Goal: Connect with others: Connect with others

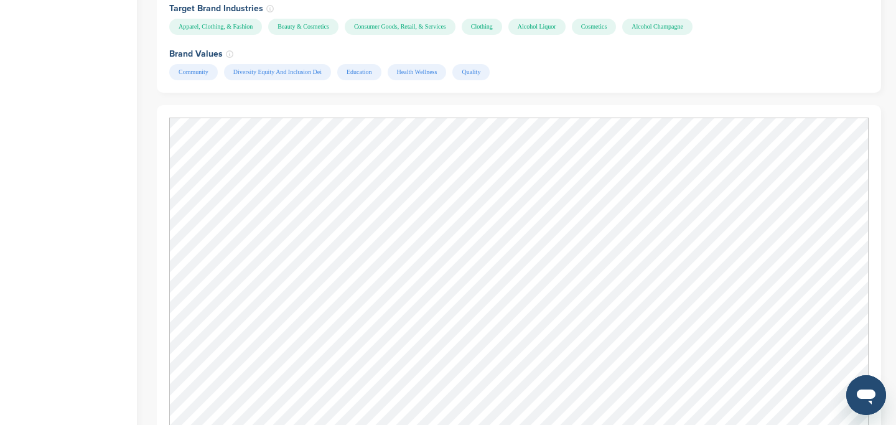
scroll to position [1386, 0]
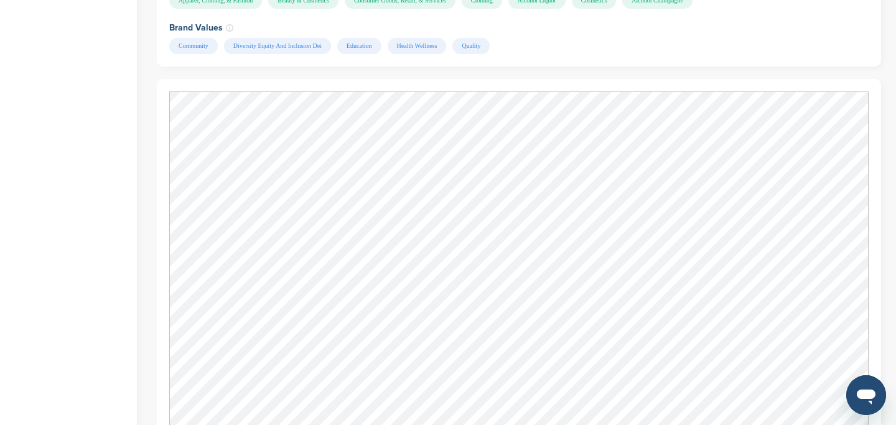
click at [804, 48] on div "Share this opportunity Share on LinkedIn Share on Facebook Share on X / Twitter…" at bounding box center [519, 316] width 725 height 3124
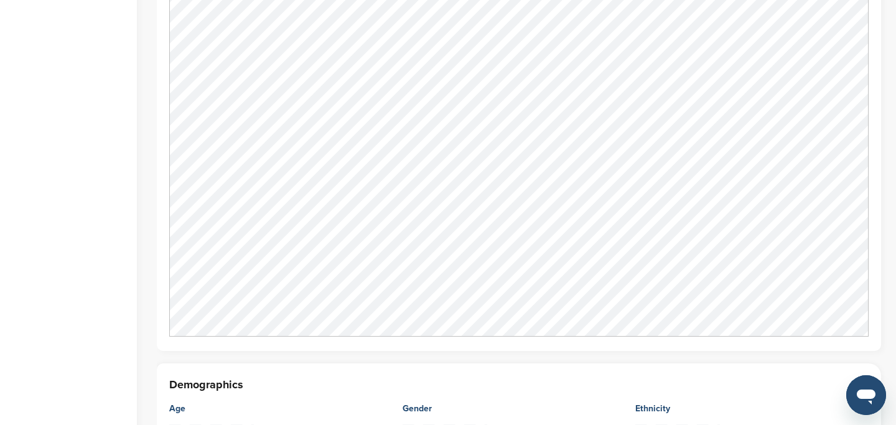
scroll to position [1607, 0]
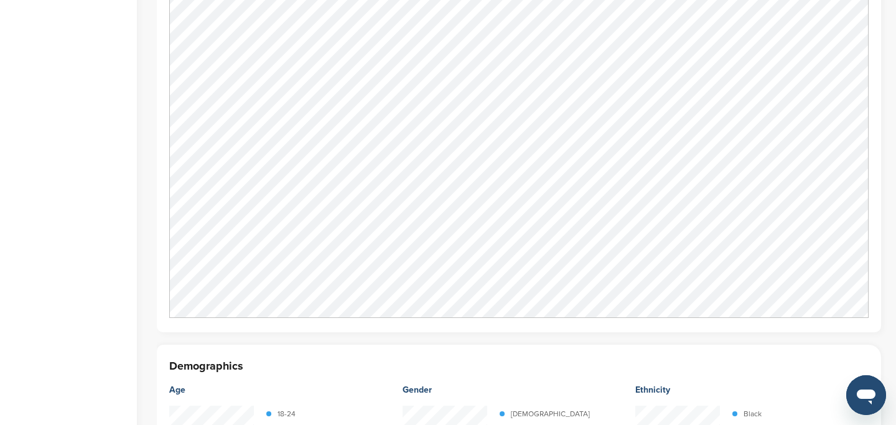
click at [134, 121] on div "Home Search My CRM Pitch Board My Pages Analytics Settings Help Center" at bounding box center [68, 53] width 137 height 3237
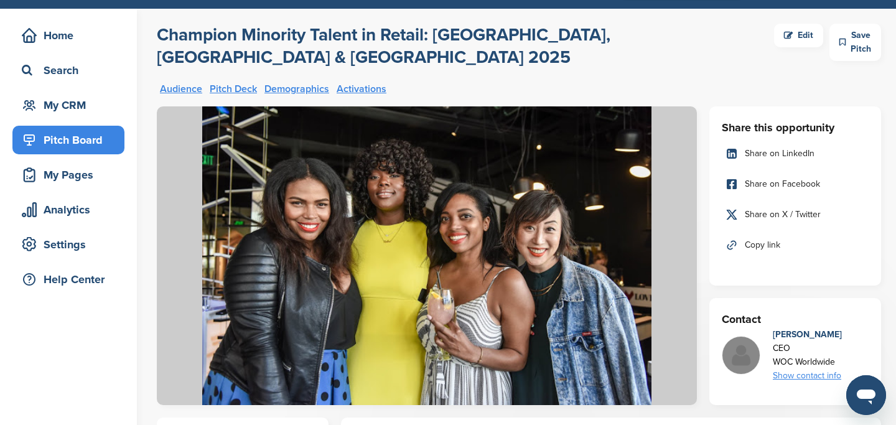
scroll to position [0, 0]
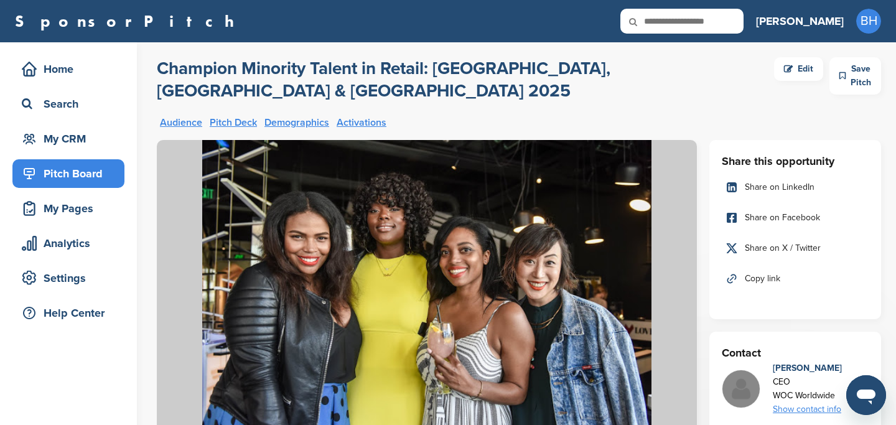
click at [776, 72] on div "Edit" at bounding box center [798, 69] width 49 height 24
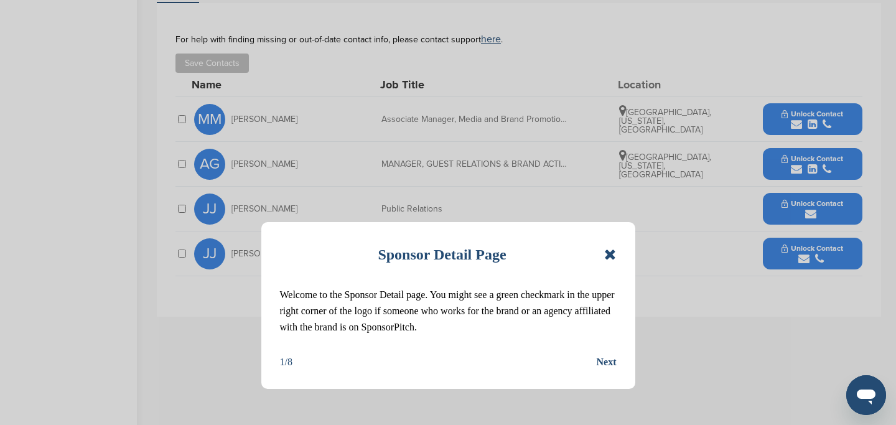
click at [608, 254] on icon at bounding box center [610, 254] width 12 height 15
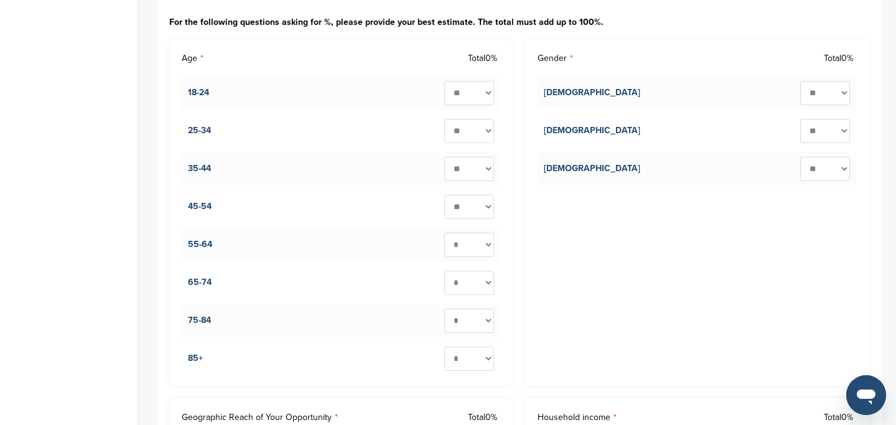
click at [171, 106] on div "Age Total 0% 18-24 * ** ** ** ** ** ** ** ** ** *** 25-34 * ** ** ** ** ** ** *…" at bounding box center [341, 212] width 344 height 347
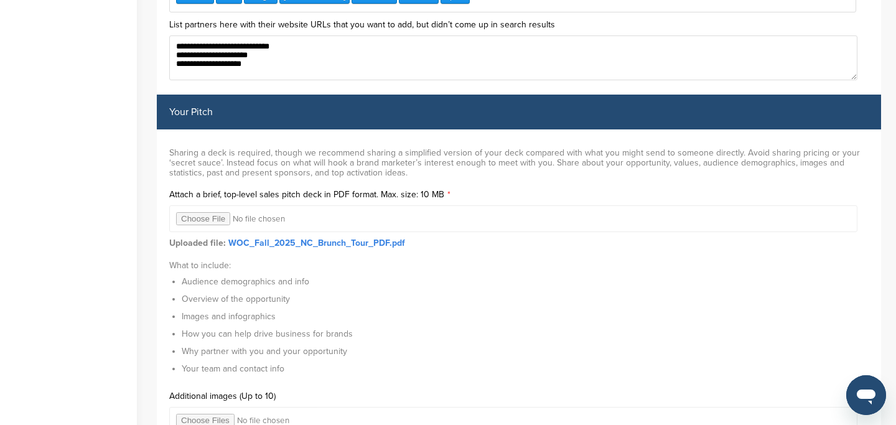
scroll to position [3937, 0]
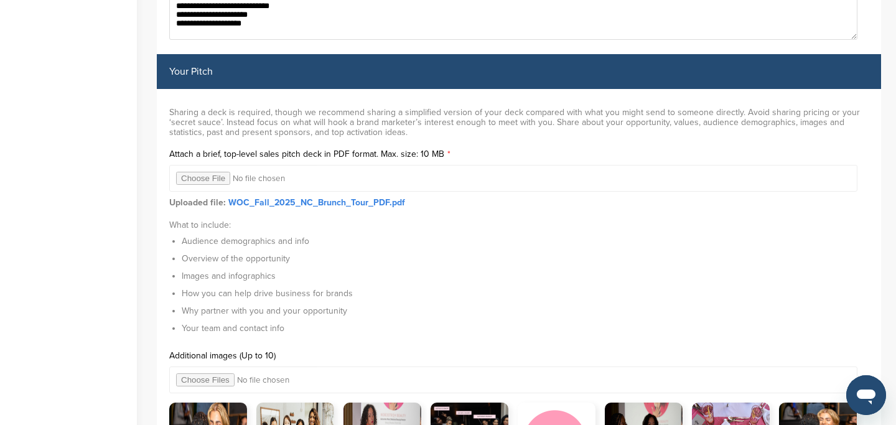
click at [207, 179] on input "file" at bounding box center [513, 178] width 688 height 27
type input "**********"
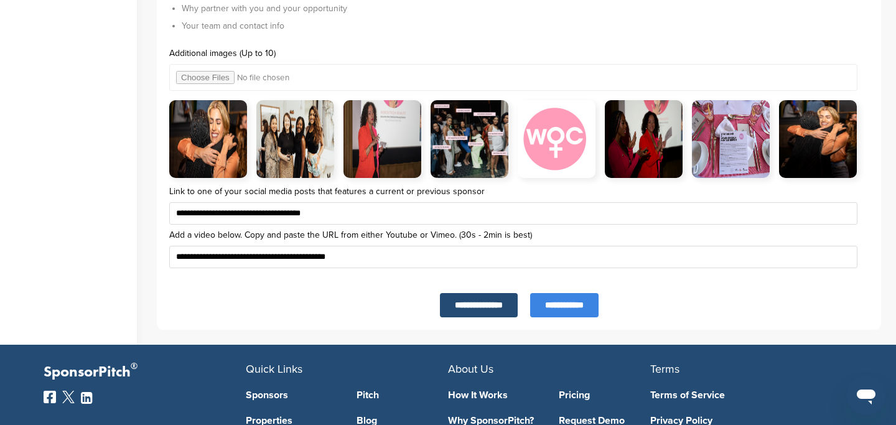
scroll to position [4448, 0]
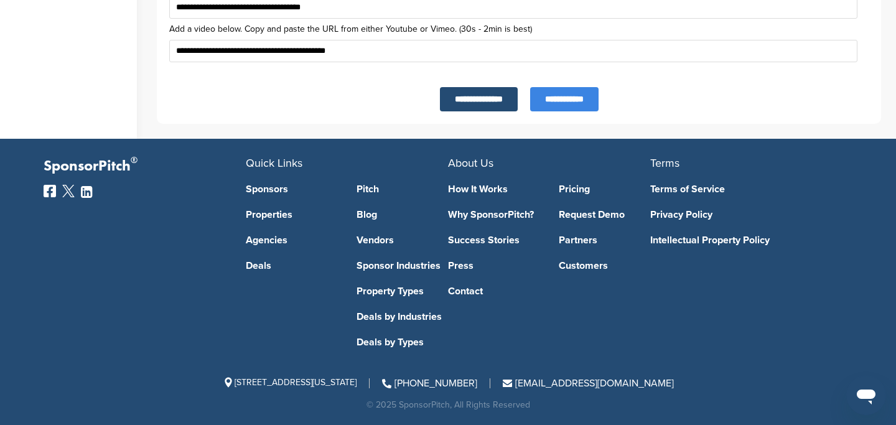
click at [550, 104] on input "**********" at bounding box center [564, 99] width 68 height 24
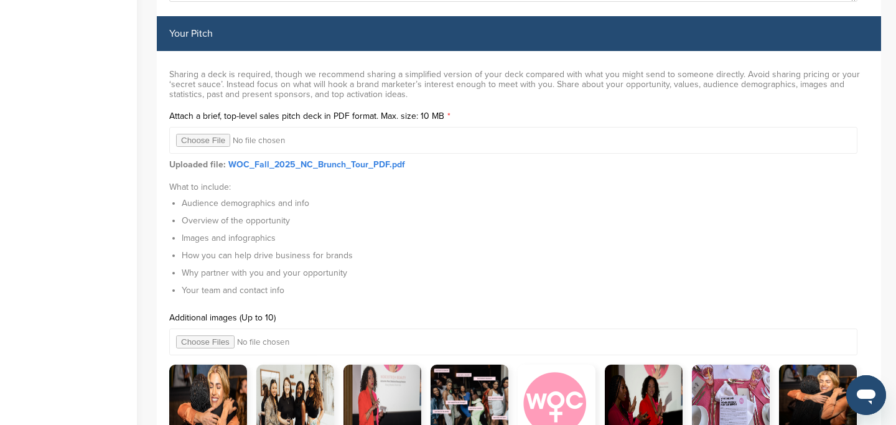
scroll to position [3829, 0]
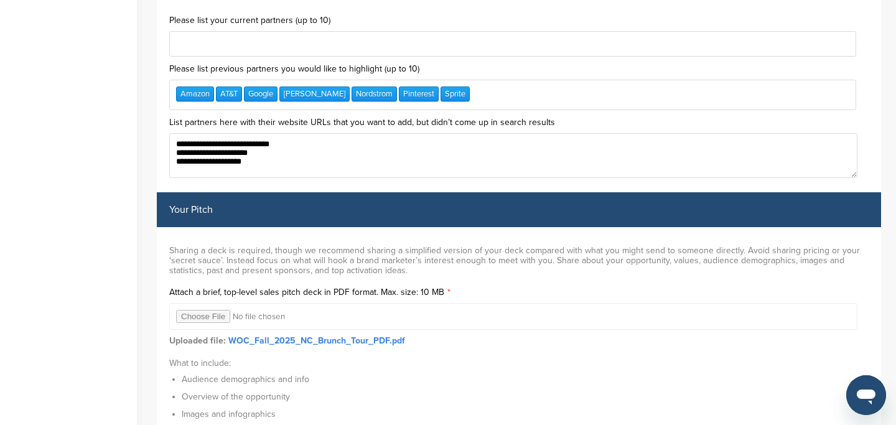
click at [201, 319] on input "file" at bounding box center [513, 316] width 688 height 27
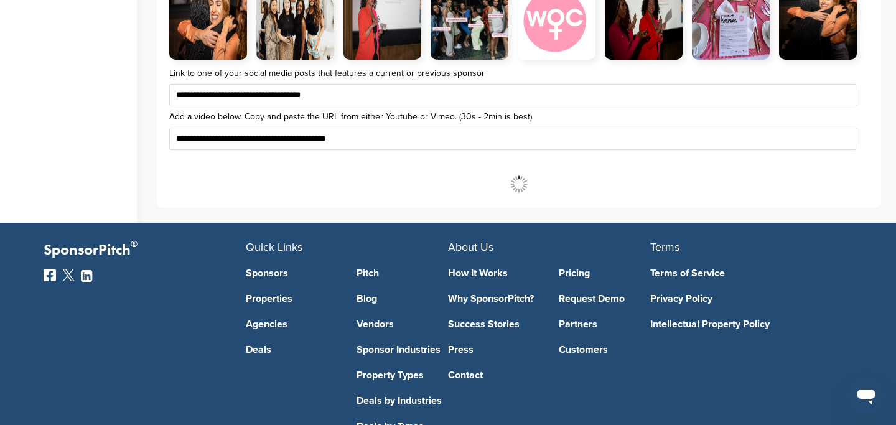
scroll to position [4473, 0]
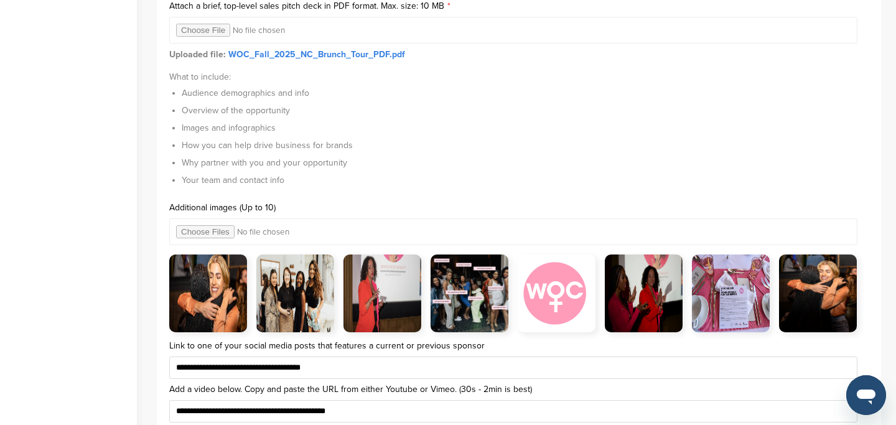
scroll to position [4044, 0]
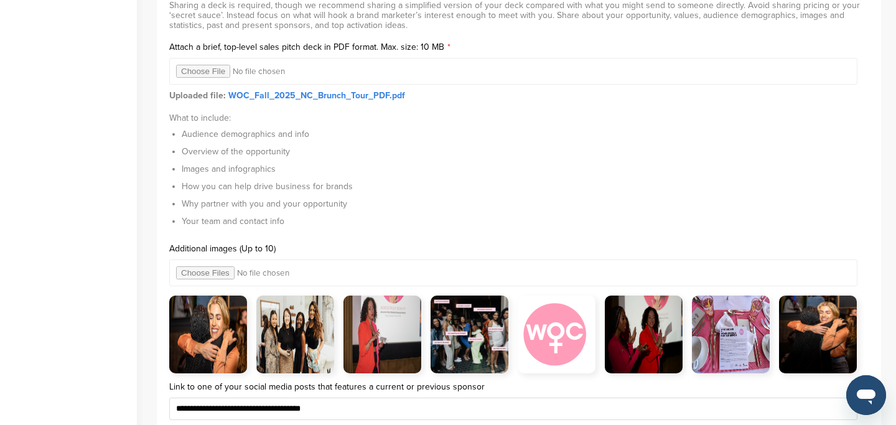
click at [195, 75] on input "file" at bounding box center [513, 71] width 688 height 27
type input "**********"
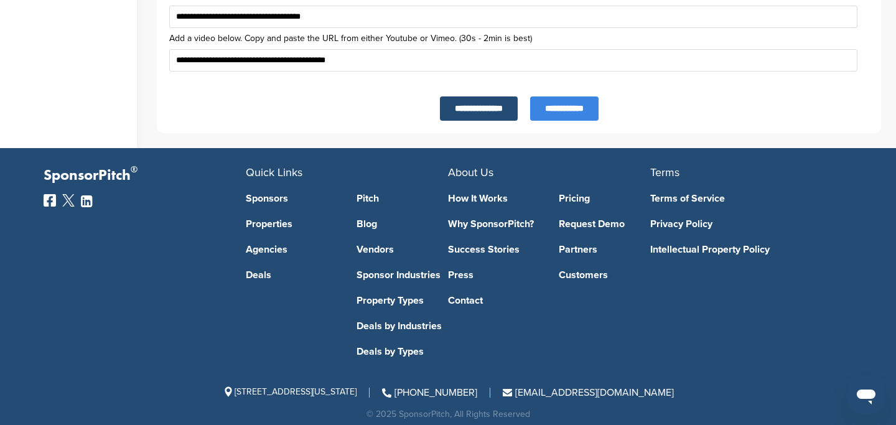
scroll to position [4448, 0]
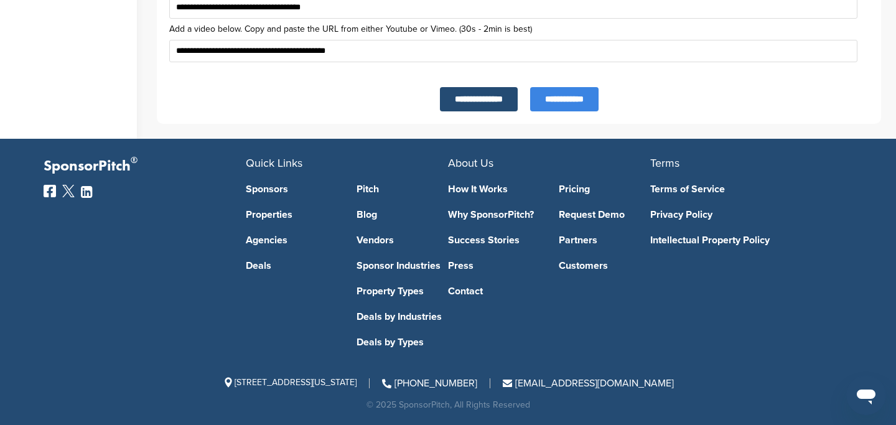
click at [573, 104] on input "**********" at bounding box center [564, 99] width 68 height 24
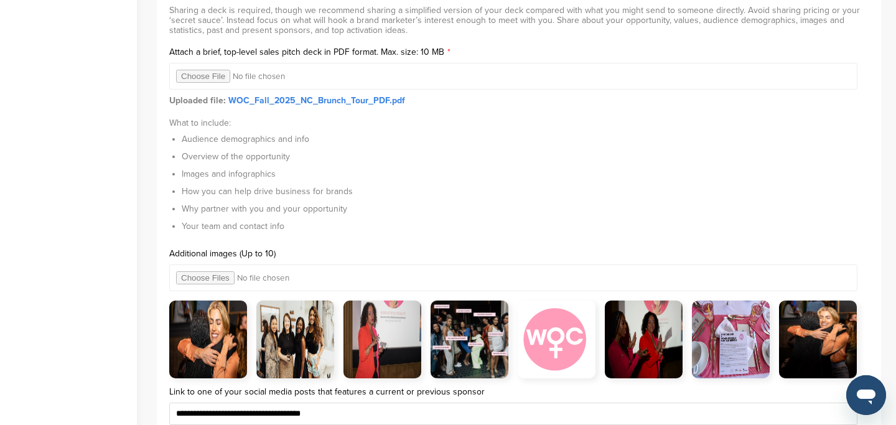
scroll to position [4068, 0]
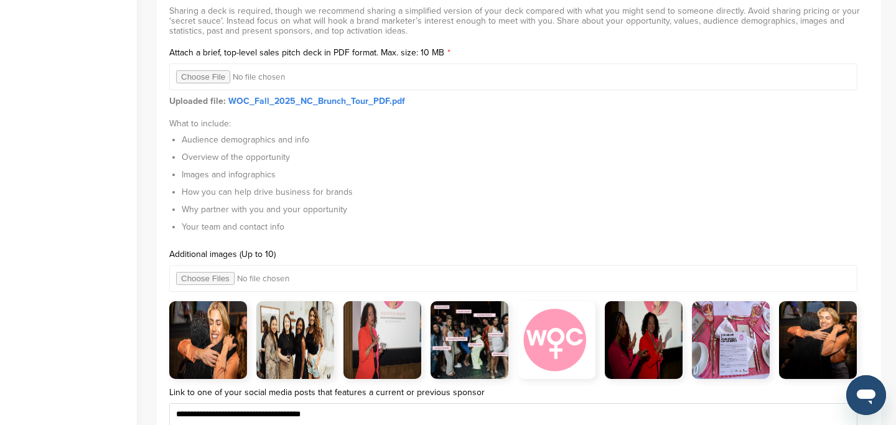
click at [213, 80] on input "file" at bounding box center [513, 76] width 688 height 27
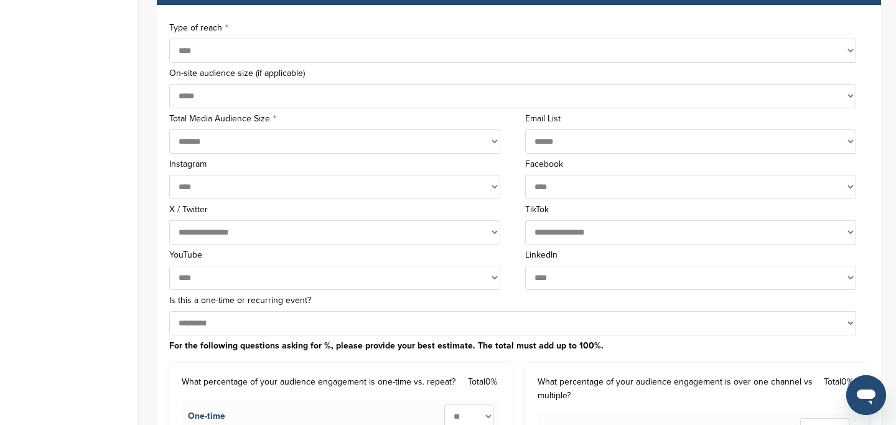
scroll to position [0, 0]
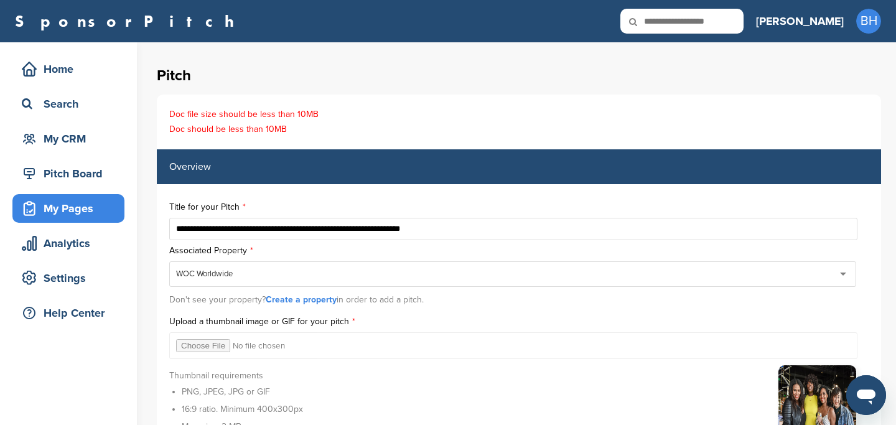
click at [63, 208] on div "My Pages" at bounding box center [72, 208] width 106 height 22
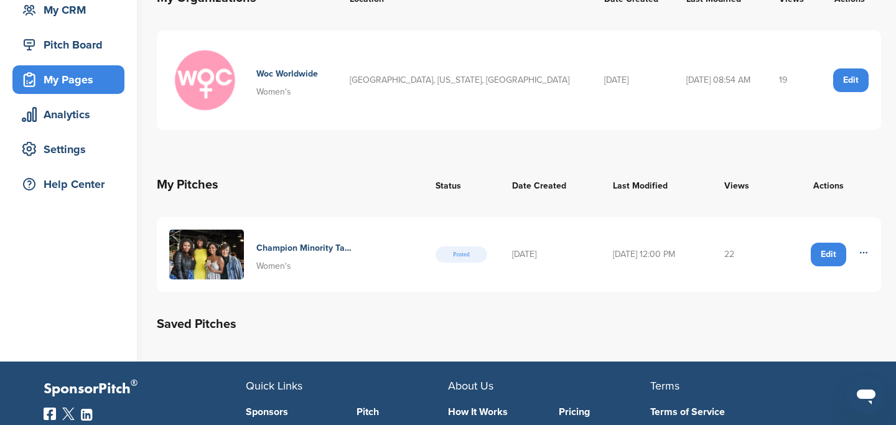
scroll to position [204, 0]
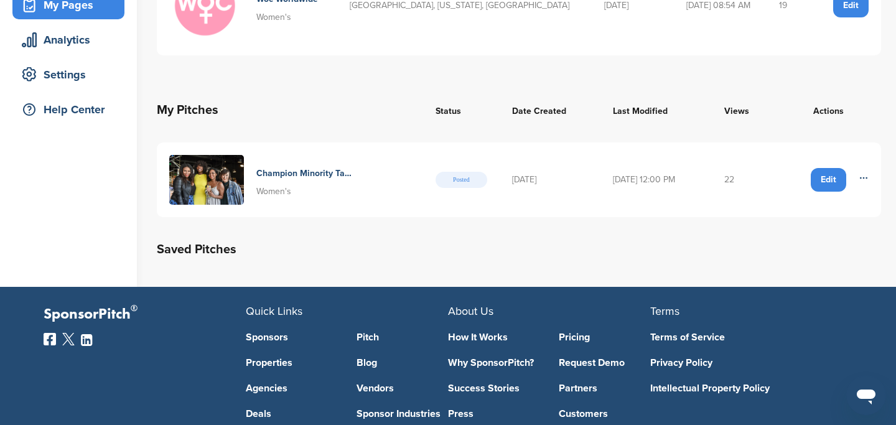
click at [831, 176] on div "Edit" at bounding box center [828, 180] width 35 height 24
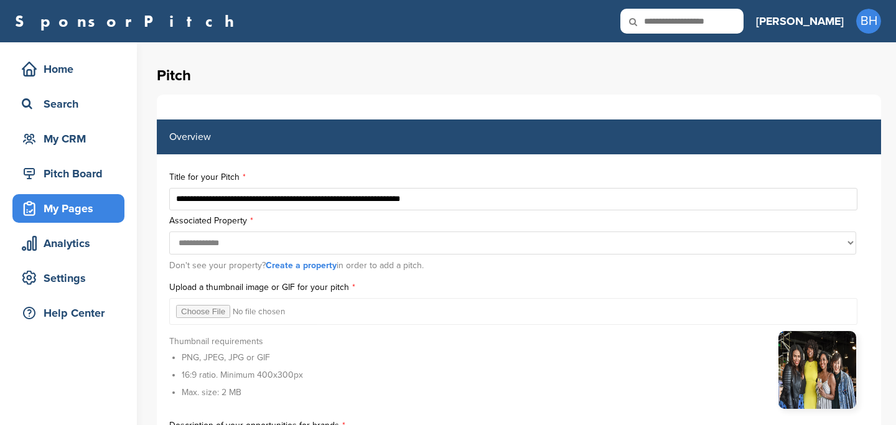
select select
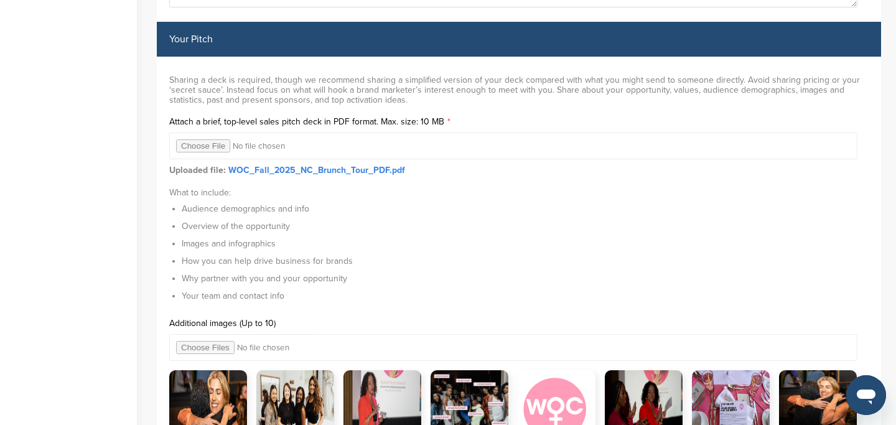
scroll to position [3961, 0]
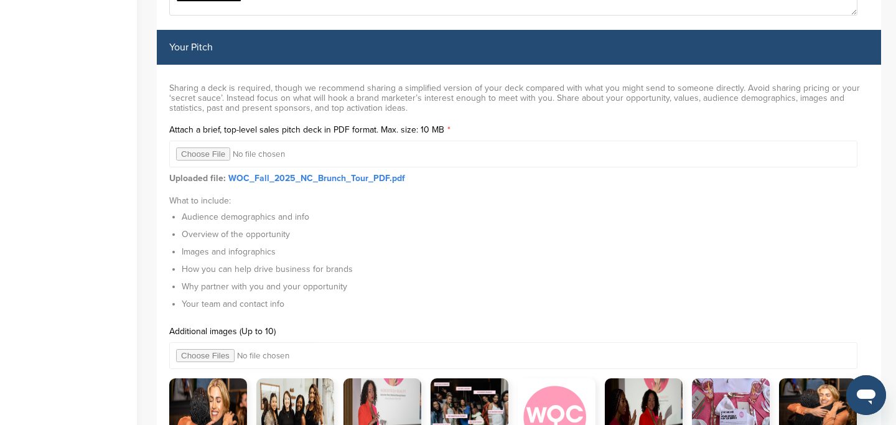
click at [212, 154] on input "file" at bounding box center [513, 154] width 688 height 27
type input "**********"
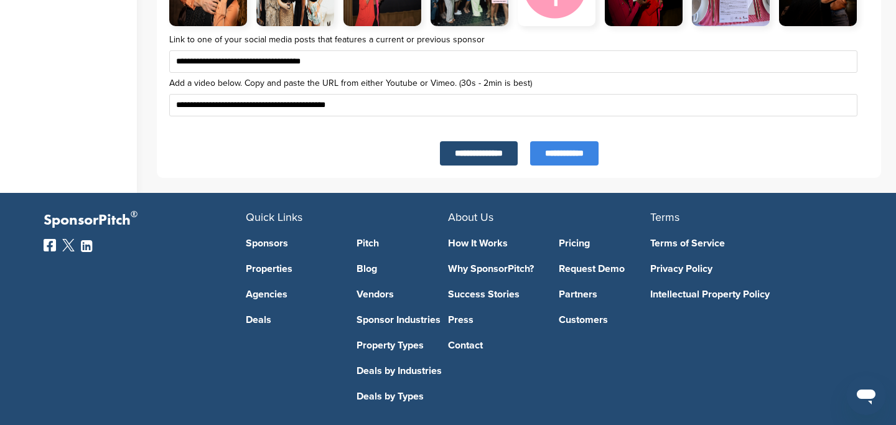
scroll to position [4393, 0]
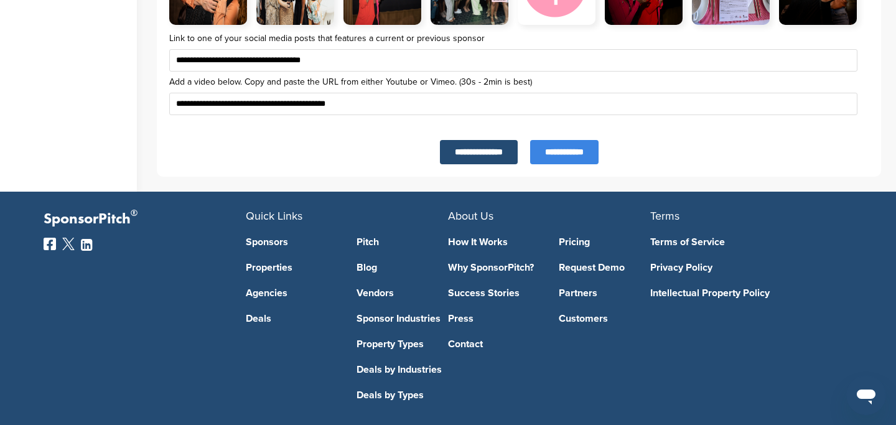
click at [566, 154] on input "**********" at bounding box center [564, 152] width 68 height 24
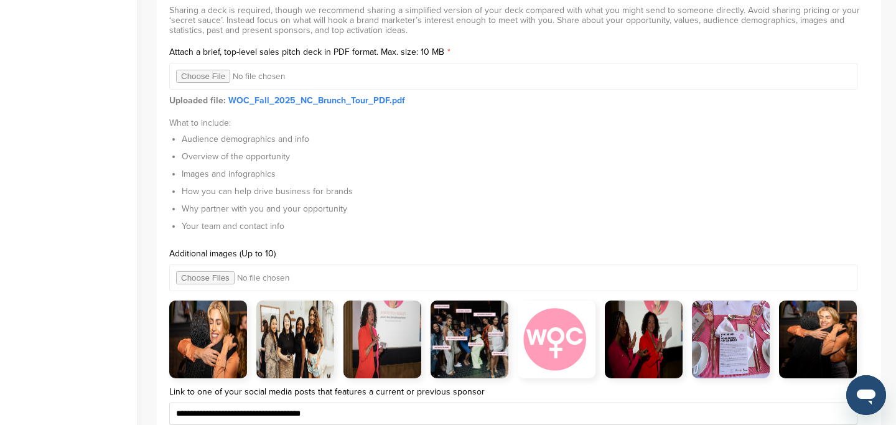
scroll to position [4030, 0]
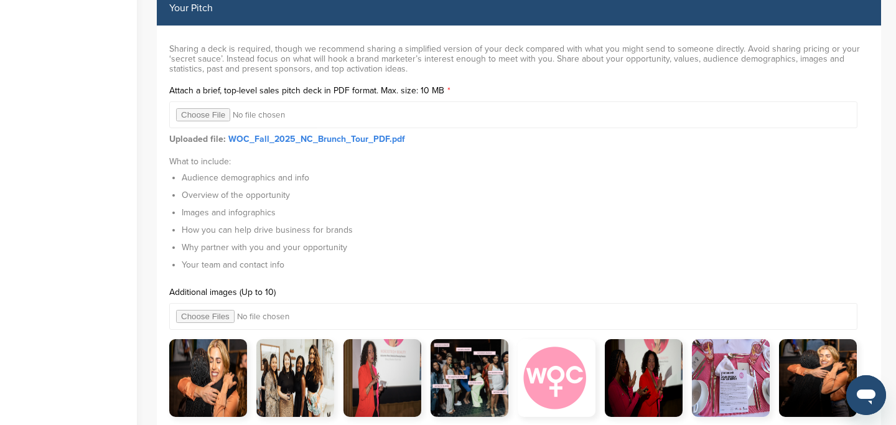
click at [214, 115] on input "file" at bounding box center [513, 114] width 688 height 27
type input "**********"
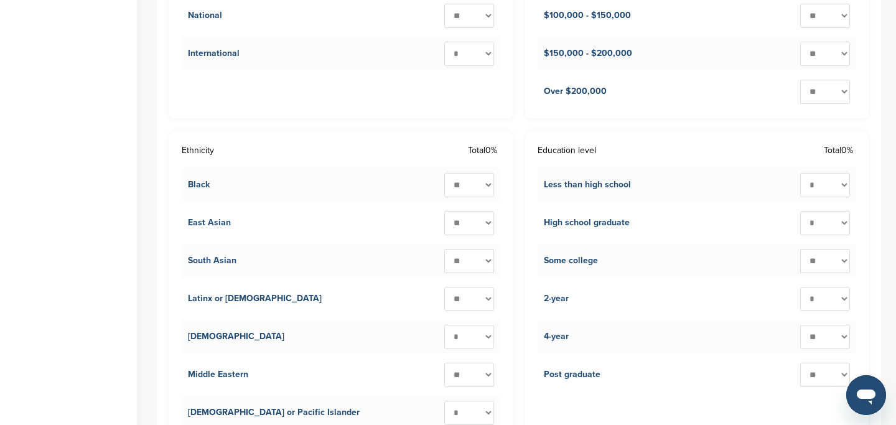
scroll to position [1465, 0]
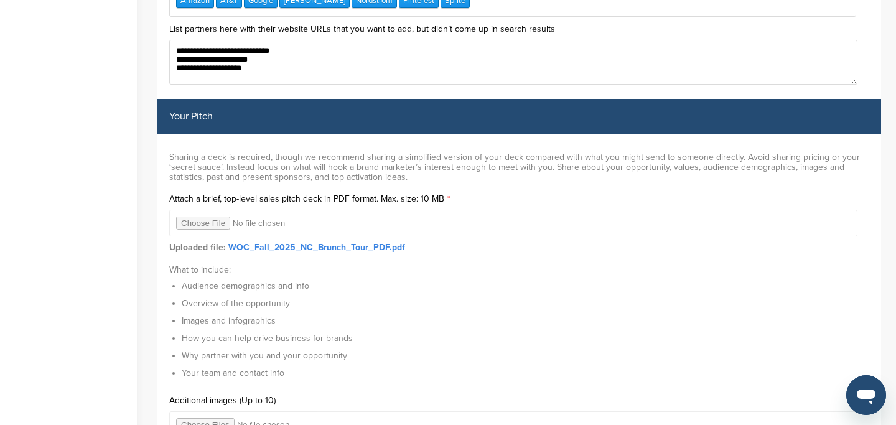
scroll to position [3892, 0]
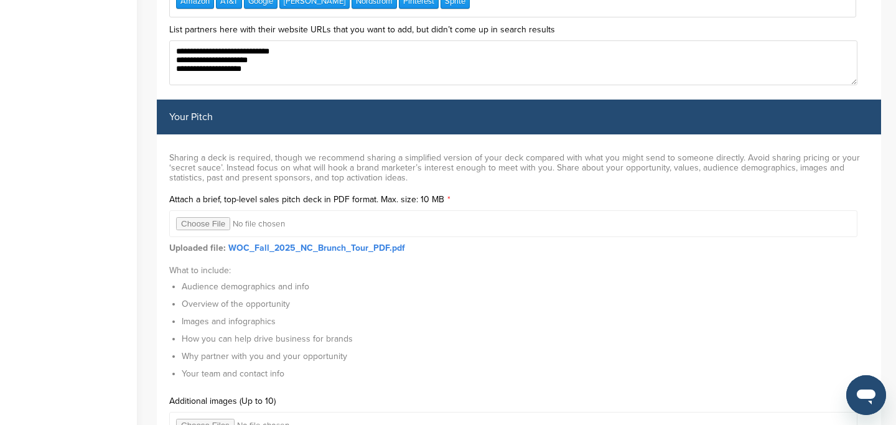
click at [212, 223] on input "file" at bounding box center [513, 223] width 688 height 27
type input "**********"
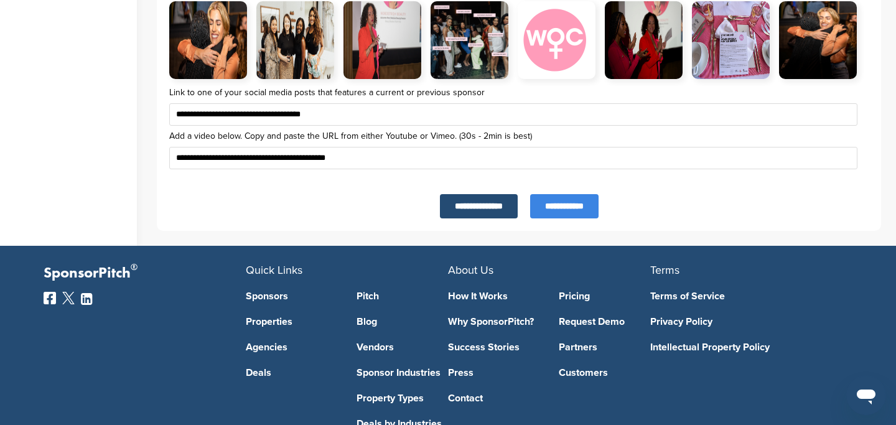
scroll to position [4448, 0]
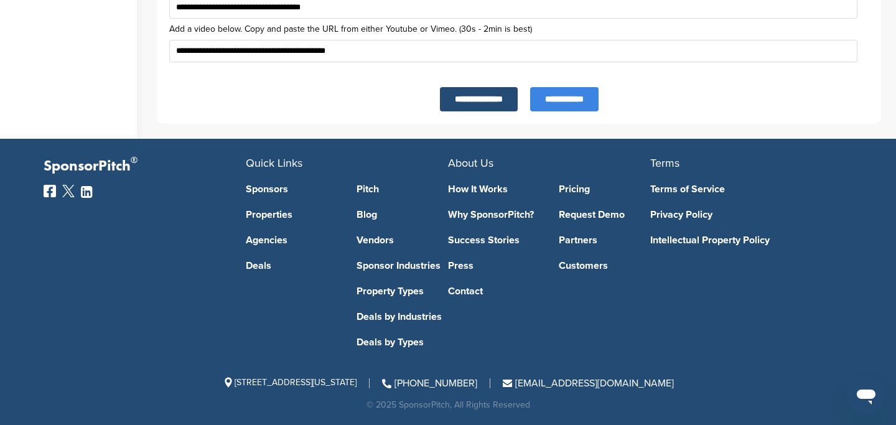
click at [579, 99] on input "**********" at bounding box center [564, 99] width 68 height 24
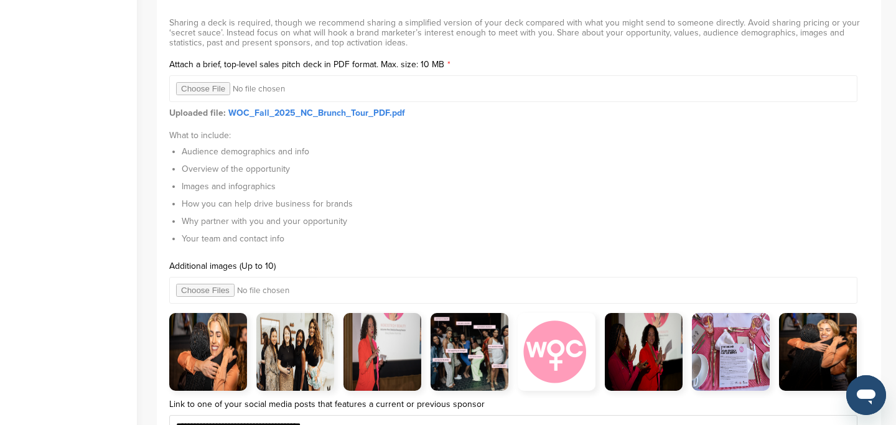
scroll to position [4045, 0]
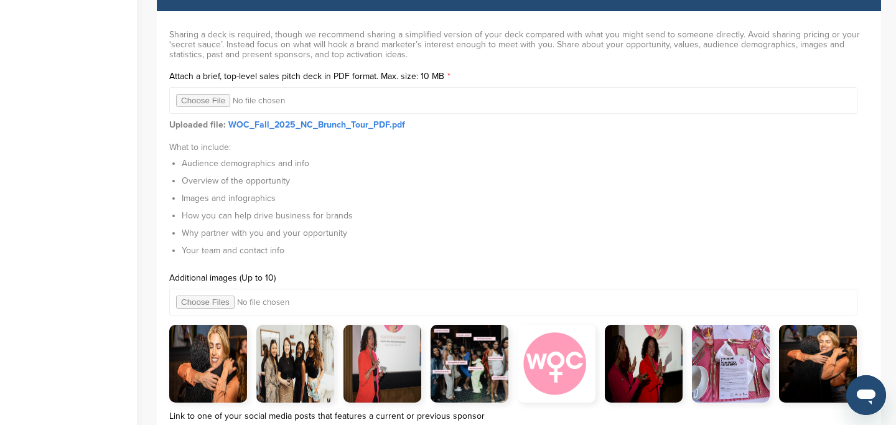
click at [249, 125] on link "WOC_Fall_2025_NC_Brunch_Tour_PDF.pdf" at bounding box center [316, 125] width 177 height 11
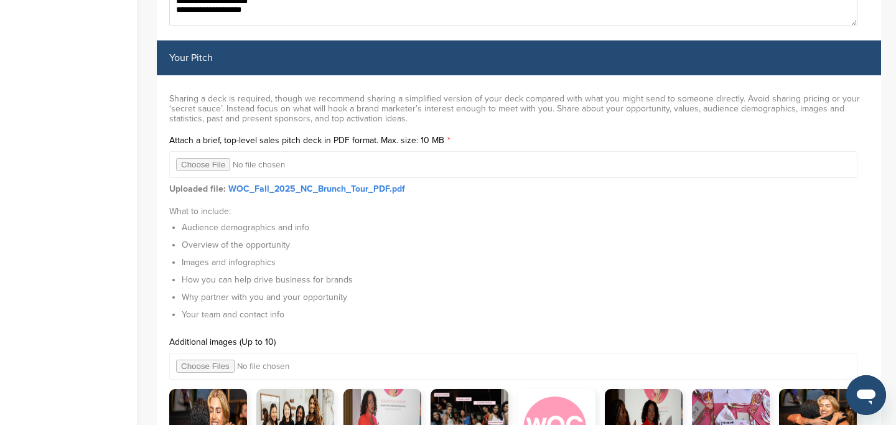
scroll to position [3979, 0]
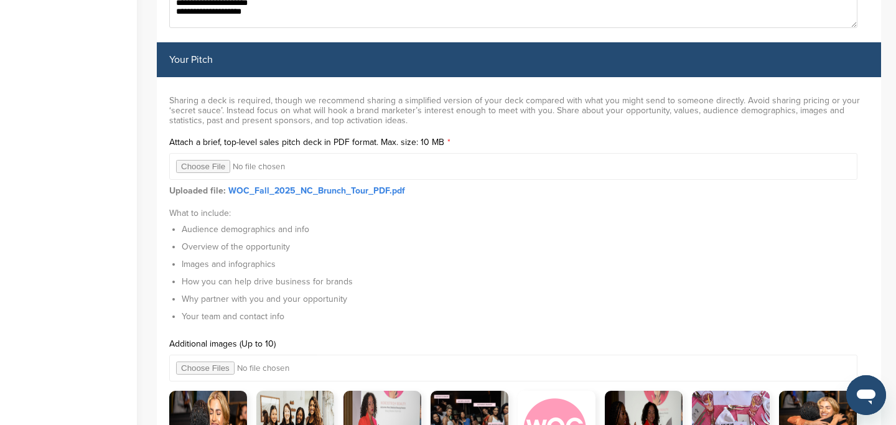
click at [205, 164] on input "file" at bounding box center [513, 166] width 688 height 27
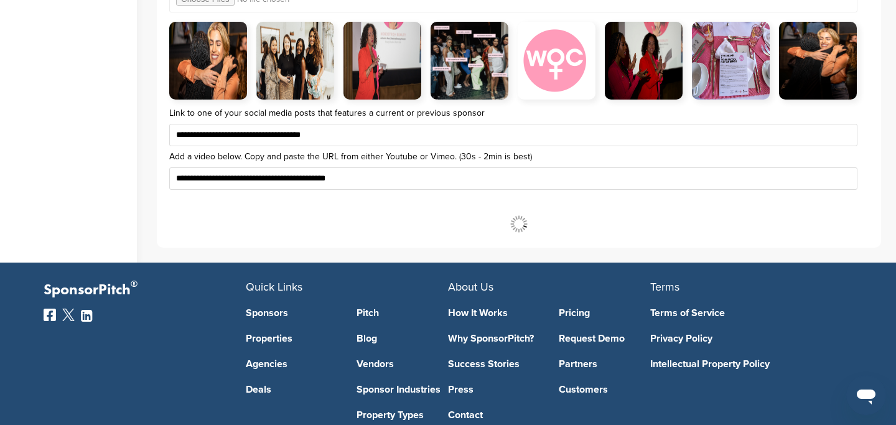
scroll to position [4462, 0]
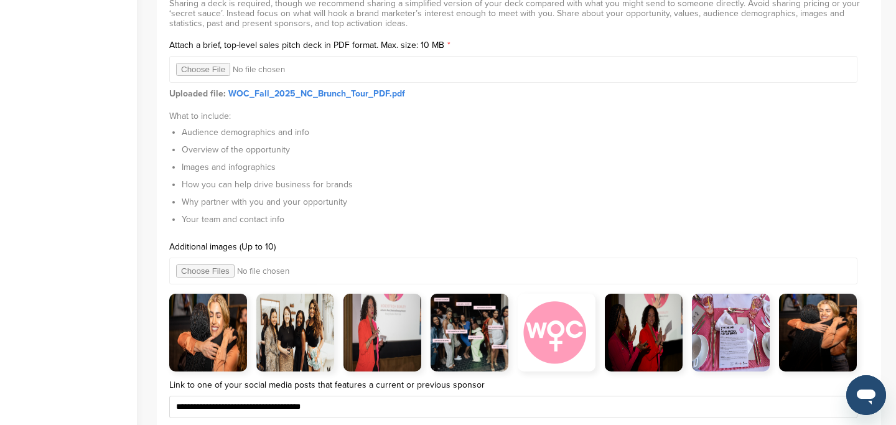
scroll to position [4043, 0]
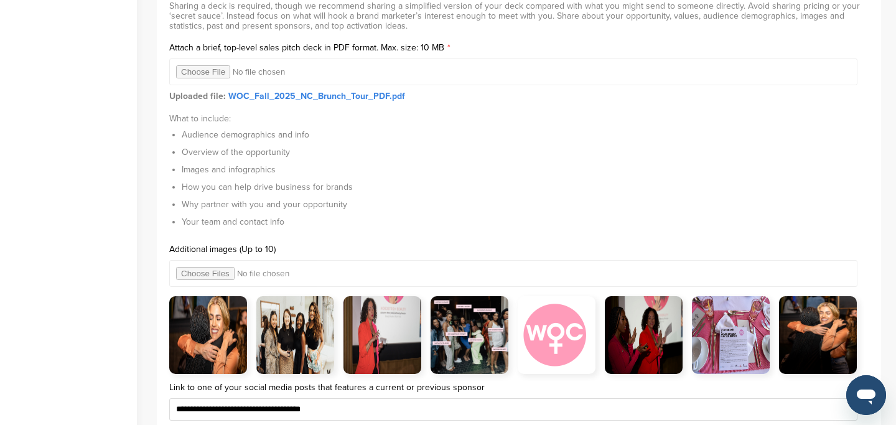
click at [212, 69] on input "file" at bounding box center [513, 72] width 688 height 27
type input "**********"
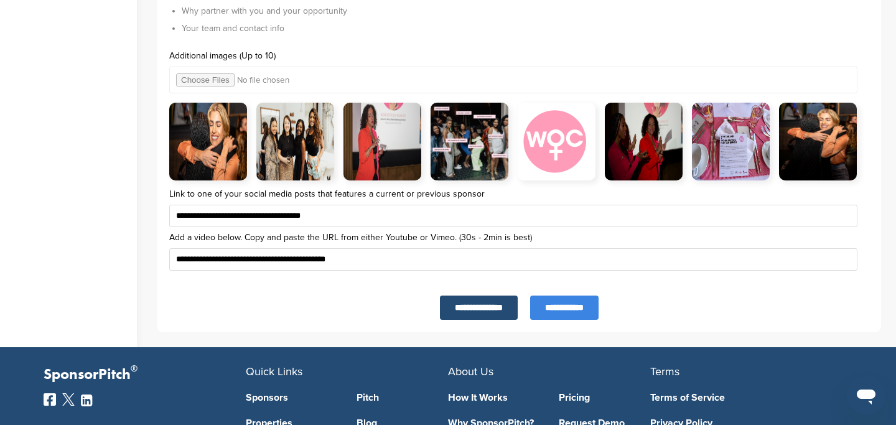
scroll to position [4448, 0]
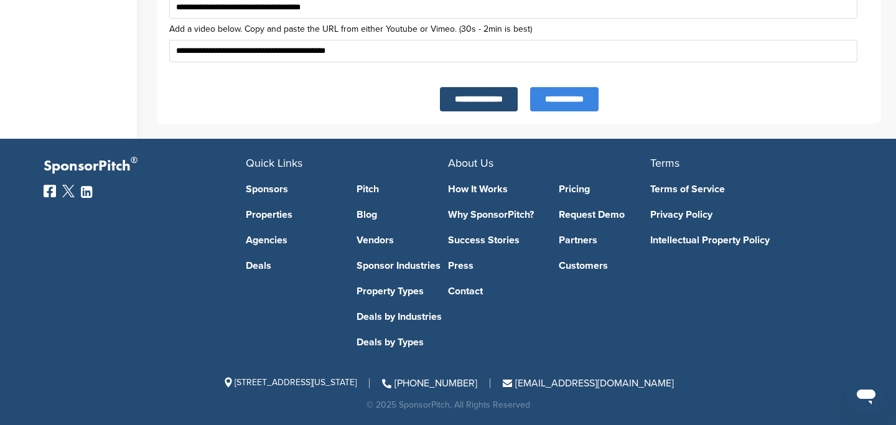
click at [553, 106] on input "**********" at bounding box center [564, 99] width 68 height 24
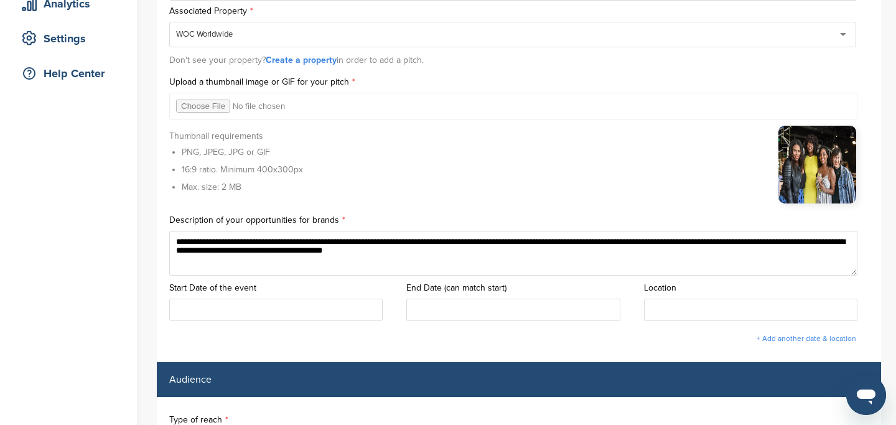
scroll to position [0, 0]
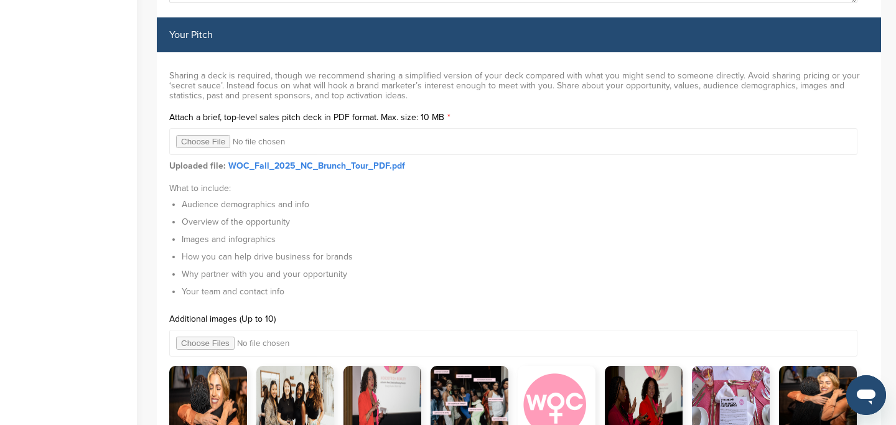
scroll to position [3972, 0]
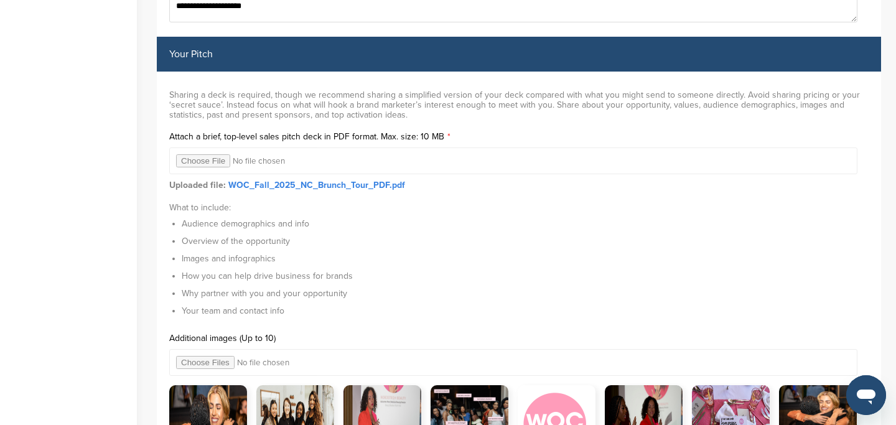
scroll to position [3958, 0]
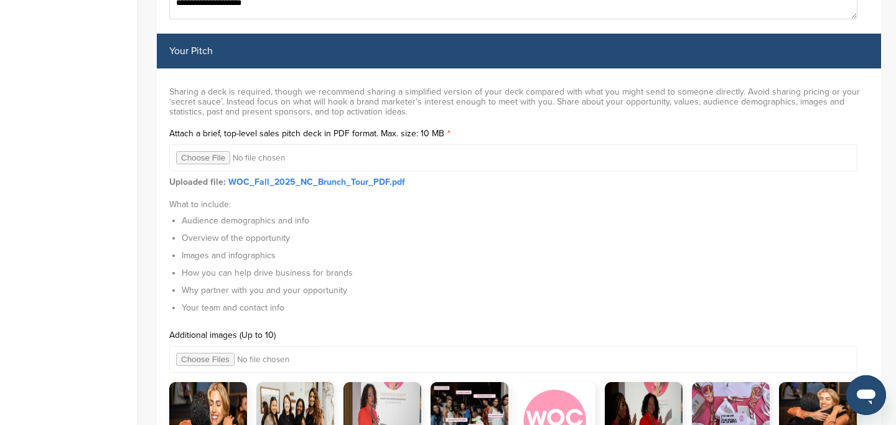
click at [212, 157] on input "file" at bounding box center [513, 157] width 688 height 27
type input "**********"
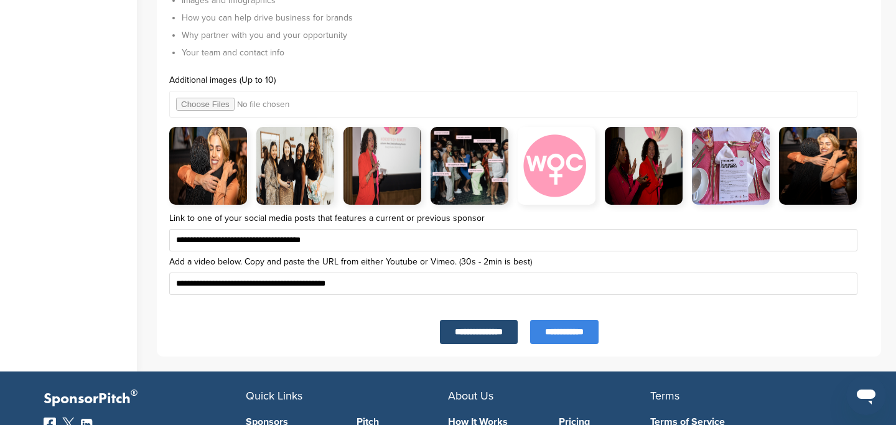
scroll to position [4242, 0]
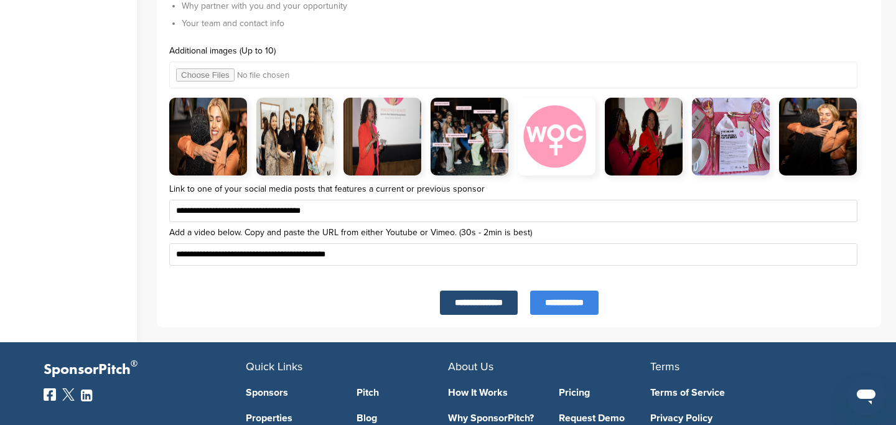
click at [579, 307] on input "**********" at bounding box center [564, 303] width 68 height 24
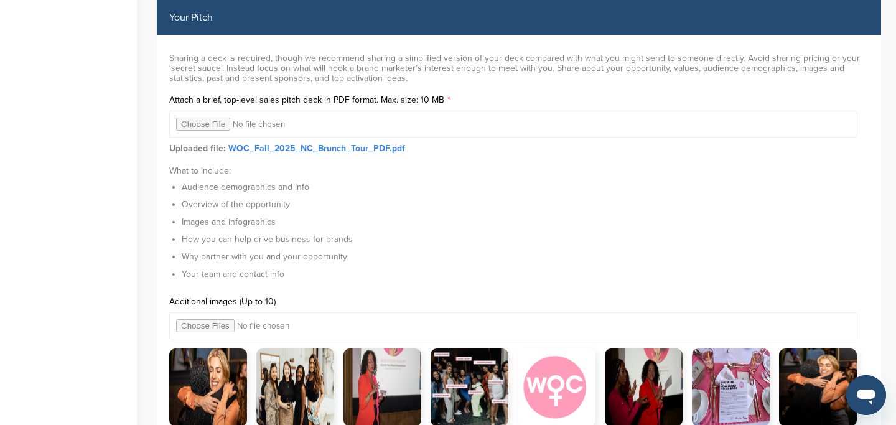
scroll to position [4016, 0]
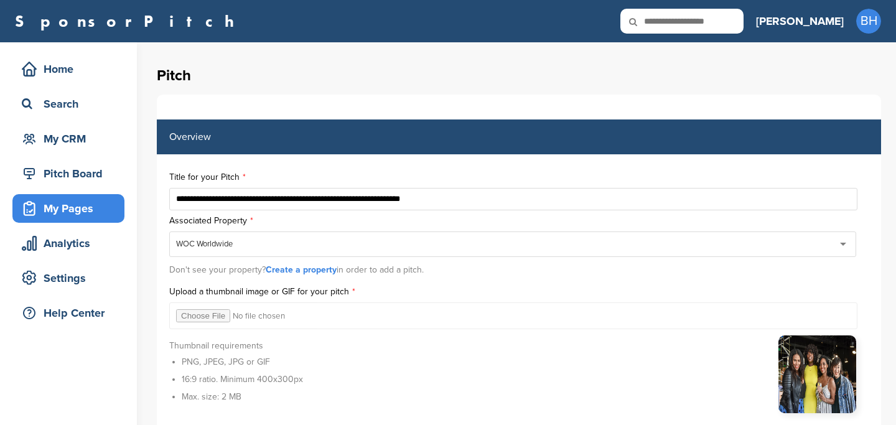
scroll to position [4016, 0]
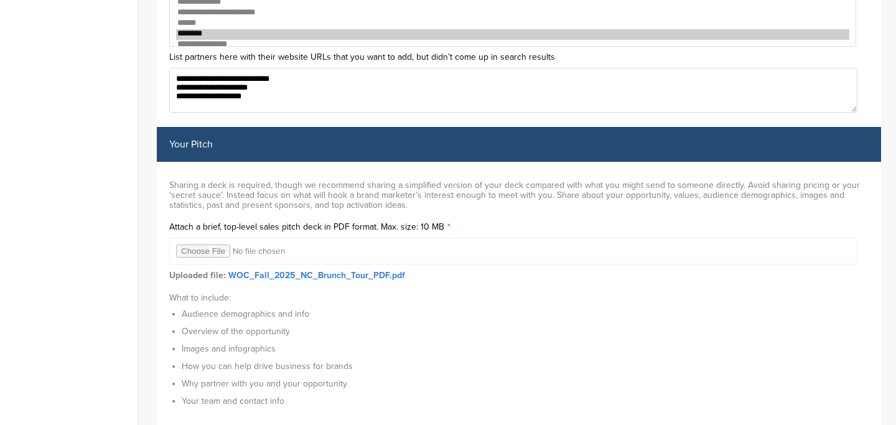
click at [204, 270] on strong "Uploaded file:" at bounding box center [197, 275] width 57 height 11
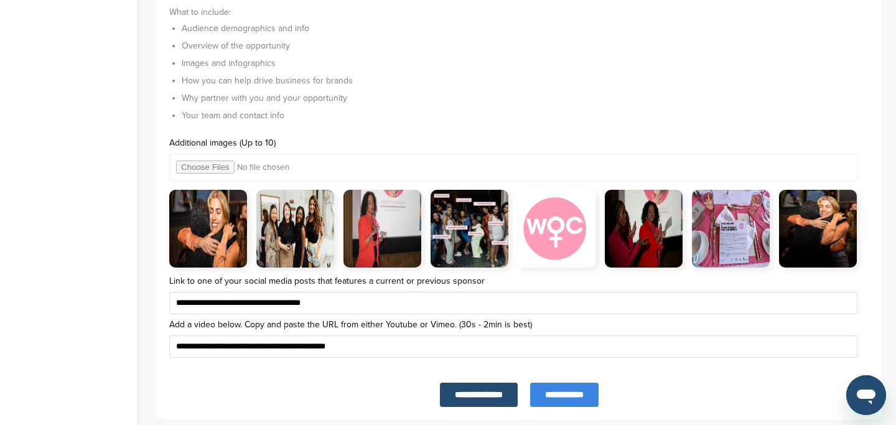
scroll to position [0, 0]
click at [218, 168] on input "file" at bounding box center [513, 167] width 688 height 27
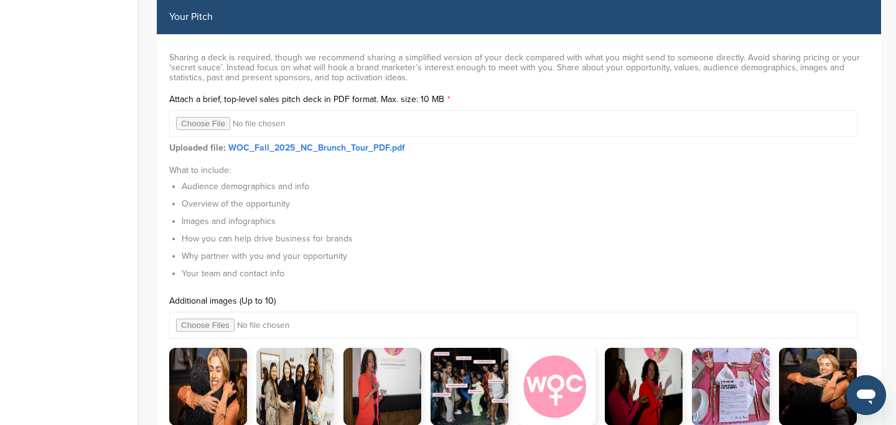
scroll to position [3980, 0]
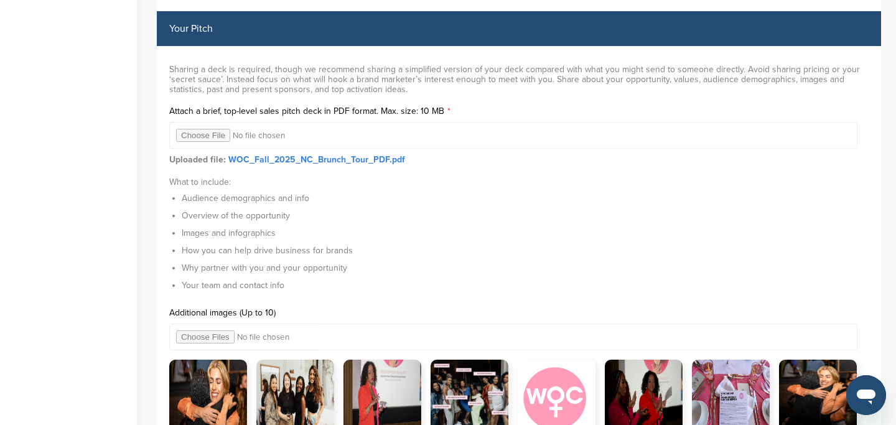
click at [204, 137] on input "file" at bounding box center [513, 135] width 688 height 27
type input "**********"
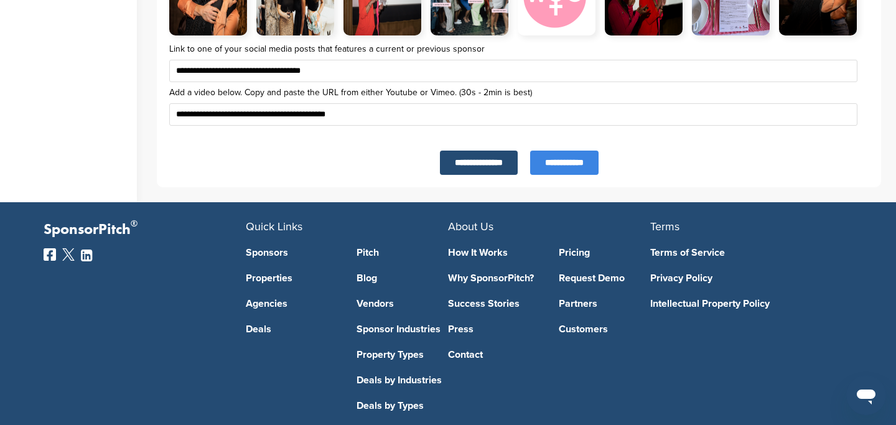
scroll to position [4381, 0]
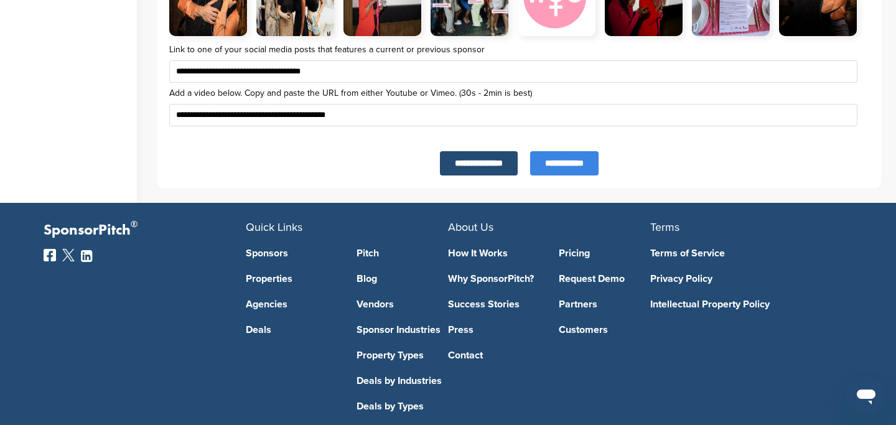
click at [555, 170] on input "**********" at bounding box center [564, 163] width 68 height 24
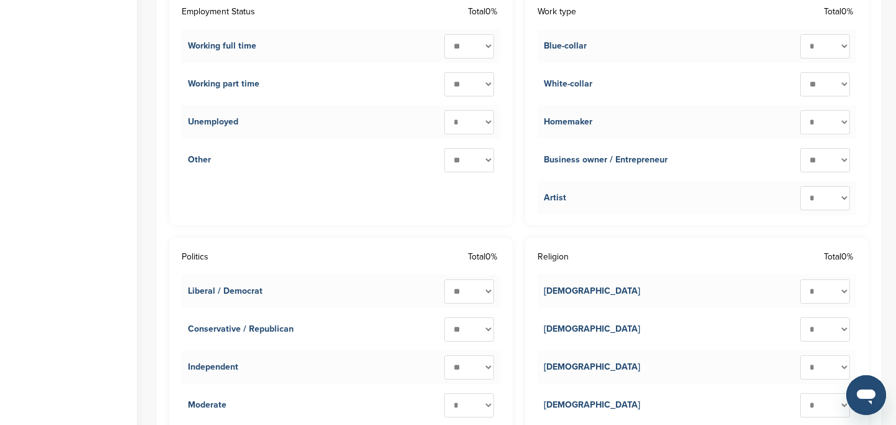
scroll to position [1510, 0]
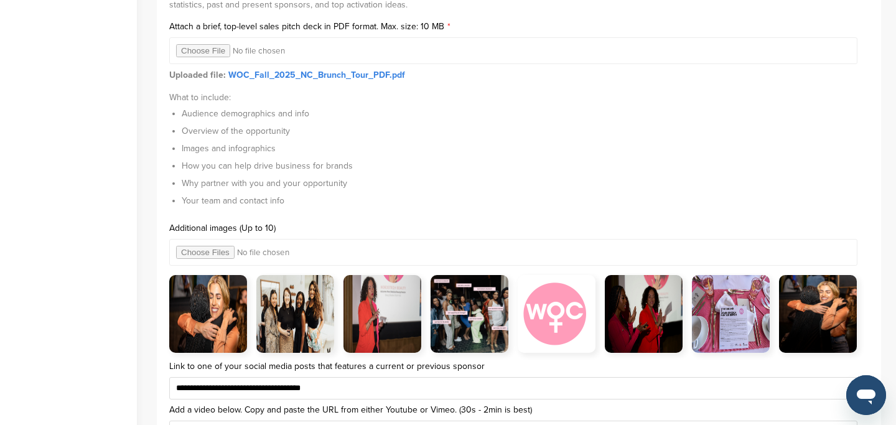
scroll to position [4073, 0]
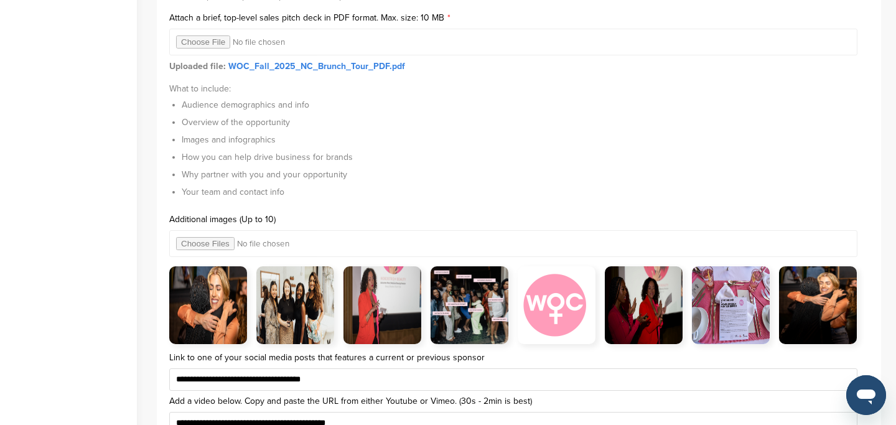
click at [213, 43] on input "file" at bounding box center [513, 42] width 688 height 27
type input "**********"
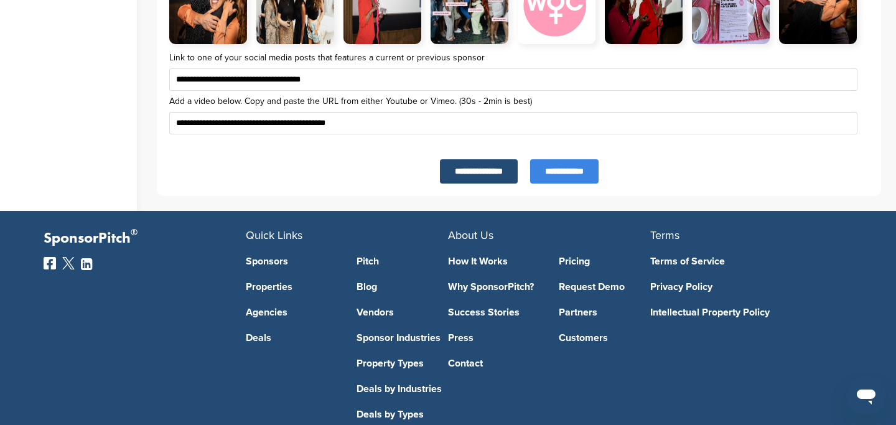
scroll to position [4448, 0]
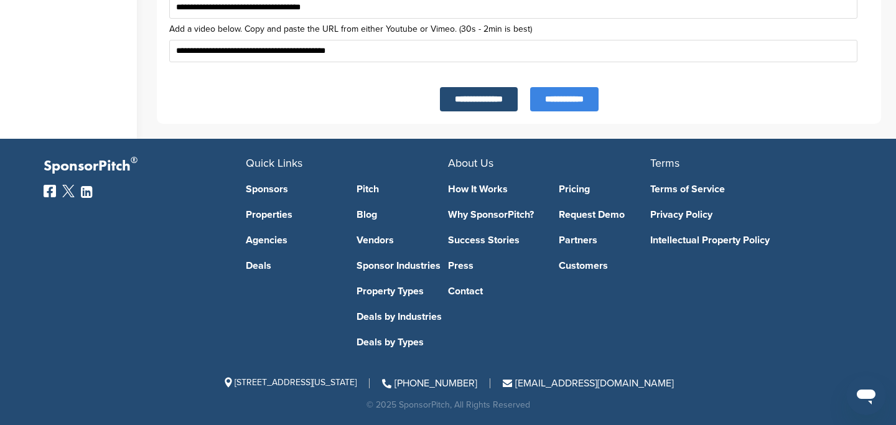
click at [565, 96] on input "**********" at bounding box center [564, 99] width 68 height 24
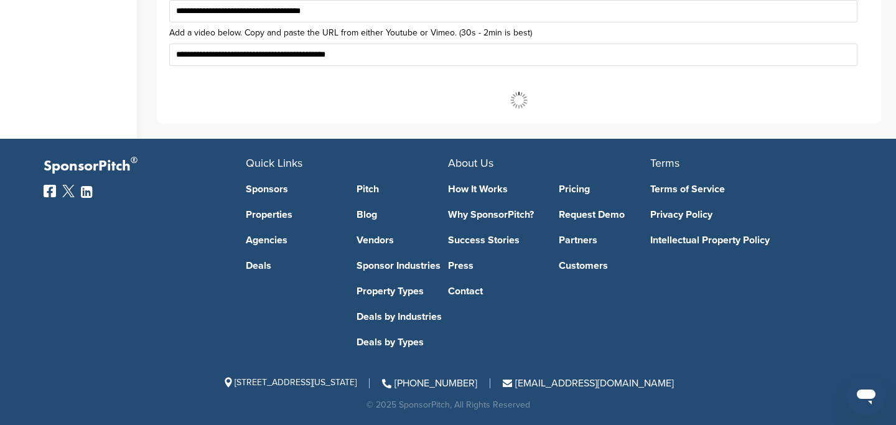
scroll to position [4443, 0]
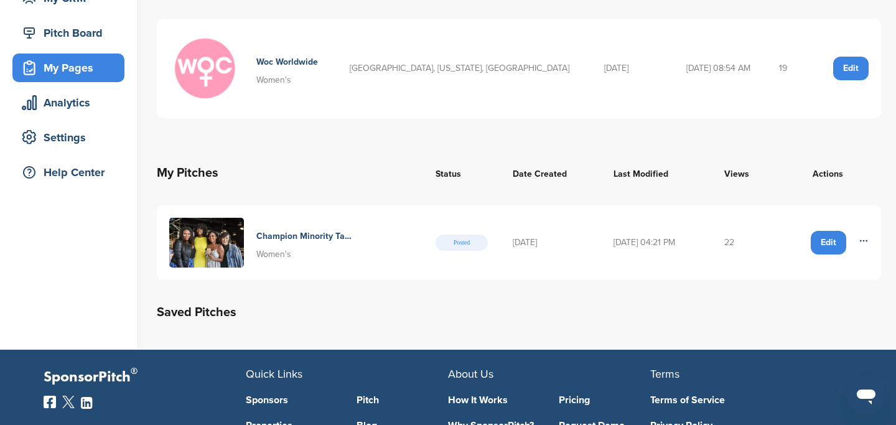
scroll to position [162, 0]
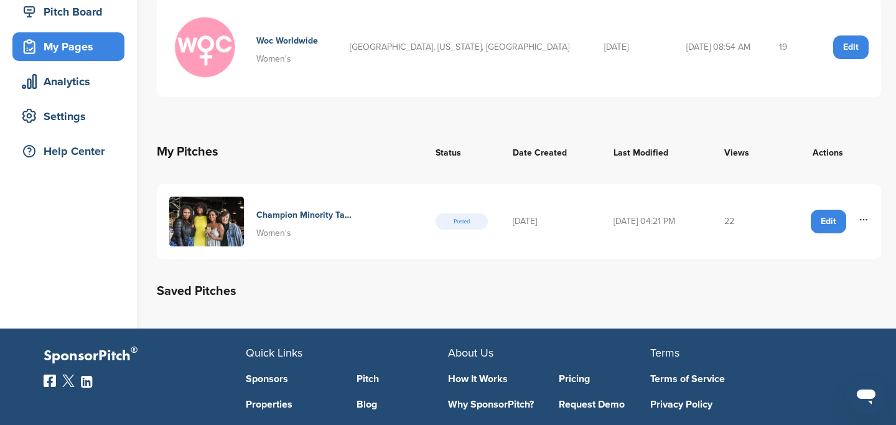
click at [281, 215] on h4 "Champion Minority Talent In Retail: [GEOGRAPHIC_DATA], [GEOGRAPHIC_DATA] & [GEO…" at bounding box center [304, 216] width 96 height 14
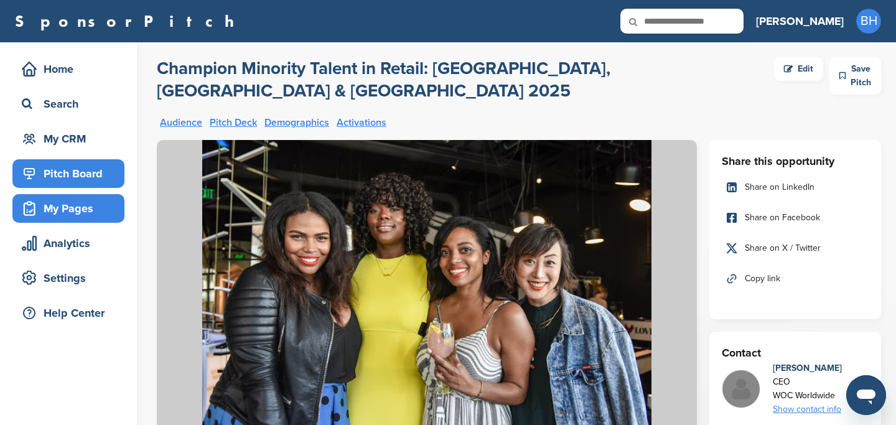
click at [68, 210] on div "My Pages" at bounding box center [72, 208] width 106 height 22
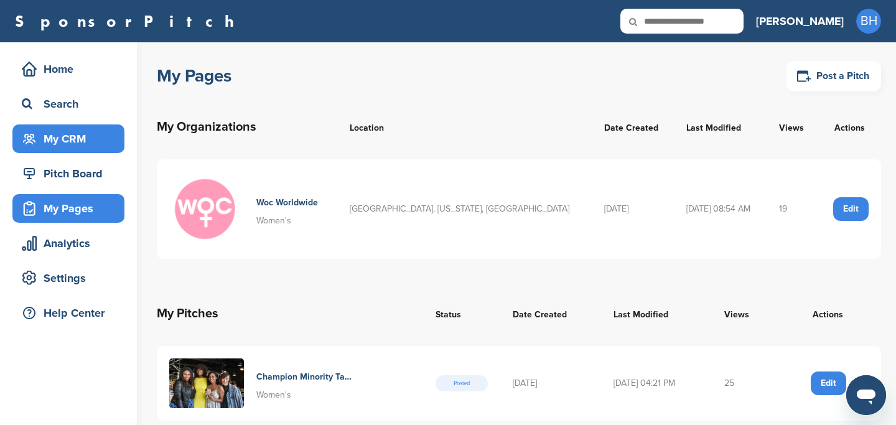
click at [72, 129] on div "My CRM" at bounding box center [72, 139] width 106 height 22
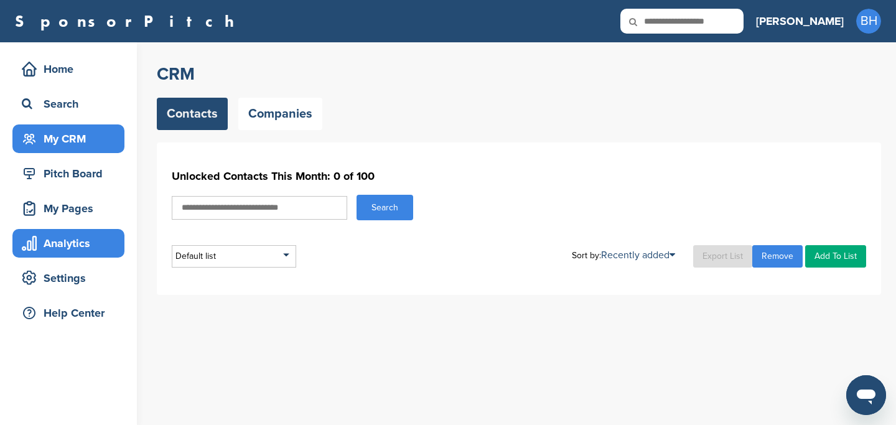
click at [63, 253] on div "Analytics" at bounding box center [72, 243] width 106 height 22
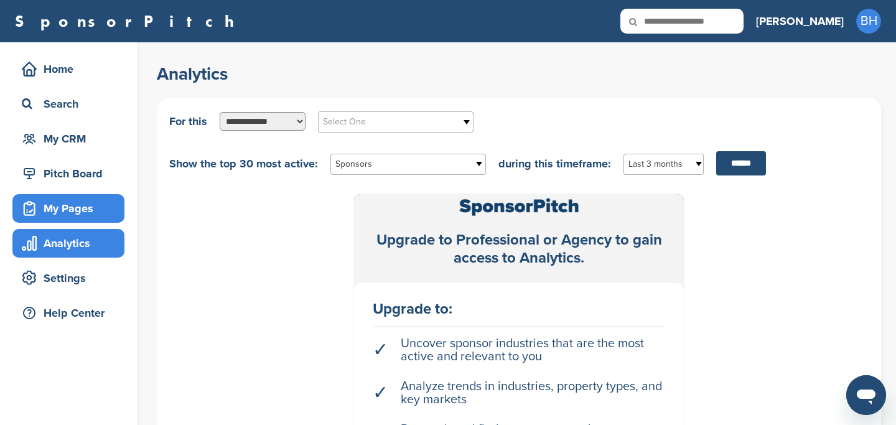
click at [72, 217] on div "My Pages" at bounding box center [72, 208] width 106 height 22
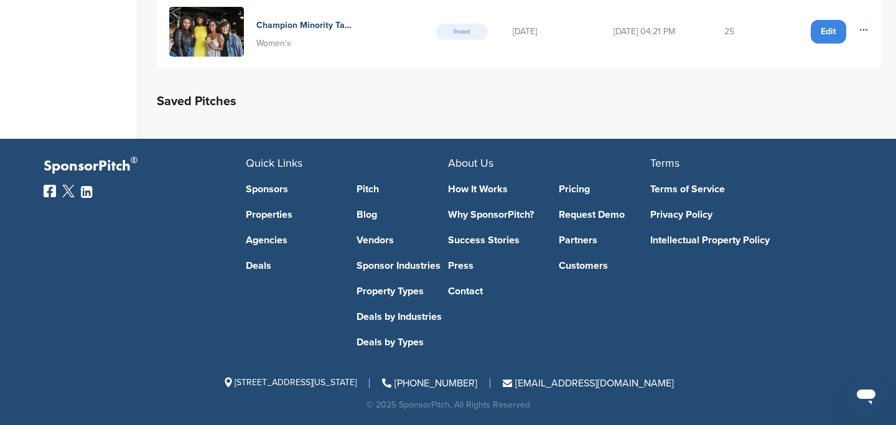
scroll to position [31, 0]
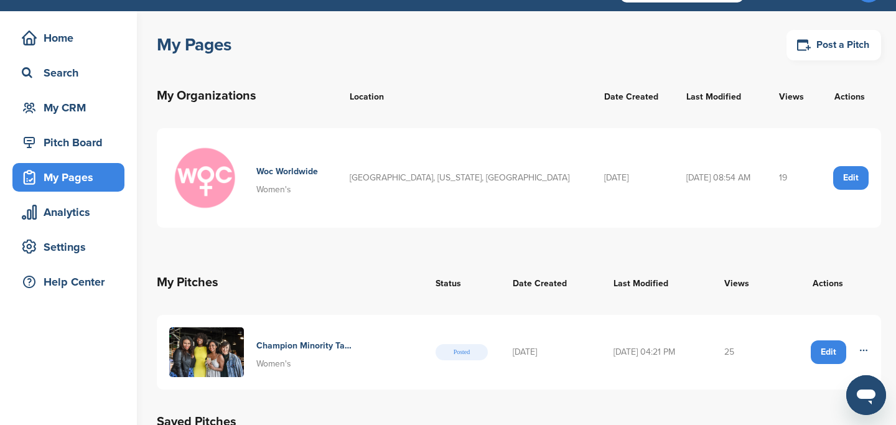
click at [213, 344] on img at bounding box center [206, 352] width 75 height 50
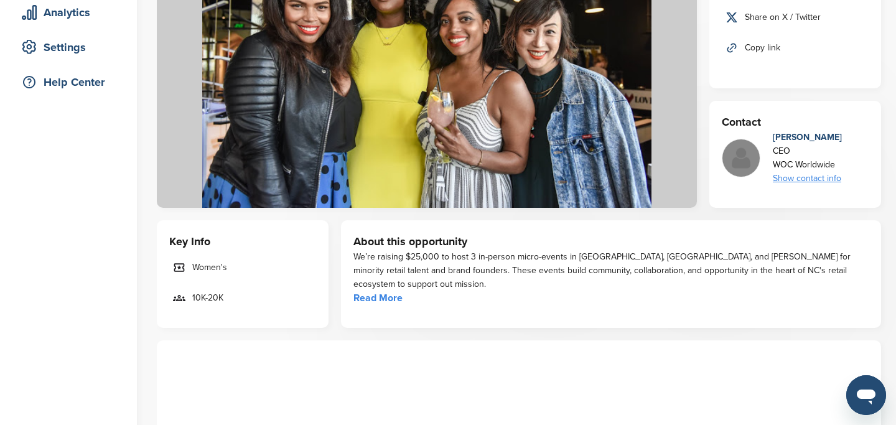
scroll to position [230, 0]
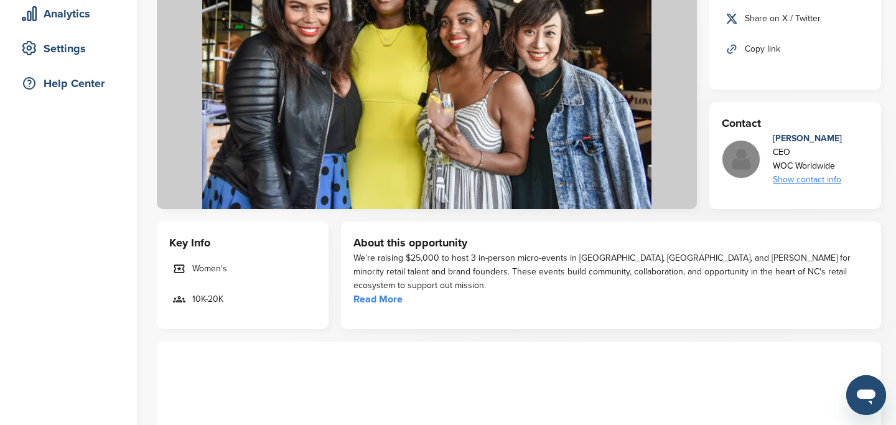
click at [746, 149] on img at bounding box center [741, 159] width 37 height 37
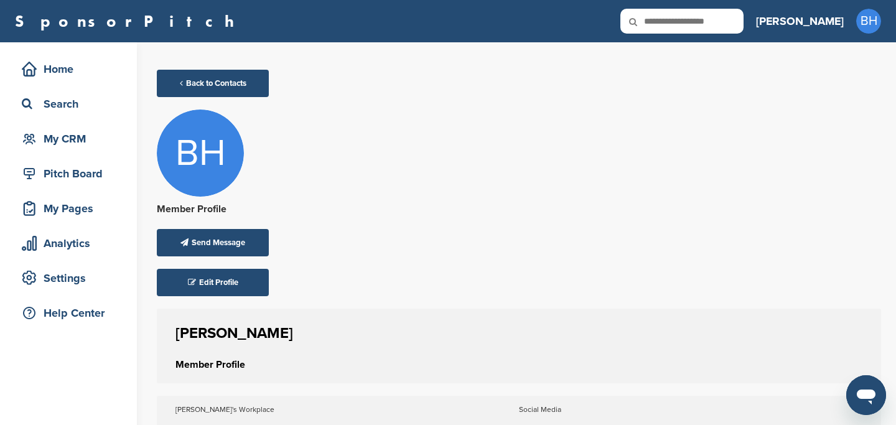
click at [194, 156] on div "BH" at bounding box center [200, 153] width 87 height 87
click at [220, 289] on div "Edit Profile" at bounding box center [213, 282] width 112 height 27
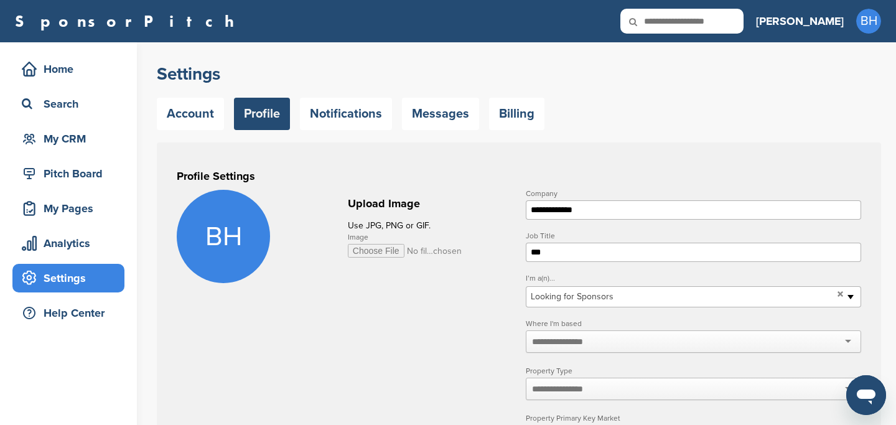
click at [382, 251] on input "Image" at bounding box center [405, 251] width 115 height 14
type input "**********"
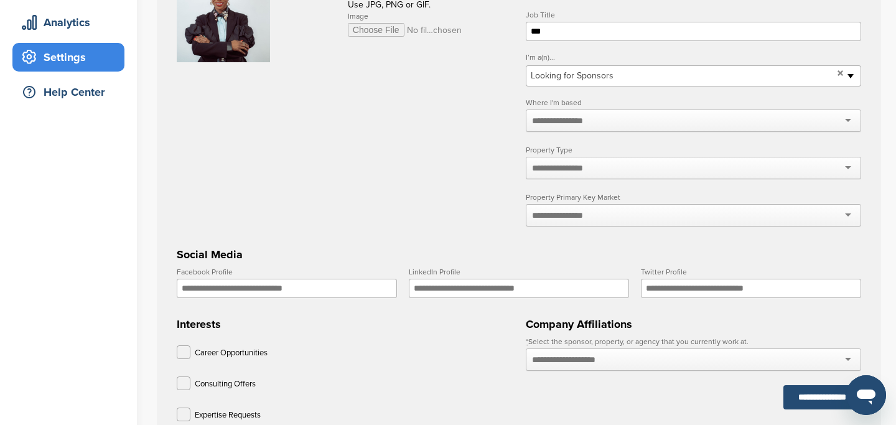
scroll to position [233, 0]
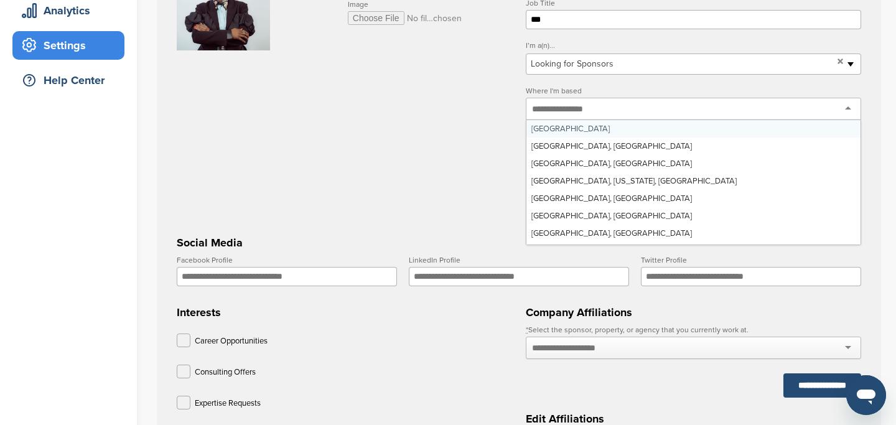
click at [563, 115] on input "text" at bounding box center [565, 108] width 66 height 11
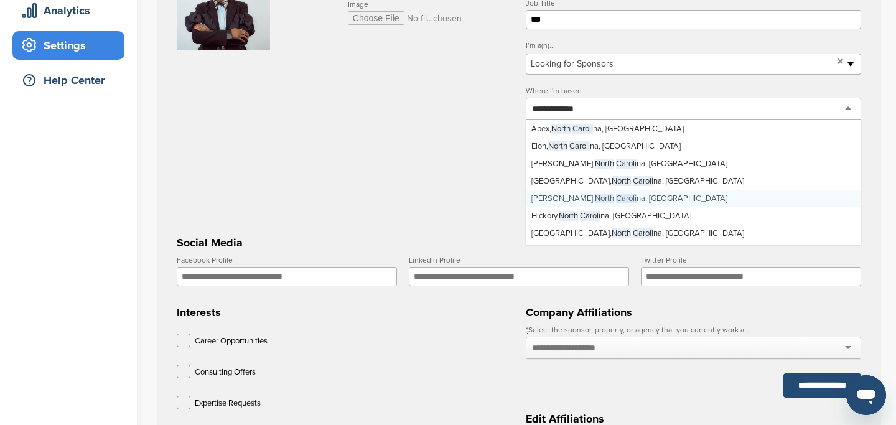
type input "**********"
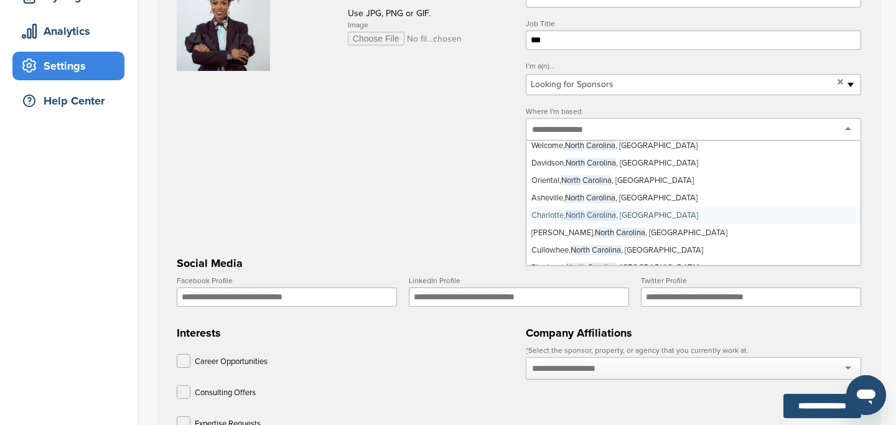
scroll to position [0, 0]
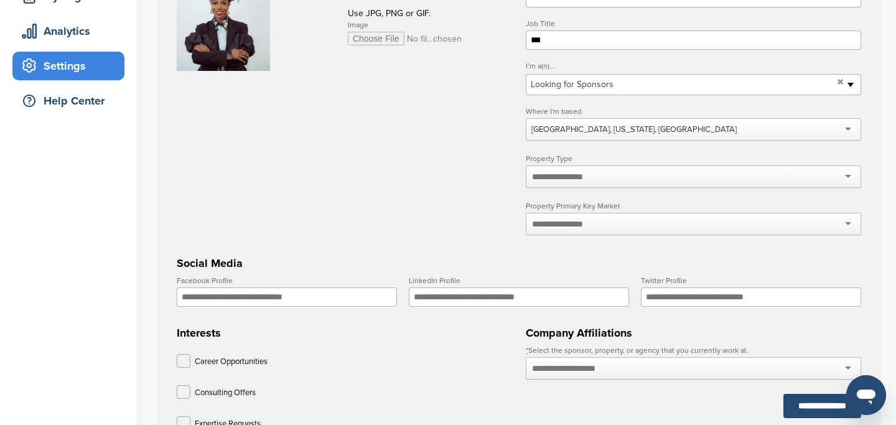
click at [576, 181] on input "text" at bounding box center [565, 176] width 66 height 11
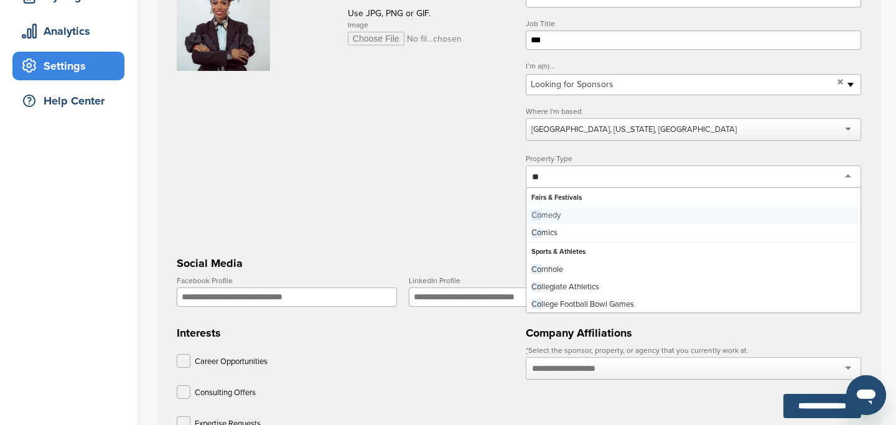
type input "*"
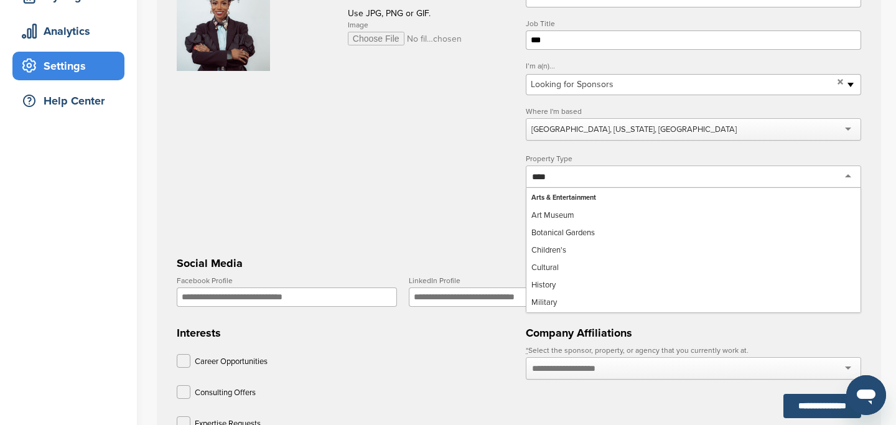
type input "*****"
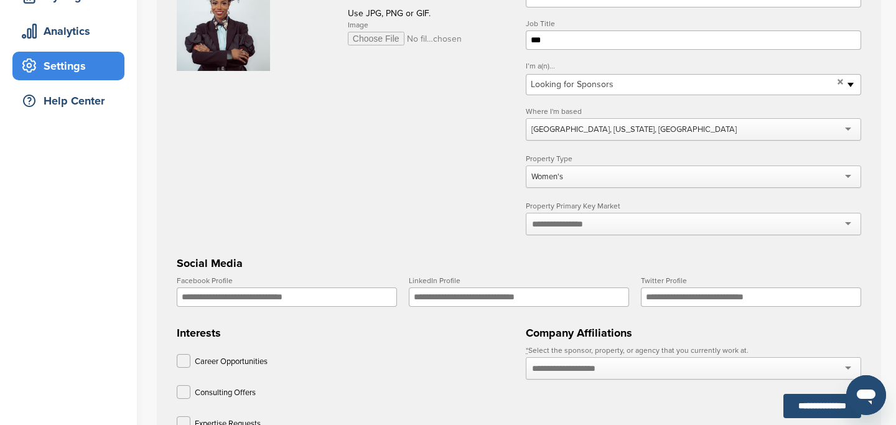
click at [585, 230] on input "text" at bounding box center [565, 223] width 66 height 11
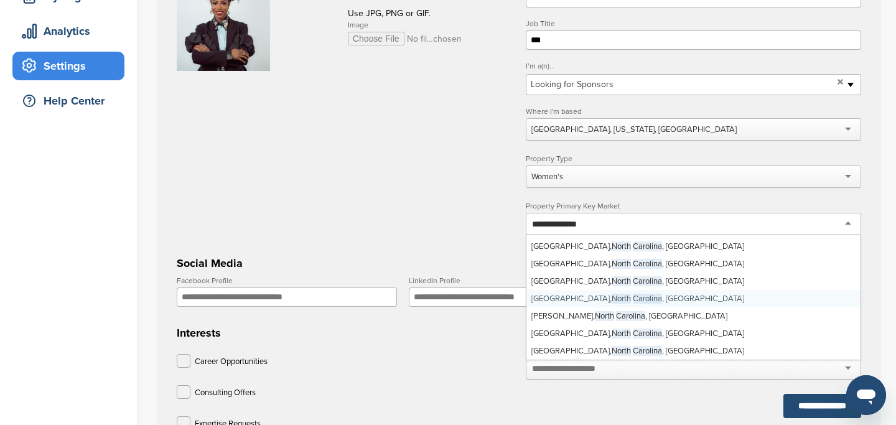
scroll to position [185, 0]
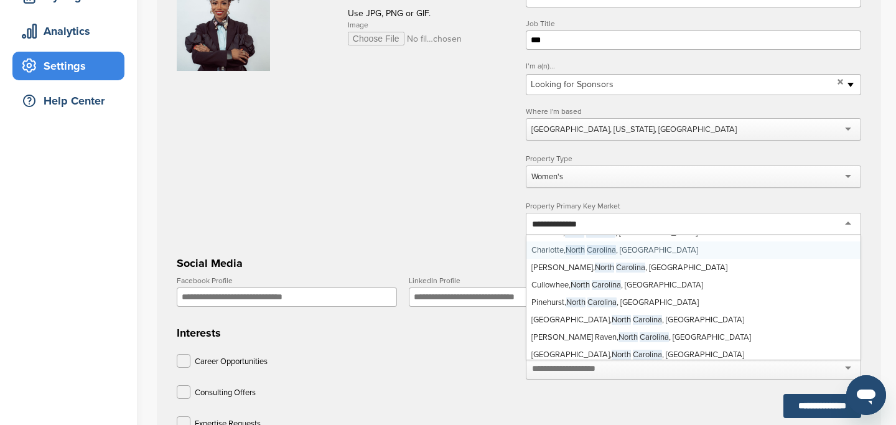
type input "**********"
click at [454, 227] on form "**********" at bounding box center [519, 291] width 685 height 626
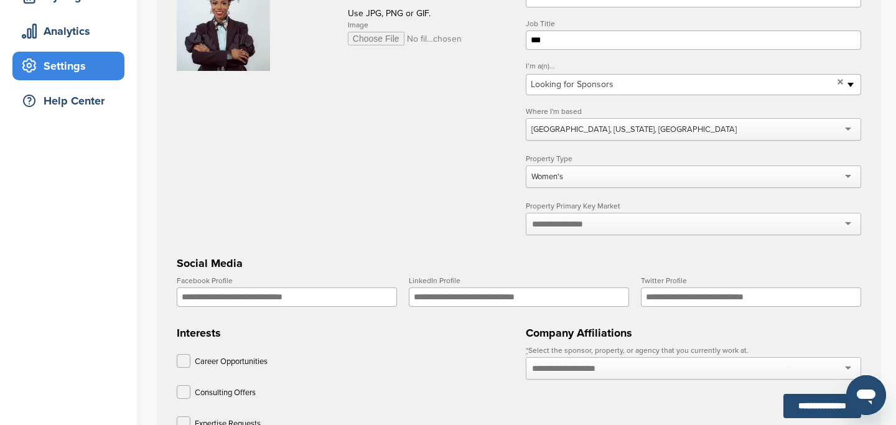
click at [526, 298] on input "LinkedIn Profile" at bounding box center [519, 297] width 220 height 19
paste input "**********"
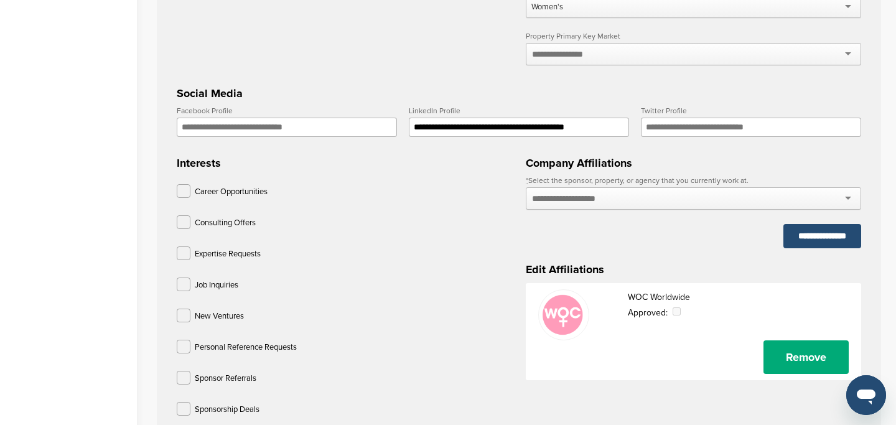
scroll to position [397, 0]
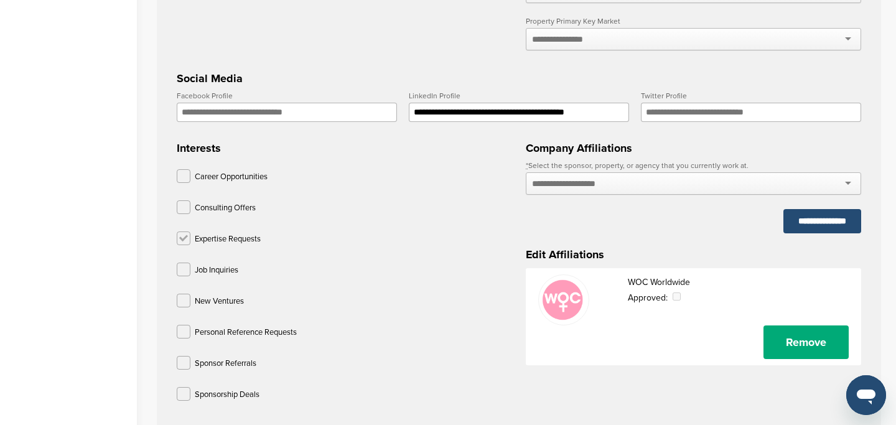
type input "**********"
click at [187, 242] on label at bounding box center [184, 239] width 14 height 14
click at [186, 205] on label at bounding box center [184, 207] width 14 height 14
click at [183, 174] on label at bounding box center [184, 176] width 14 height 14
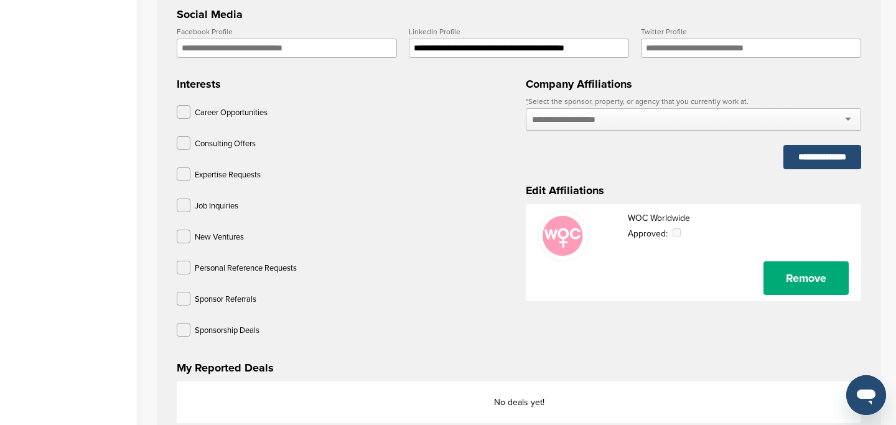
scroll to position [463, 0]
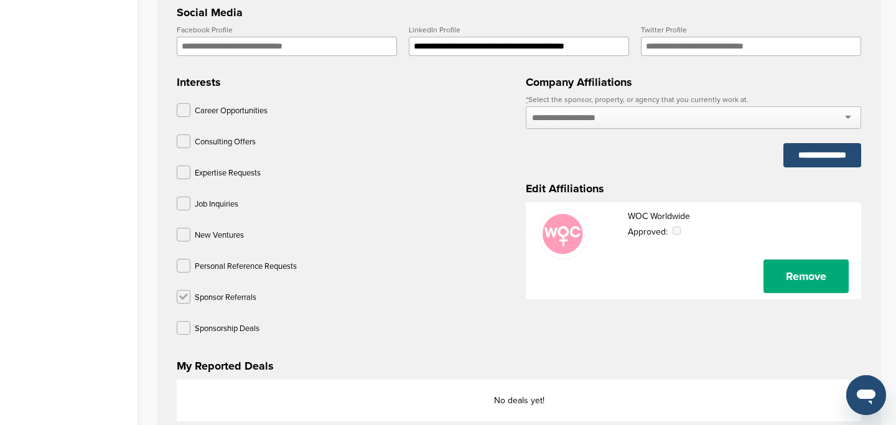
click at [186, 301] on label at bounding box center [184, 297] width 14 height 14
click at [187, 327] on label at bounding box center [184, 328] width 14 height 14
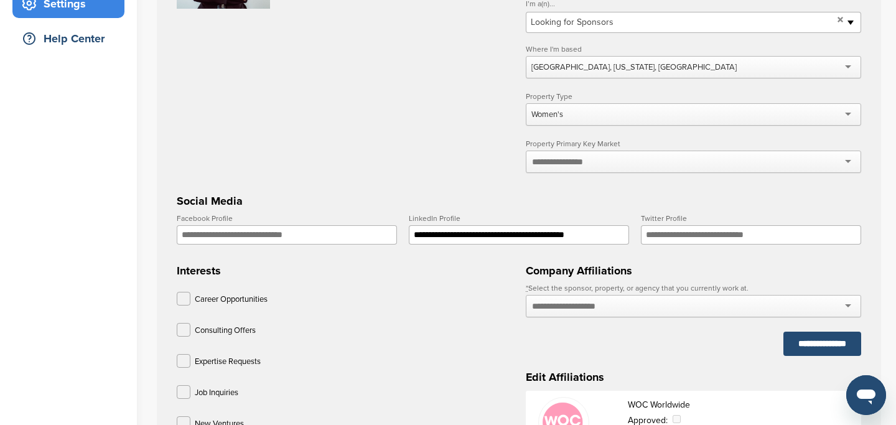
scroll to position [274, 0]
click at [610, 309] on input "text" at bounding box center [577, 306] width 91 height 11
click at [847, 313] on div at bounding box center [693, 307] width 335 height 22
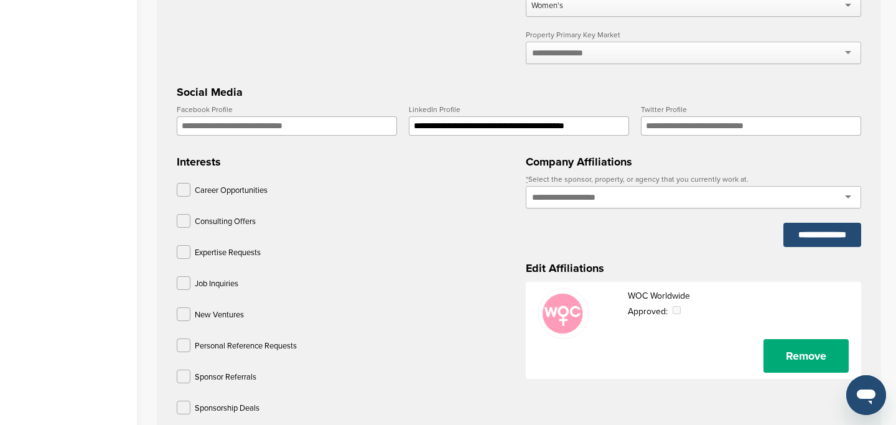
scroll to position [604, 0]
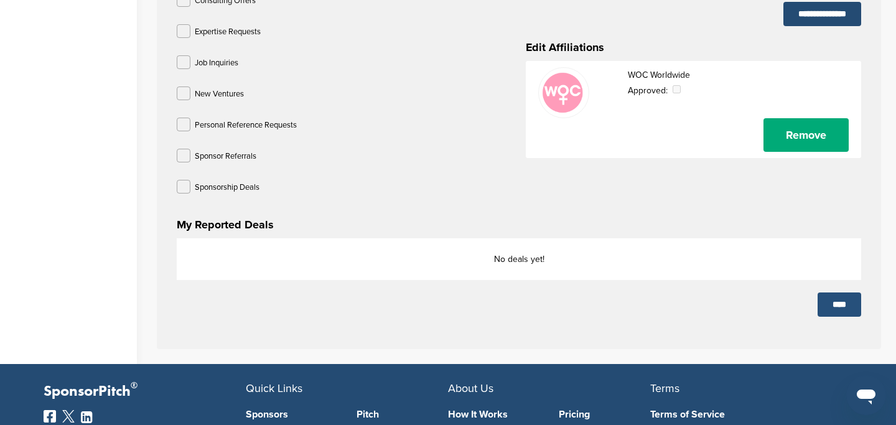
click at [830, 305] on input "****" at bounding box center [840, 305] width 44 height 24
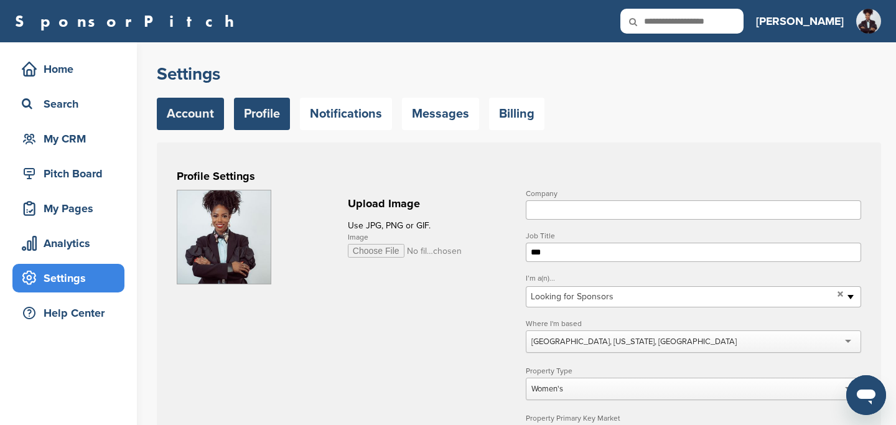
click at [199, 111] on link "Account" at bounding box center [190, 114] width 67 height 32
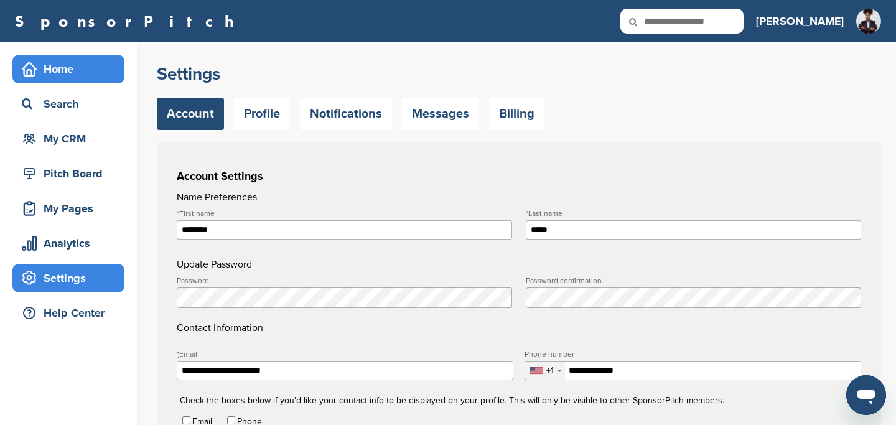
click at [52, 78] on div "Home" at bounding box center [72, 69] width 106 height 22
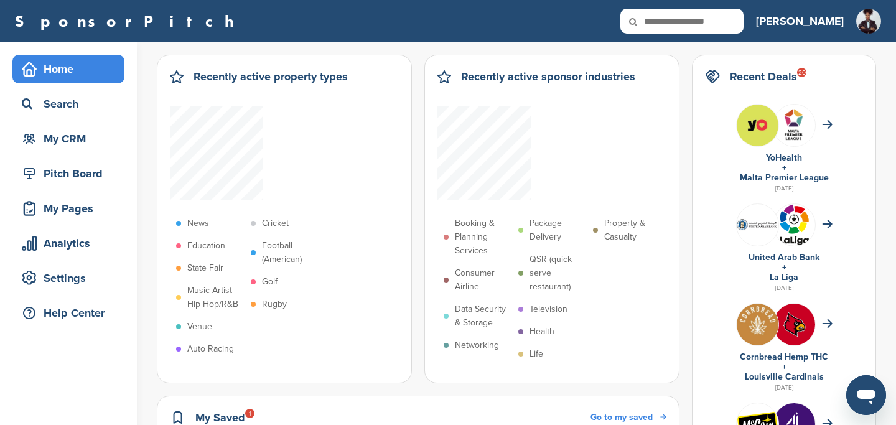
click at [83, 174] on div "Pitch Board" at bounding box center [72, 173] width 106 height 22
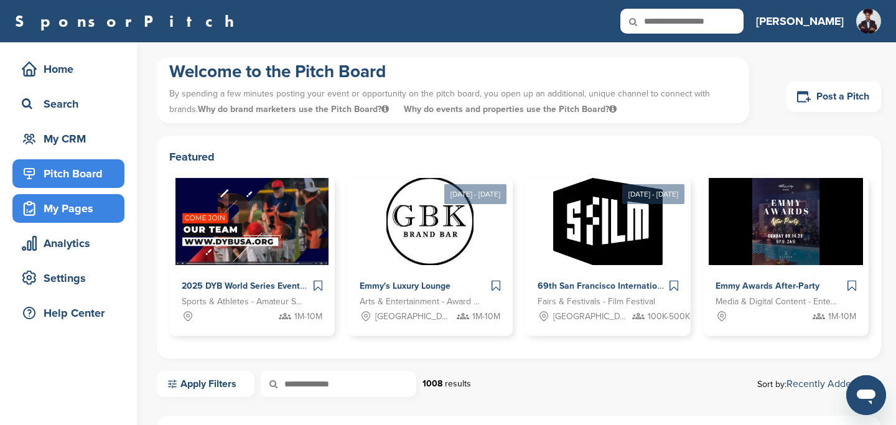
click at [72, 212] on div "My Pages" at bounding box center [72, 208] width 106 height 22
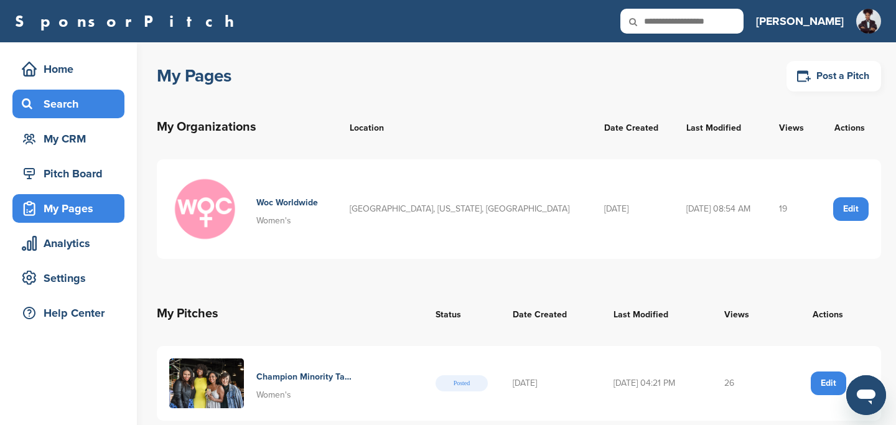
click at [54, 109] on div "Search" at bounding box center [72, 104] width 106 height 22
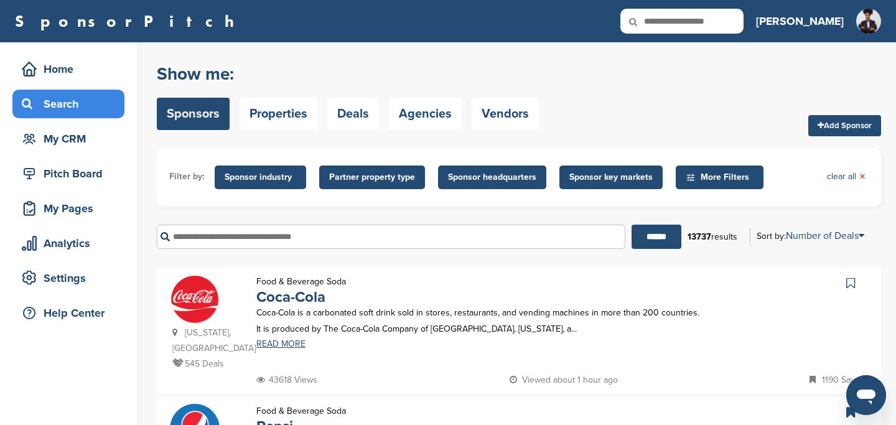
click at [342, 243] on input "text" at bounding box center [391, 237] width 469 height 24
type input "*****"
click at [632, 225] on input "******" at bounding box center [657, 237] width 50 height 24
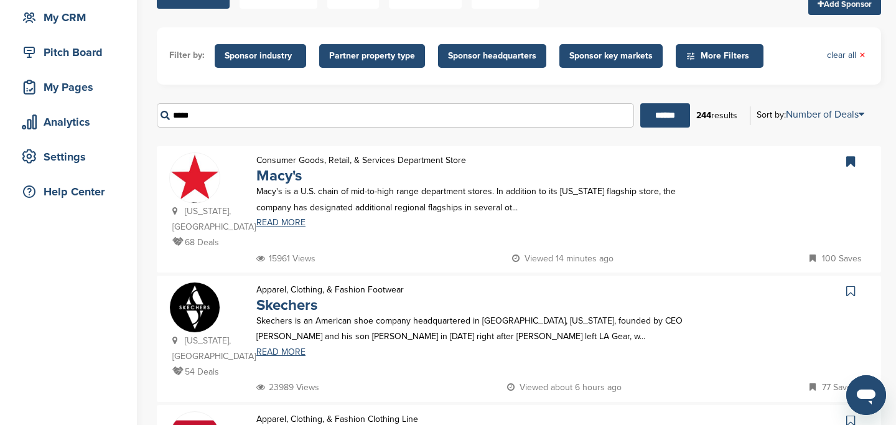
scroll to position [123, 0]
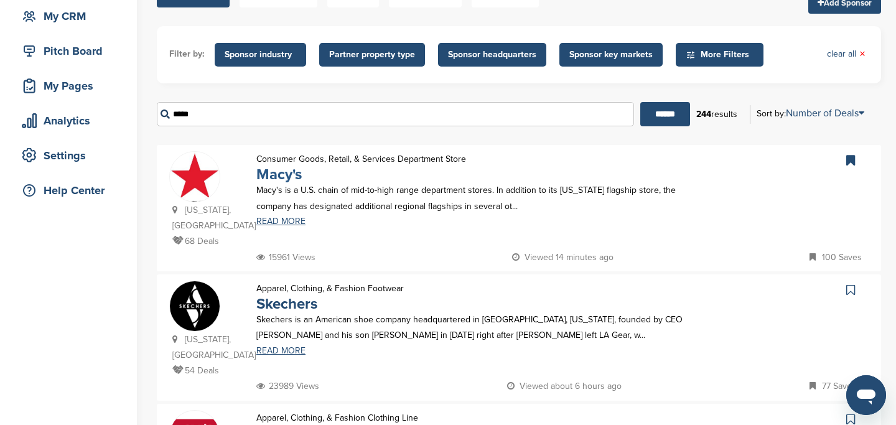
click at [289, 178] on link "Macy's" at bounding box center [278, 175] width 45 height 18
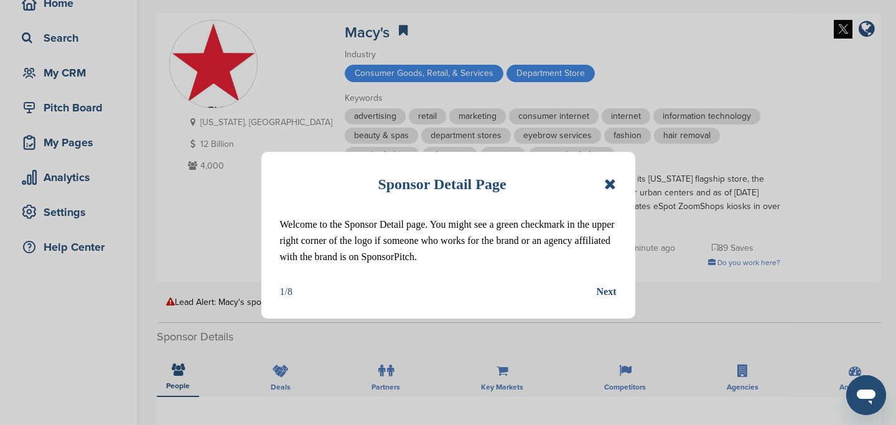
scroll to position [87, 0]
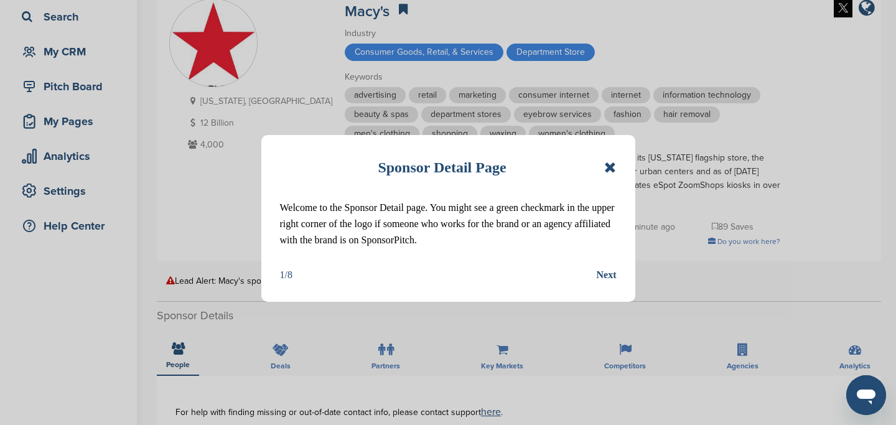
click at [613, 172] on icon at bounding box center [610, 167] width 12 height 15
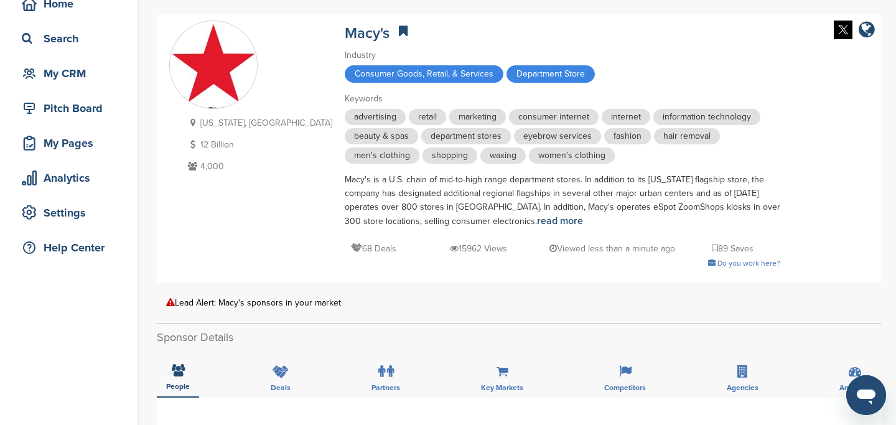
scroll to position [0, 0]
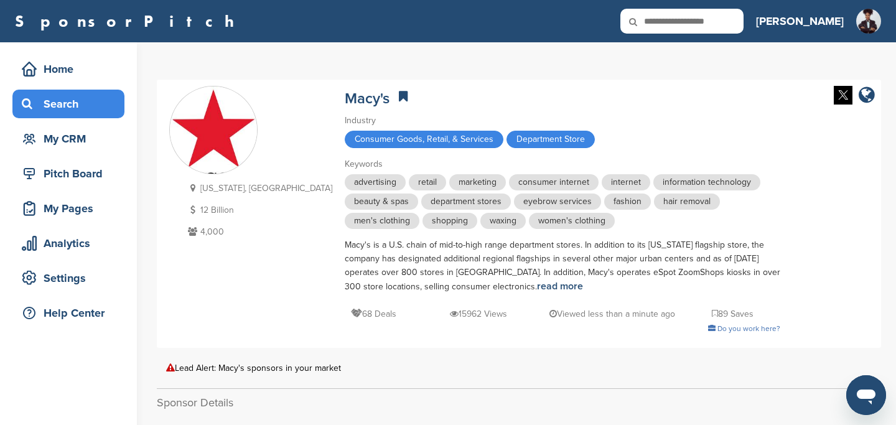
click at [63, 100] on div "Search" at bounding box center [72, 104] width 106 height 22
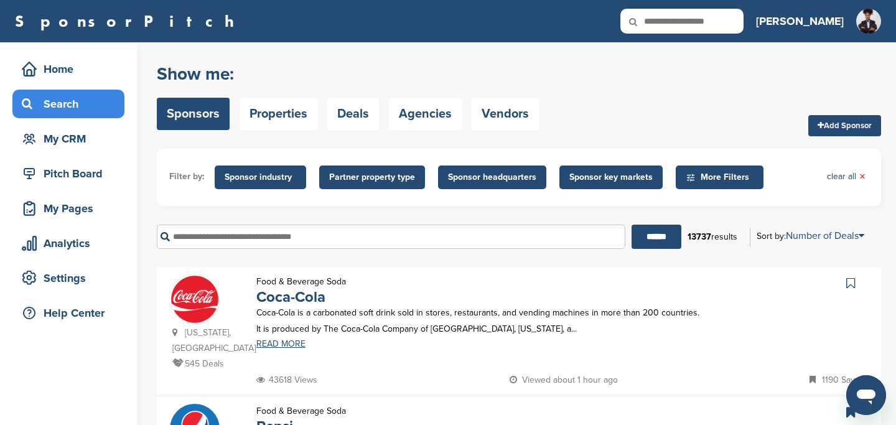
click at [723, 178] on span "More Filters" at bounding box center [722, 178] width 72 height 14
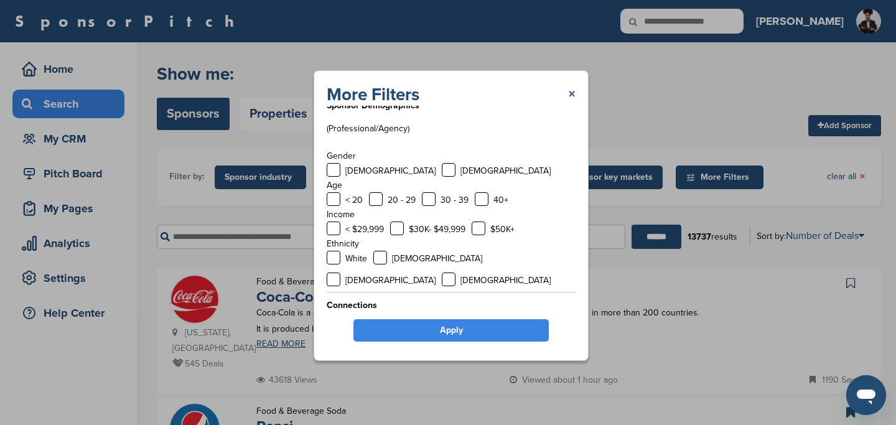
scroll to position [65, 0]
click at [473, 226] on label at bounding box center [479, 227] width 14 height 14
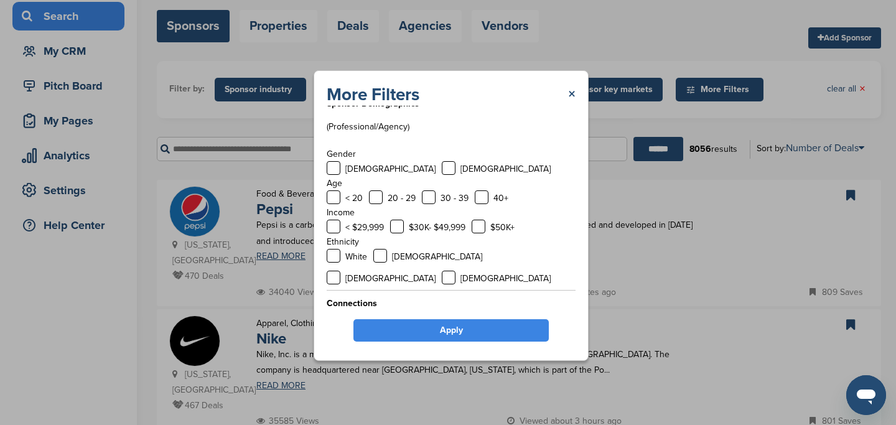
scroll to position [124, 0]
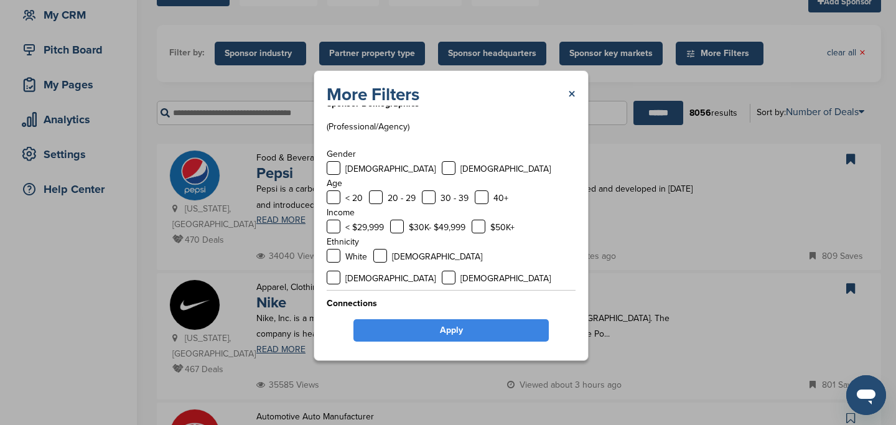
click at [338, 320] on label at bounding box center [334, 327] width 14 height 14
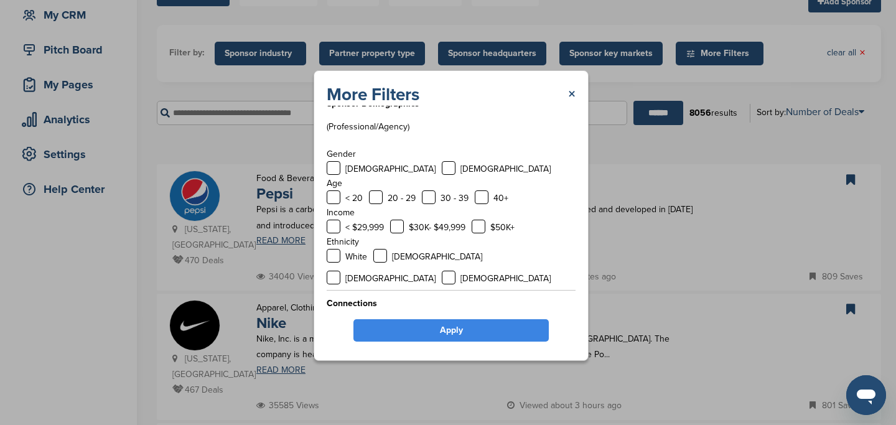
click at [394, 320] on label at bounding box center [392, 327] width 14 height 14
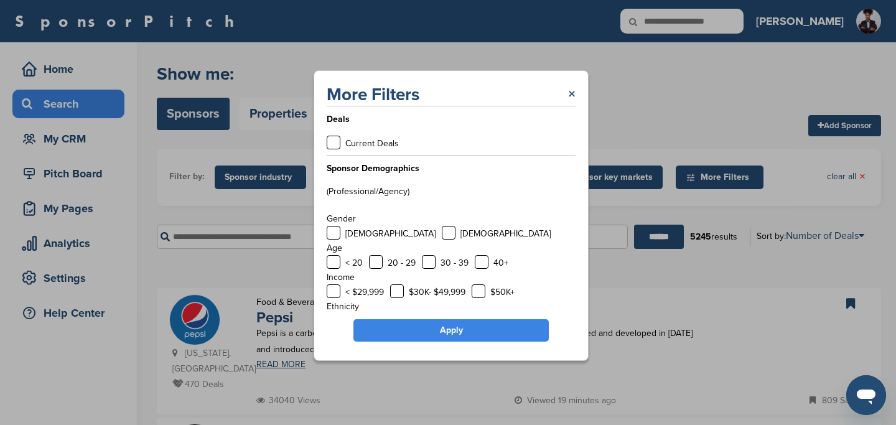
scroll to position [65, 0]
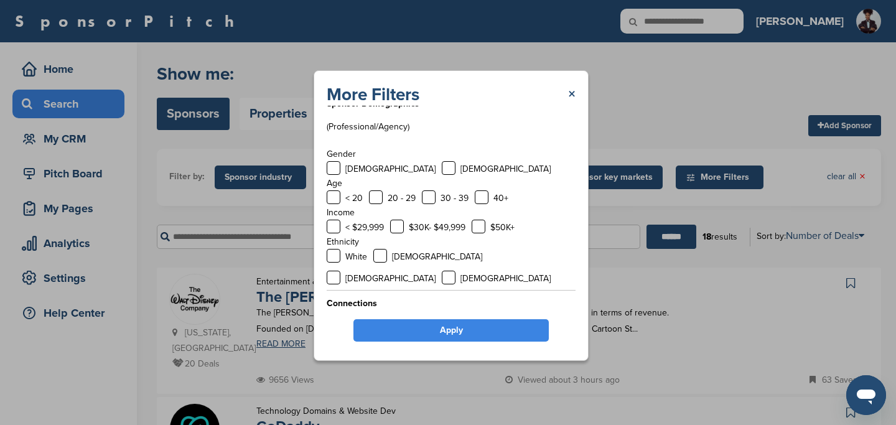
click at [453, 332] on link "Apply" at bounding box center [451, 330] width 195 height 22
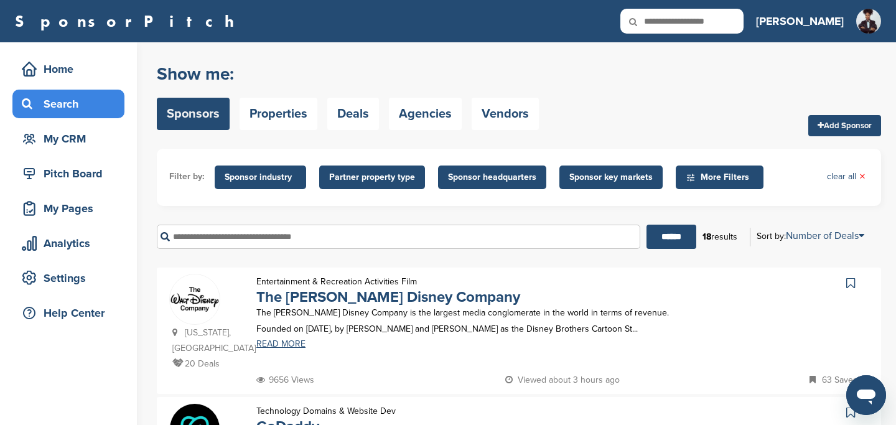
click at [624, 176] on span "Sponsor key markets" at bounding box center [611, 178] width 83 height 14
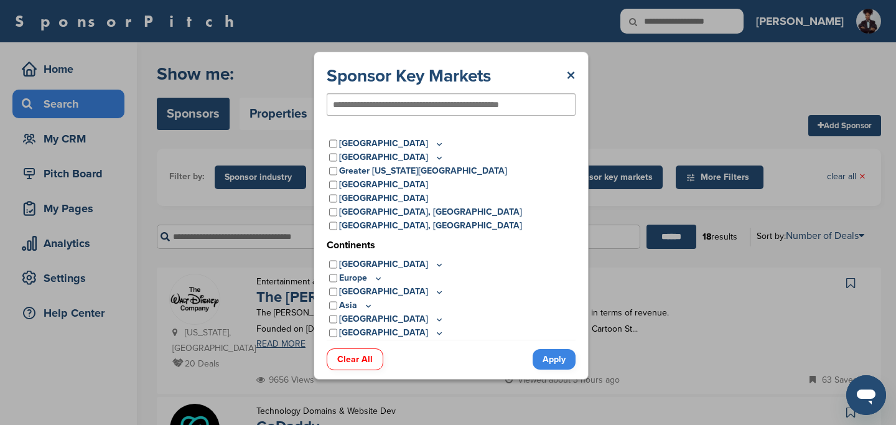
scroll to position [0, 0]
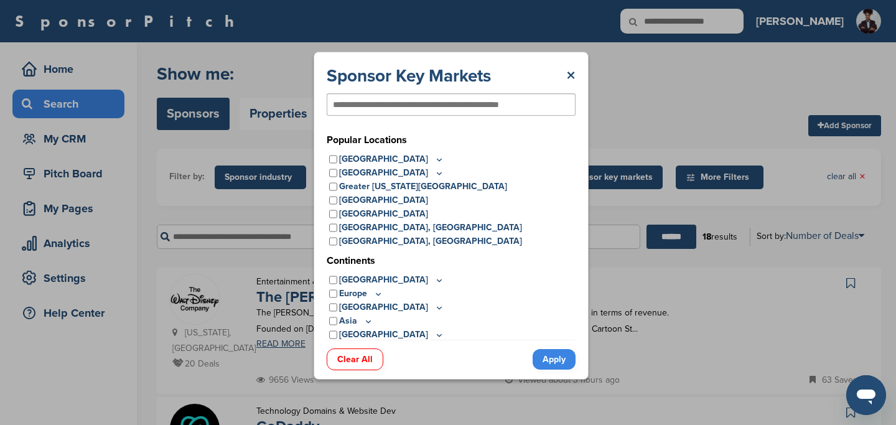
click at [434, 162] on icon at bounding box center [439, 159] width 10 height 11
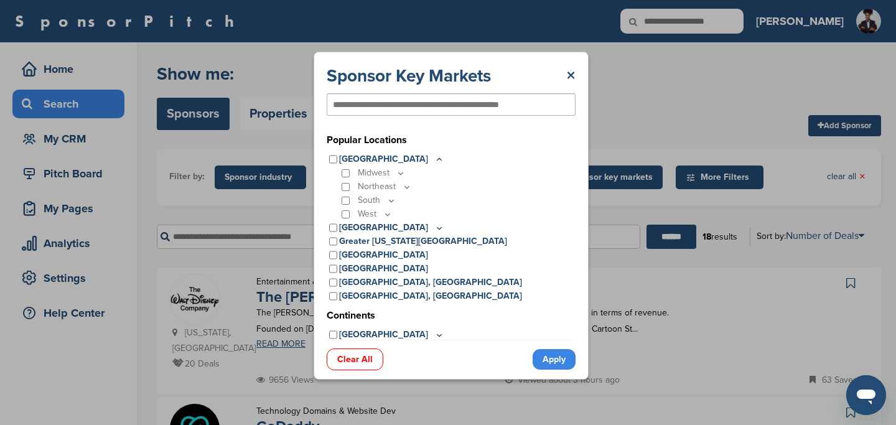
click at [392, 201] on icon at bounding box center [392, 200] width 10 height 11
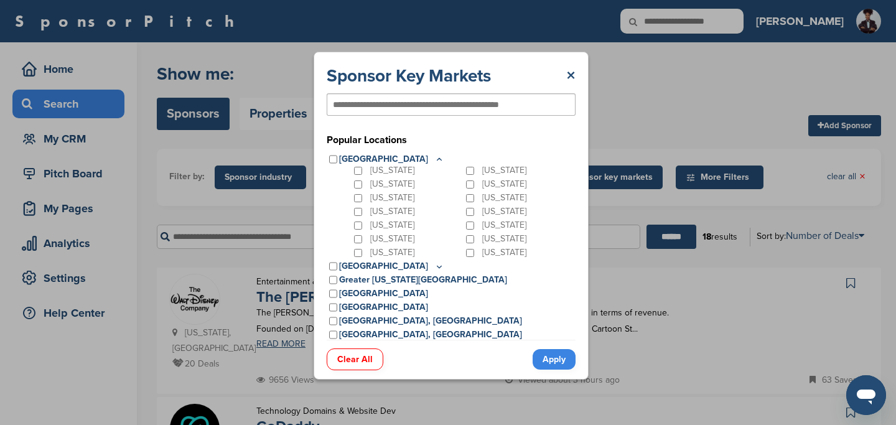
scroll to position [45, 0]
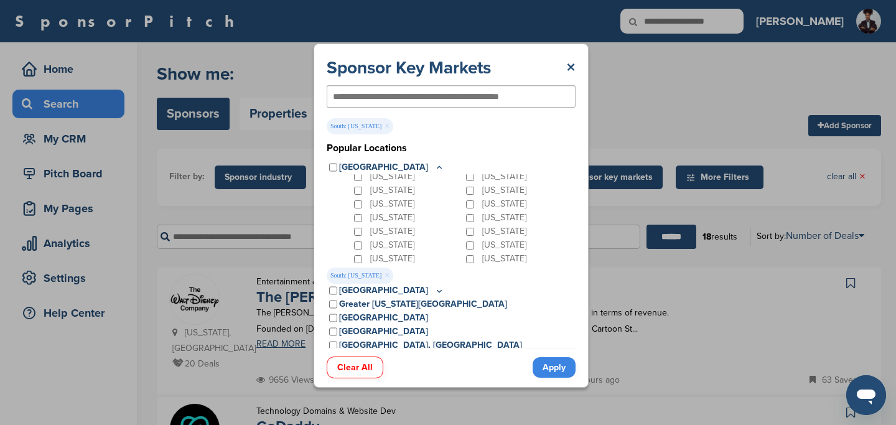
click at [555, 370] on link "Apply" at bounding box center [554, 367] width 43 height 21
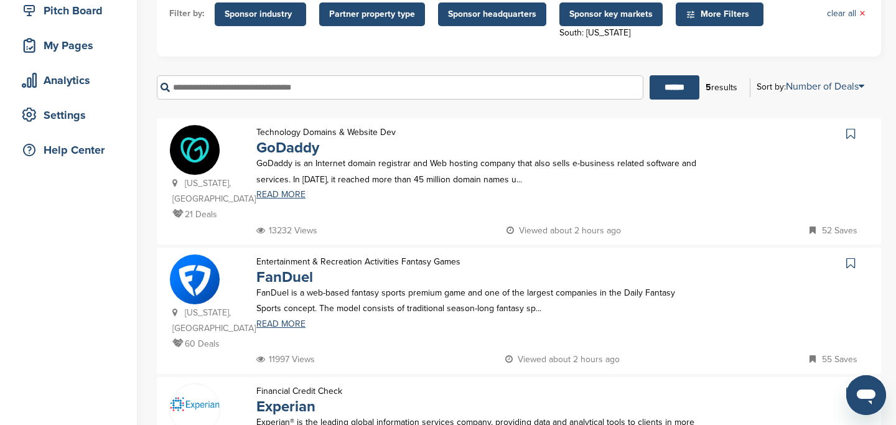
scroll to position [187, 0]
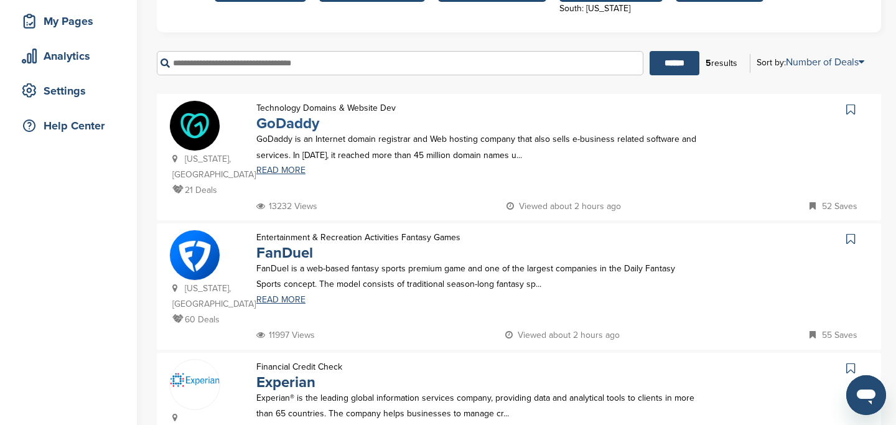
click at [307, 124] on link "GoDaddy" at bounding box center [287, 124] width 63 height 18
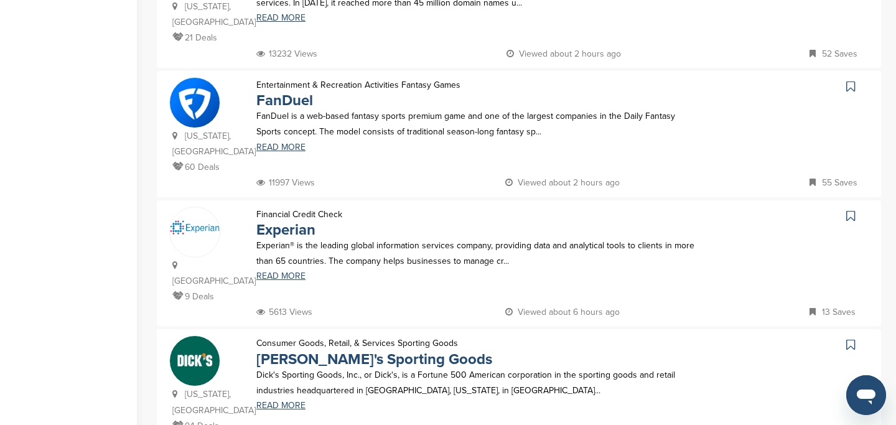
scroll to position [351, 0]
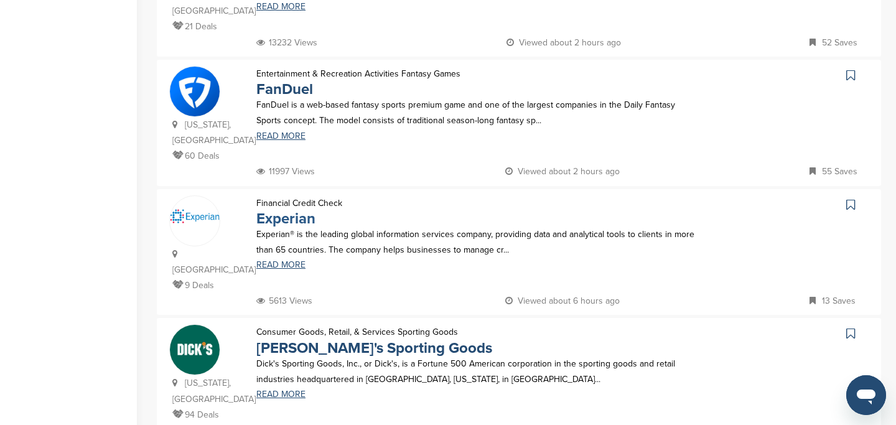
click at [305, 210] on link "Experian" at bounding box center [285, 219] width 59 height 18
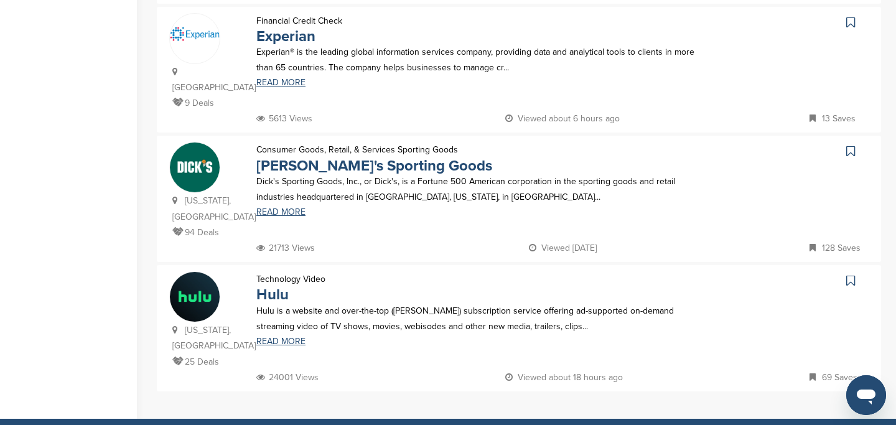
scroll to position [535, 0]
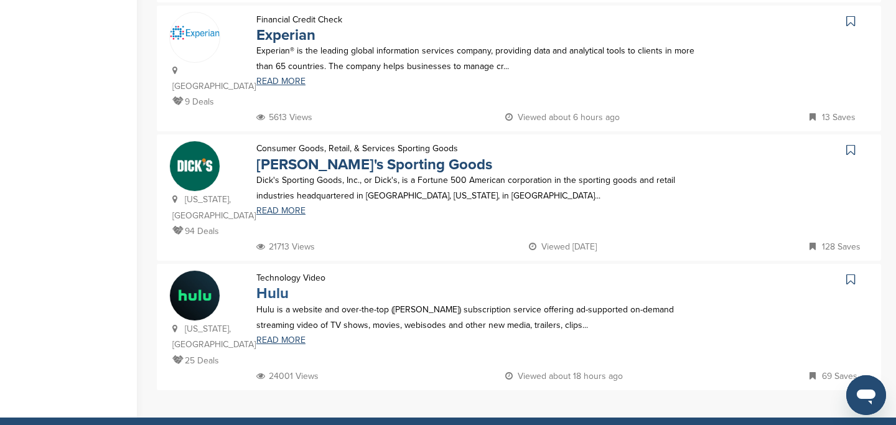
click at [276, 284] on link "Hulu" at bounding box center [272, 293] width 32 height 18
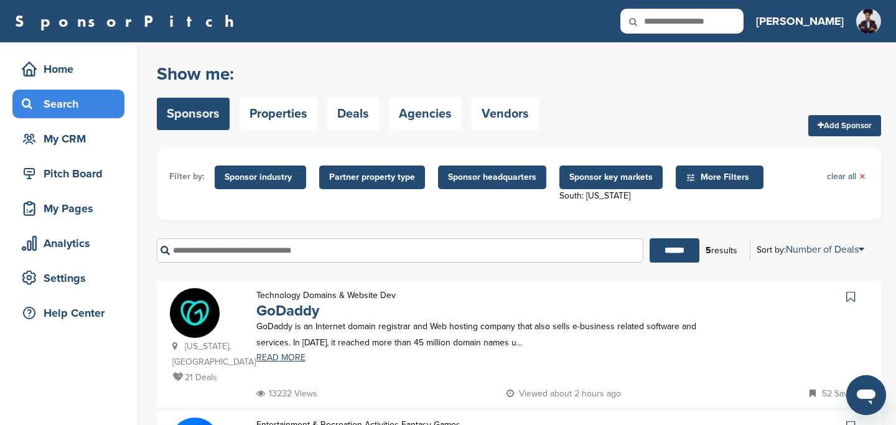
click at [619, 181] on span "Sponsor key markets" at bounding box center [611, 178] width 83 height 14
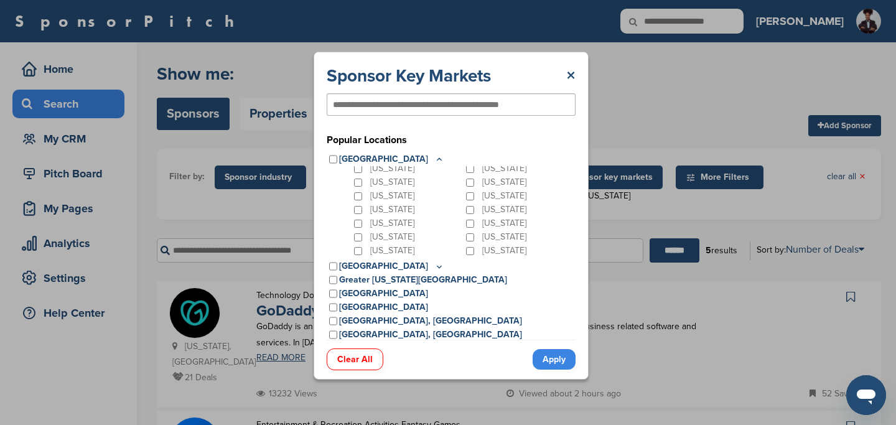
click at [550, 359] on link "Apply" at bounding box center [554, 359] width 43 height 21
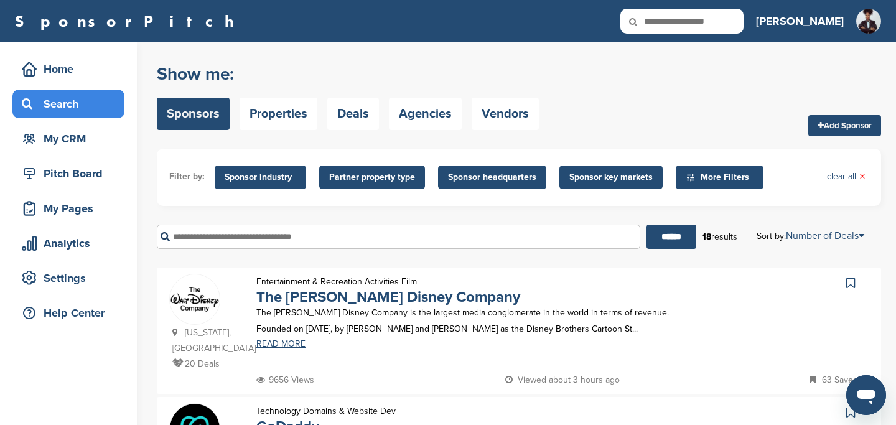
click at [720, 176] on span "More Filters" at bounding box center [722, 178] width 72 height 14
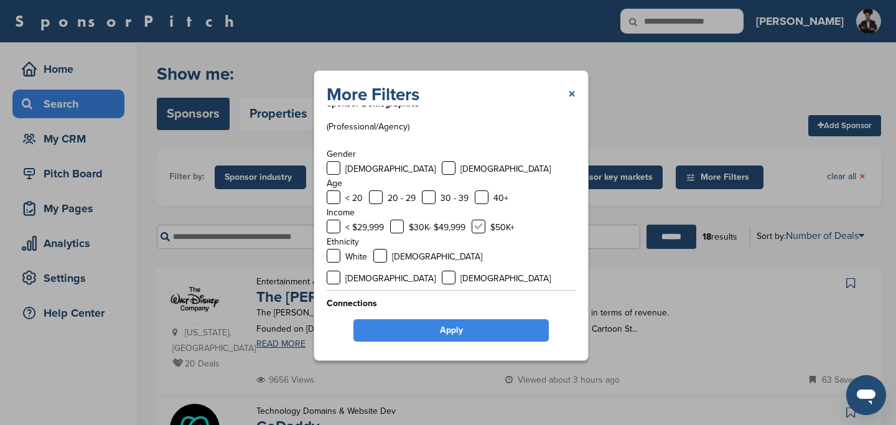
click at [477, 227] on label at bounding box center [479, 227] width 14 height 14
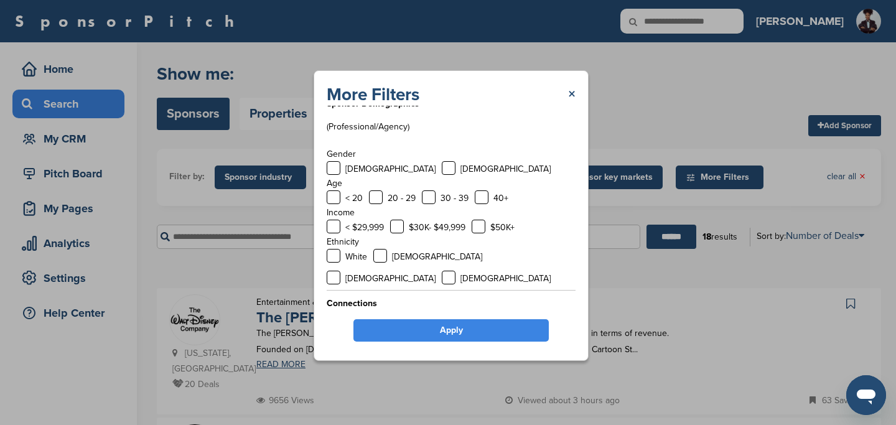
click at [390, 320] on label at bounding box center [392, 327] width 14 height 14
click at [338, 320] on label at bounding box center [334, 327] width 14 height 14
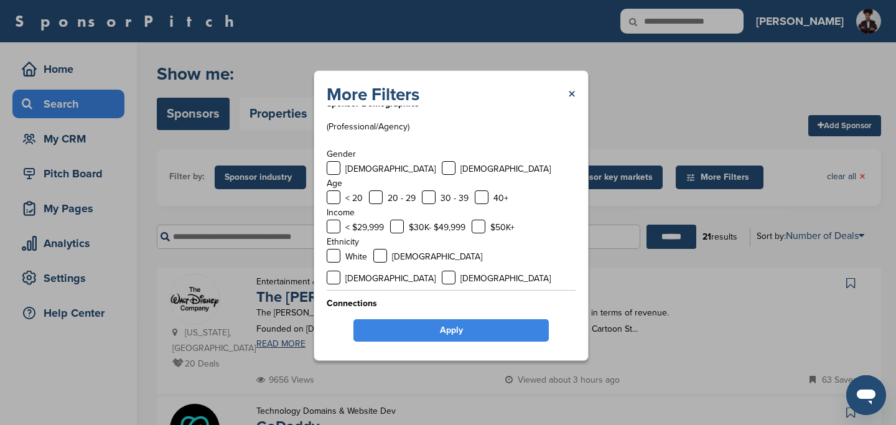
click at [453, 331] on link "Apply" at bounding box center [451, 330] width 195 height 22
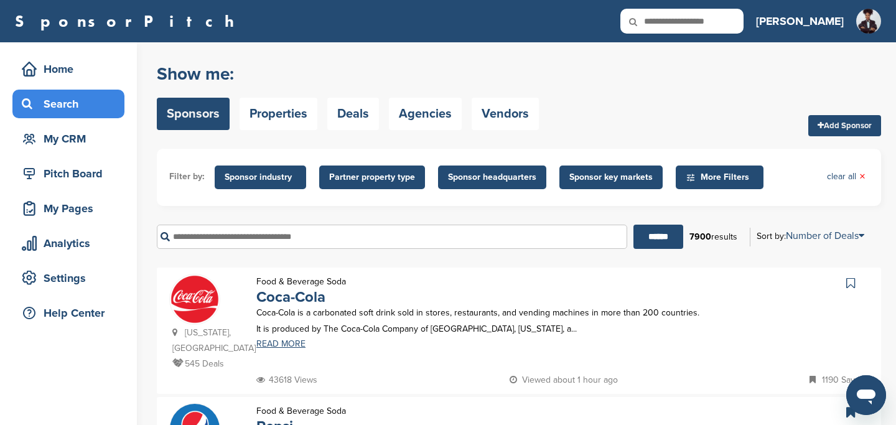
click at [577, 172] on span "Sponsor key markets" at bounding box center [611, 178] width 83 height 14
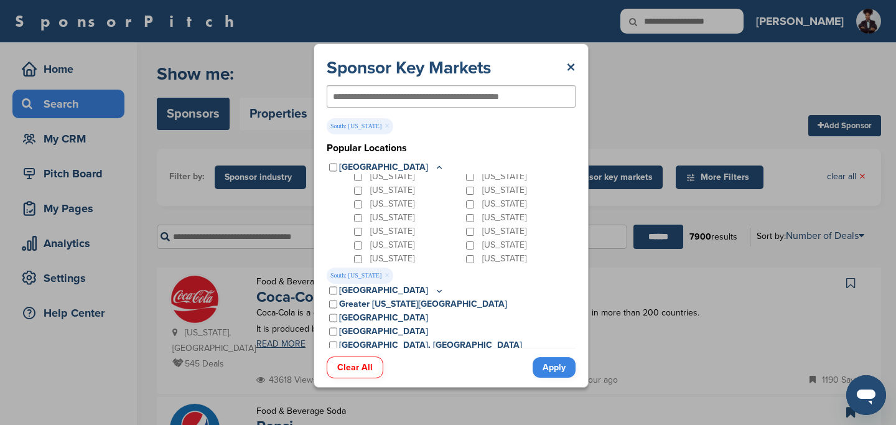
click at [553, 362] on link "Apply" at bounding box center [554, 367] width 43 height 21
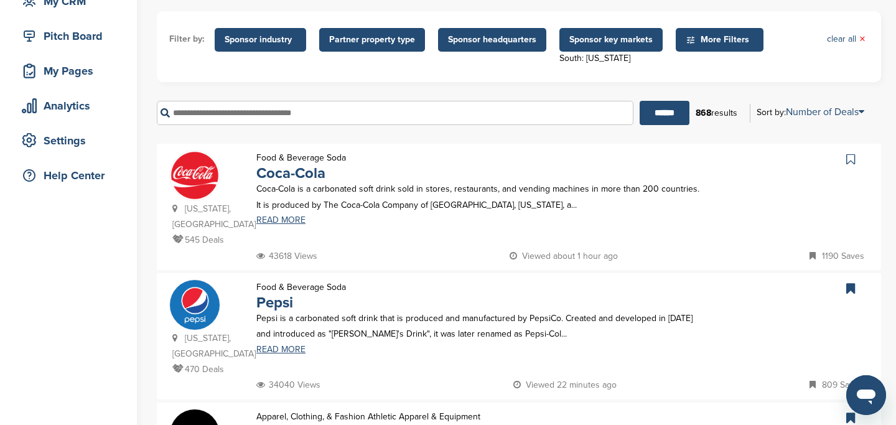
scroll to position [152, 0]
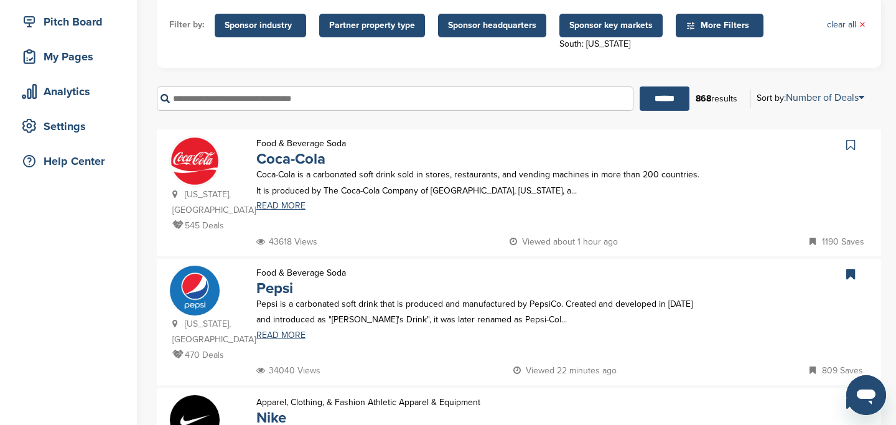
click at [273, 26] on span "Sponsor industry" at bounding box center [261, 26] width 72 height 14
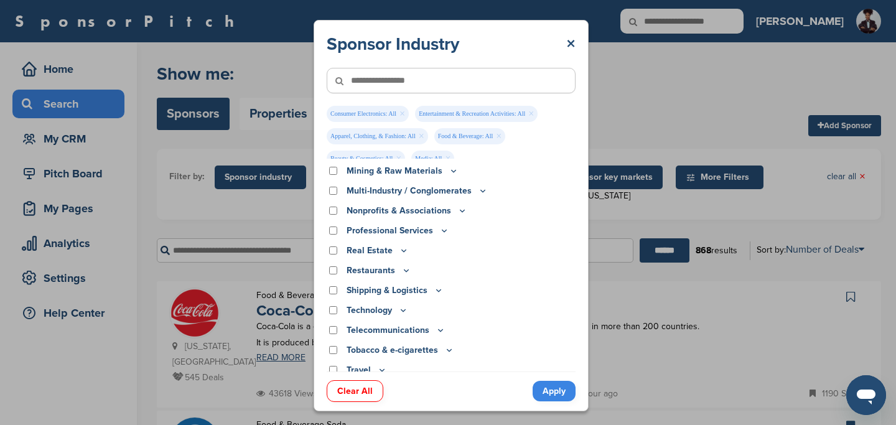
scroll to position [481, 0]
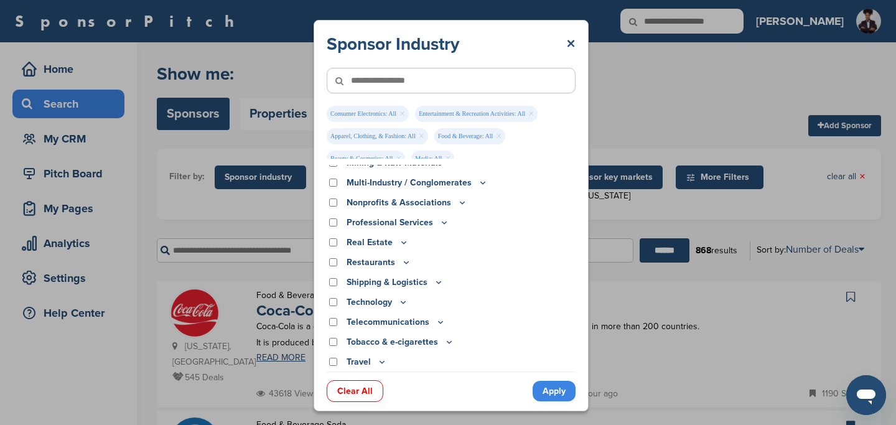
click at [550, 392] on link "Apply" at bounding box center [554, 391] width 43 height 21
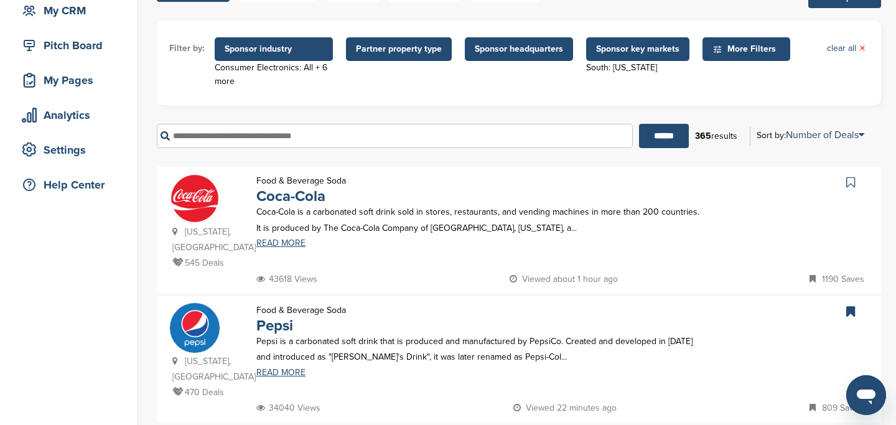
scroll to position [174, 0]
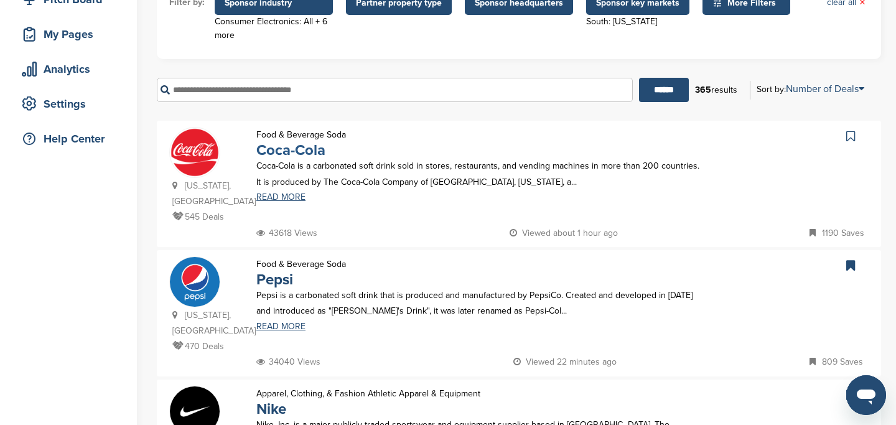
click at [286, 151] on link "Coca-Cola" at bounding box center [290, 150] width 69 height 18
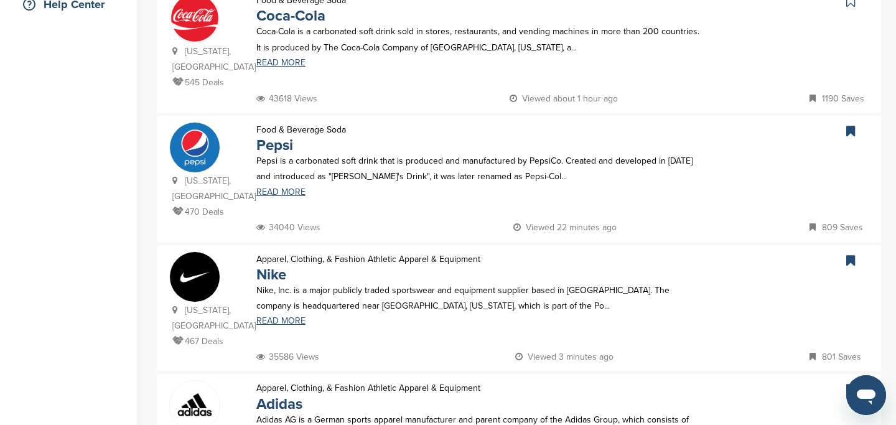
scroll to position [309, 0]
click at [273, 136] on link "Pepsi" at bounding box center [274, 145] width 37 height 18
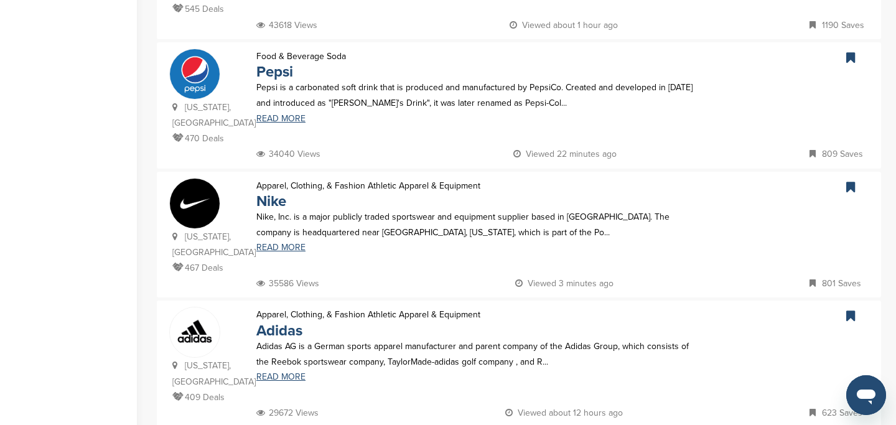
scroll to position [390, 0]
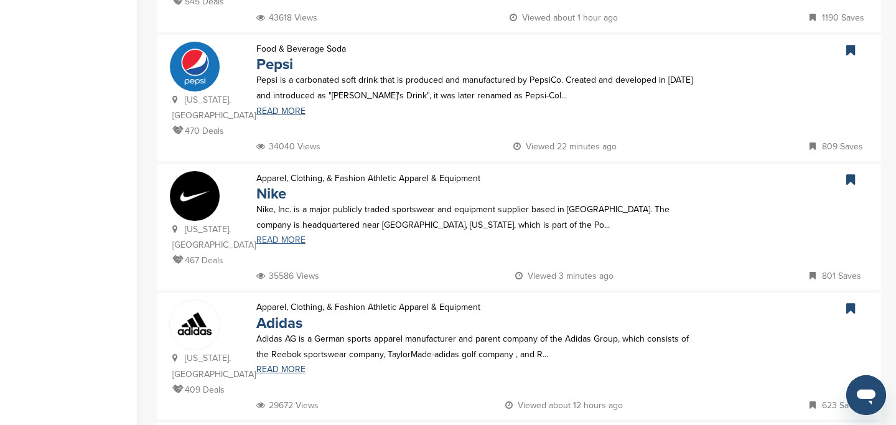
click at [282, 236] on link "READ MORE" at bounding box center [478, 240] width 444 height 9
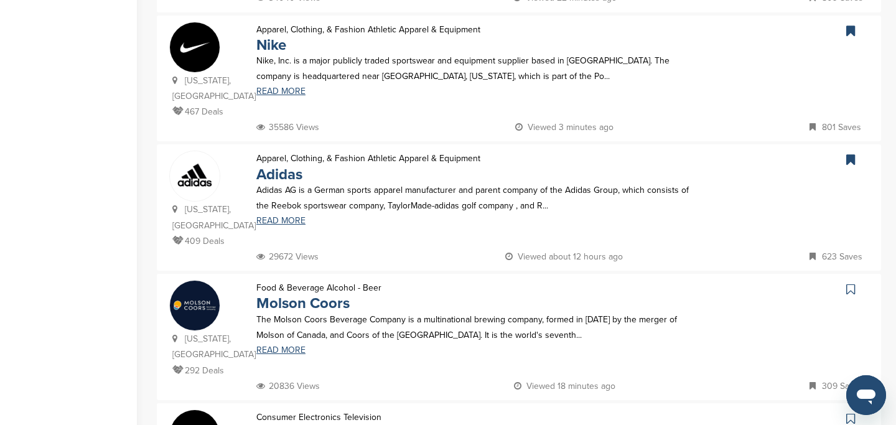
scroll to position [550, 0]
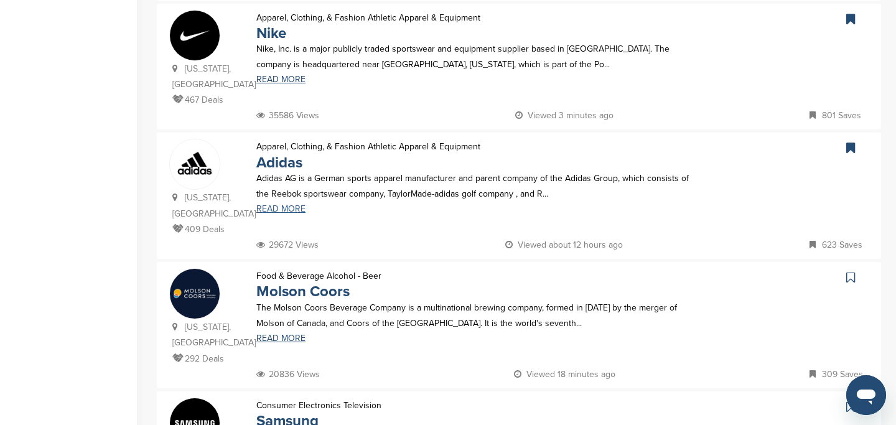
click at [270, 205] on link "READ MORE" at bounding box center [478, 209] width 444 height 9
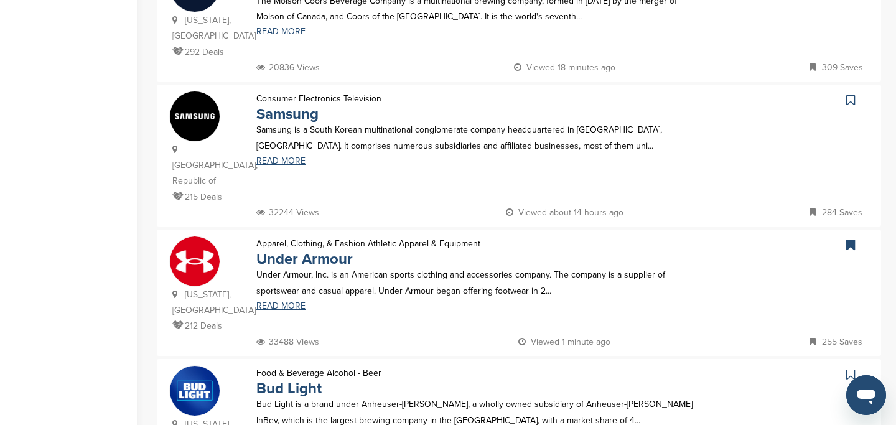
scroll to position [863, 0]
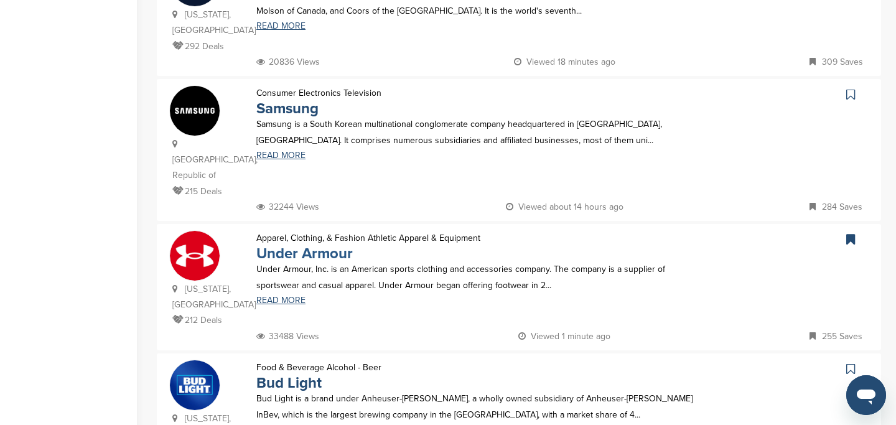
click at [298, 245] on link "Under Armour" at bounding box center [304, 254] width 96 height 18
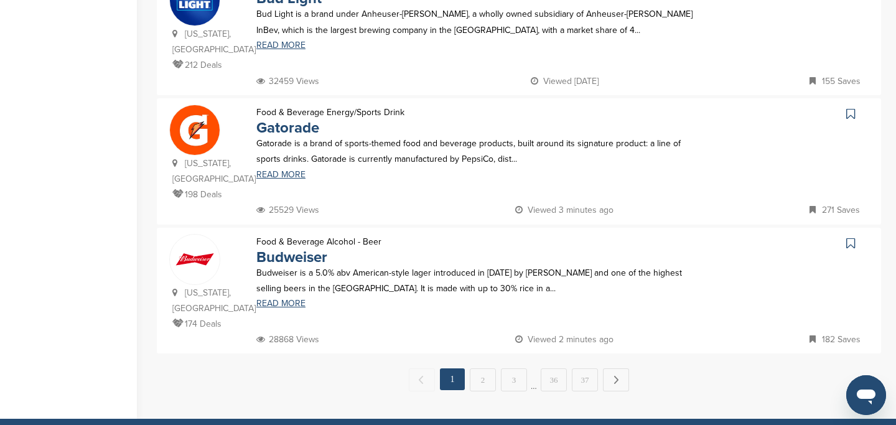
scroll to position [1249, 0]
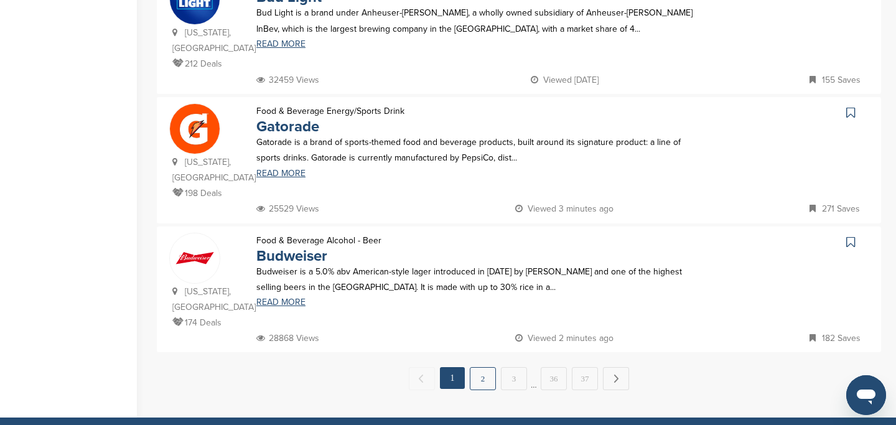
click at [479, 367] on link "2" at bounding box center [483, 378] width 26 height 23
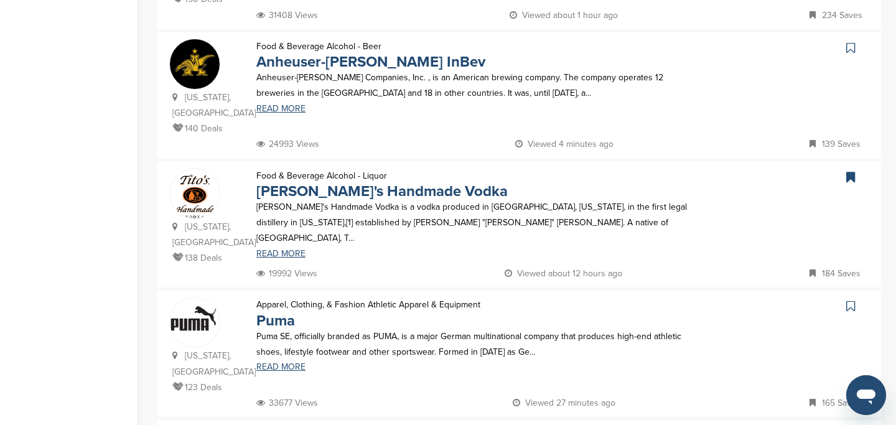
scroll to position [443, 0]
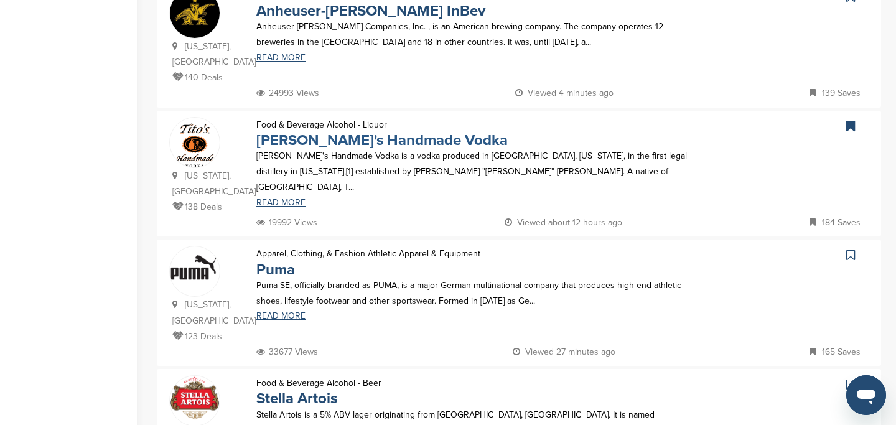
click at [320, 131] on link "Tito's Handmade Vodka" at bounding box center [381, 140] width 251 height 18
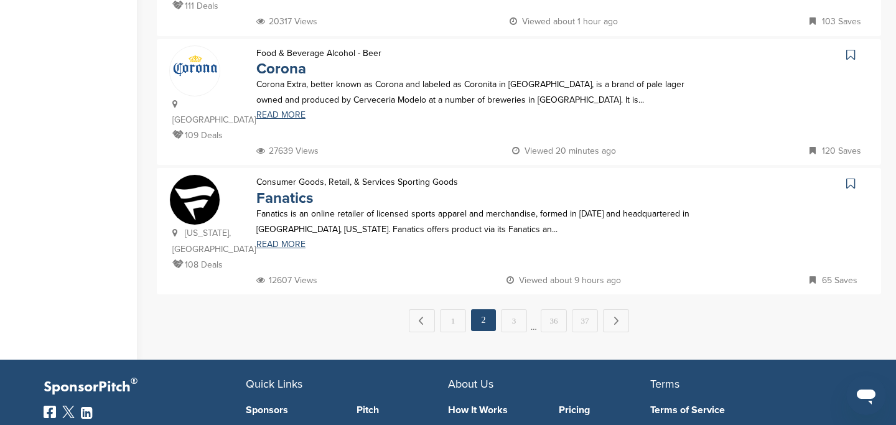
scroll to position [1292, 0]
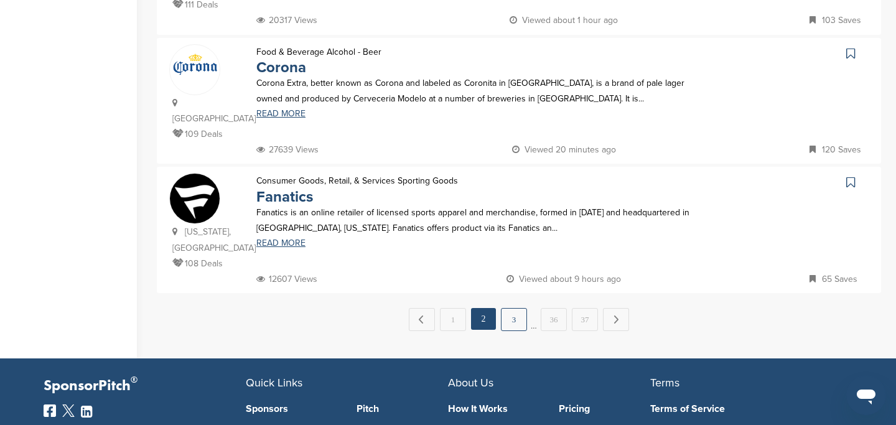
click at [514, 308] on link "3" at bounding box center [514, 319] width 26 height 23
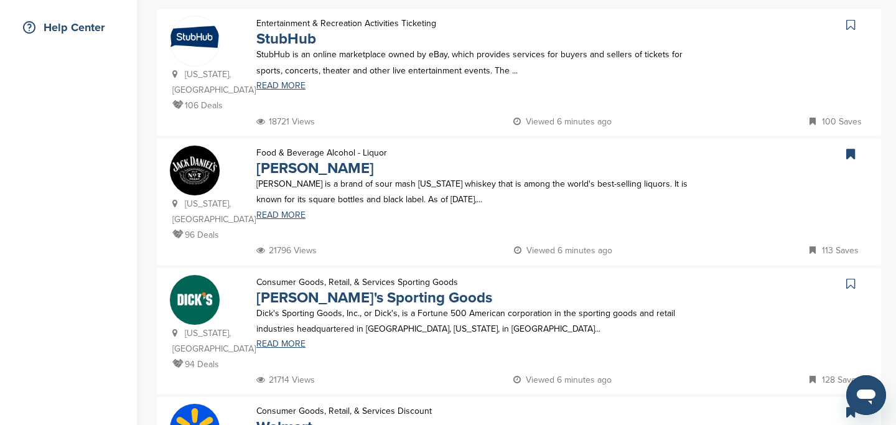
scroll to position [286, 0]
click at [316, 171] on link "Jack Daniel's" at bounding box center [315, 168] width 118 height 18
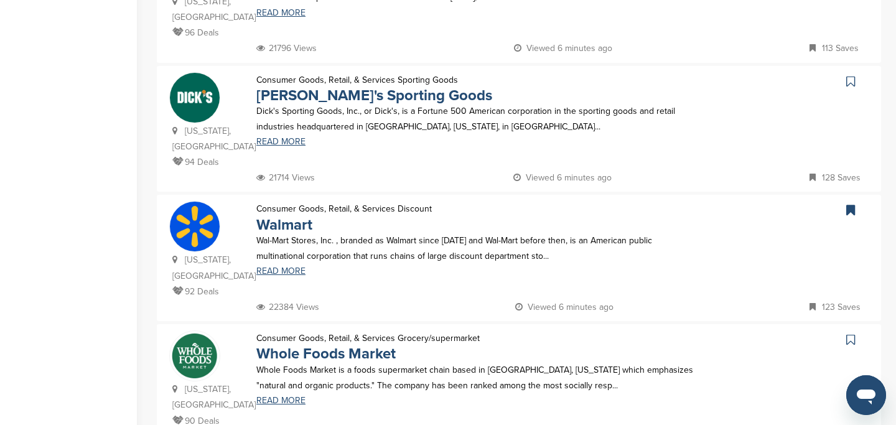
scroll to position [528, 0]
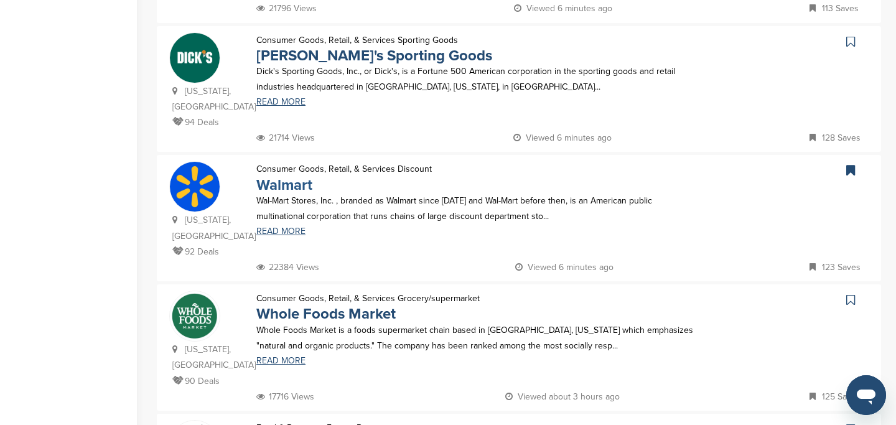
click at [304, 187] on link "Walmart" at bounding box center [284, 185] width 56 height 18
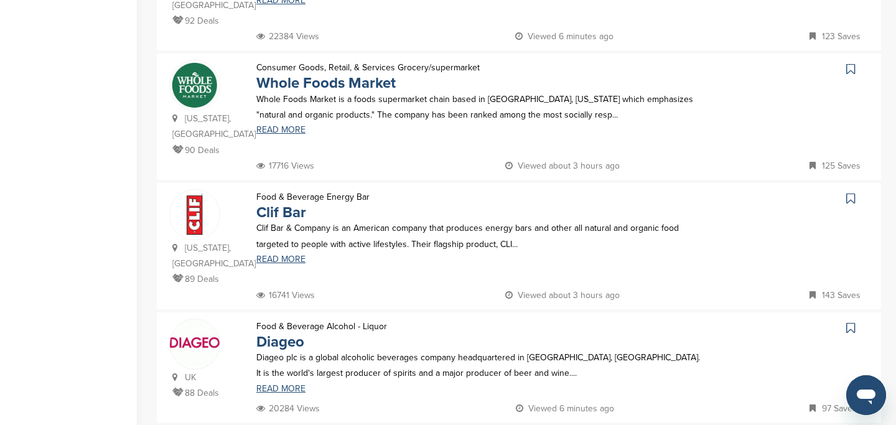
scroll to position [757, 0]
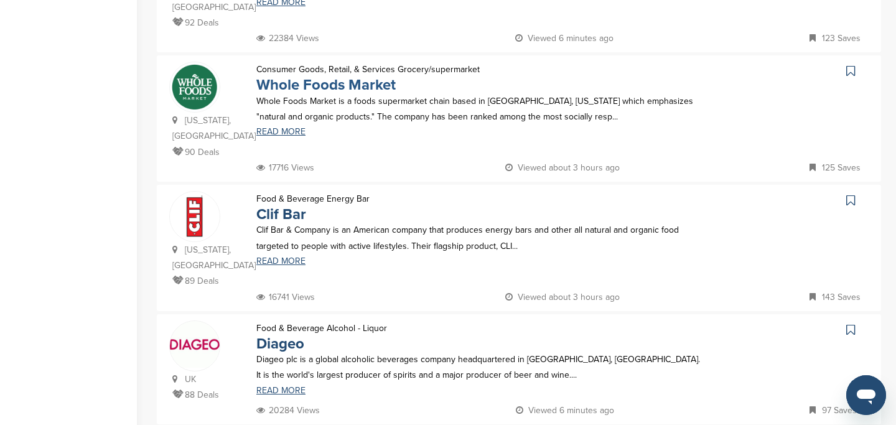
click at [305, 77] on link "Whole Foods Market" at bounding box center [325, 85] width 139 height 18
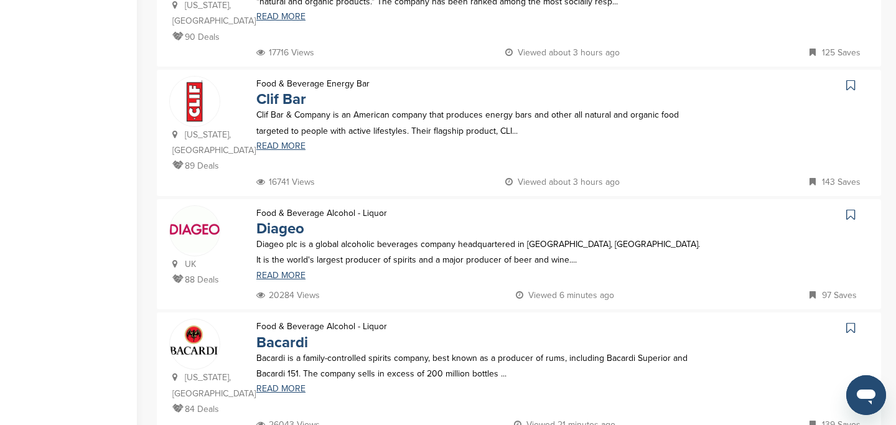
scroll to position [880, 0]
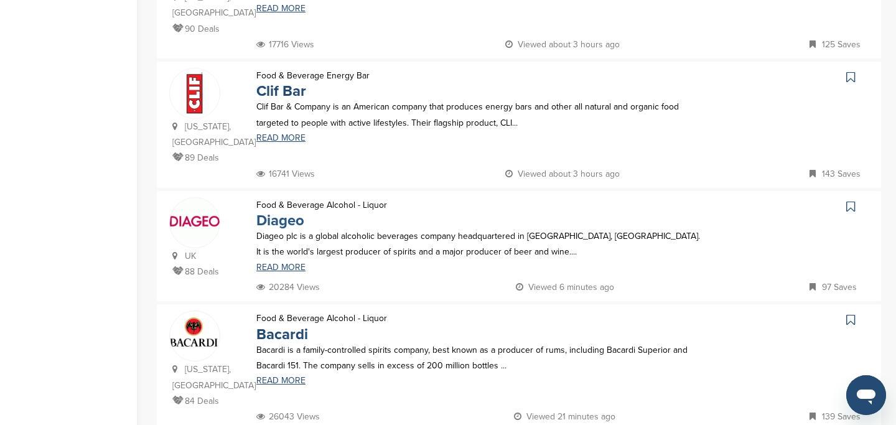
click at [279, 212] on link "Diageo" at bounding box center [280, 221] width 48 height 18
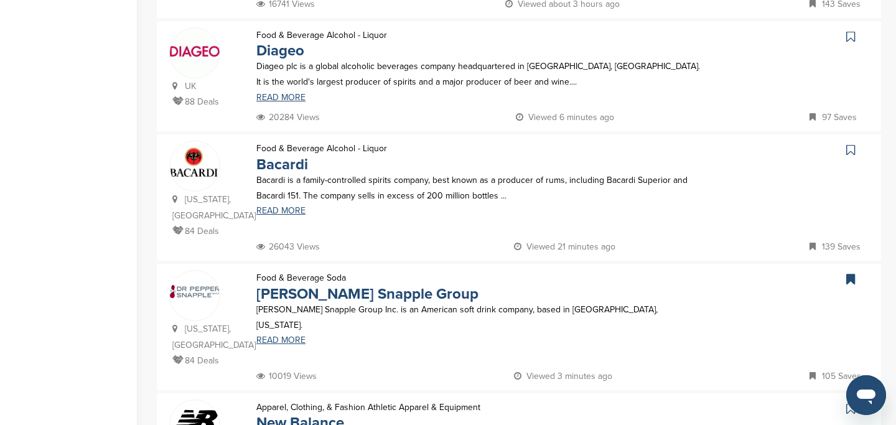
scroll to position [1039, 0]
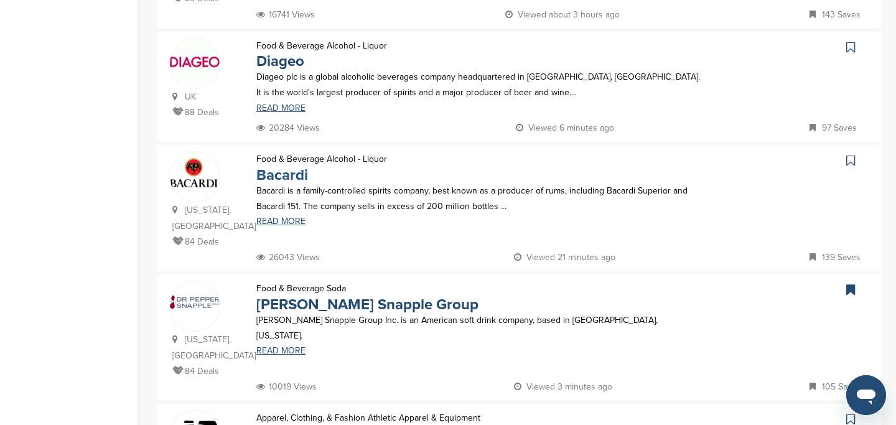
click at [284, 166] on link "Bacardi" at bounding box center [282, 175] width 52 height 18
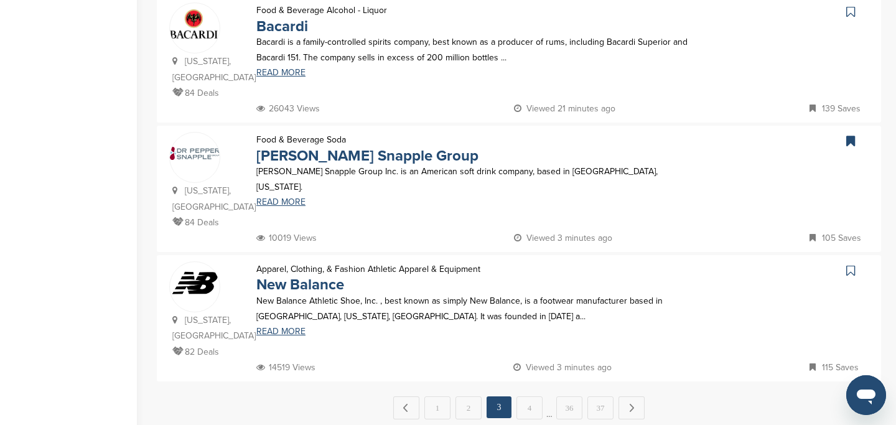
scroll to position [1190, 0]
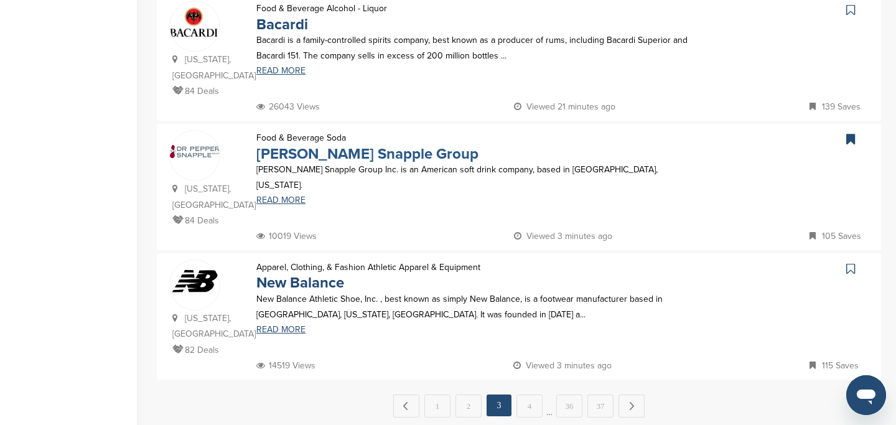
click at [317, 145] on link "Dr Pepper Snapple Group" at bounding box center [367, 154] width 222 height 18
click at [527, 395] on link "4" at bounding box center [530, 406] width 26 height 23
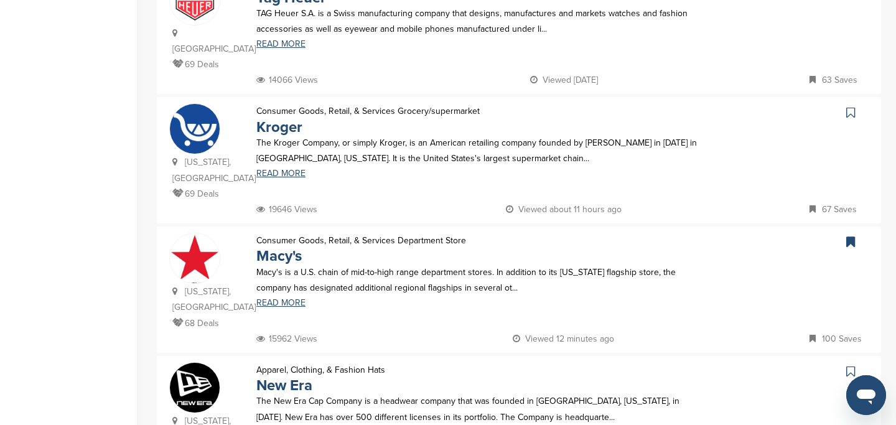
scroll to position [624, 0]
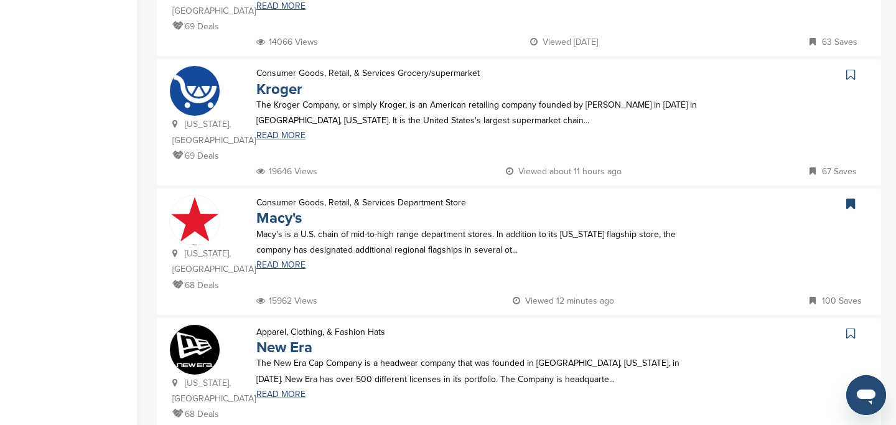
click at [355, 195] on p "Consumer Goods, Retail, & Services Department Store" at bounding box center [361, 203] width 210 height 16
click at [286, 209] on link "Macy's" at bounding box center [278, 218] width 45 height 18
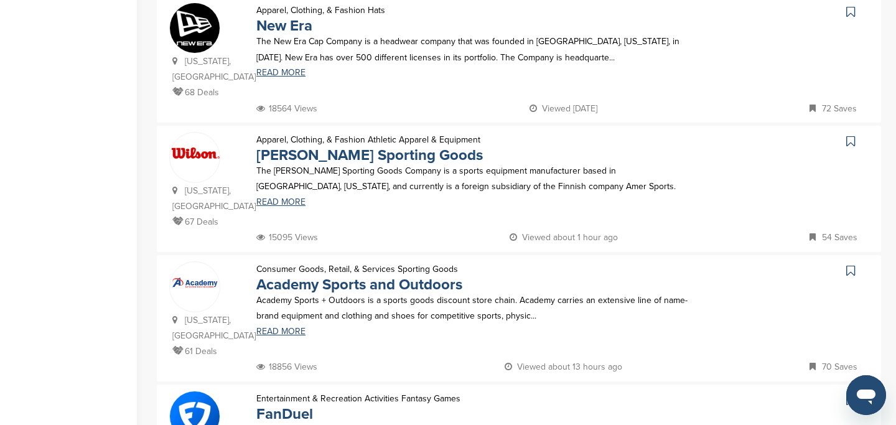
scroll to position [949, 0]
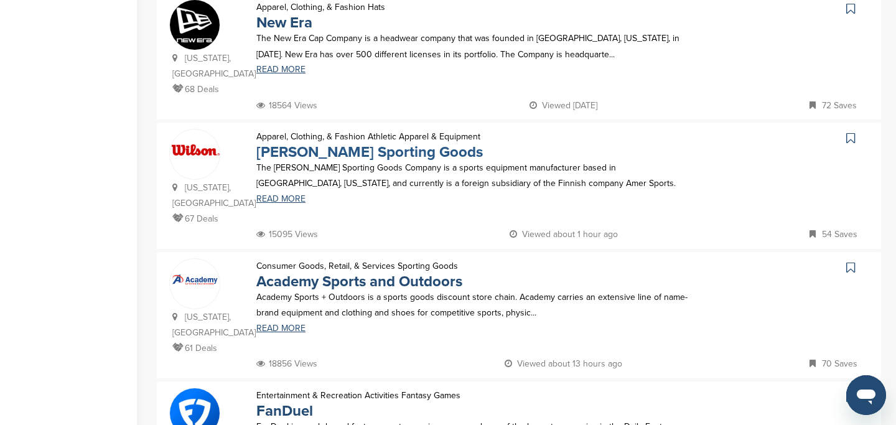
click at [301, 143] on link "Wilson Sporting Goods" at bounding box center [369, 152] width 227 height 18
click at [330, 273] on link "Academy Sports and Outdoors" at bounding box center [359, 282] width 206 height 18
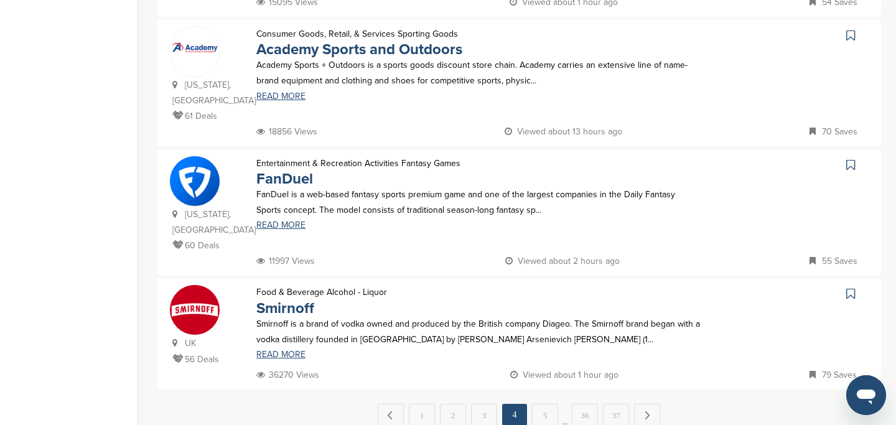
scroll to position [1181, 0]
click at [285, 350] on link "READ MORE" at bounding box center [478, 354] width 444 height 9
click at [848, 287] on icon at bounding box center [851, 293] width 9 height 12
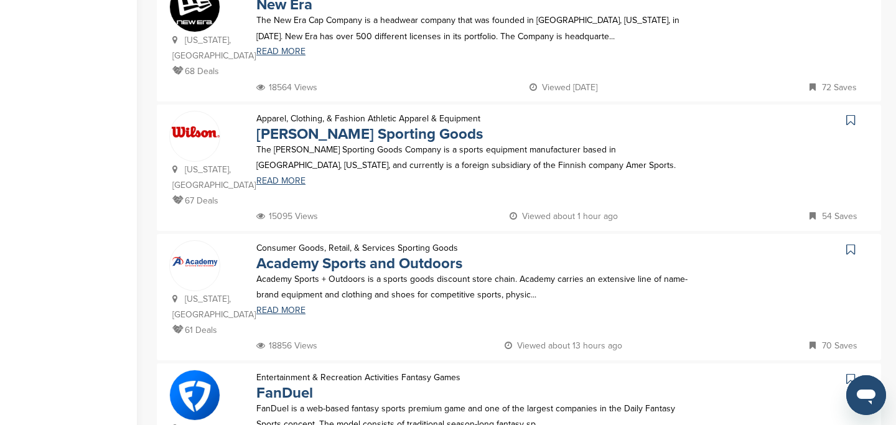
scroll to position [961, 0]
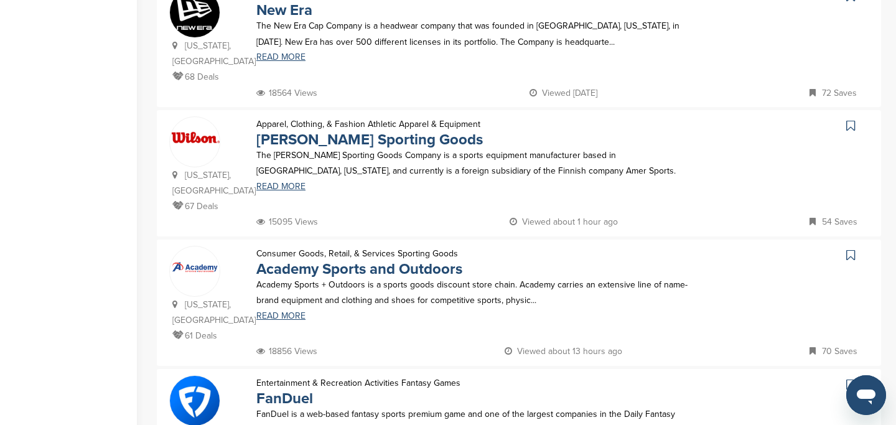
click at [850, 249] on icon at bounding box center [851, 255] width 9 height 12
click at [850, 120] on icon at bounding box center [851, 126] width 9 height 12
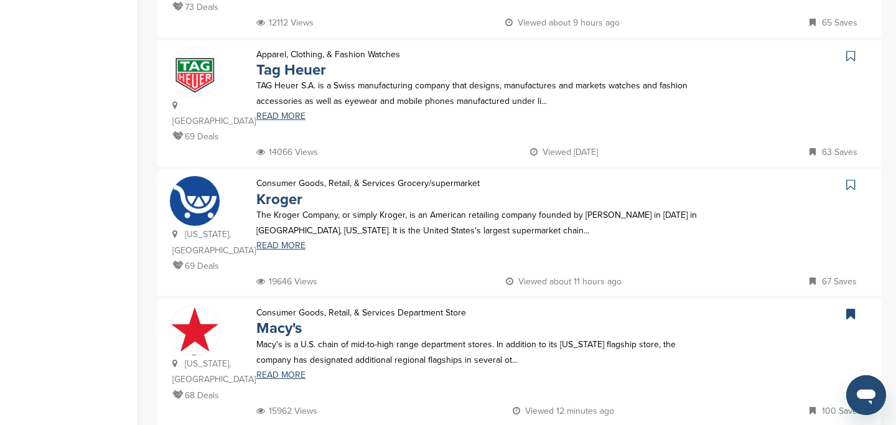
scroll to position [488, 0]
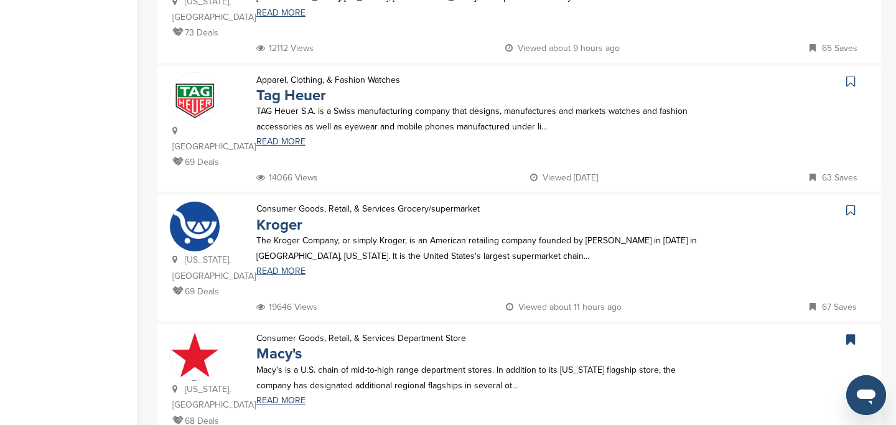
click at [852, 213] on icon at bounding box center [851, 210] width 9 height 12
click at [296, 272] on link "READ MORE" at bounding box center [478, 271] width 444 height 9
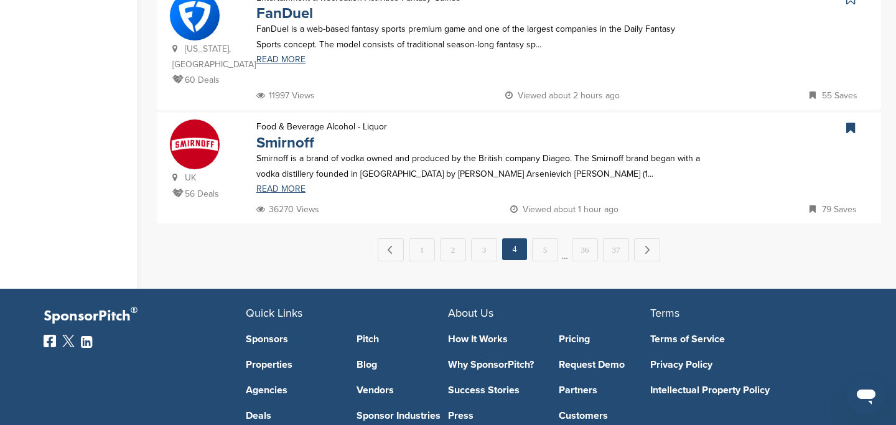
scroll to position [1352, 0]
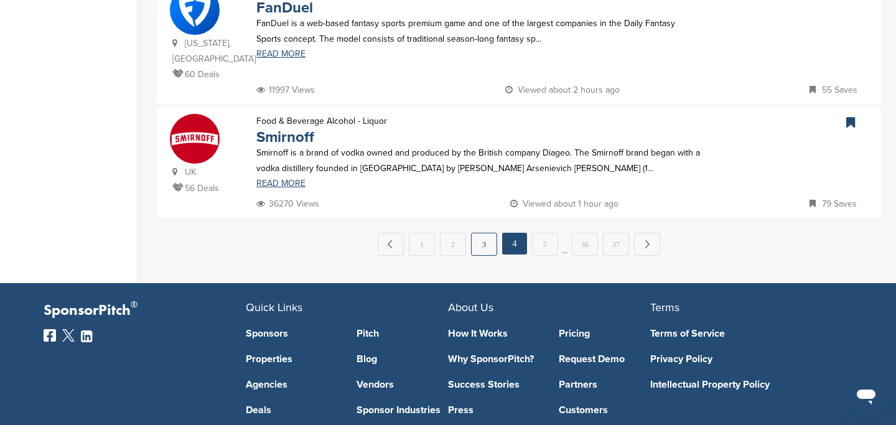
click at [486, 233] on link "3" at bounding box center [484, 244] width 26 height 23
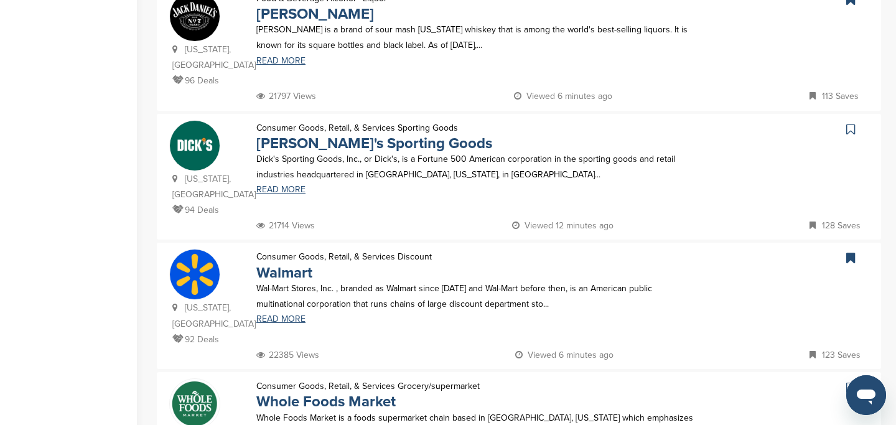
scroll to position [443, 0]
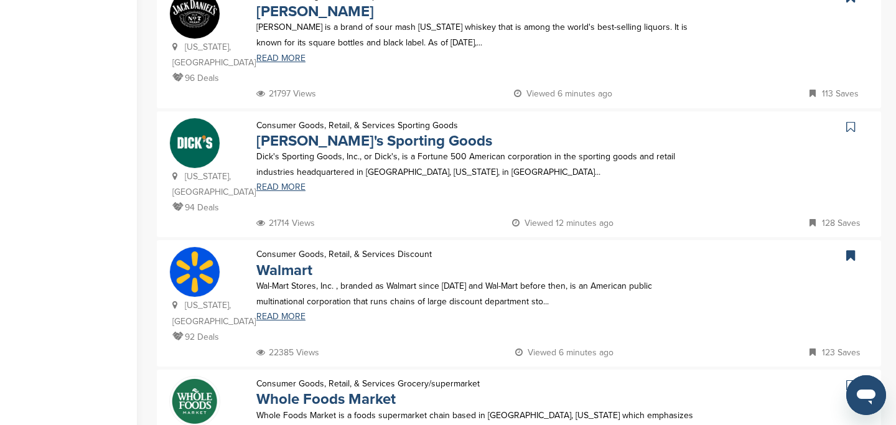
click at [852, 129] on icon at bounding box center [851, 127] width 9 height 12
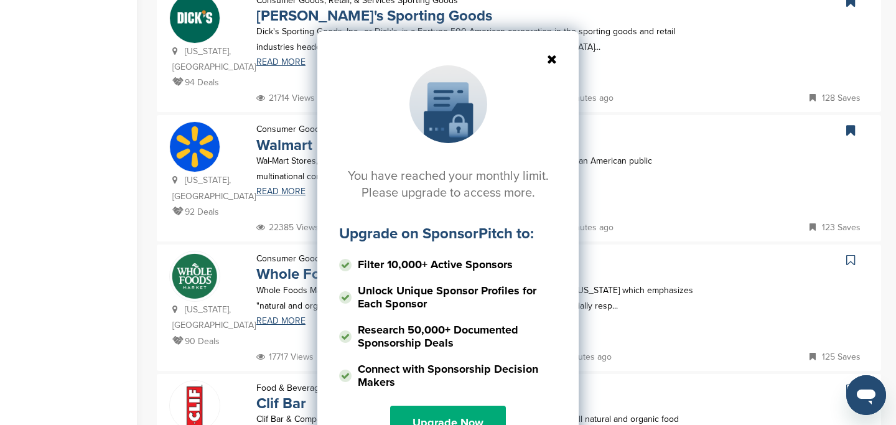
scroll to position [575, 0]
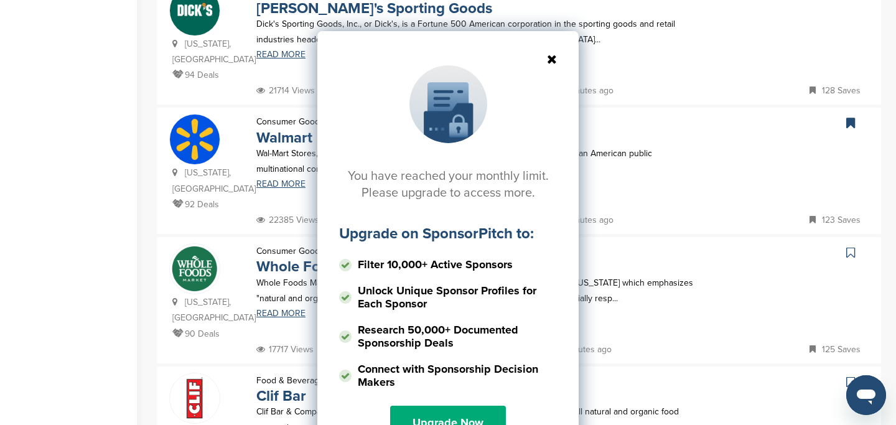
click at [550, 60] on icon at bounding box center [448, 59] width 218 height 12
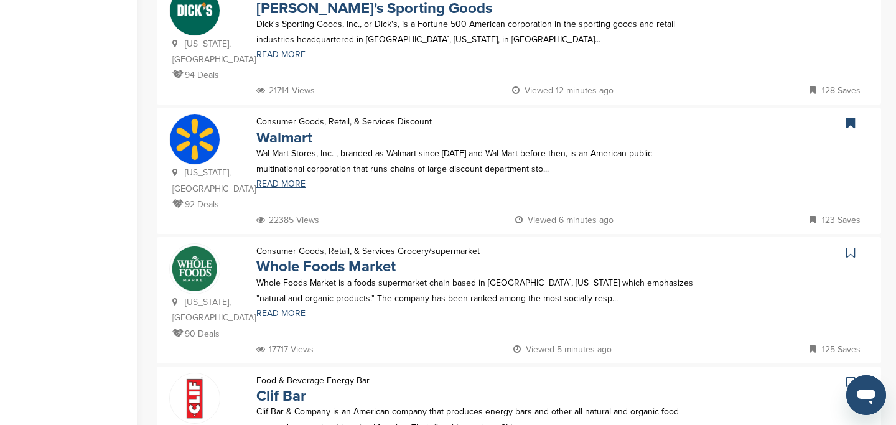
click at [851, 246] on icon at bounding box center [851, 252] width 9 height 12
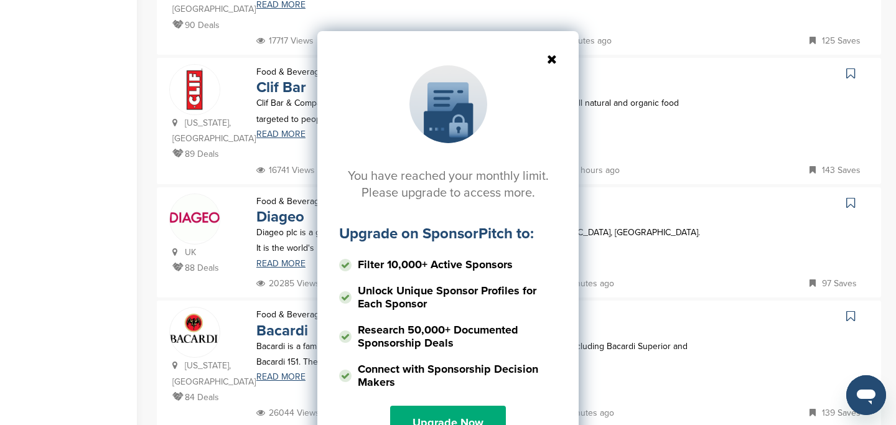
scroll to position [887, 0]
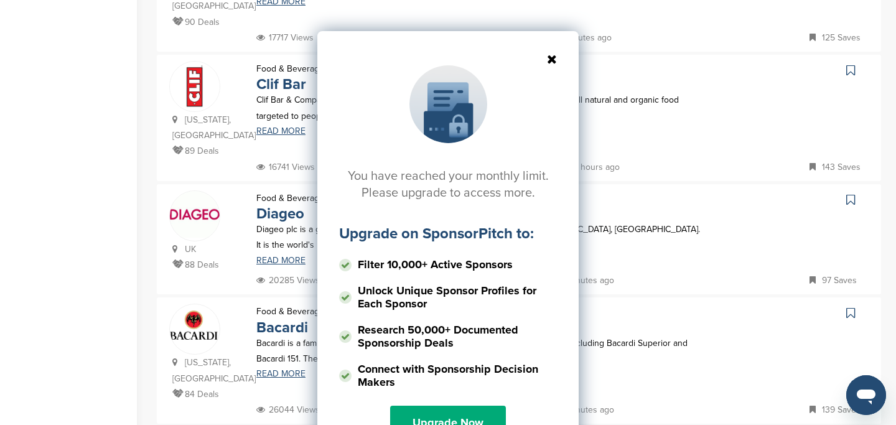
click at [554, 56] on icon at bounding box center [448, 59] width 218 height 12
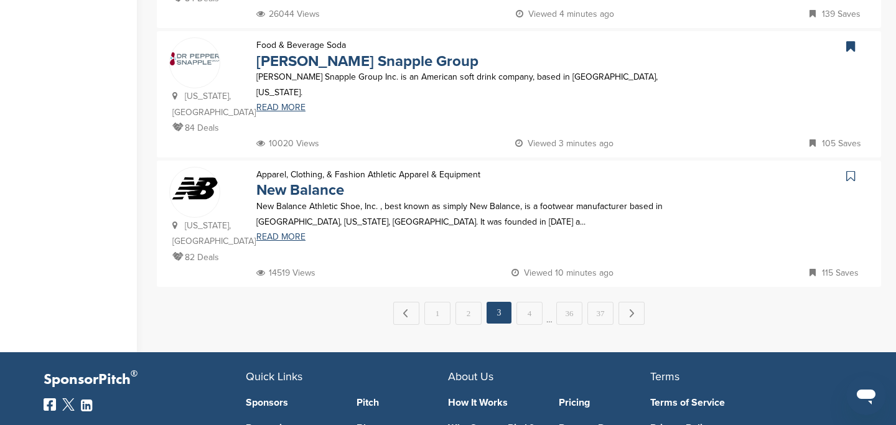
scroll to position [1284, 0]
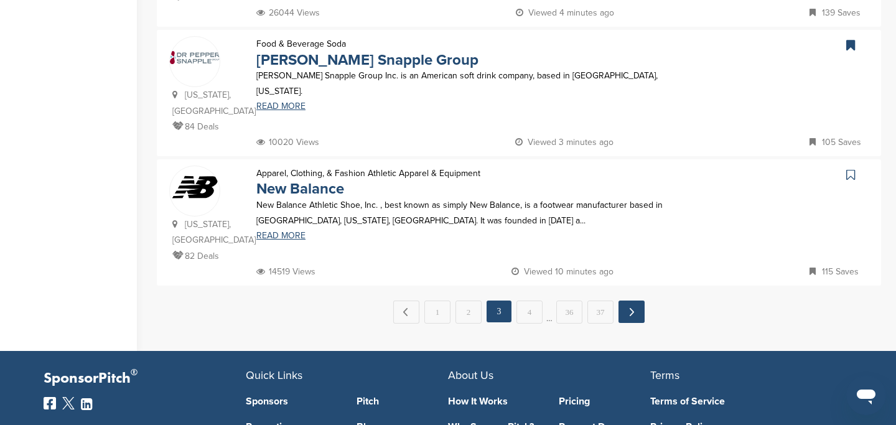
click at [622, 301] on link "Next →" at bounding box center [632, 312] width 26 height 22
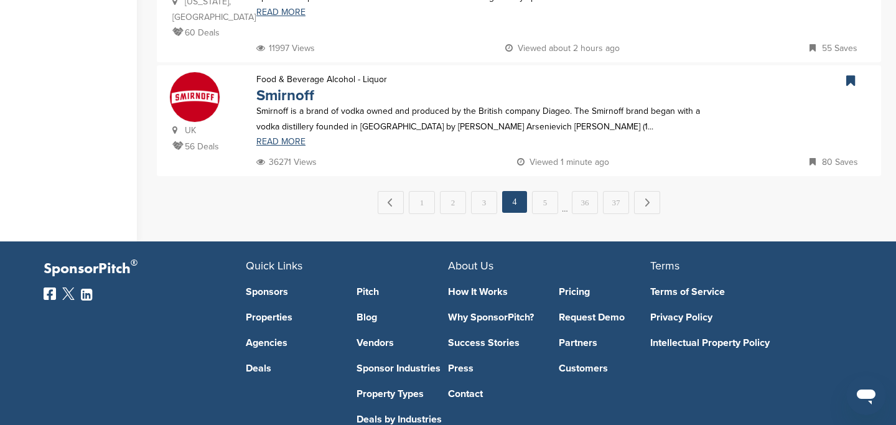
scroll to position [1435, 0]
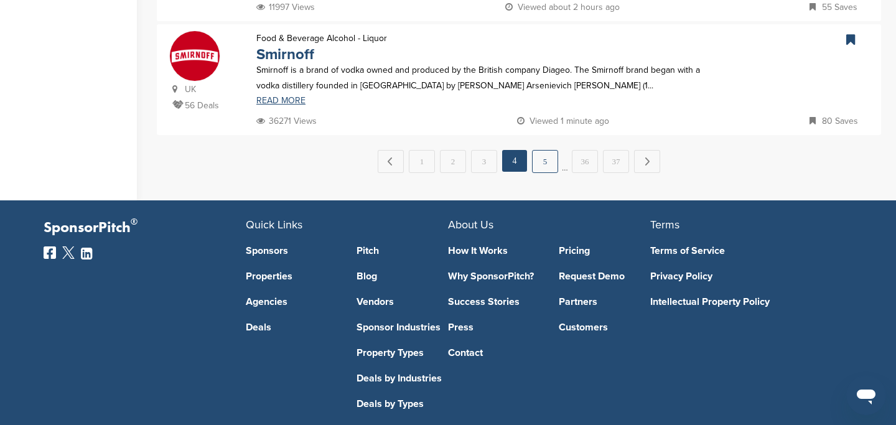
click at [545, 150] on link "5" at bounding box center [545, 161] width 26 height 23
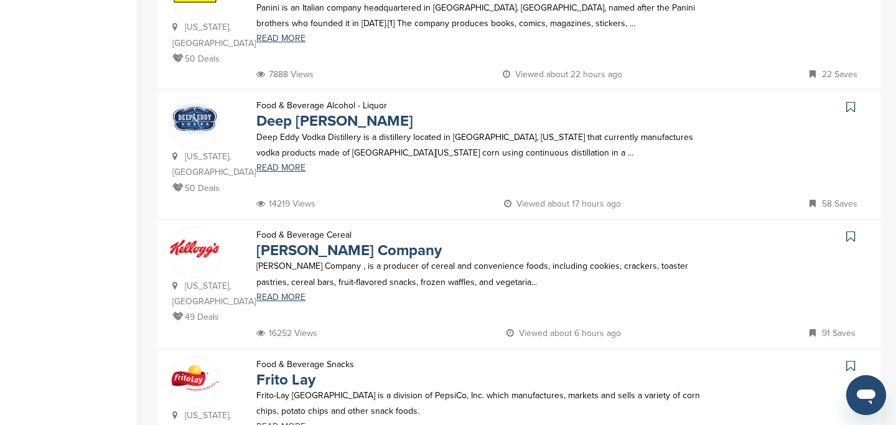
scroll to position [730, 0]
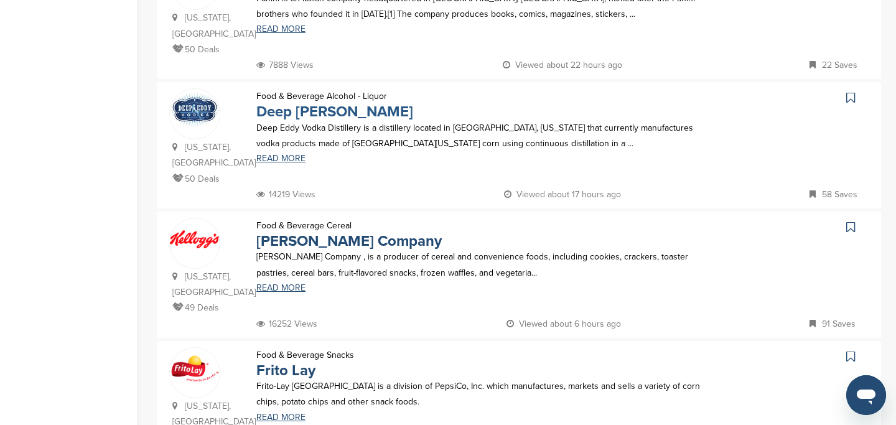
click at [289, 103] on link "Deep Eddy Vodka" at bounding box center [334, 112] width 157 height 18
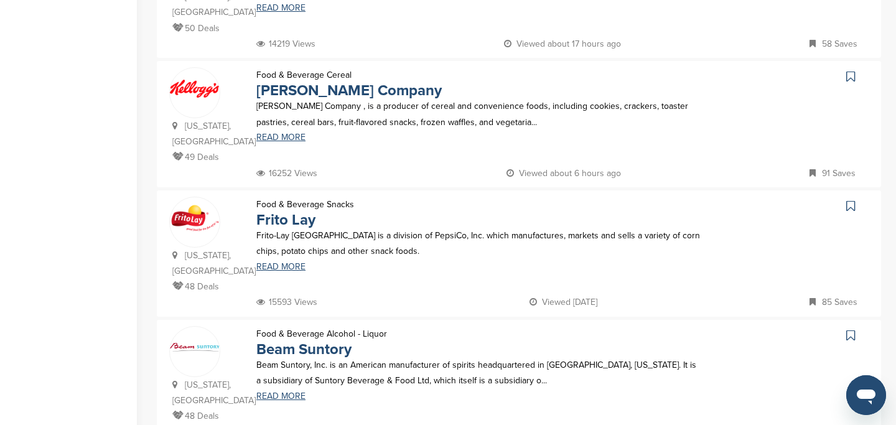
scroll to position [884, 0]
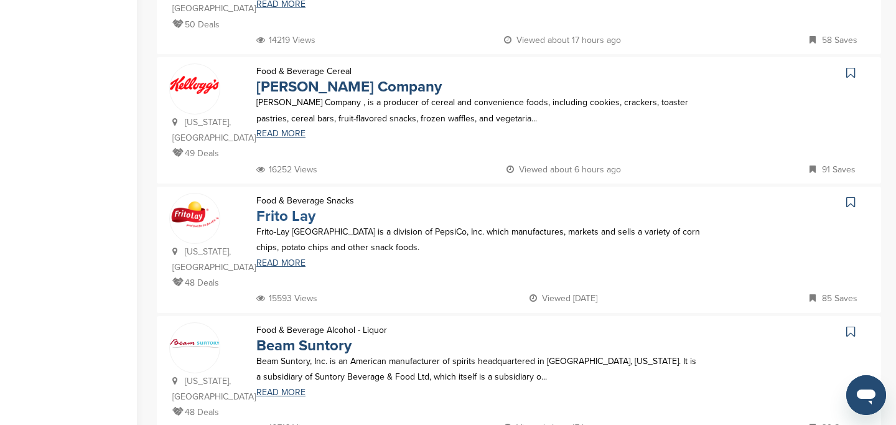
click at [304, 207] on link "Frito Lay" at bounding box center [285, 216] width 59 height 18
click at [302, 78] on link "Kellogg Company" at bounding box center [348, 87] width 185 height 18
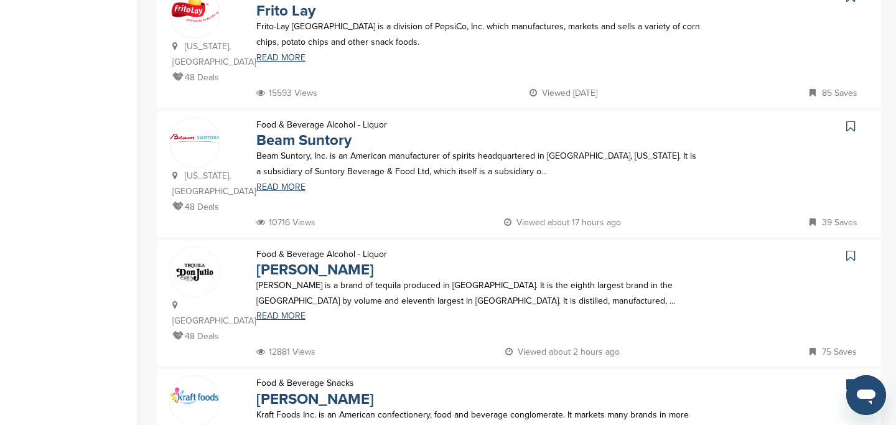
scroll to position [1091, 0]
click at [329, 260] on link "Don Julio Tequila" at bounding box center [315, 269] width 118 height 18
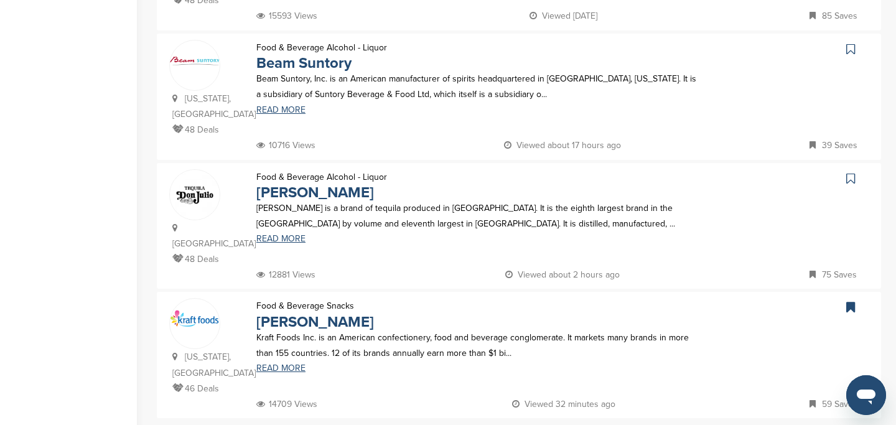
scroll to position [1221, 0]
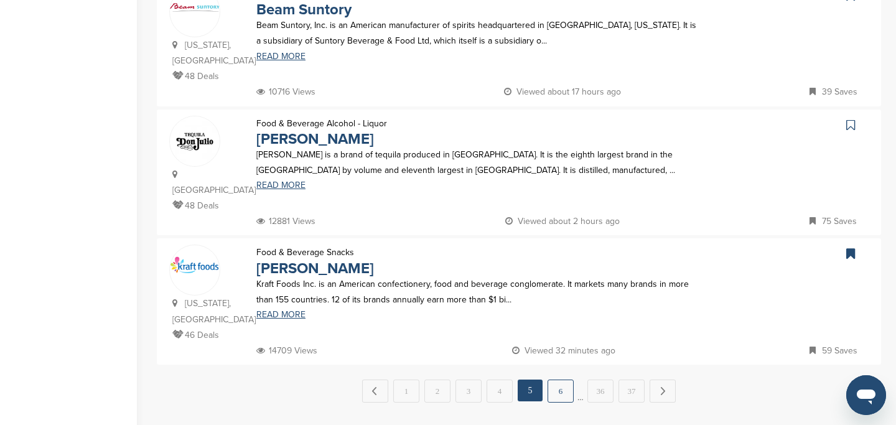
click at [559, 380] on link "6" at bounding box center [561, 391] width 26 height 23
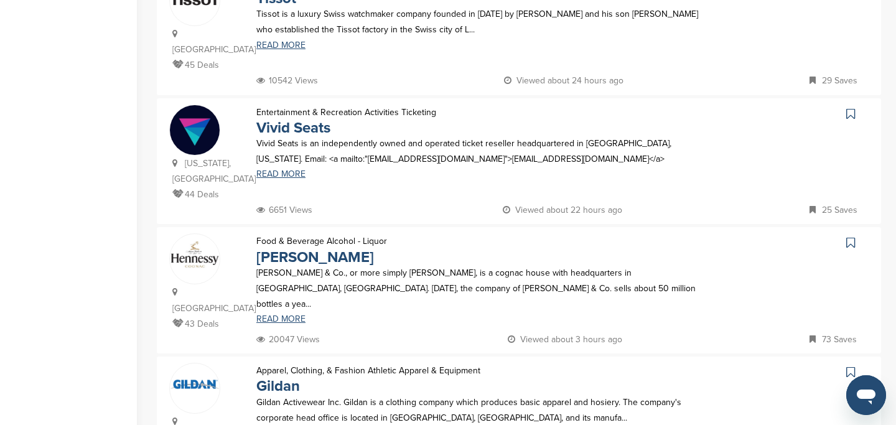
scroll to position [457, 0]
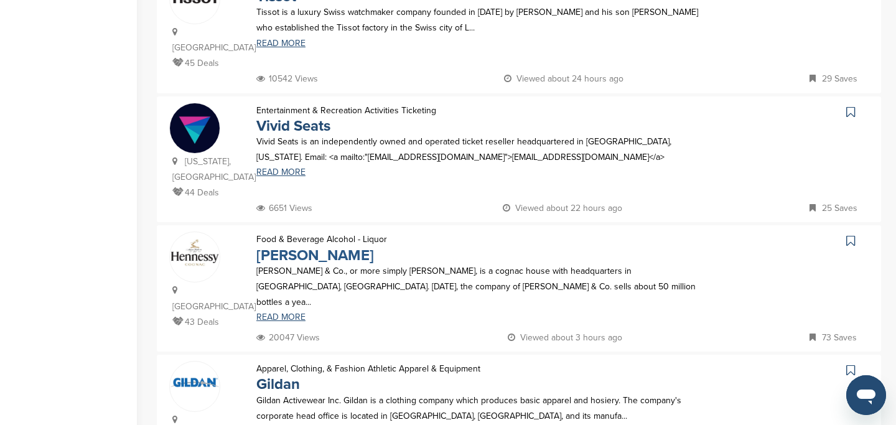
click at [314, 246] on link "Hennessy" at bounding box center [315, 255] width 118 height 18
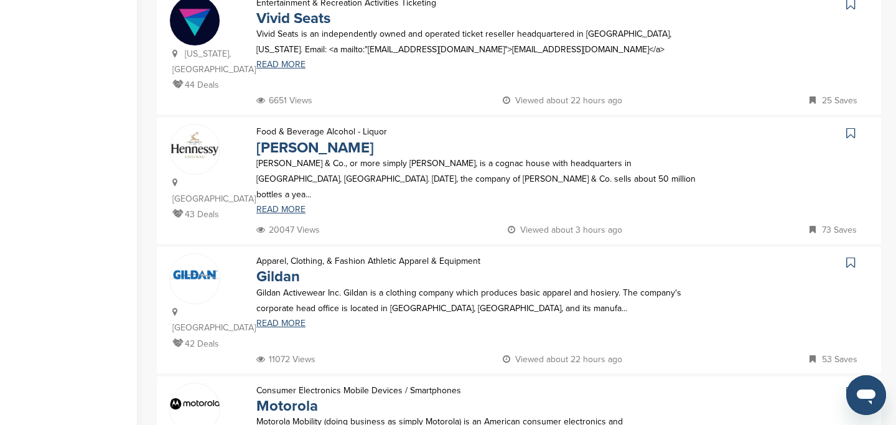
scroll to position [568, 0]
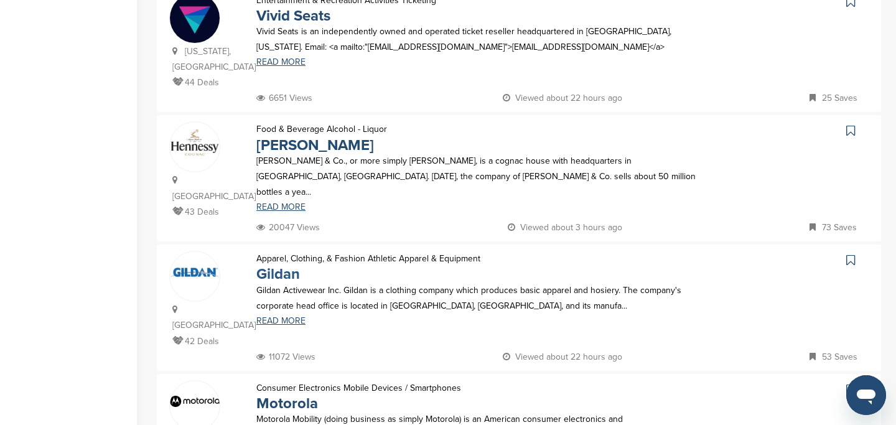
click at [283, 265] on link "Gildan" at bounding box center [278, 274] width 44 height 18
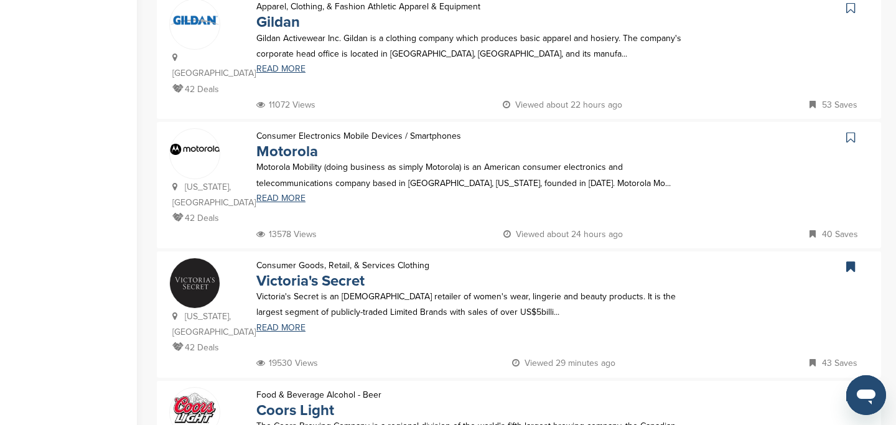
scroll to position [828, 0]
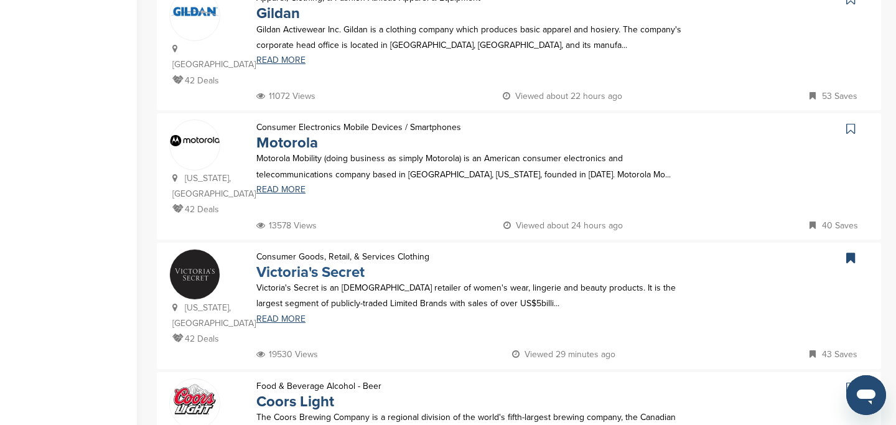
click at [311, 263] on link "Victoria's Secret" at bounding box center [310, 272] width 108 height 18
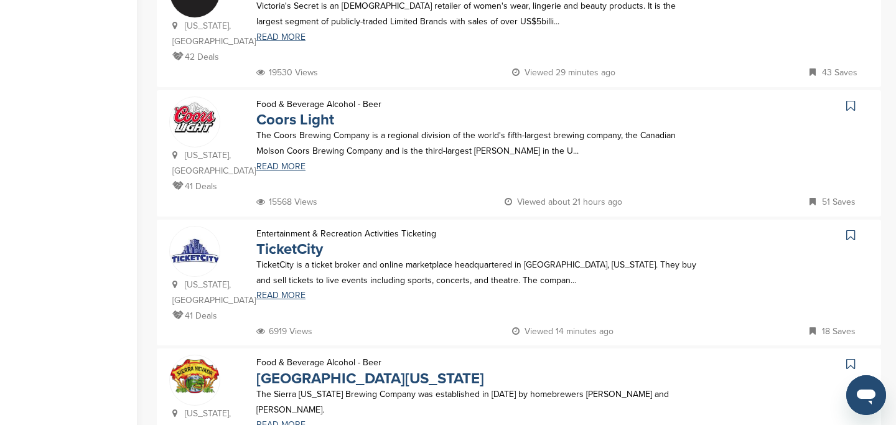
scroll to position [1112, 0]
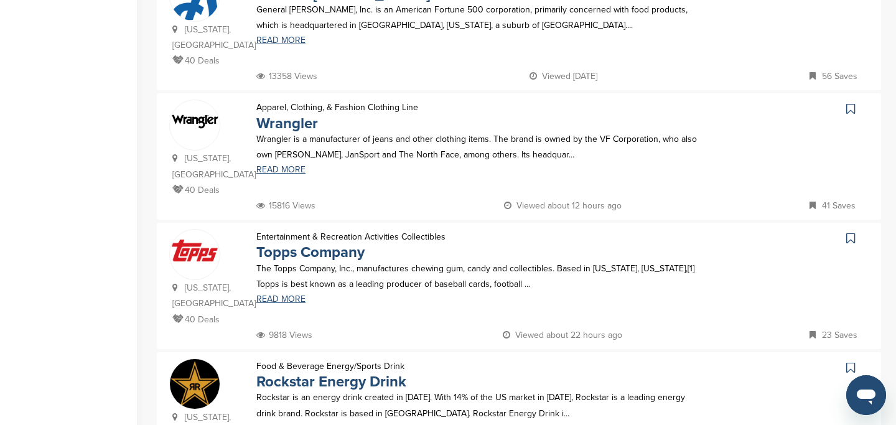
scroll to position [590, 0]
click at [276, 121] on link "Wrangler" at bounding box center [287, 123] width 62 height 18
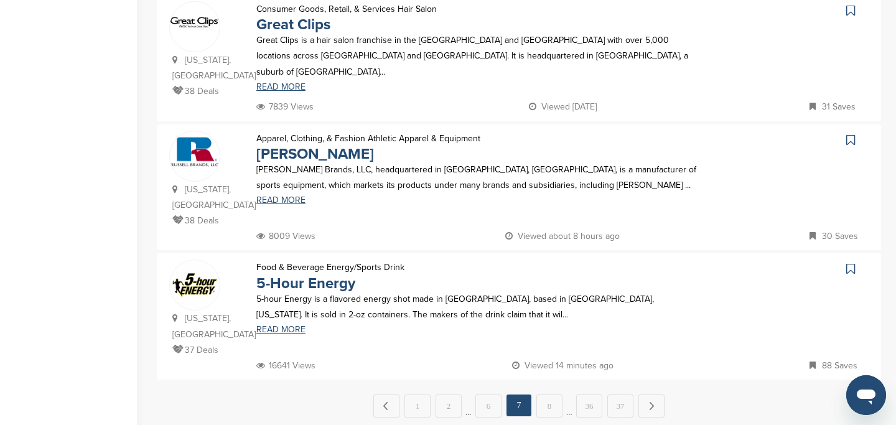
scroll to position [1208, 0]
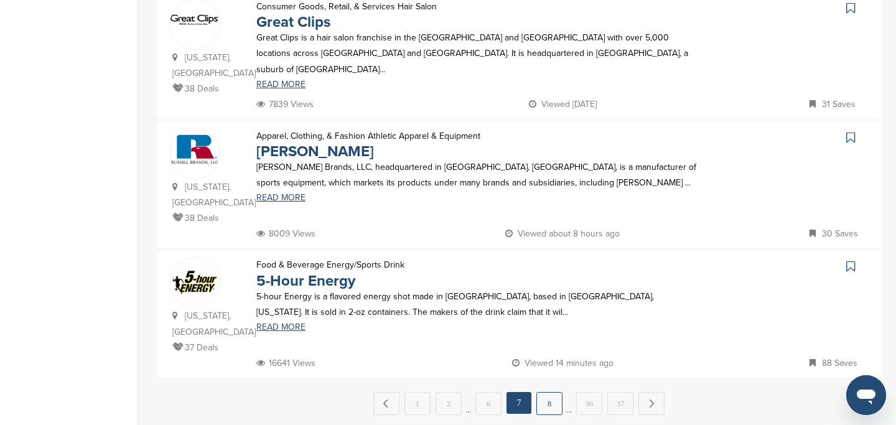
click at [550, 392] on link "8" at bounding box center [550, 403] width 26 height 23
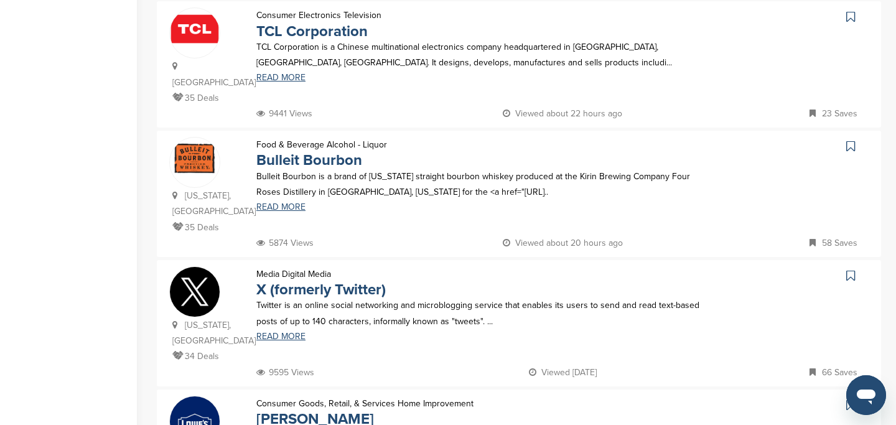
scroll to position [687, 0]
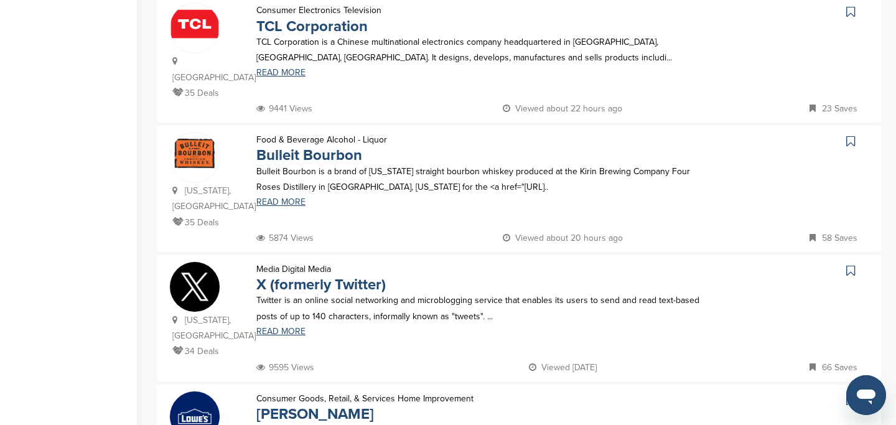
click at [301, 132] on p "Food & Beverage Alcohol - Liquor" at bounding box center [321, 140] width 131 height 16
click at [302, 146] on link "Bulleit Bourbon" at bounding box center [309, 155] width 106 height 18
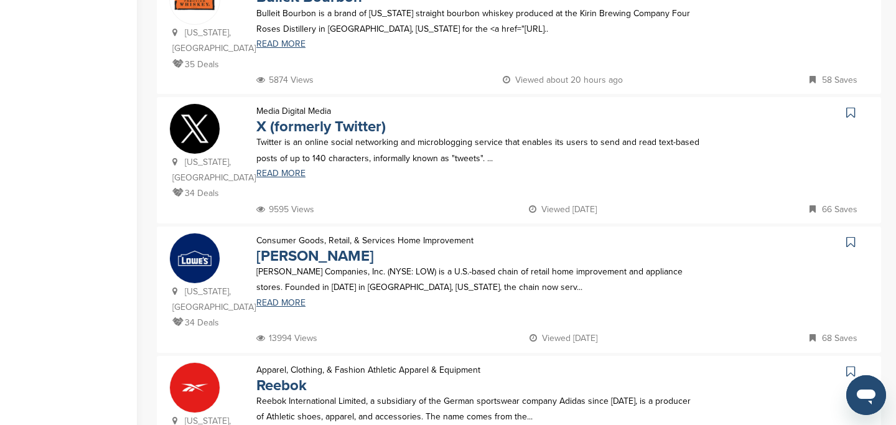
scroll to position [851, 0]
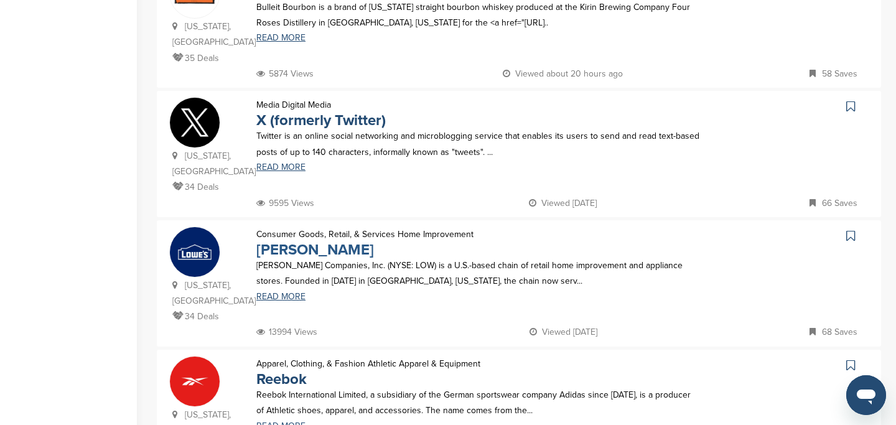
click at [281, 241] on link "Lowe's" at bounding box center [315, 250] width 118 height 18
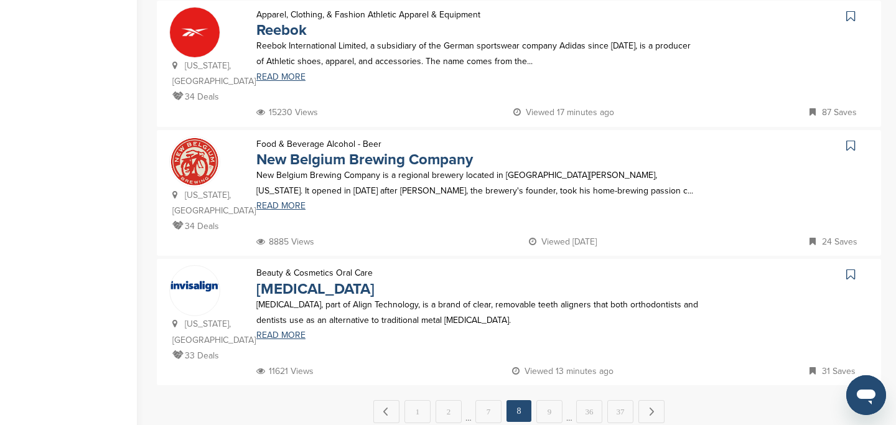
scroll to position [1201, 0]
click at [543, 400] on link "9" at bounding box center [550, 411] width 26 height 23
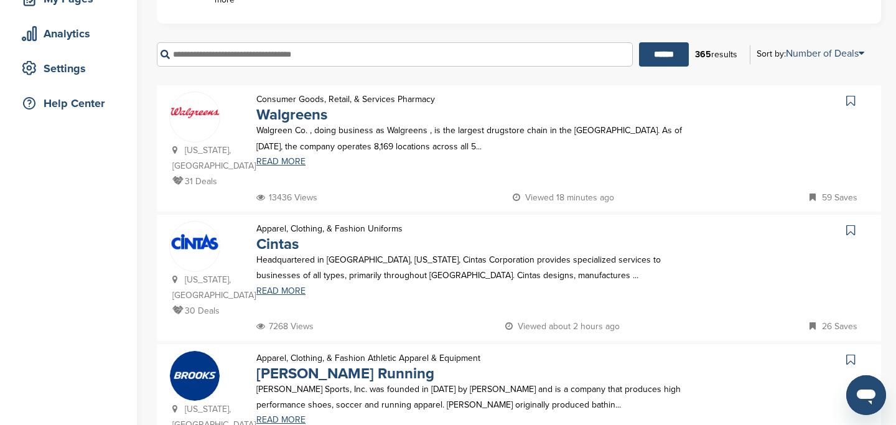
scroll to position [211, 0]
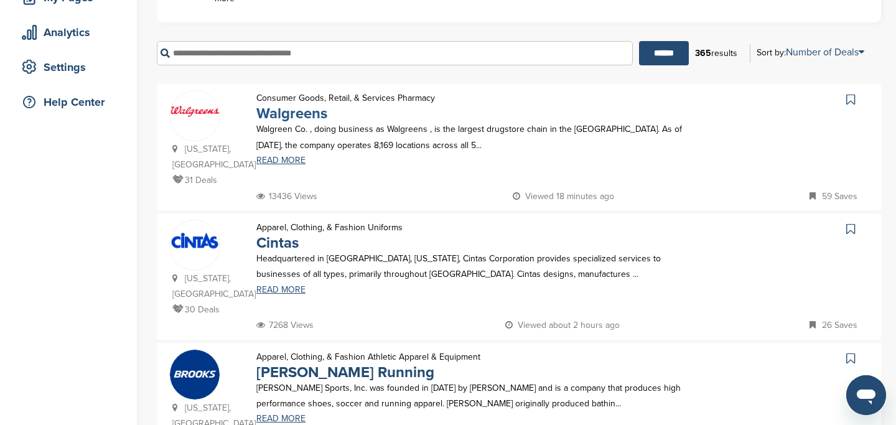
click at [284, 113] on link "Walgreens" at bounding box center [291, 114] width 71 height 18
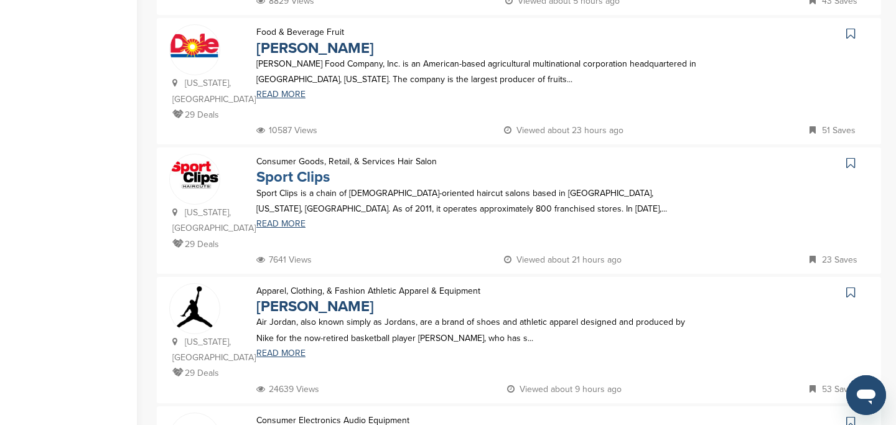
scroll to position [648, 0]
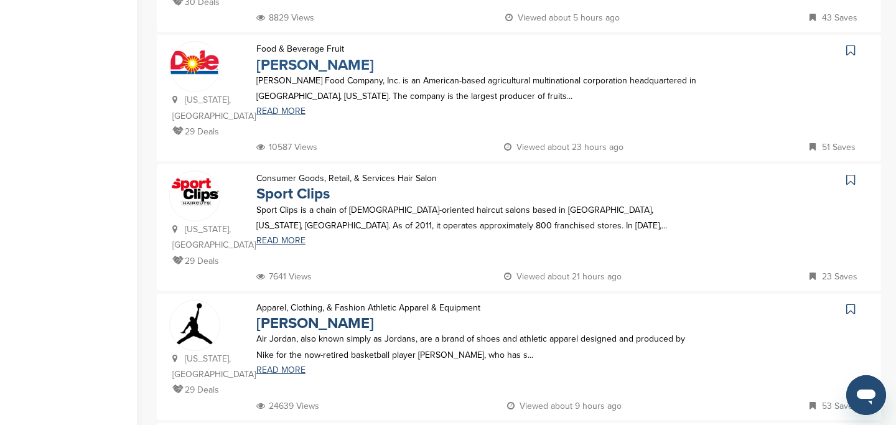
click at [268, 56] on link "Dole" at bounding box center [315, 65] width 118 height 18
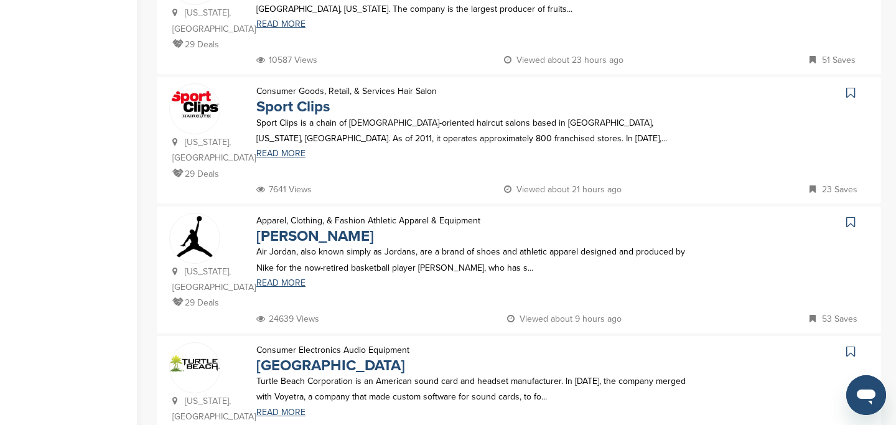
scroll to position [740, 0]
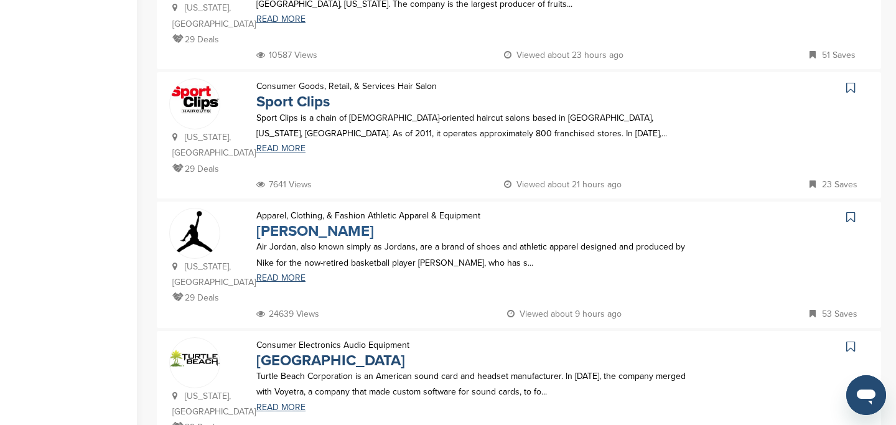
click at [332, 222] on link "Jordan Brand" at bounding box center [315, 231] width 118 height 18
click at [304, 222] on link "Jordan Brand" at bounding box center [315, 231] width 118 height 18
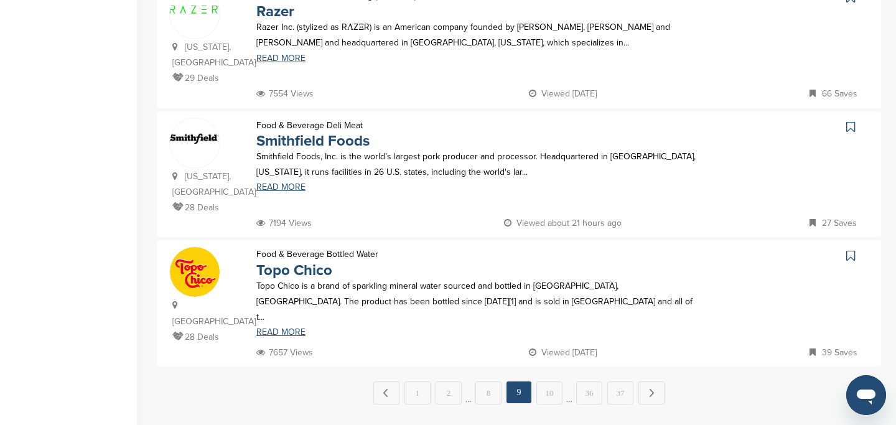
scroll to position [1219, 0]
click at [555, 381] on link "10" at bounding box center [550, 392] width 26 height 23
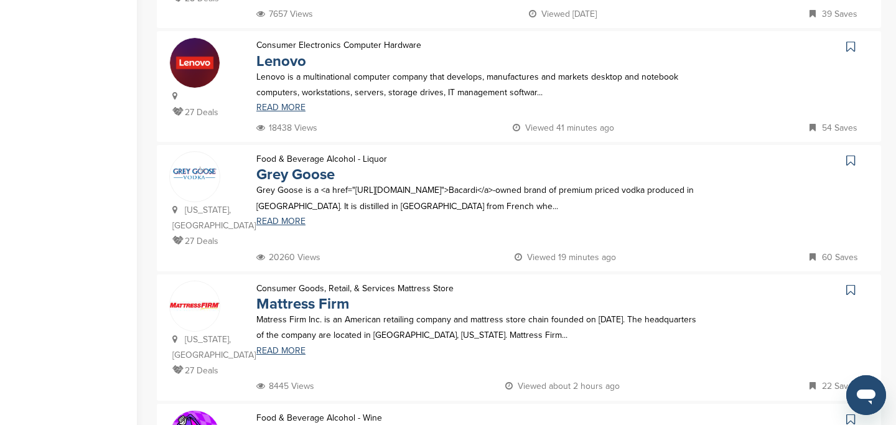
scroll to position [701, 0]
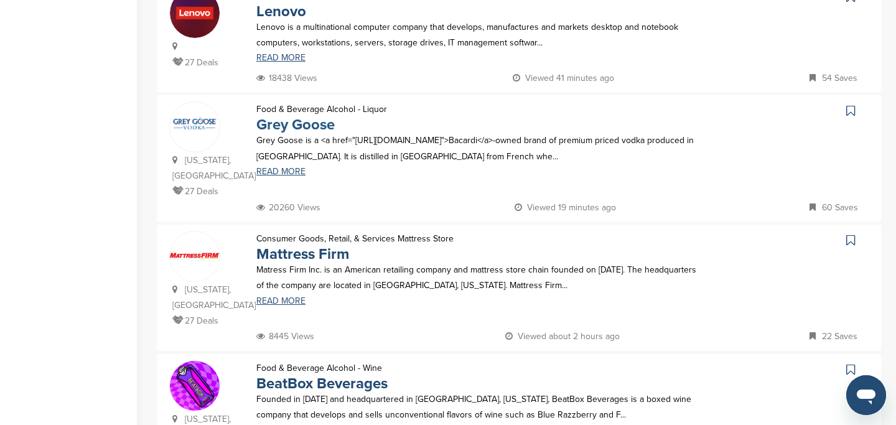
click at [308, 116] on link "Grey Goose" at bounding box center [295, 125] width 78 height 18
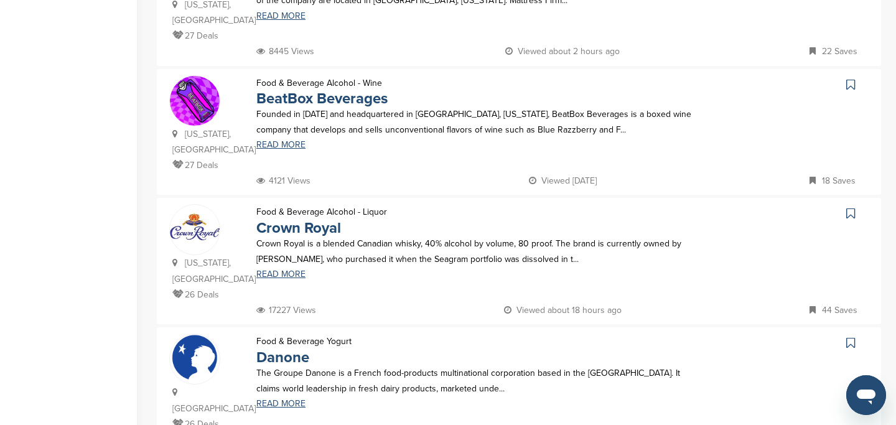
scroll to position [988, 0]
click at [312, 218] on link "Crown Royal" at bounding box center [298, 227] width 85 height 18
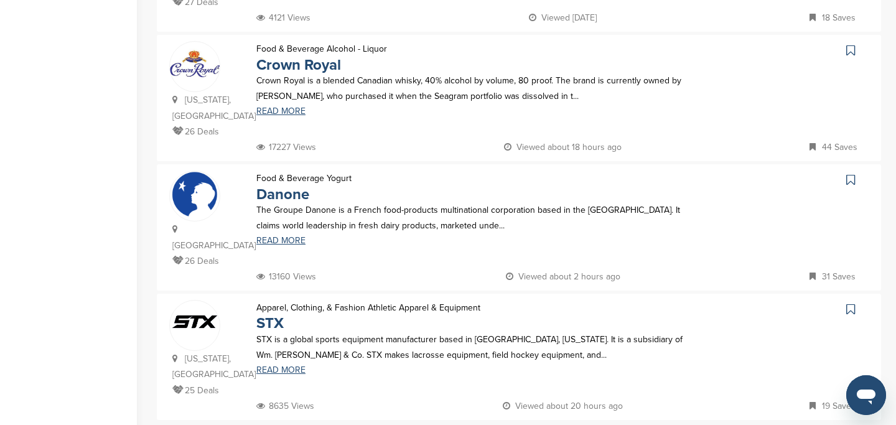
scroll to position [1153, 0]
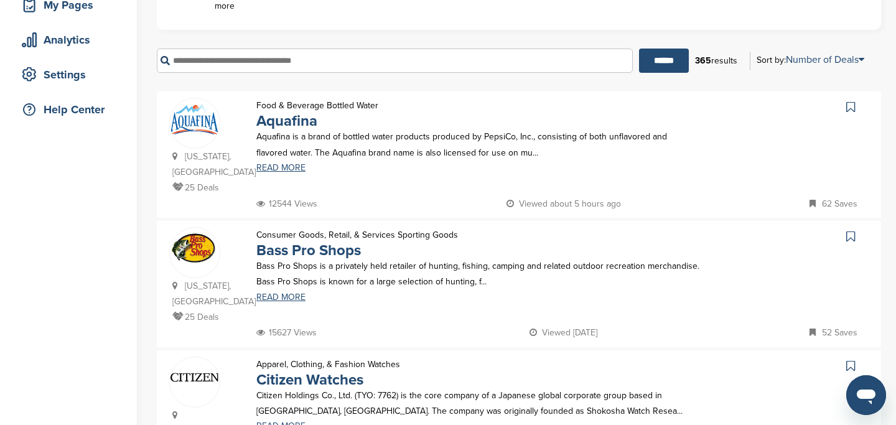
scroll to position [197, 0]
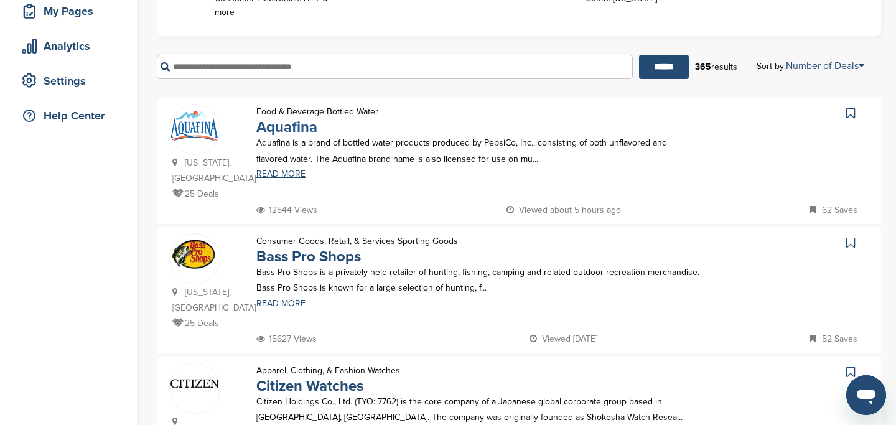
click at [284, 126] on link "Aquafina" at bounding box center [286, 127] width 61 height 18
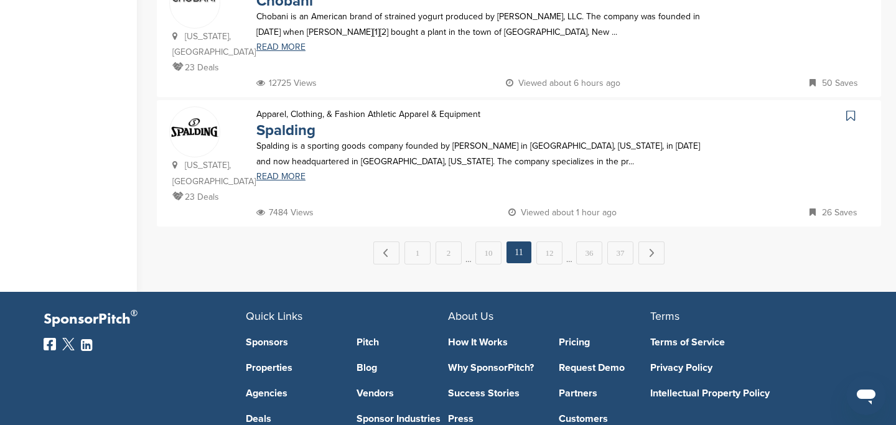
scroll to position [1357, 0]
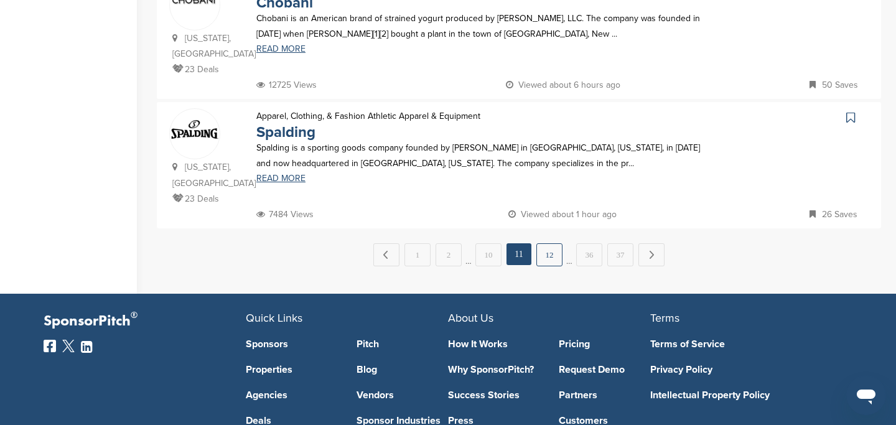
click at [545, 243] on link "12" at bounding box center [550, 254] width 26 height 23
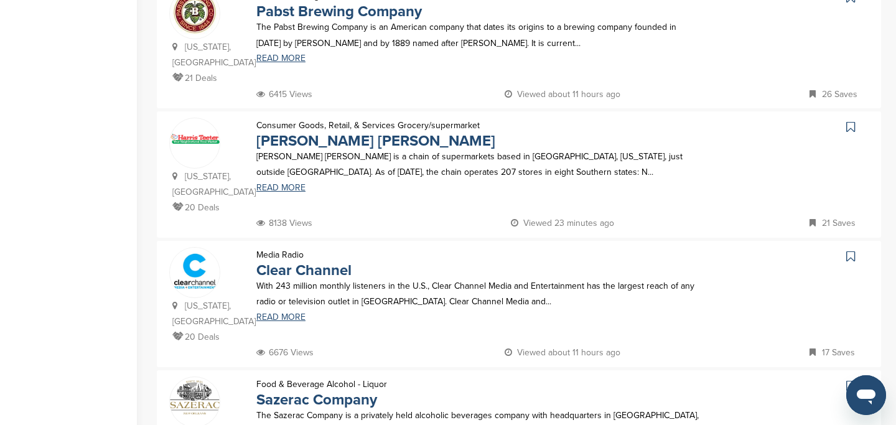
scroll to position [959, 0]
click at [295, 133] on link "Harris Teeter" at bounding box center [375, 142] width 239 height 18
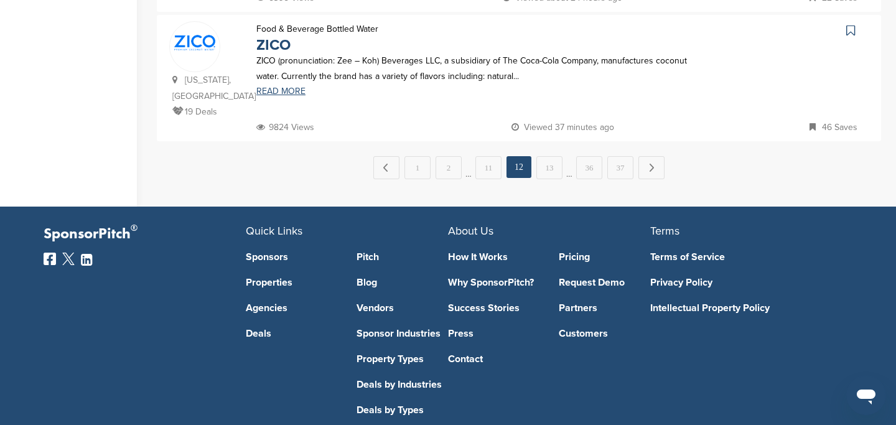
scroll to position [1450, 0]
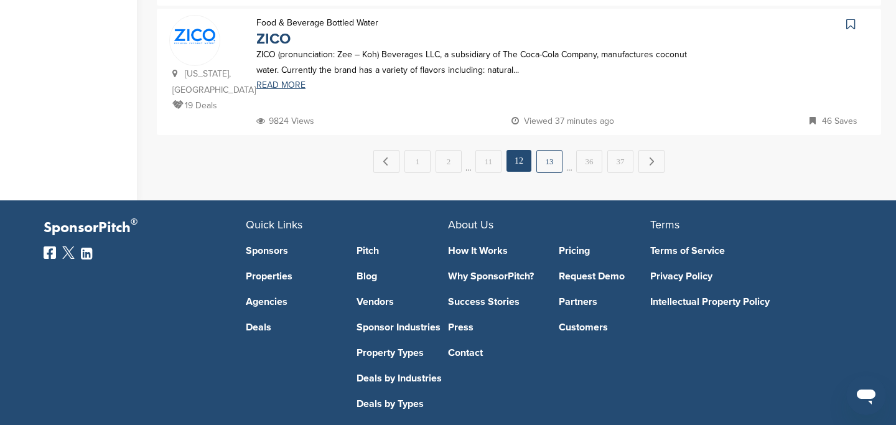
click at [552, 150] on link "13" at bounding box center [550, 161] width 26 height 23
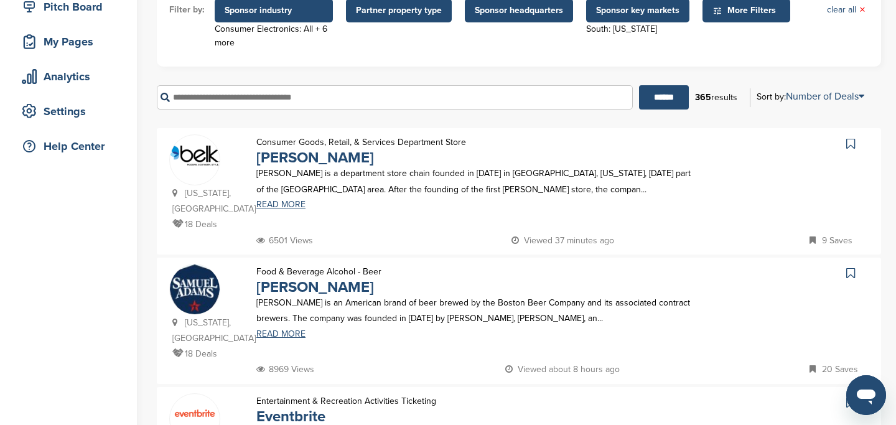
scroll to position [235, 0]
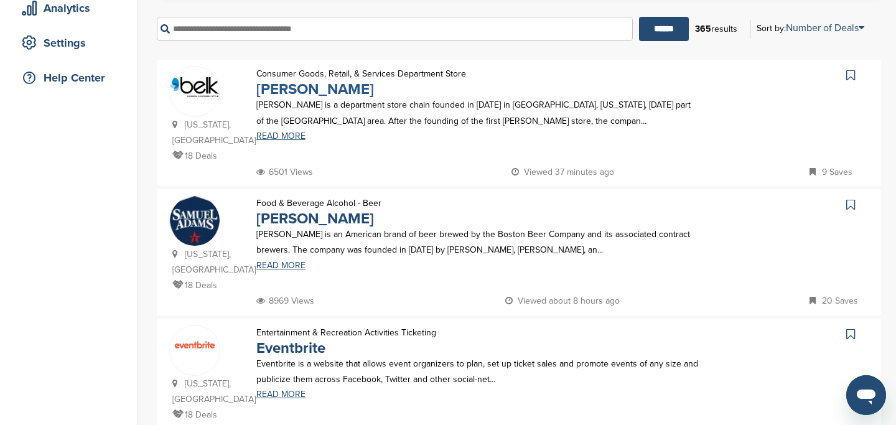
click at [272, 94] on link "Belk" at bounding box center [315, 89] width 118 height 18
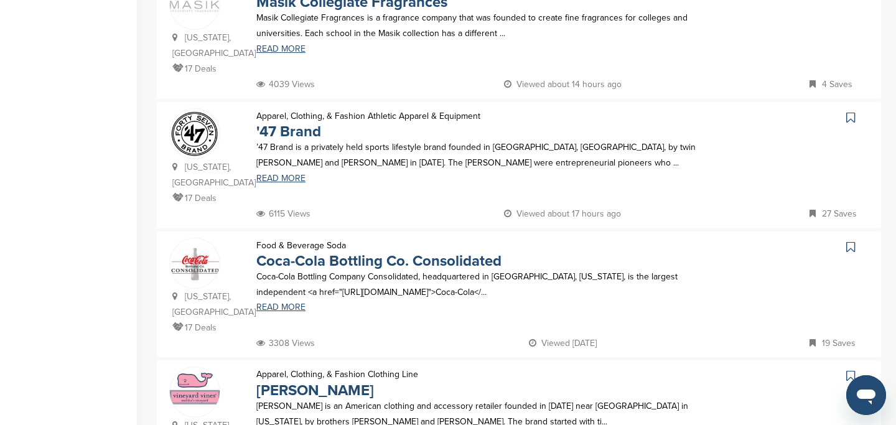
scroll to position [1127, 0]
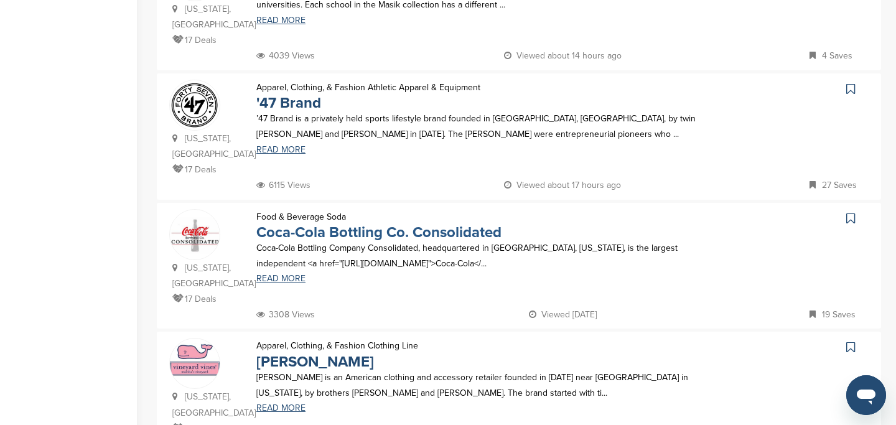
click at [375, 235] on link "Coca-Cola Bottling Co. Consolidated" at bounding box center [378, 232] width 245 height 18
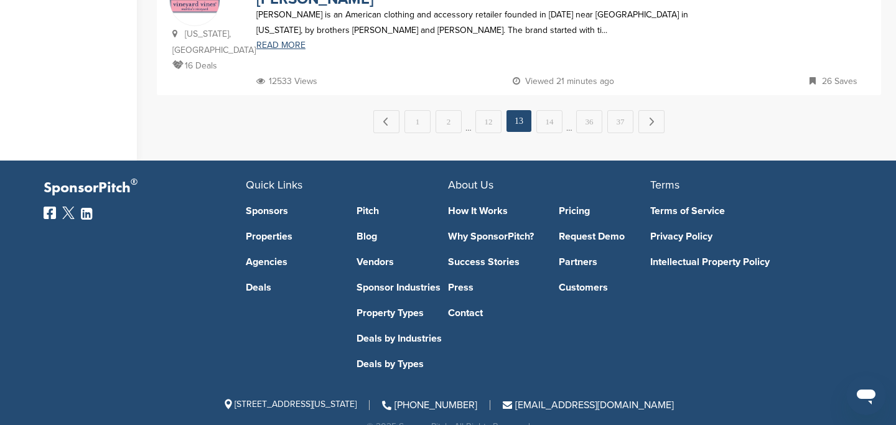
scroll to position [1463, 0]
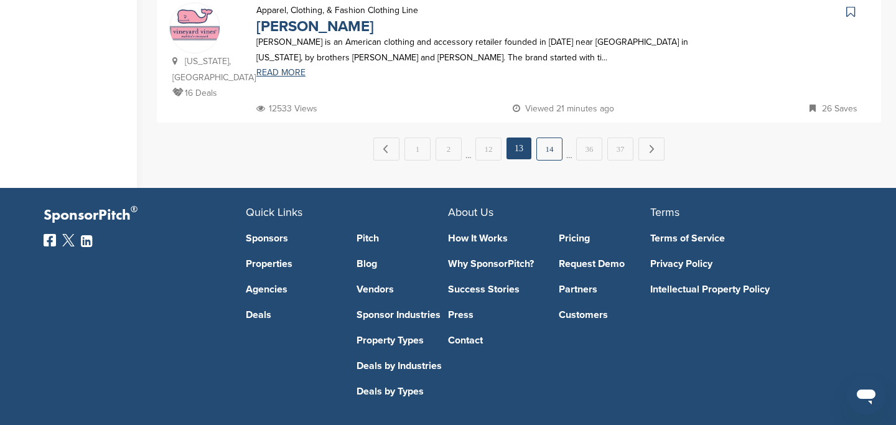
click at [545, 161] on link "14" at bounding box center [550, 149] width 26 height 23
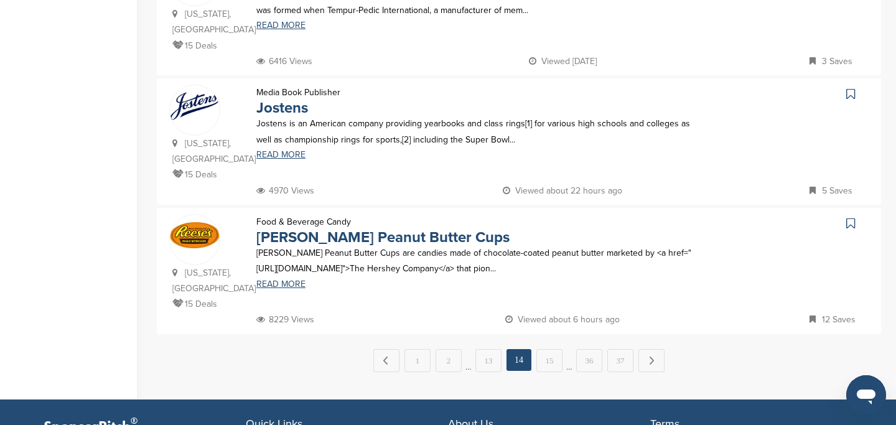
scroll to position [1285, 0]
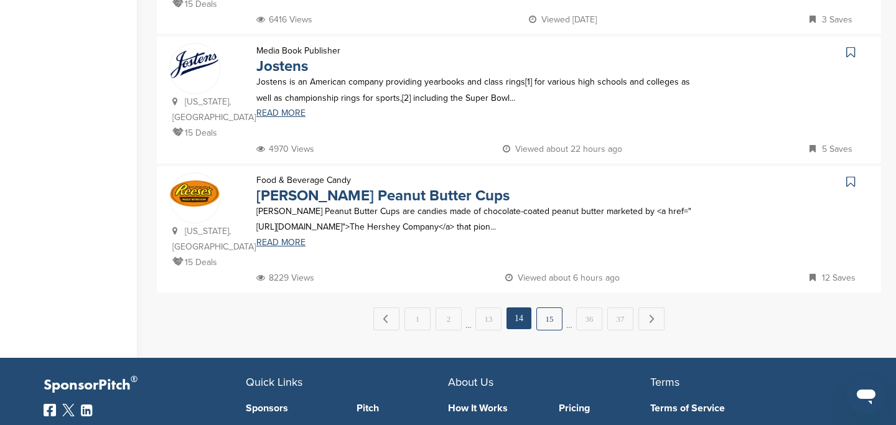
click at [555, 307] on link "15" at bounding box center [550, 318] width 26 height 23
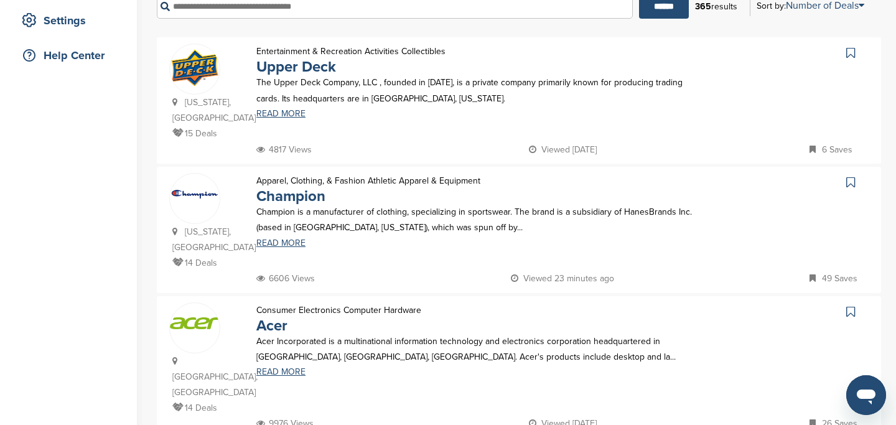
scroll to position [261, 0]
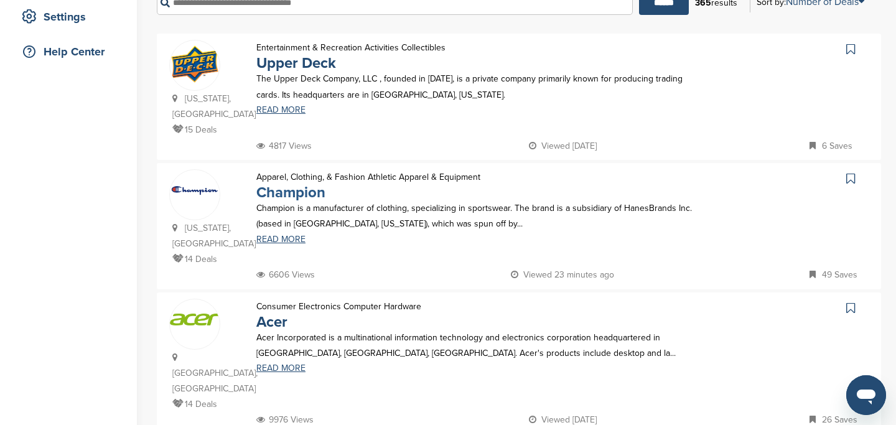
click at [296, 190] on link "Champion" at bounding box center [290, 193] width 69 height 18
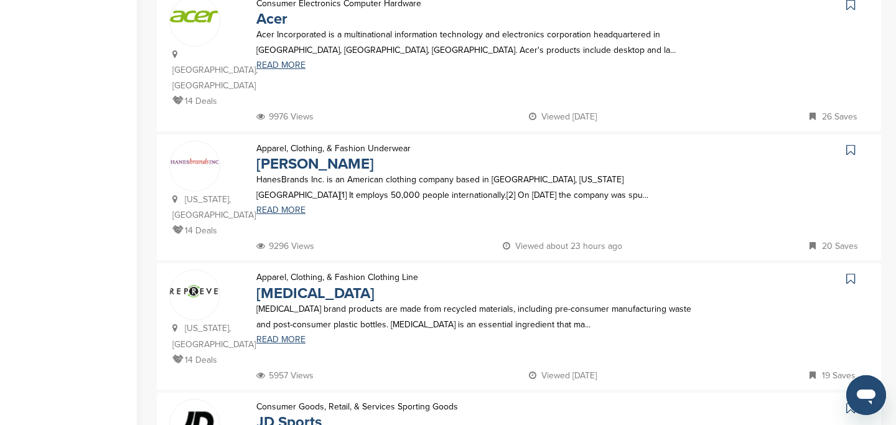
scroll to position [565, 0]
click at [286, 154] on link "Hanes" at bounding box center [315, 163] width 118 height 18
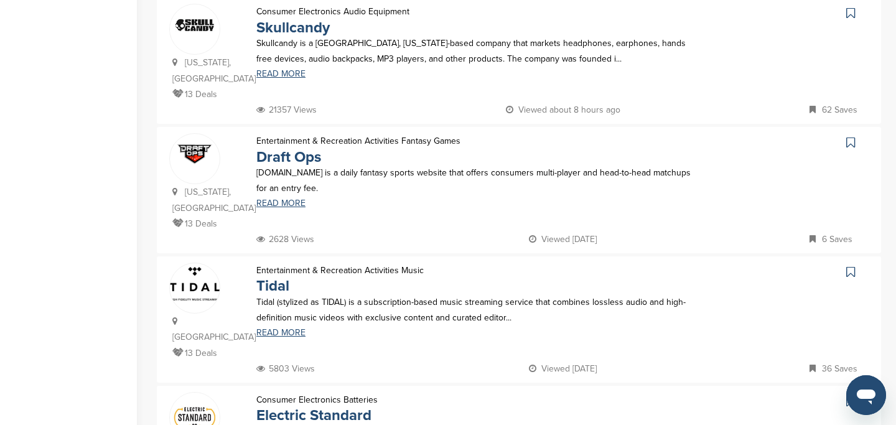
scroll to position [1082, 0]
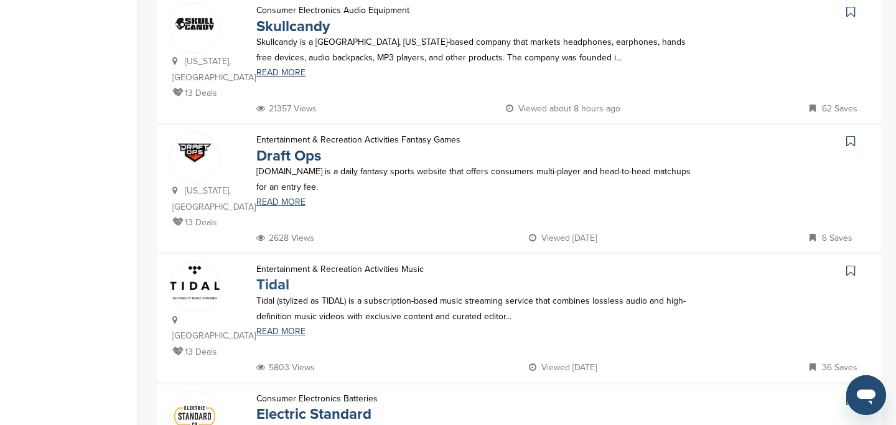
click at [282, 276] on link "Tidal" at bounding box center [272, 285] width 33 height 18
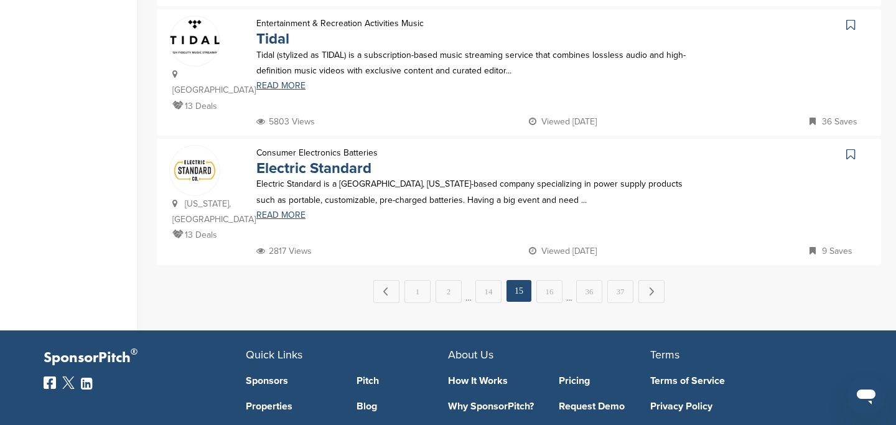
scroll to position [1315, 0]
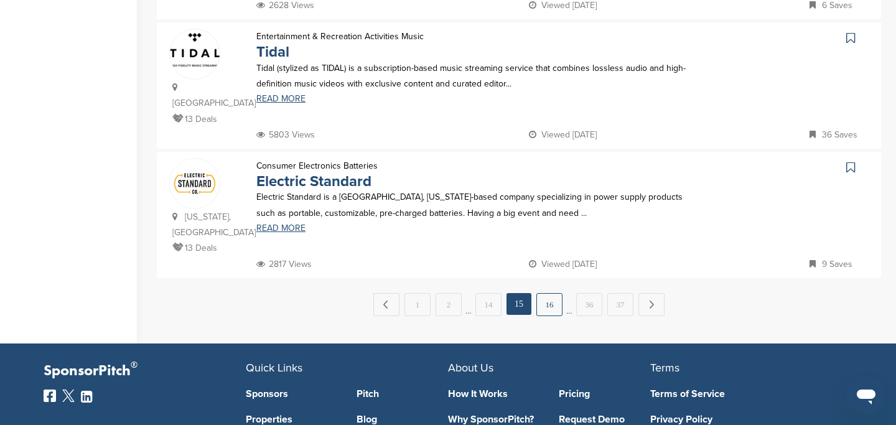
click at [551, 293] on link "16" at bounding box center [550, 304] width 26 height 23
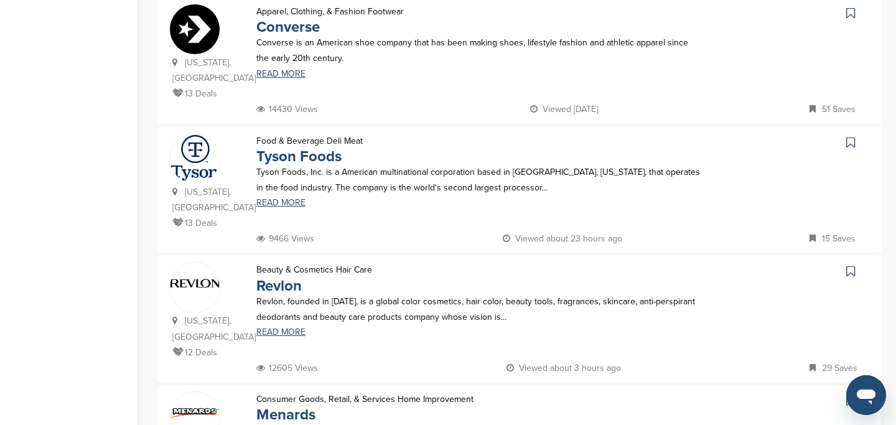
scroll to position [453, 0]
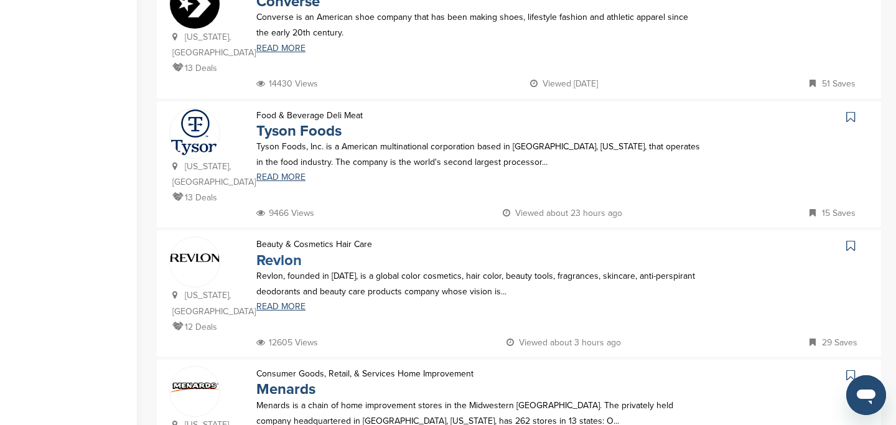
click at [268, 259] on link "Revlon" at bounding box center [278, 260] width 45 height 18
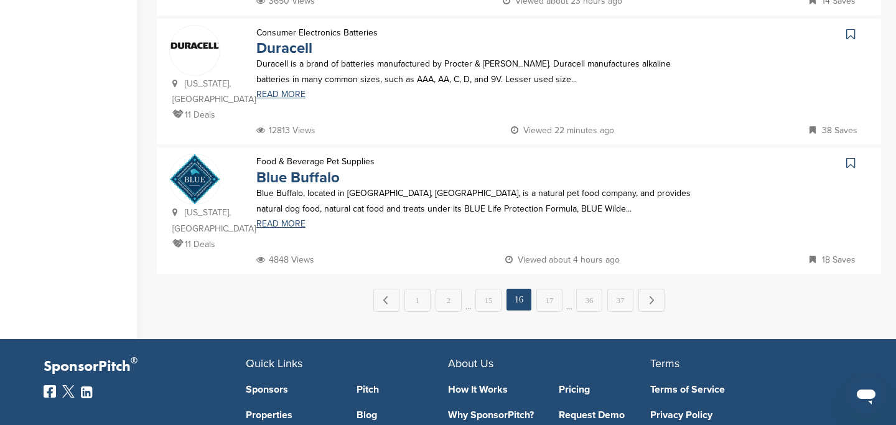
scroll to position [1316, 0]
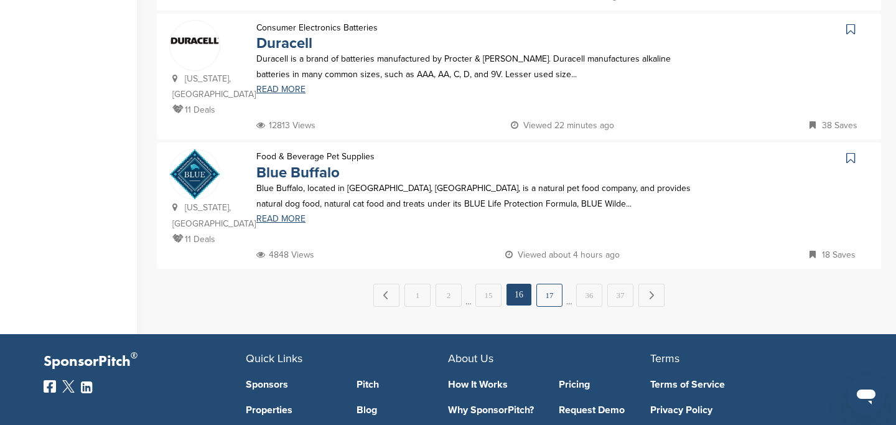
click at [552, 300] on link "17" at bounding box center [550, 295] width 26 height 23
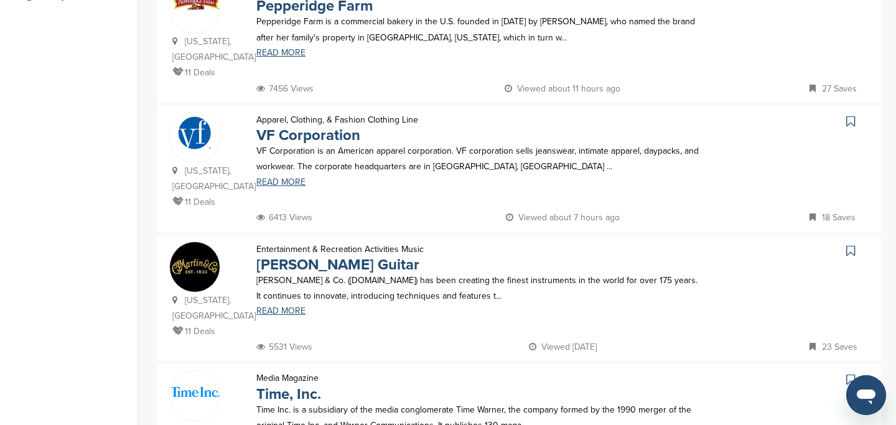
scroll to position [321, 0]
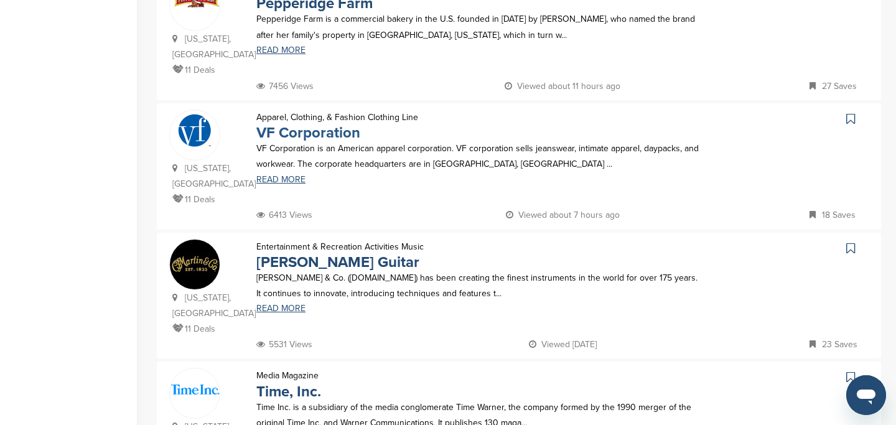
click at [329, 139] on link "VF Corporation" at bounding box center [308, 133] width 104 height 18
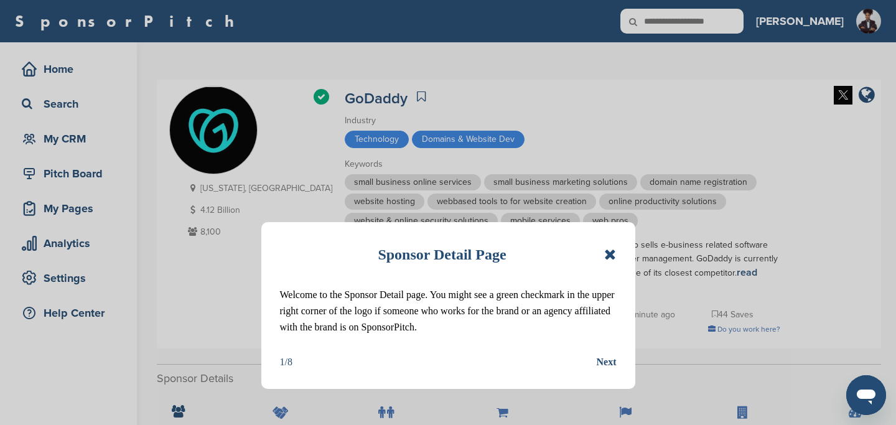
click at [608, 363] on div "Next" at bounding box center [607, 362] width 20 height 16
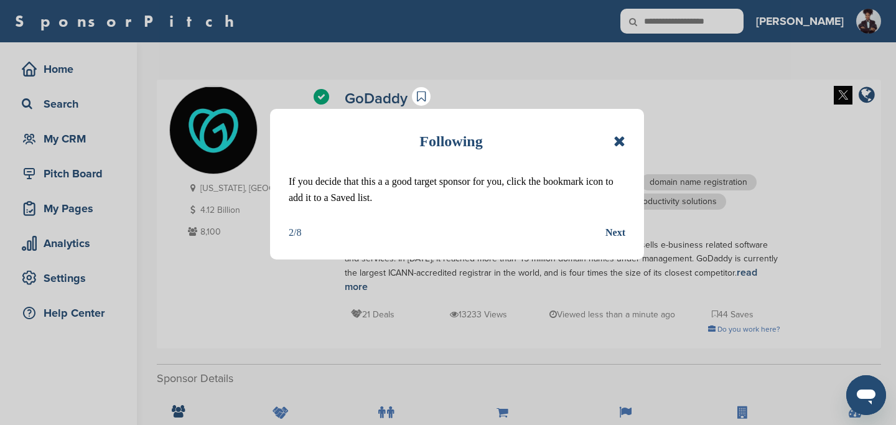
click at [616, 228] on div "Next" at bounding box center [616, 233] width 20 height 16
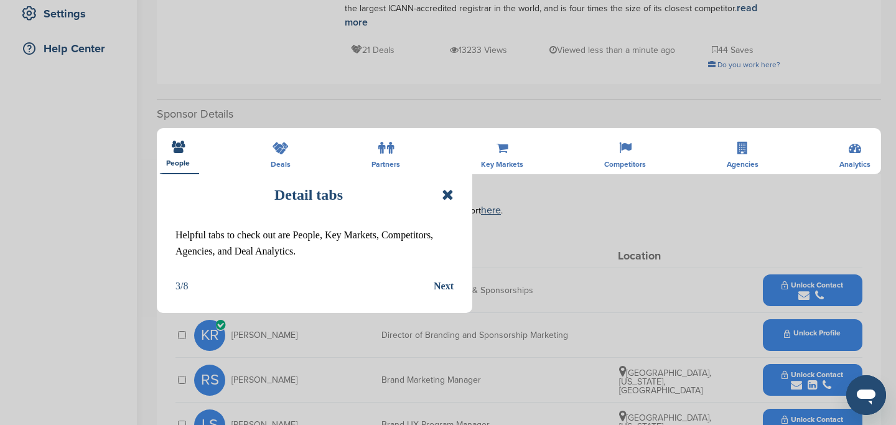
scroll to position [266, 0]
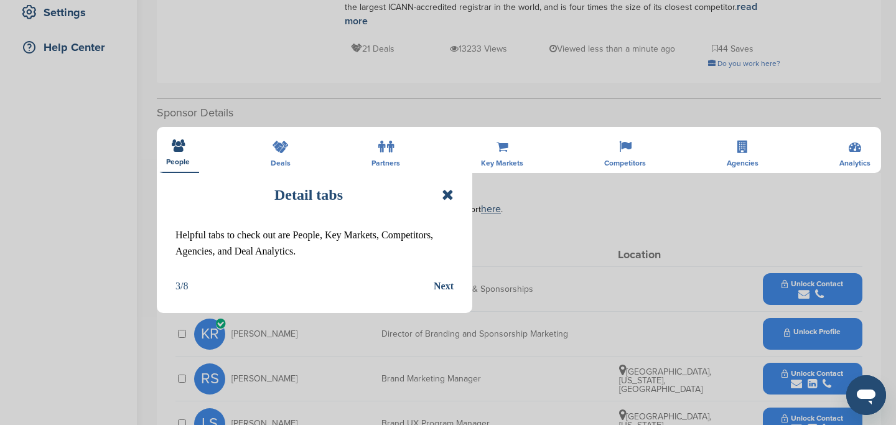
click at [453, 197] on icon at bounding box center [448, 194] width 12 height 15
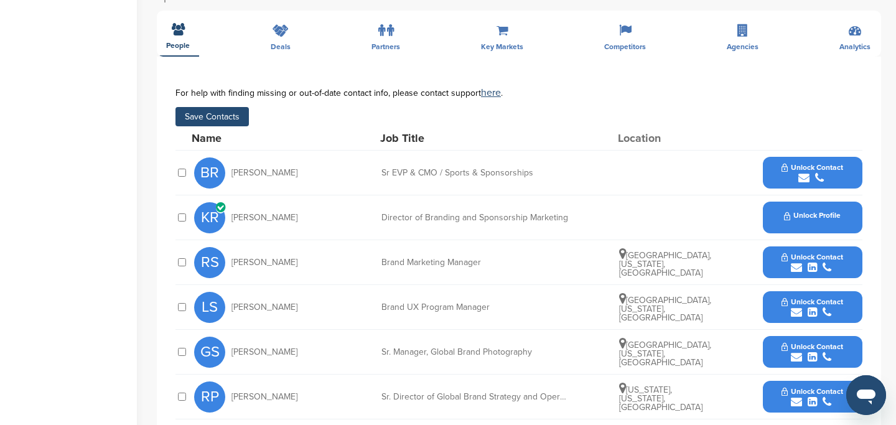
scroll to position [372, 0]
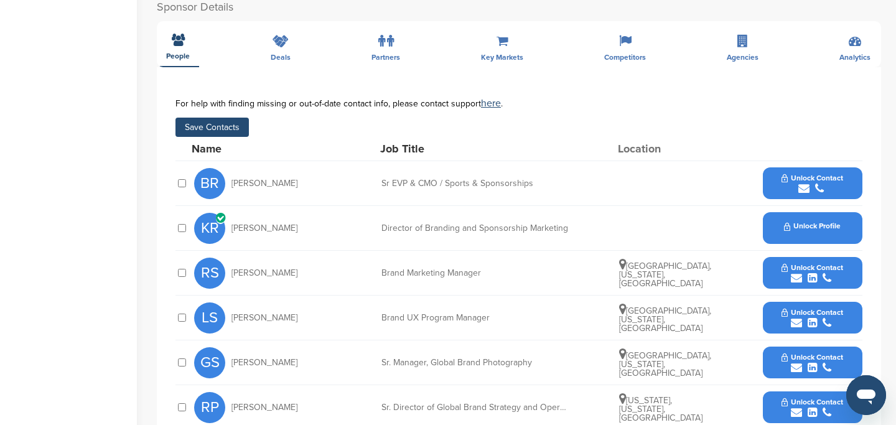
click at [215, 118] on button "Save Contacts" at bounding box center [212, 127] width 73 height 19
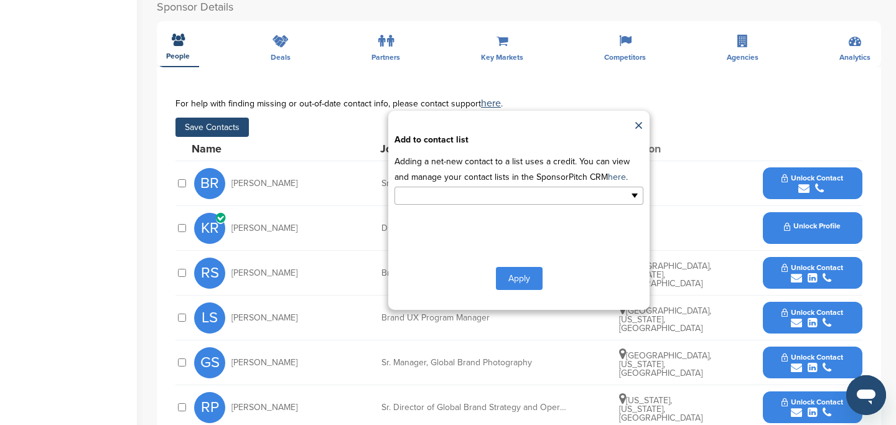
click at [487, 189] on input "text" at bounding box center [465, 196] width 131 height 14
click at [474, 205] on li "Default List" at bounding box center [519, 216] width 248 height 22
click at [522, 270] on button "Apply" at bounding box center [519, 281] width 47 height 23
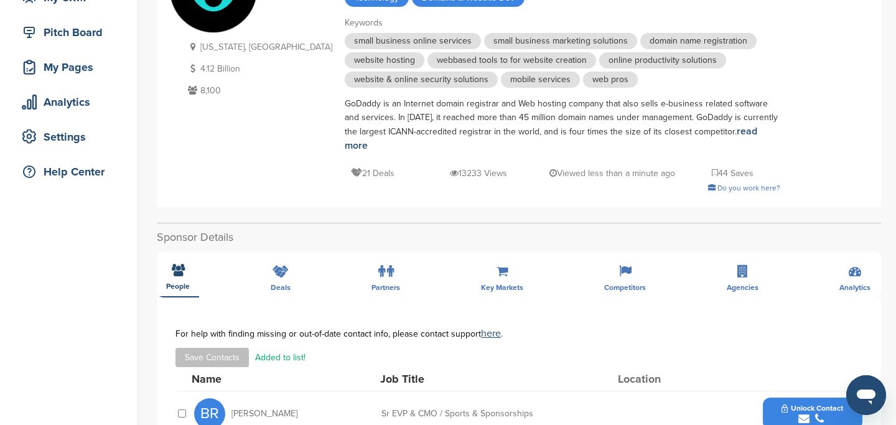
scroll to position [0, 0]
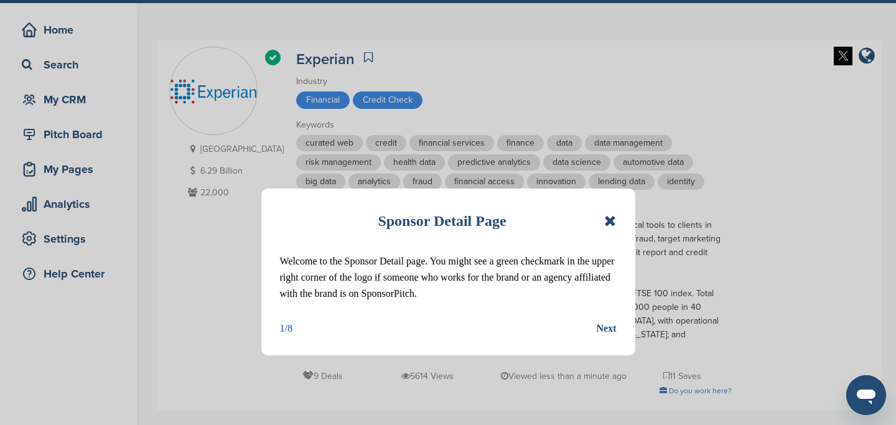
scroll to position [73, 0]
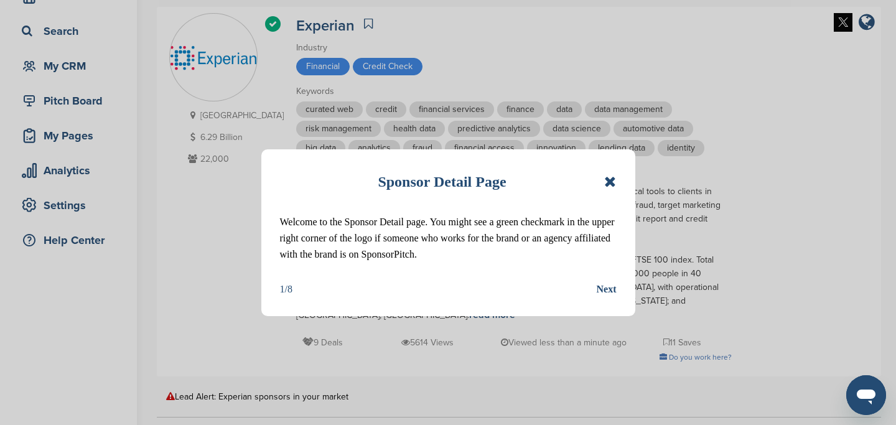
click at [609, 183] on icon at bounding box center [610, 181] width 12 height 15
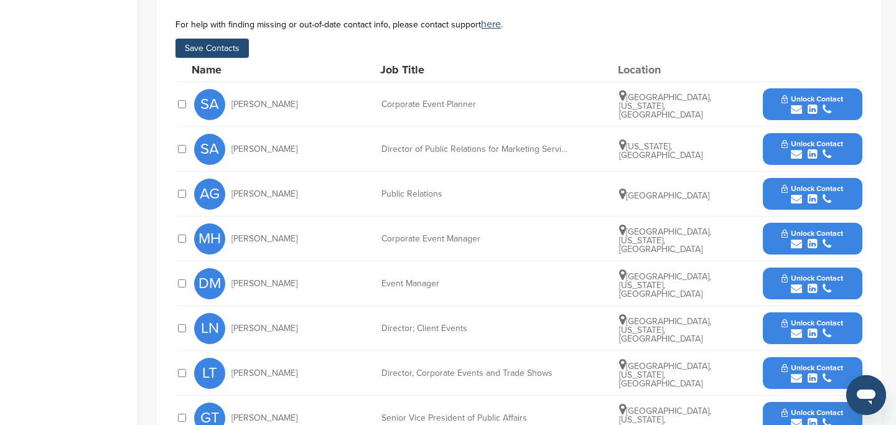
scroll to position [575, 0]
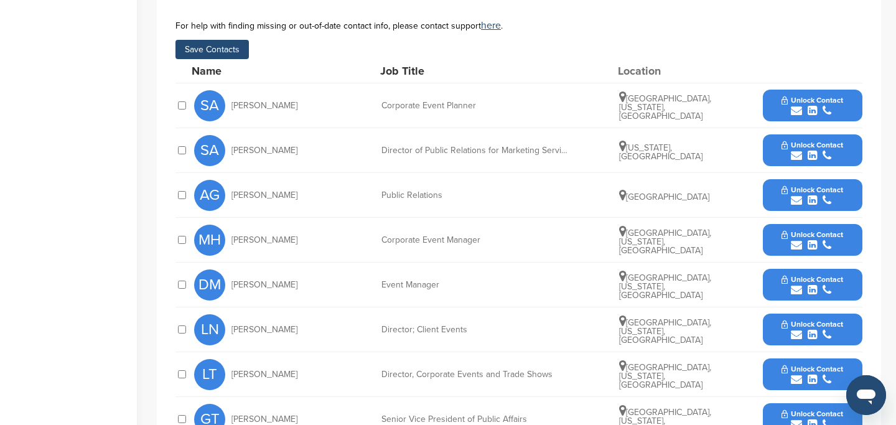
click at [202, 41] on button "Save Contacts" at bounding box center [212, 49] width 73 height 19
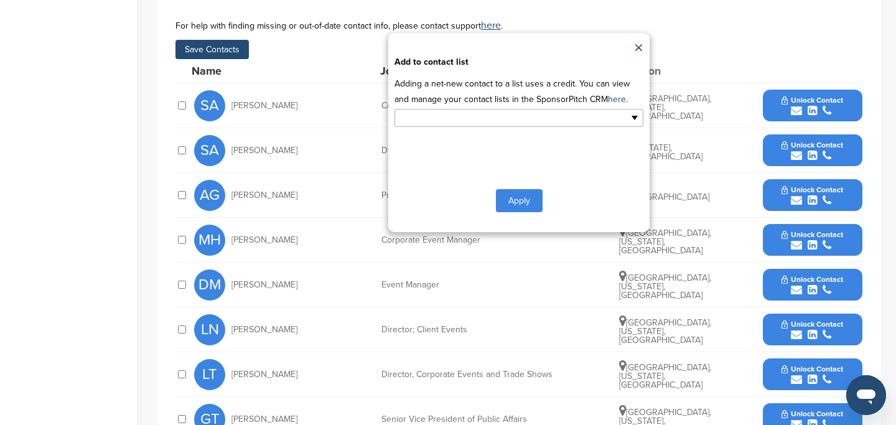
click at [465, 111] on input "text" at bounding box center [465, 118] width 131 height 14
click at [465, 127] on li "Default List" at bounding box center [519, 138] width 248 height 22
click at [512, 192] on button "Apply" at bounding box center [519, 203] width 47 height 23
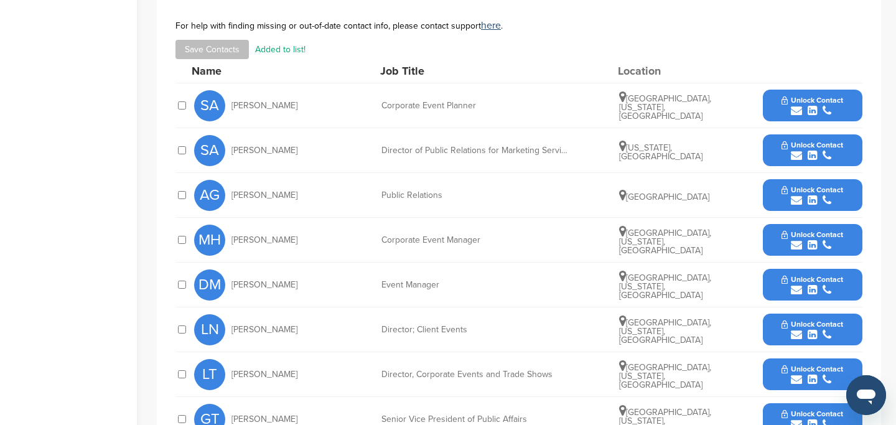
scroll to position [0, 0]
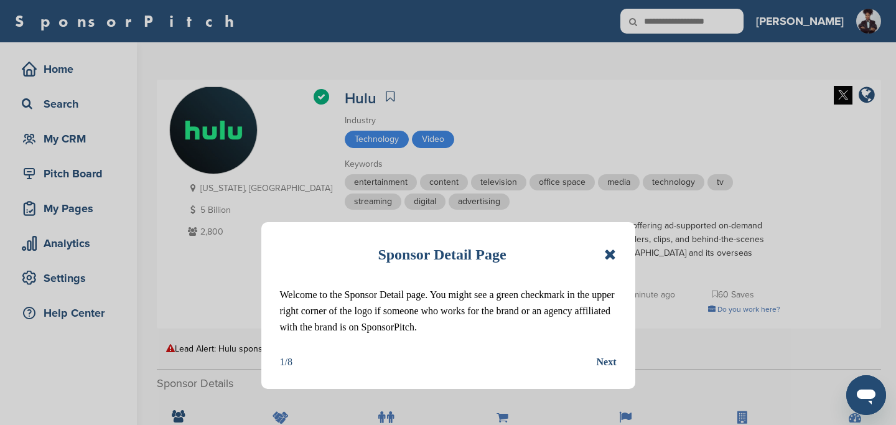
click at [608, 257] on icon at bounding box center [610, 254] width 12 height 15
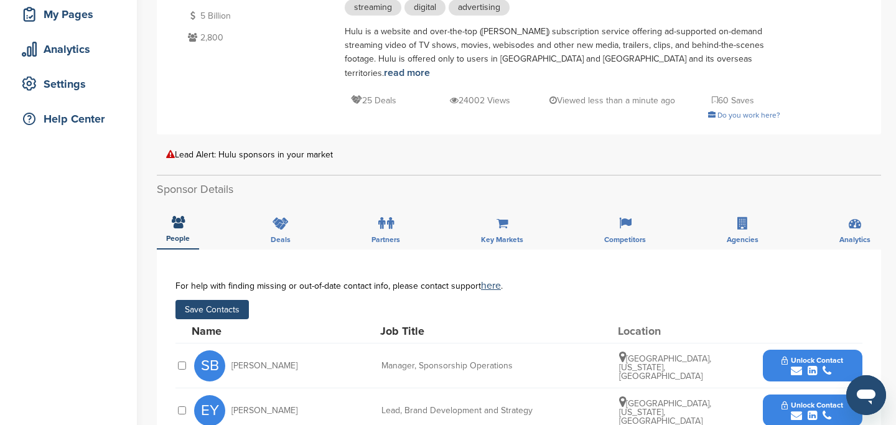
scroll to position [195, 0]
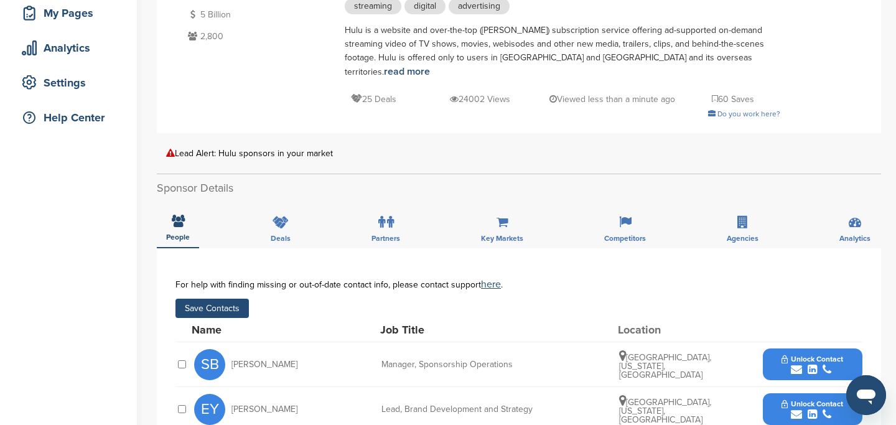
click at [222, 299] on button "Save Contacts" at bounding box center [212, 308] width 73 height 19
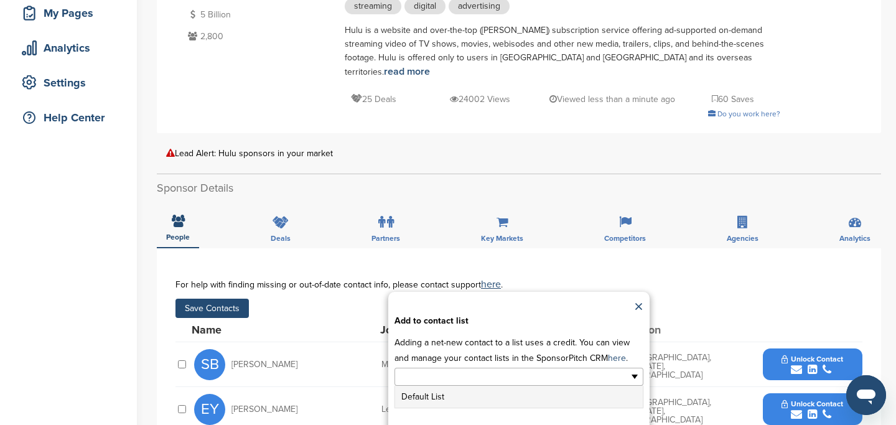
click at [519, 370] on input "text" at bounding box center [465, 377] width 131 height 14
click at [449, 386] on li "Default List" at bounding box center [519, 397] width 248 height 22
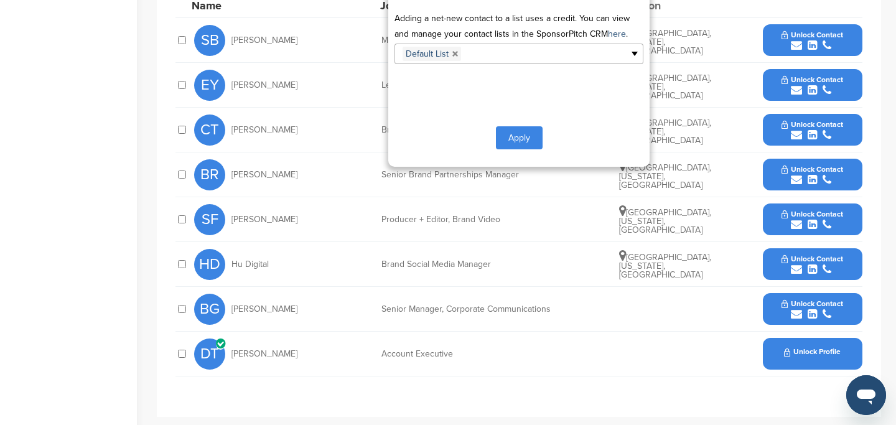
scroll to position [500, 0]
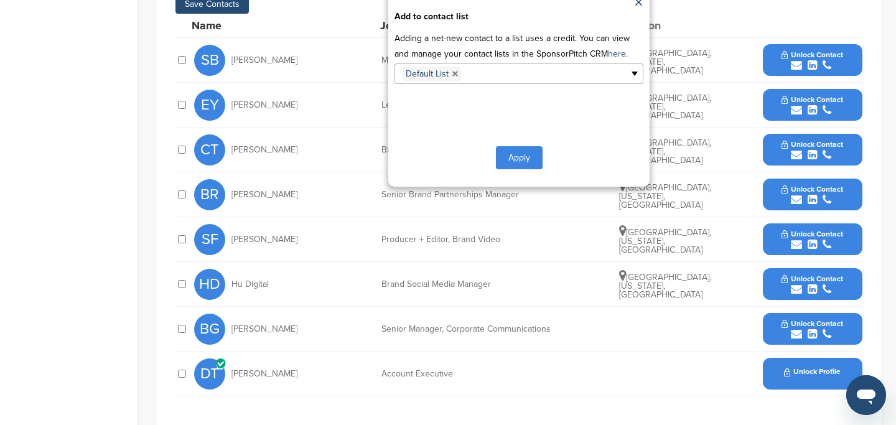
click at [518, 148] on button "Apply" at bounding box center [519, 157] width 47 height 23
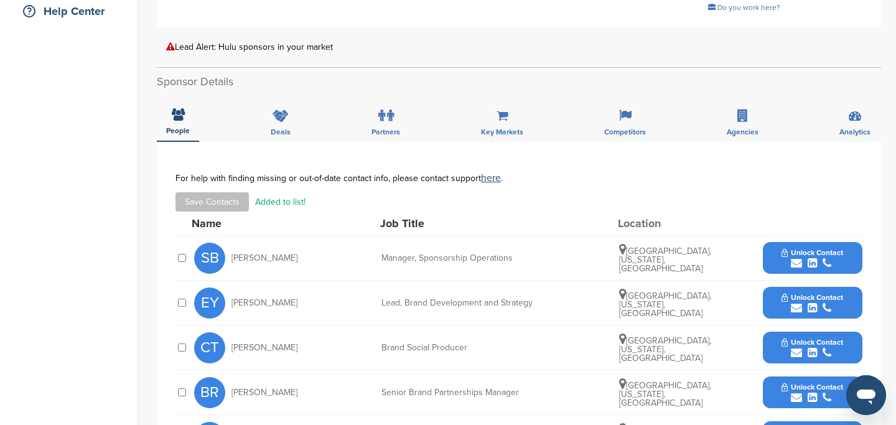
scroll to position [0, 0]
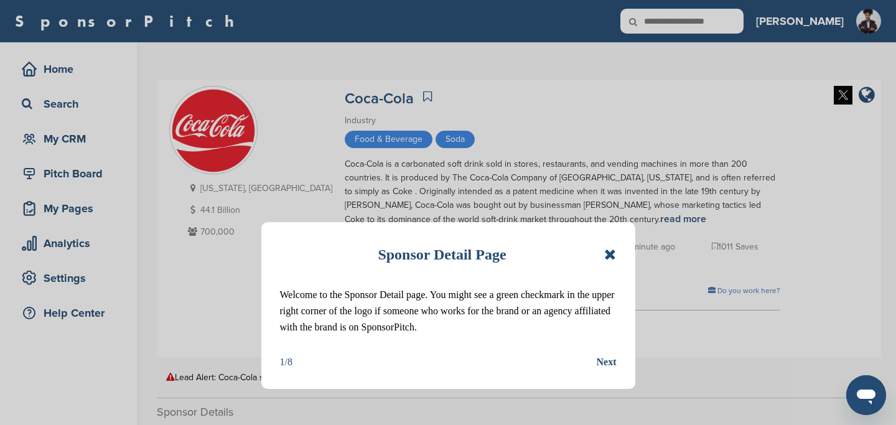
click at [608, 263] on div "Sponsor Detail Page" at bounding box center [448, 254] width 337 height 27
click at [608, 254] on icon at bounding box center [610, 254] width 12 height 15
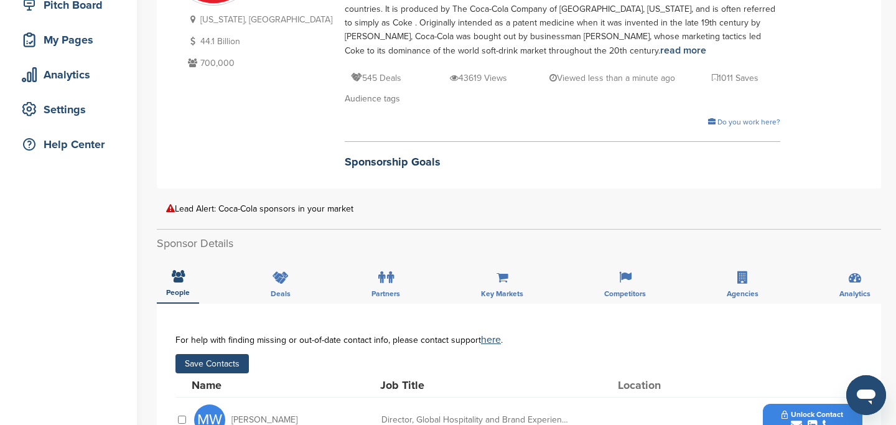
scroll to position [195, 0]
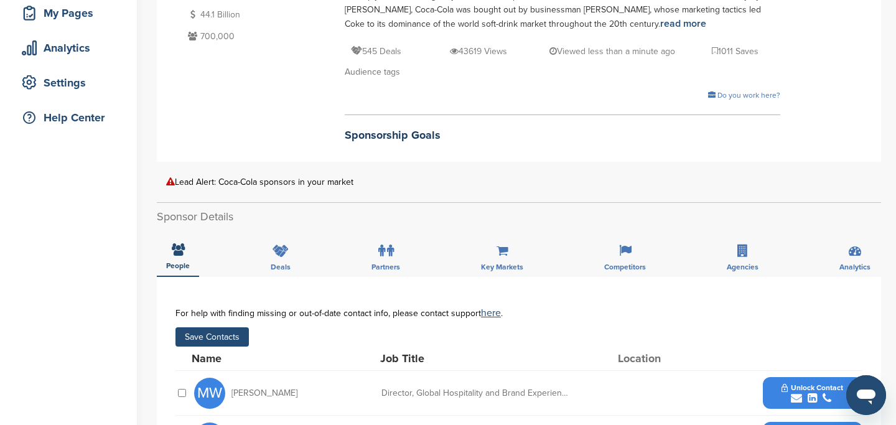
click at [218, 337] on button "Save Contacts" at bounding box center [212, 336] width 73 height 19
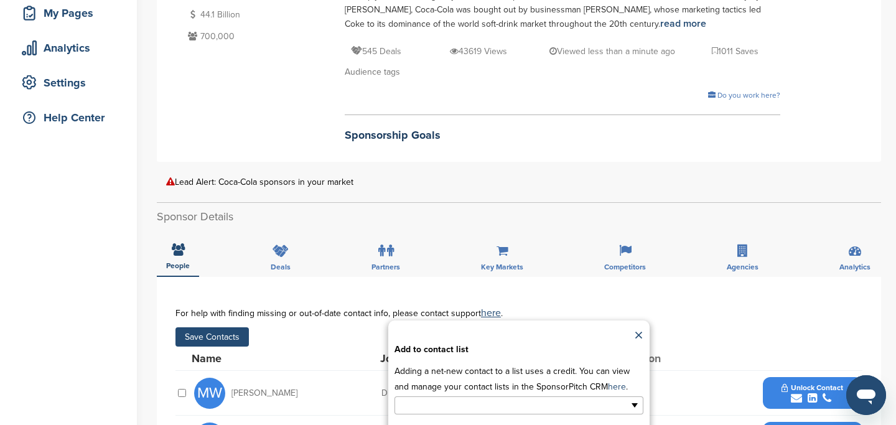
click at [449, 404] on input "text" at bounding box center [465, 405] width 131 height 14
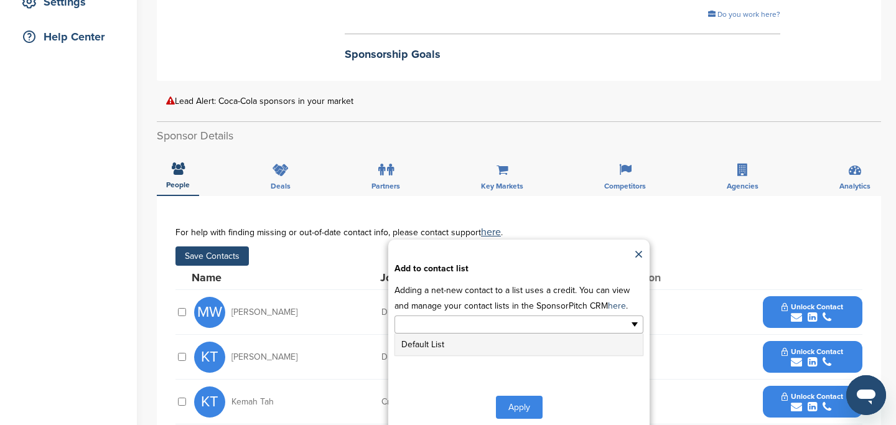
scroll to position [282, 0]
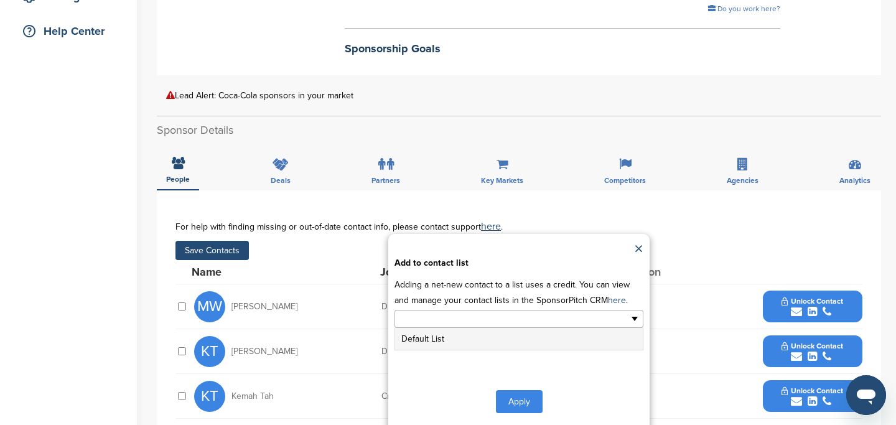
click at [418, 340] on li "Default List" at bounding box center [519, 339] width 248 height 22
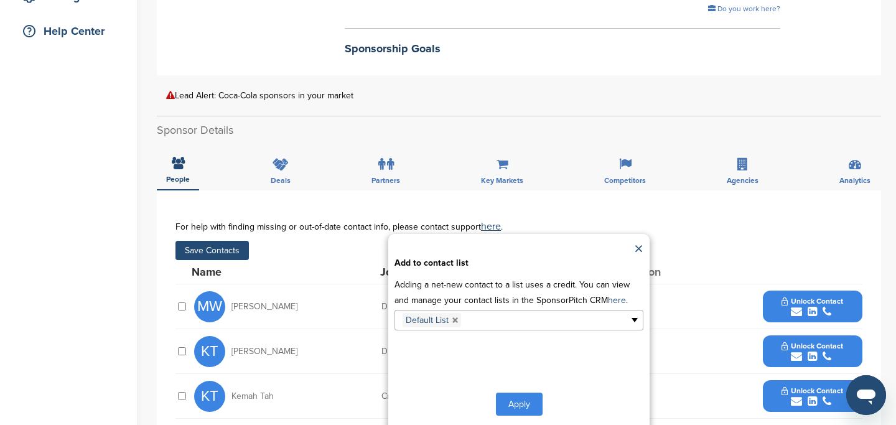
click at [528, 407] on button "Apply" at bounding box center [519, 404] width 47 height 23
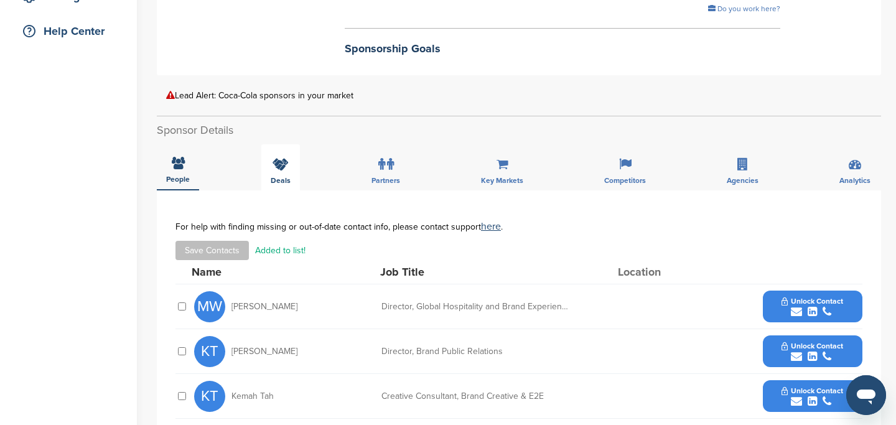
scroll to position [0, 0]
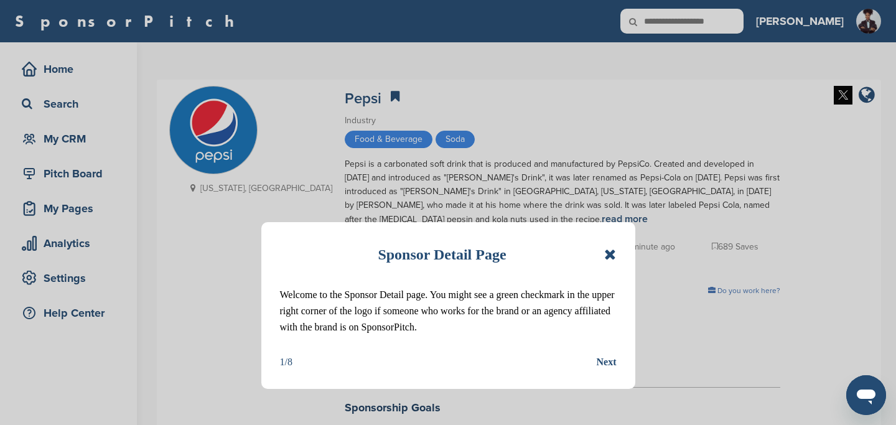
click at [610, 256] on icon at bounding box center [610, 254] width 12 height 15
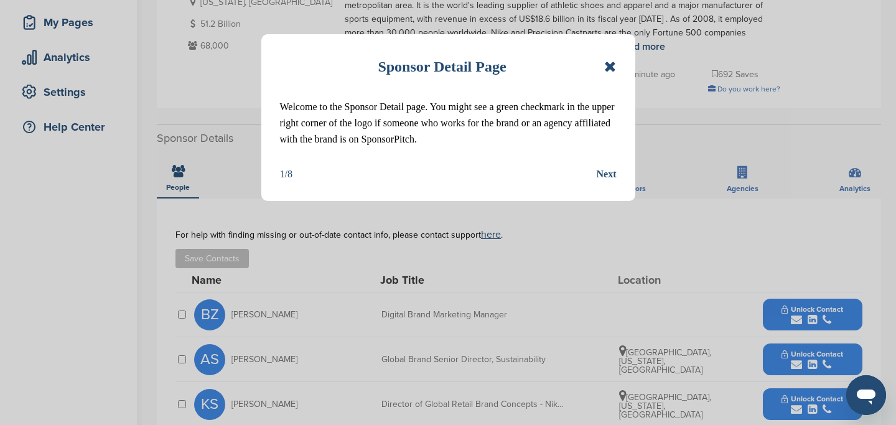
scroll to position [188, 0]
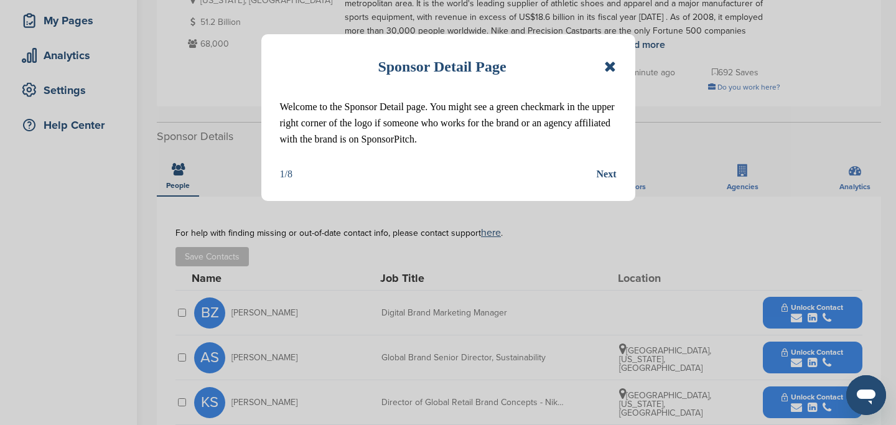
click at [611, 68] on icon at bounding box center [610, 66] width 12 height 15
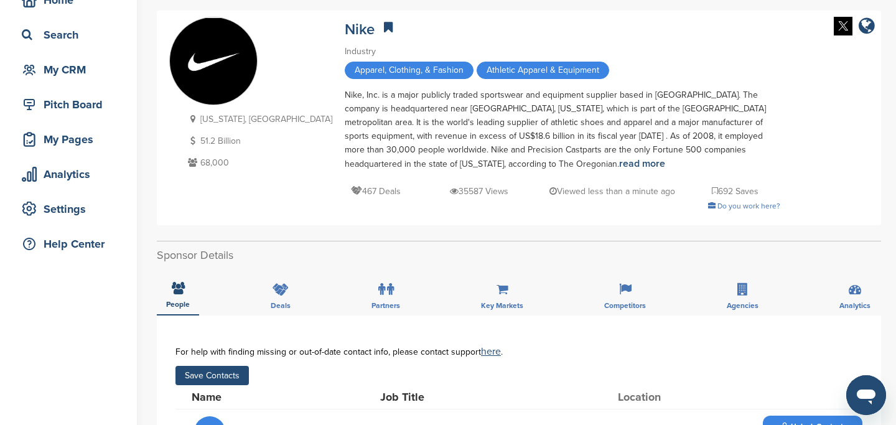
scroll to position [87, 0]
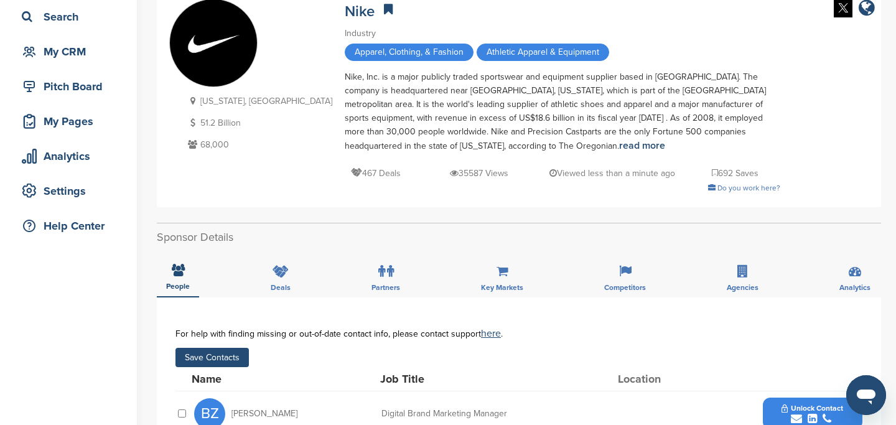
click at [225, 361] on button "Save Contacts" at bounding box center [212, 357] width 73 height 19
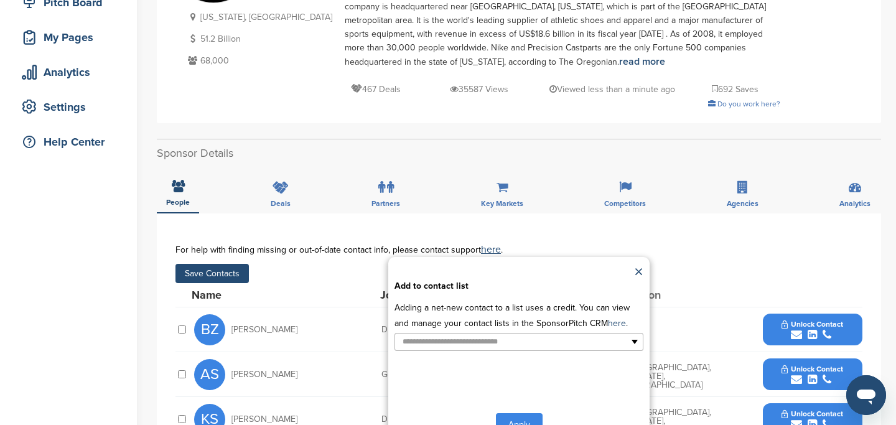
scroll to position [195, 0]
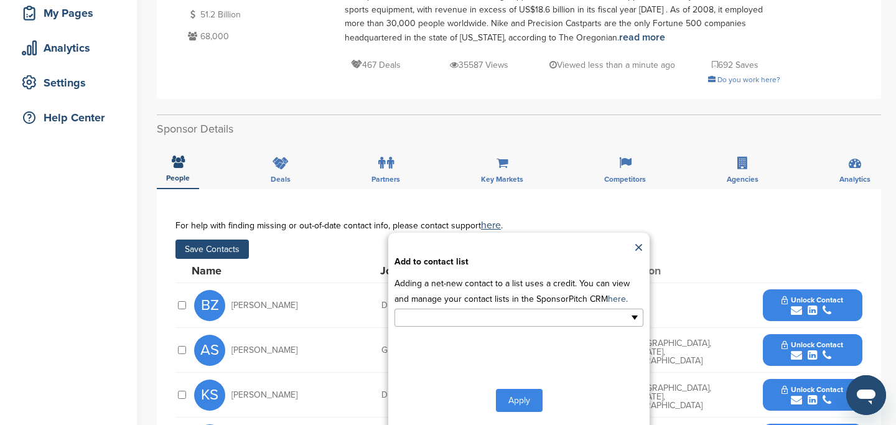
click at [471, 320] on input "text" at bounding box center [465, 318] width 131 height 14
click at [472, 345] on li "Default List" at bounding box center [519, 338] width 248 height 22
click at [515, 406] on button "Apply" at bounding box center [519, 403] width 47 height 23
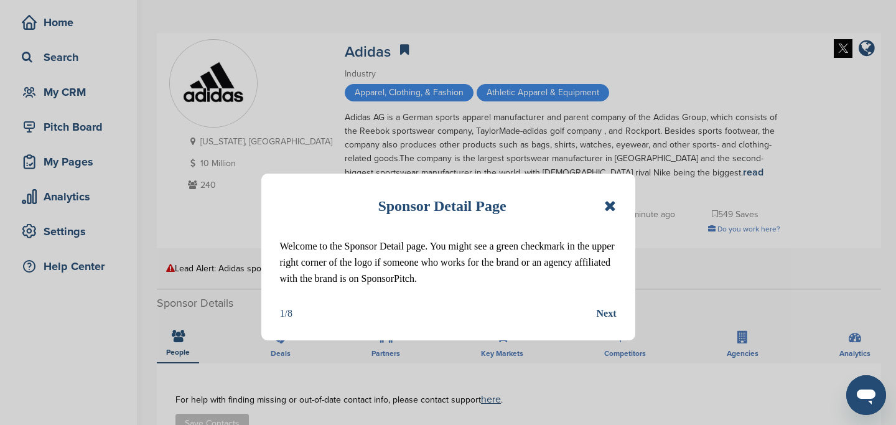
scroll to position [49, 0]
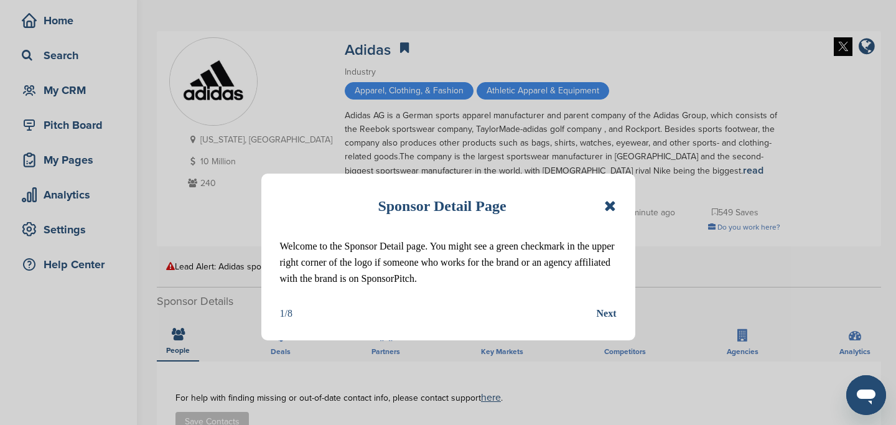
click at [611, 203] on icon at bounding box center [610, 206] width 12 height 15
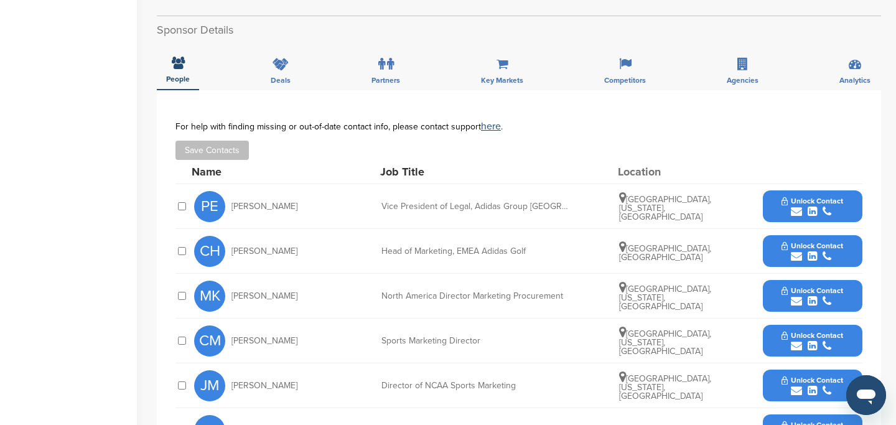
scroll to position [22, 0]
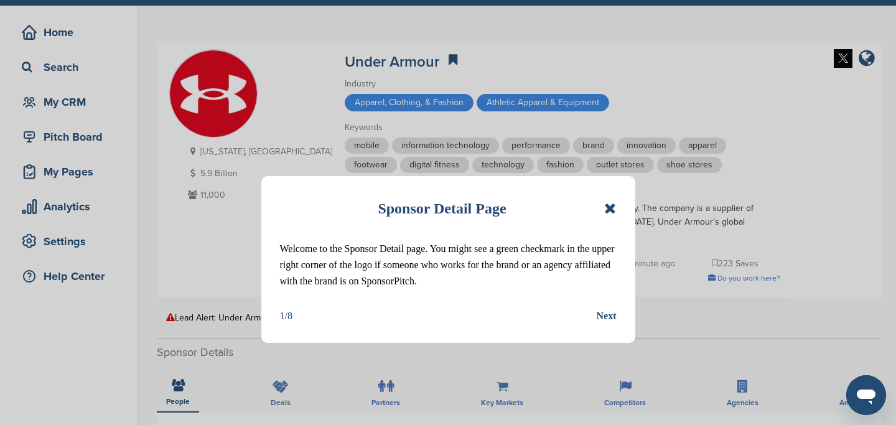
scroll to position [46, 0]
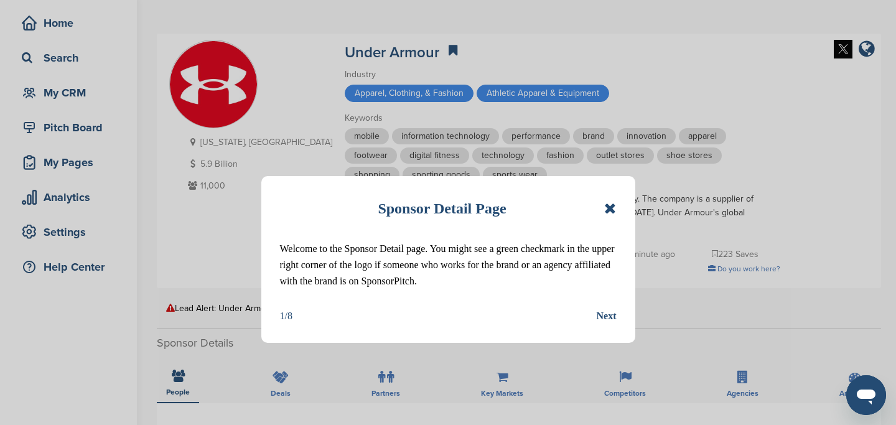
click at [610, 208] on icon at bounding box center [610, 208] width 12 height 15
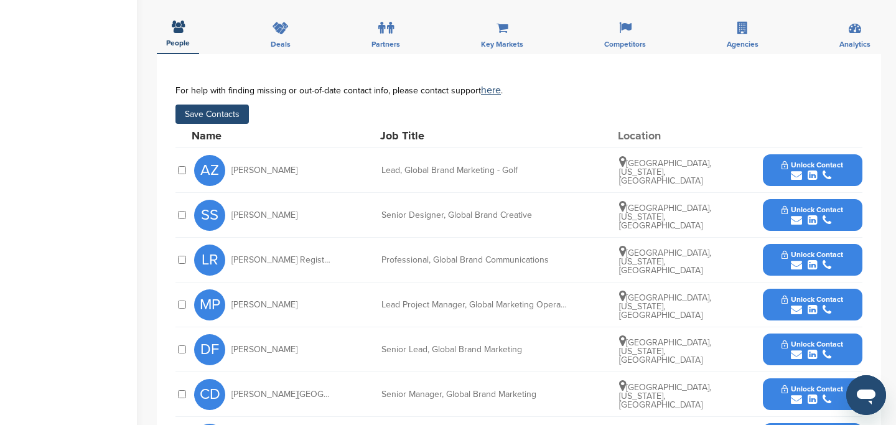
scroll to position [255, 0]
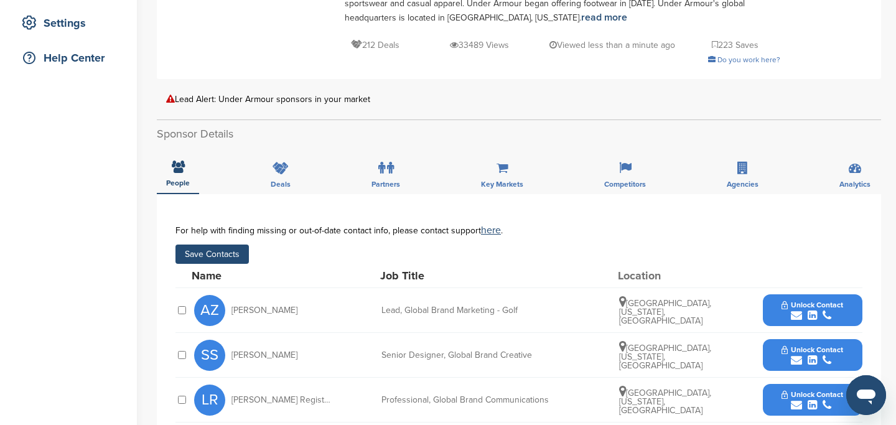
click at [218, 257] on button "Save Contacts" at bounding box center [212, 254] width 73 height 19
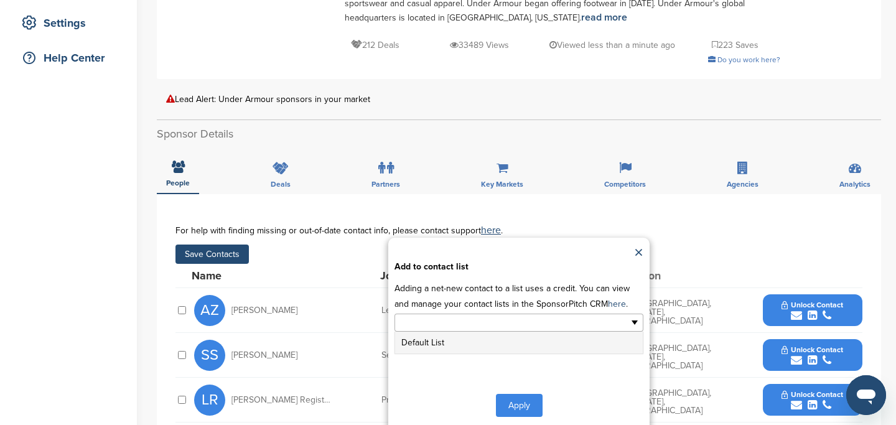
click at [509, 323] on input "text" at bounding box center [465, 323] width 131 height 14
click at [521, 347] on li "Default List" at bounding box center [519, 343] width 248 height 22
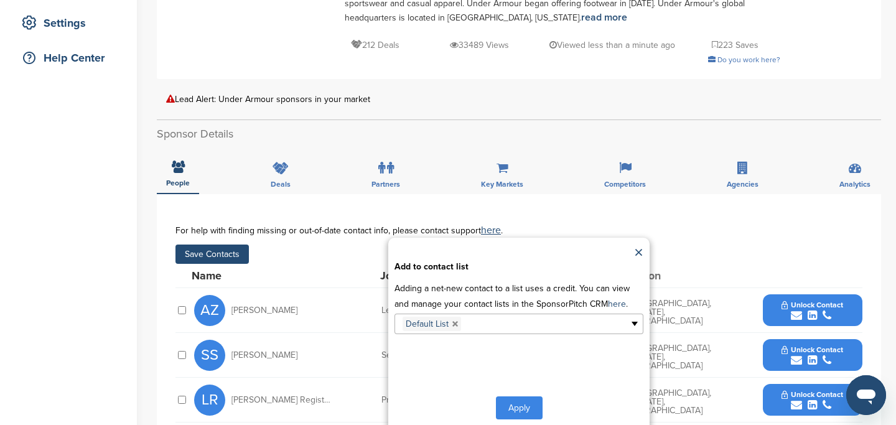
click at [514, 409] on button "Apply" at bounding box center [519, 407] width 47 height 23
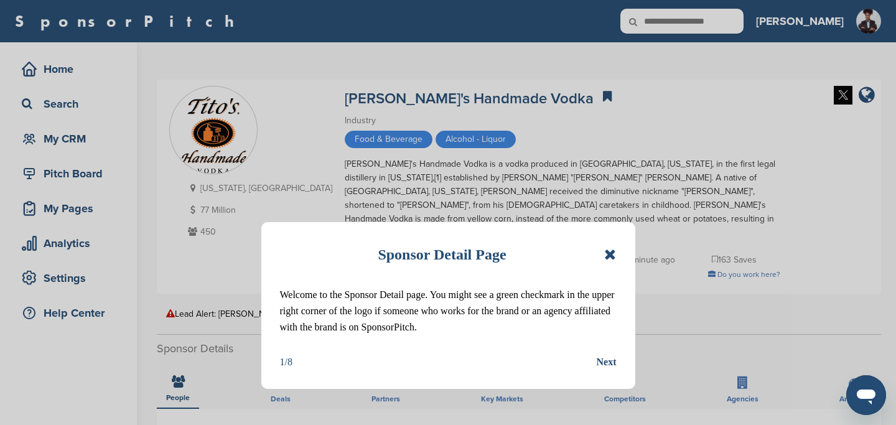
click at [611, 255] on icon at bounding box center [610, 254] width 12 height 15
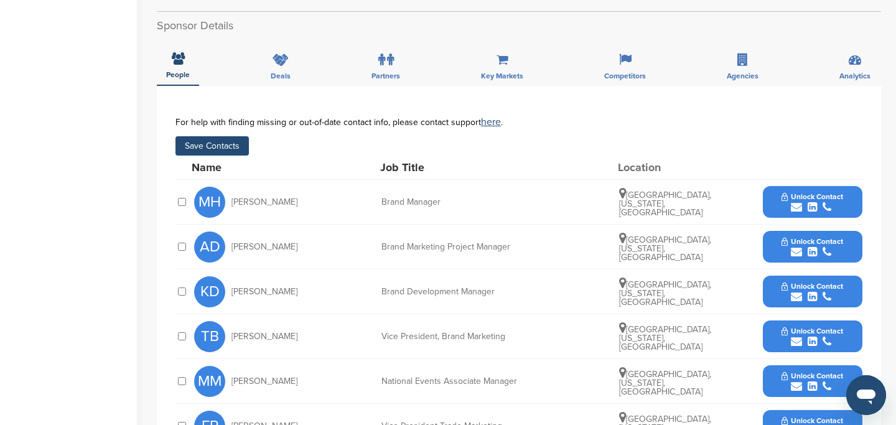
scroll to position [270, 0]
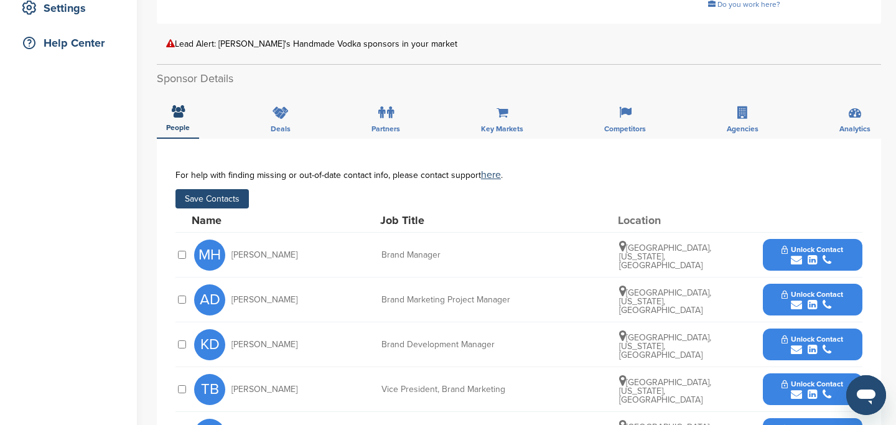
click at [218, 189] on button "Save Contacts" at bounding box center [212, 198] width 73 height 19
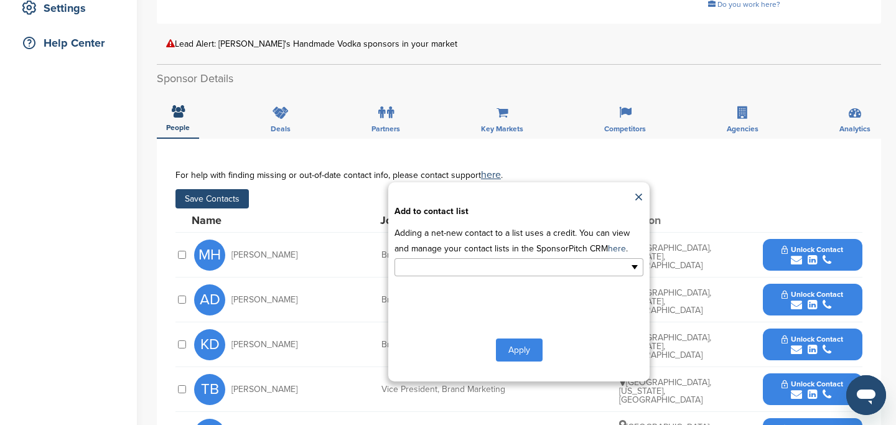
click at [448, 260] on input "text" at bounding box center [465, 267] width 131 height 14
click at [444, 277] on li "Default List" at bounding box center [519, 287] width 248 height 22
click at [522, 345] on button "Apply" at bounding box center [519, 352] width 47 height 23
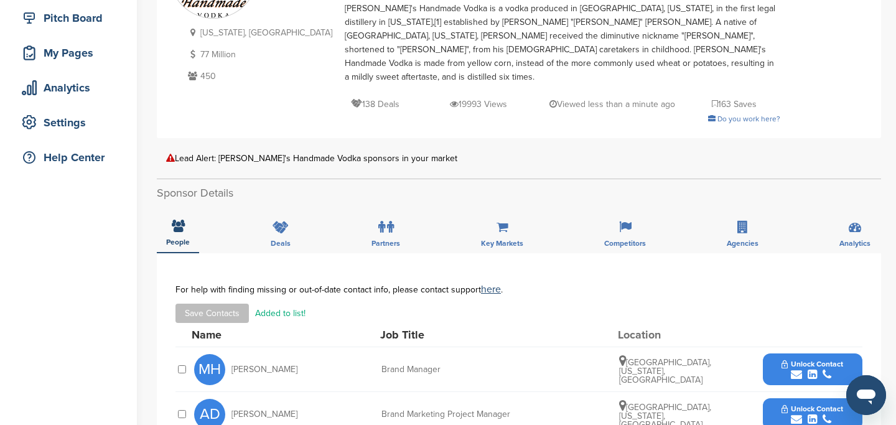
scroll to position [0, 0]
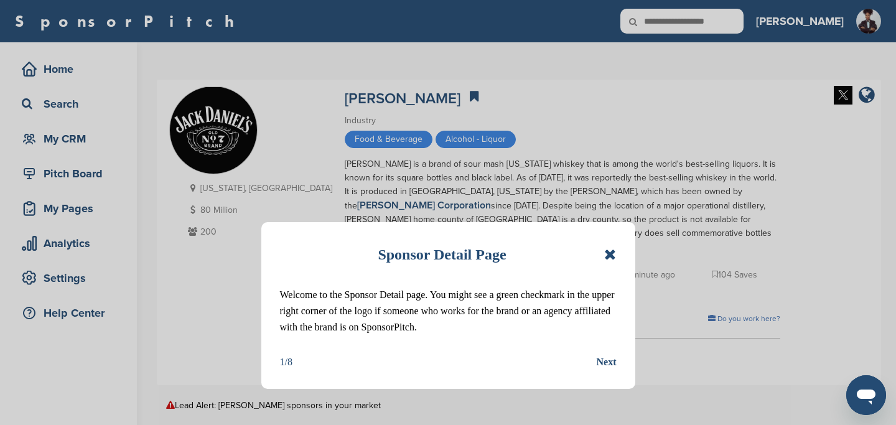
click at [612, 257] on icon at bounding box center [610, 254] width 12 height 15
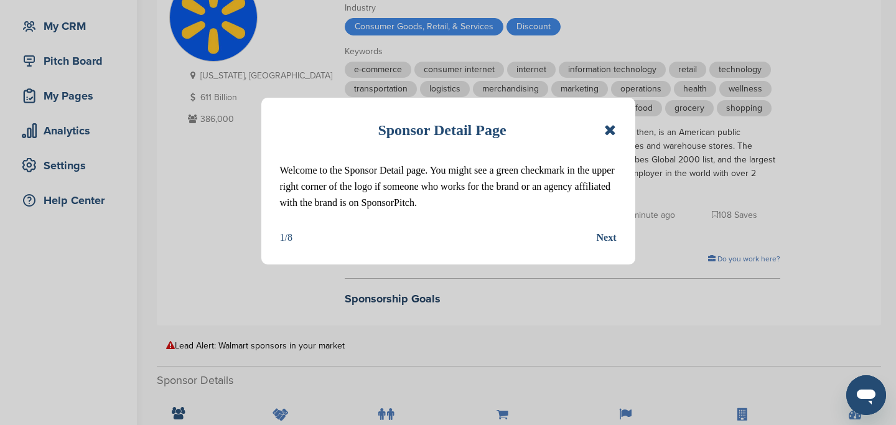
scroll to position [124, 0]
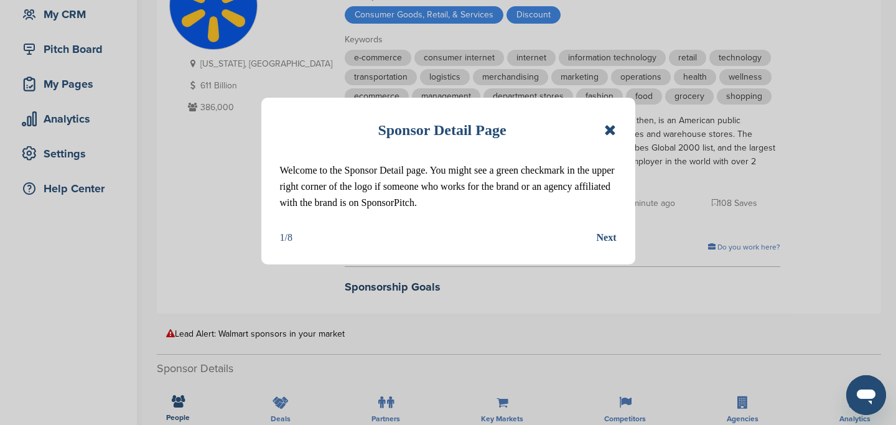
click at [608, 133] on icon at bounding box center [610, 130] width 12 height 15
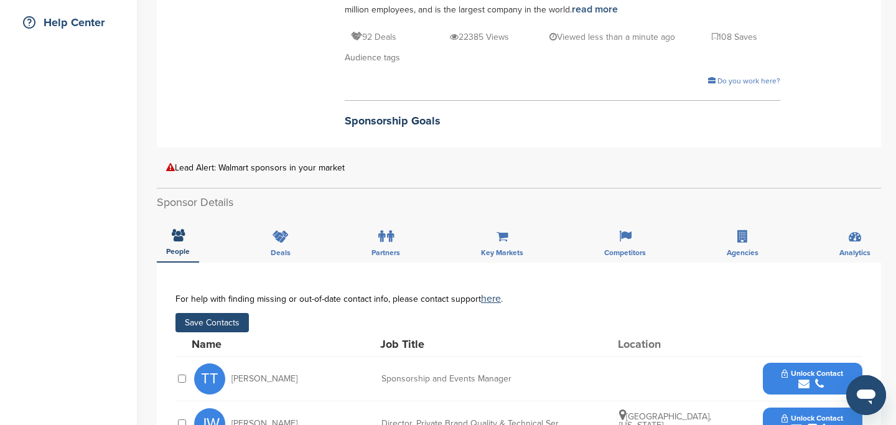
scroll to position [316, 0]
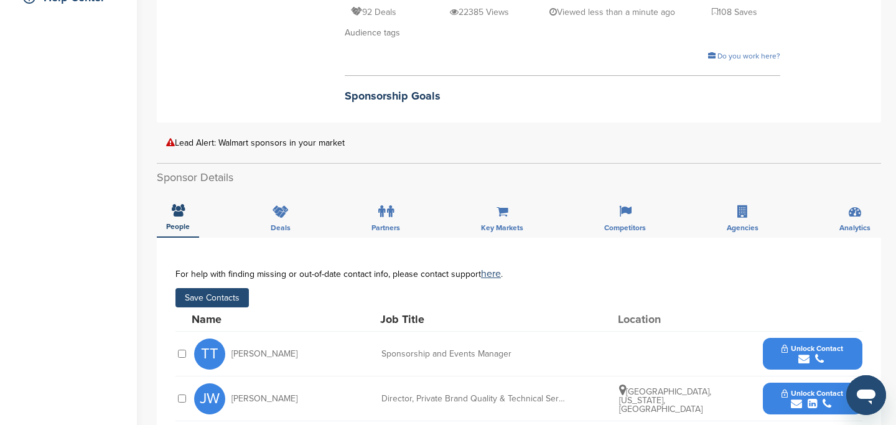
click at [210, 298] on button "Save Contacts" at bounding box center [212, 297] width 73 height 19
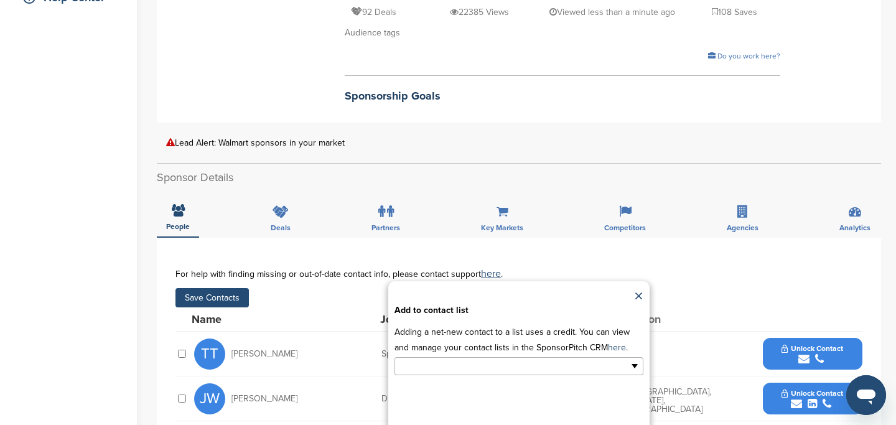
click at [495, 372] on input "text" at bounding box center [465, 366] width 131 height 14
click at [487, 389] on li "Default List" at bounding box center [519, 386] width 248 height 22
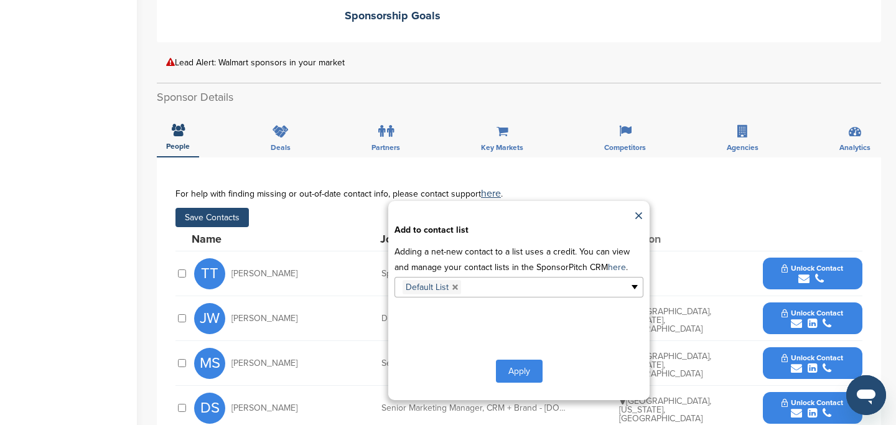
scroll to position [417, 0]
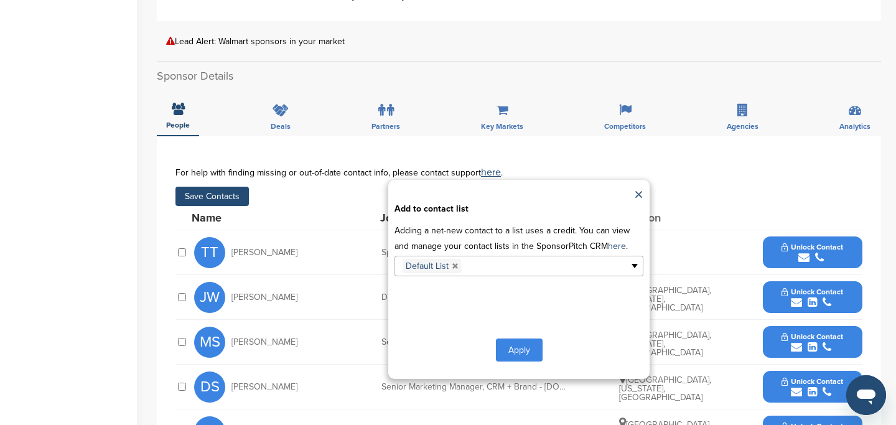
click at [509, 350] on button "Apply" at bounding box center [519, 350] width 47 height 23
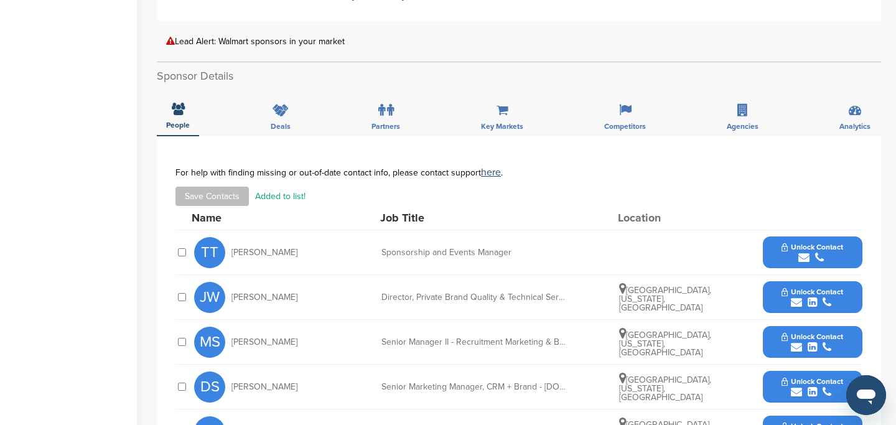
scroll to position [0, 0]
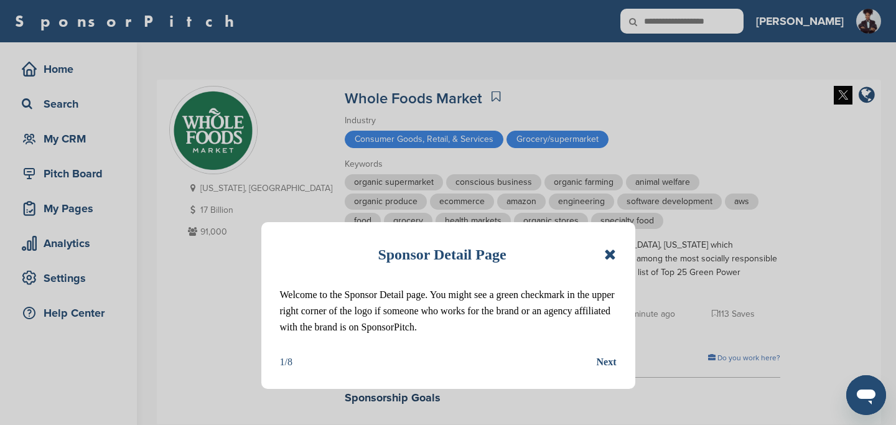
click at [611, 252] on icon at bounding box center [610, 254] width 12 height 15
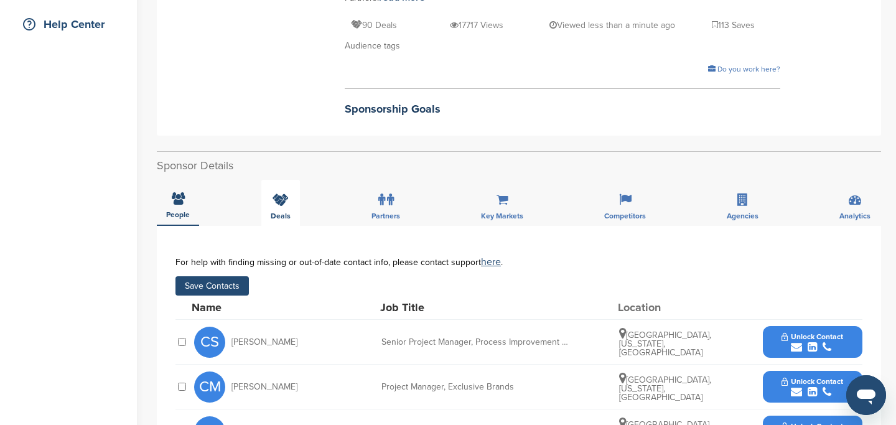
scroll to position [288, 0]
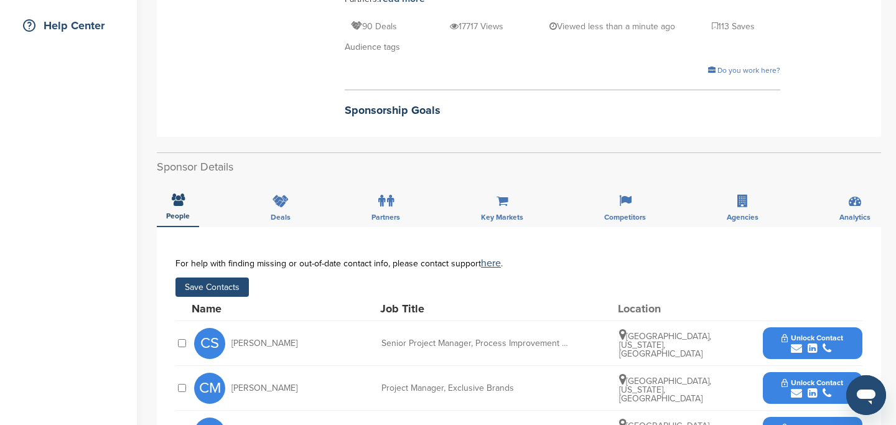
click at [216, 278] on button "Save Contacts" at bounding box center [212, 287] width 73 height 19
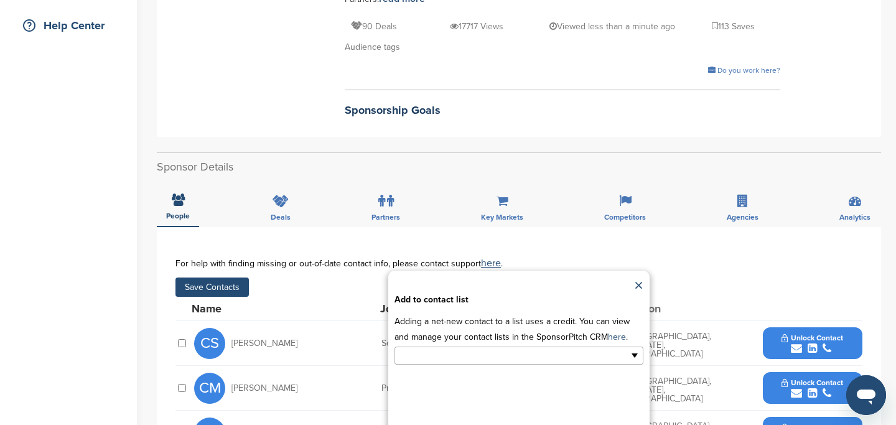
click at [457, 350] on li at bounding box center [465, 356] width 131 height 16
click at [450, 365] on li "Default List" at bounding box center [519, 376] width 248 height 22
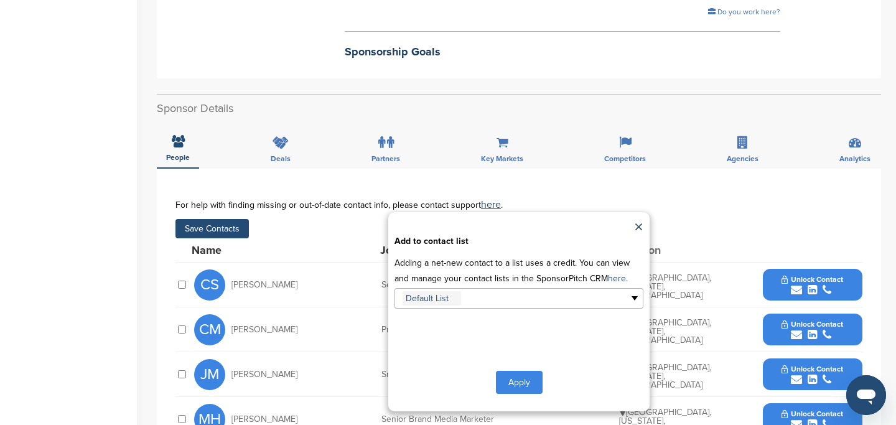
scroll to position [391, 0]
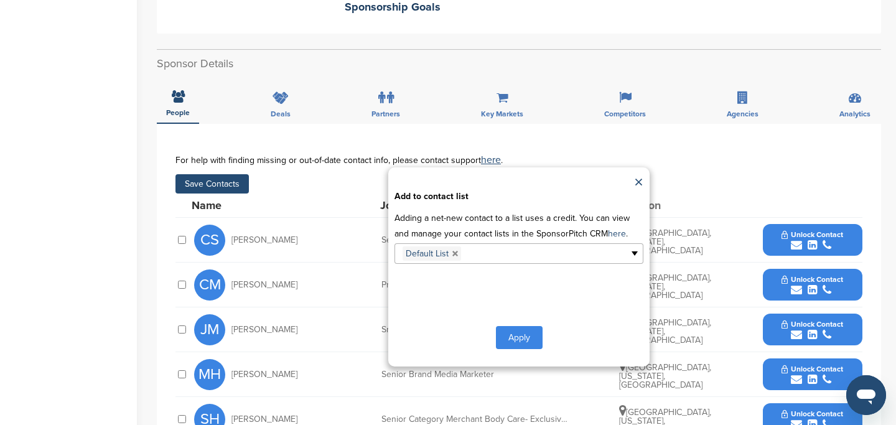
click at [517, 327] on button "Apply" at bounding box center [519, 337] width 47 height 23
click at [526, 326] on button "Apply" at bounding box center [519, 337] width 47 height 23
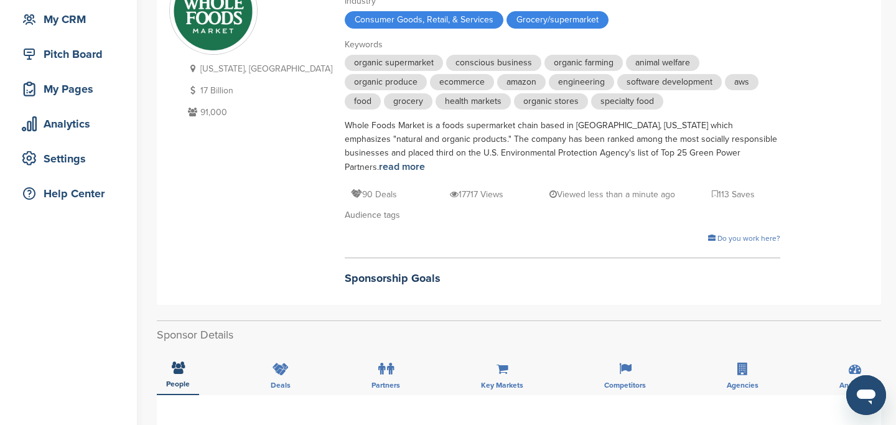
scroll to position [0, 0]
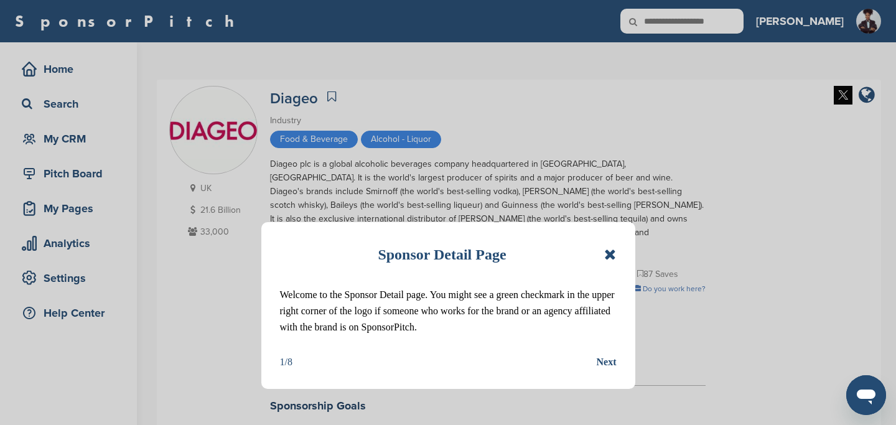
click at [611, 251] on icon at bounding box center [610, 254] width 12 height 15
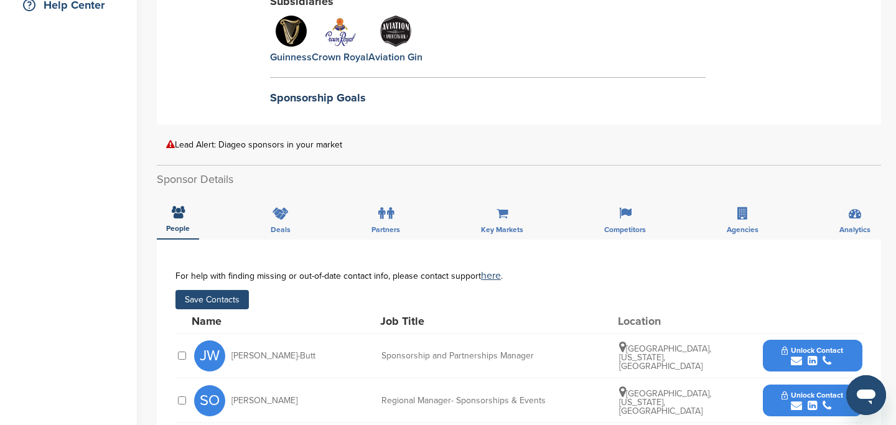
scroll to position [314, 0]
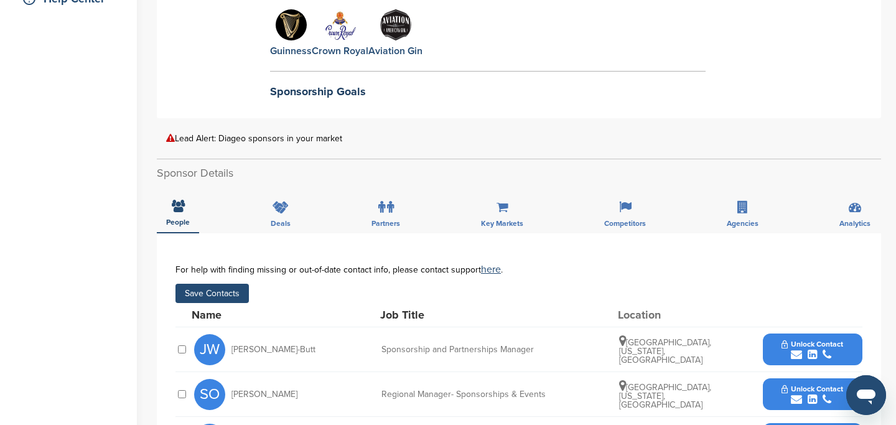
click at [228, 284] on button "Save Contacts" at bounding box center [212, 293] width 73 height 19
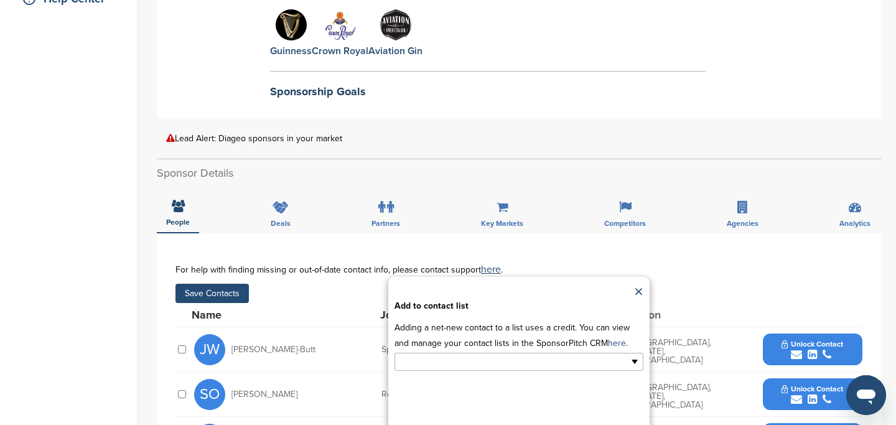
click at [503, 355] on input "text" at bounding box center [465, 362] width 131 height 14
click at [469, 371] on li "Default List" at bounding box center [519, 382] width 248 height 22
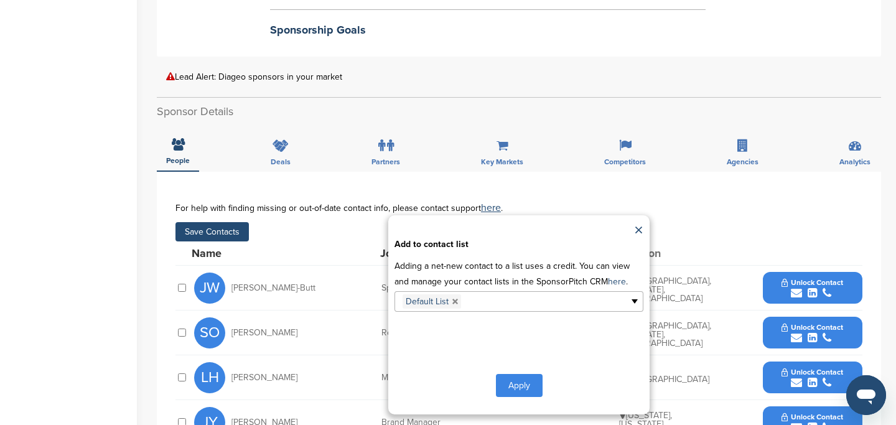
scroll to position [383, 0]
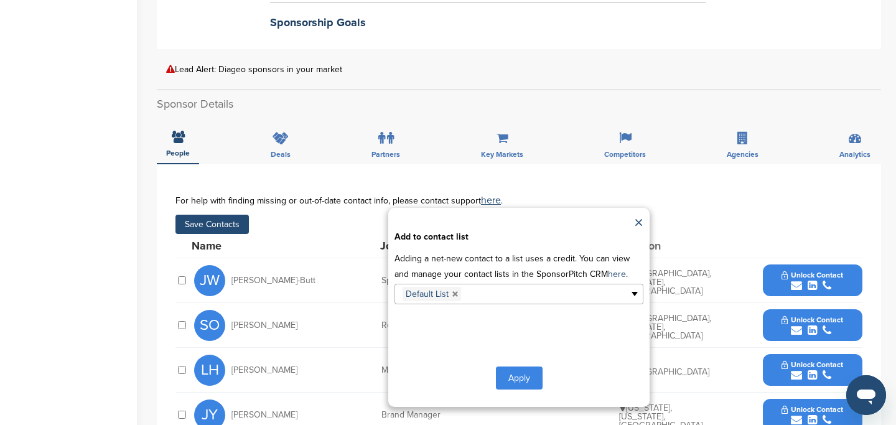
click at [512, 367] on button "Apply" at bounding box center [519, 378] width 47 height 23
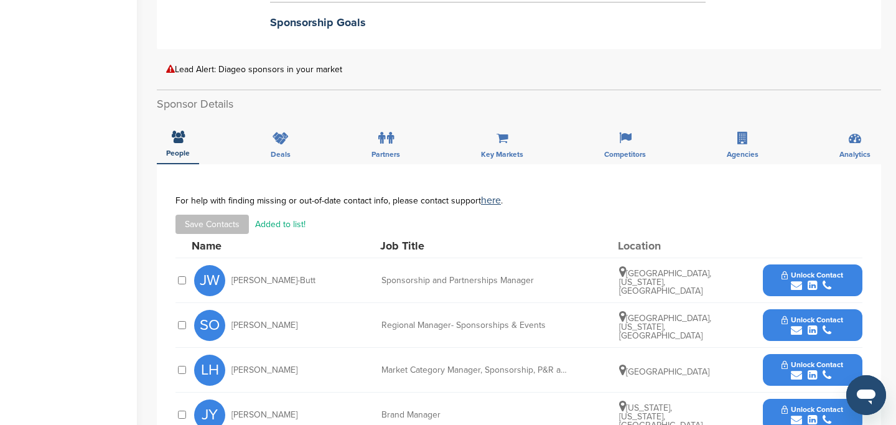
click at [528, 366] on div "Market Category Manager, Sponsorship, P&R and Influencer (NAM)" at bounding box center [475, 370] width 187 height 9
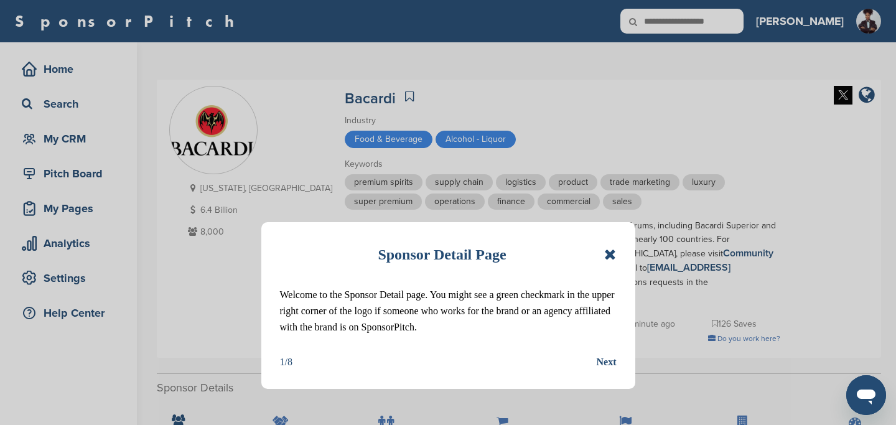
click at [611, 255] on icon at bounding box center [610, 254] width 12 height 15
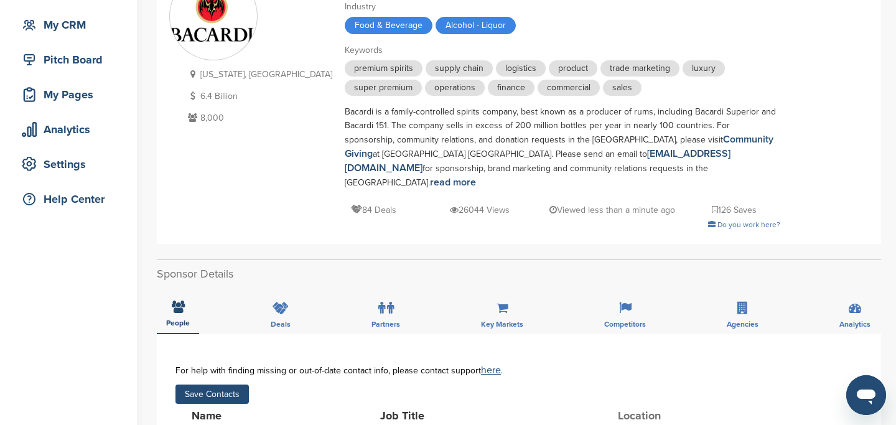
scroll to position [106, 0]
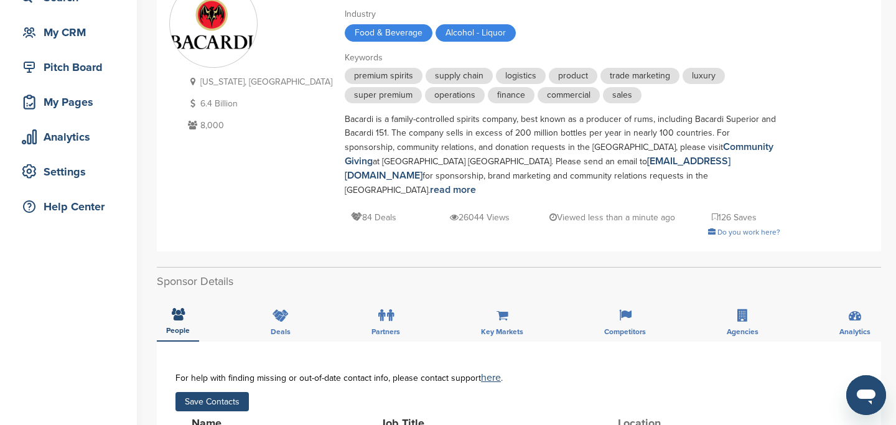
click at [224, 392] on button "Save Contacts" at bounding box center [212, 401] width 73 height 19
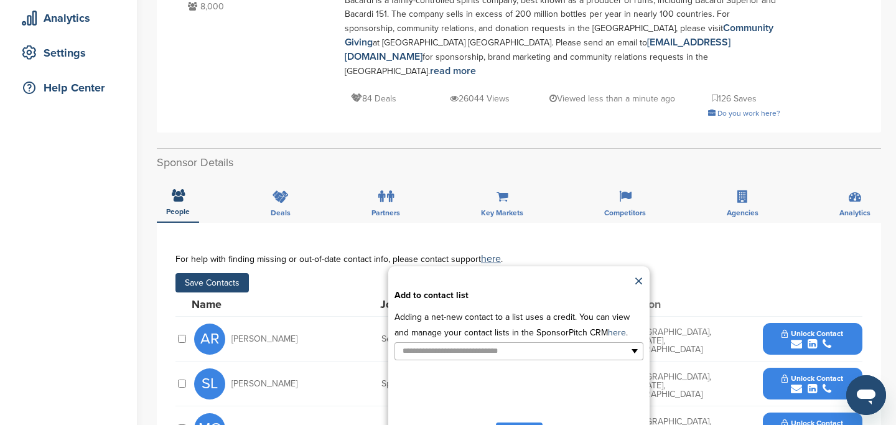
scroll to position [227, 0]
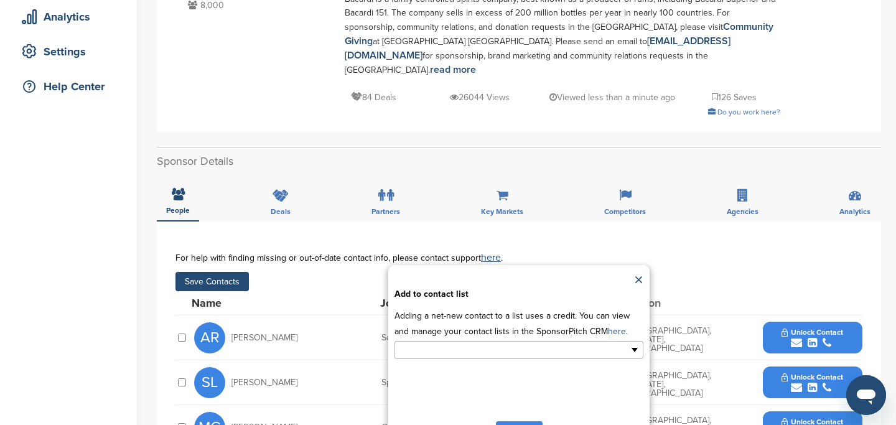
click at [481, 343] on input "text" at bounding box center [465, 350] width 131 height 14
click at [479, 363] on li "Default List" at bounding box center [519, 370] width 248 height 22
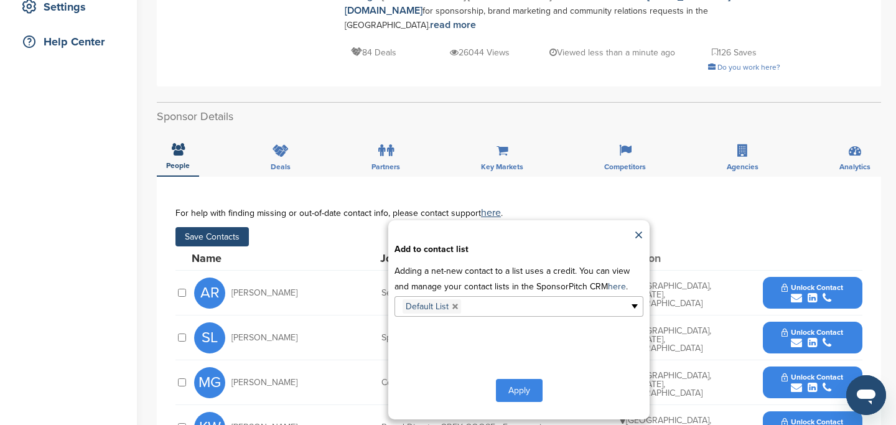
scroll to position [329, 0]
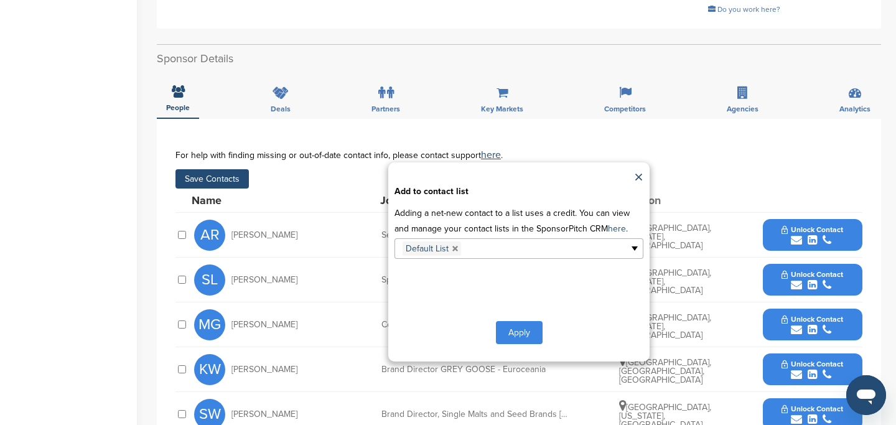
click at [515, 321] on button "Apply" at bounding box center [519, 332] width 47 height 23
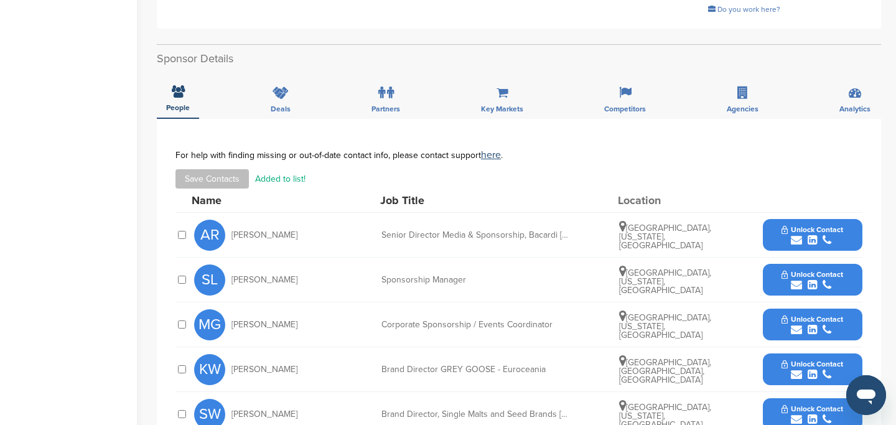
click at [513, 321] on div "Corporate Sponsorship / Events Coordinator" at bounding box center [475, 325] width 187 height 9
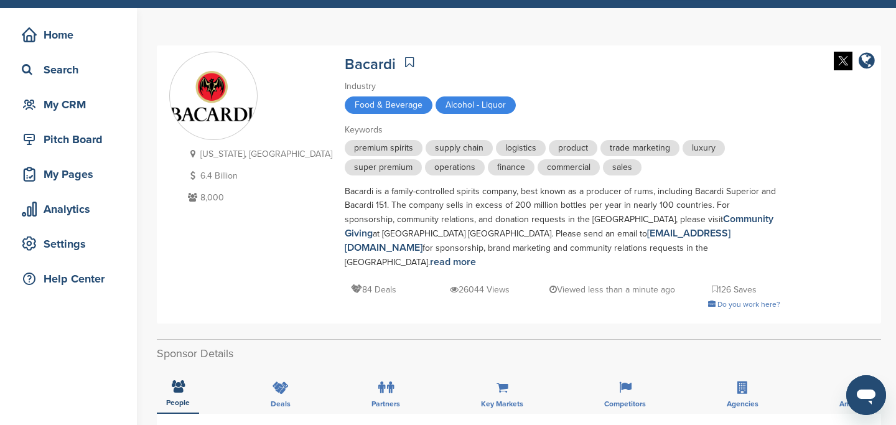
scroll to position [0, 0]
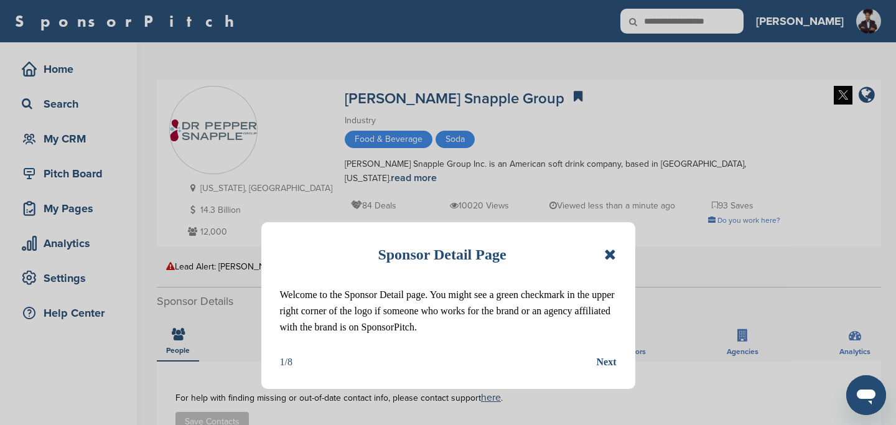
click at [612, 253] on icon at bounding box center [610, 254] width 12 height 15
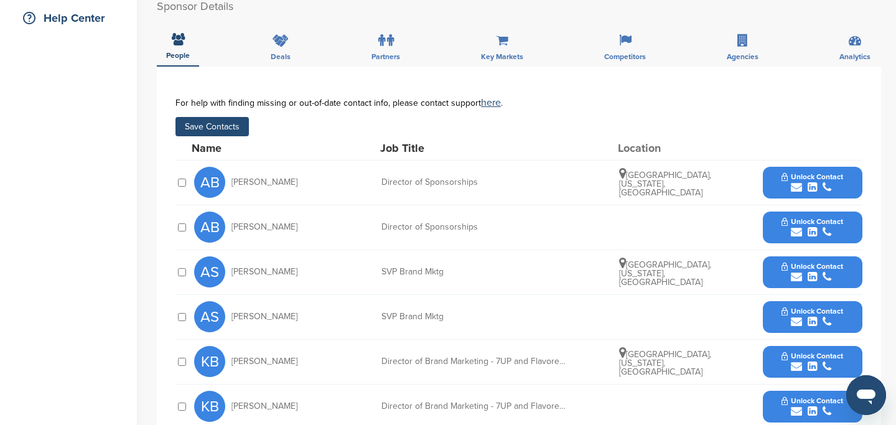
scroll to position [205, 0]
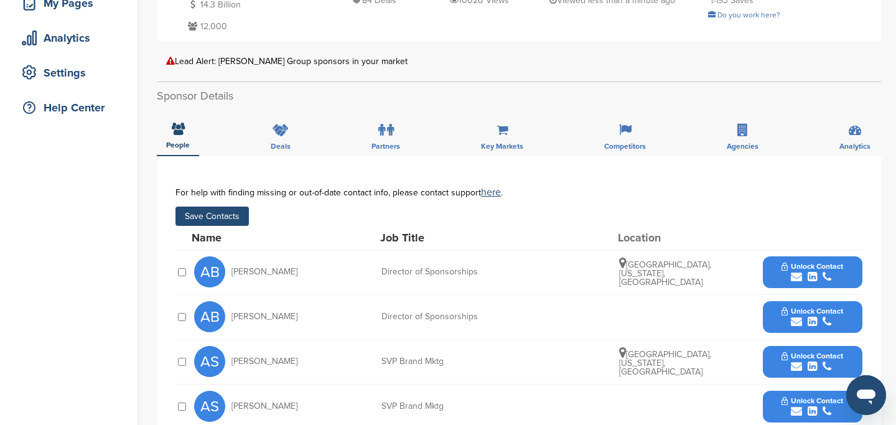
click at [225, 213] on button "Save Contacts" at bounding box center [212, 216] width 73 height 19
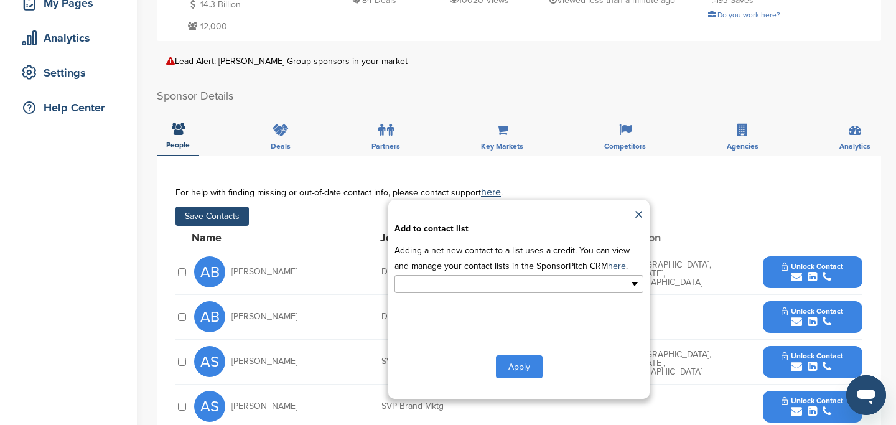
click at [449, 281] on input "text" at bounding box center [465, 284] width 131 height 14
click at [434, 306] on li "Default List" at bounding box center [519, 304] width 248 height 22
click at [507, 364] on button "Apply" at bounding box center [519, 369] width 47 height 23
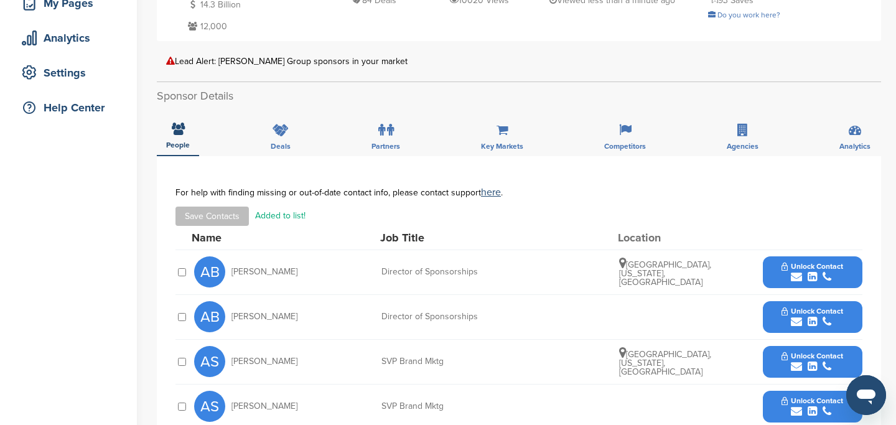
scroll to position [0, 0]
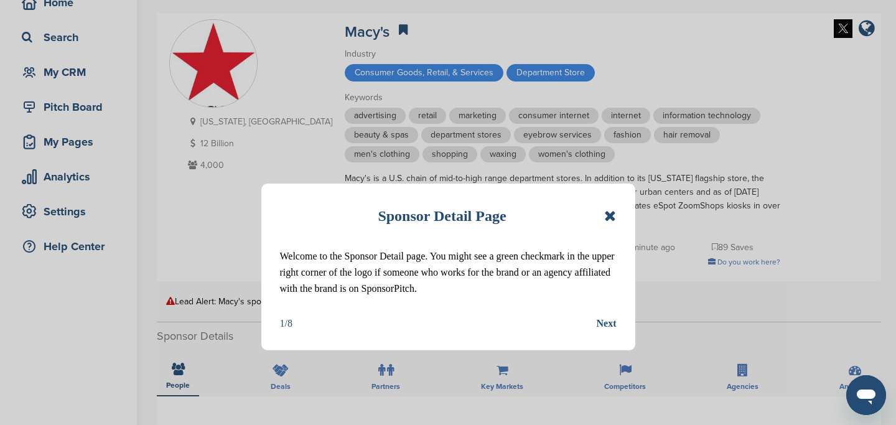
scroll to position [85, 0]
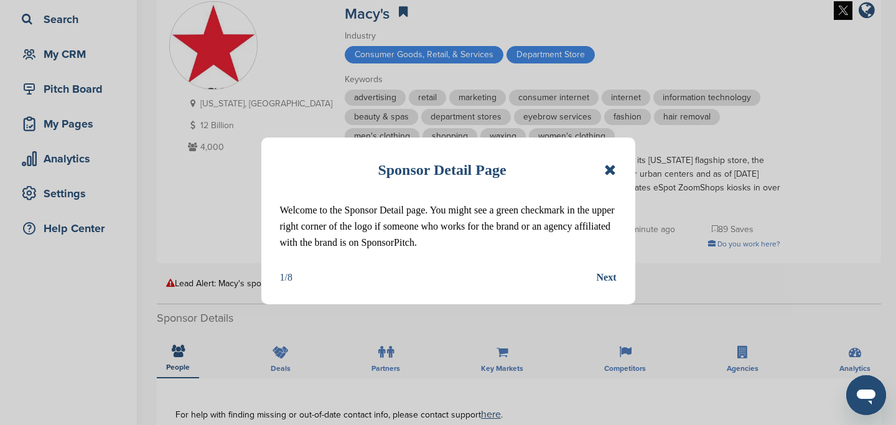
click at [610, 172] on icon at bounding box center [610, 169] width 12 height 15
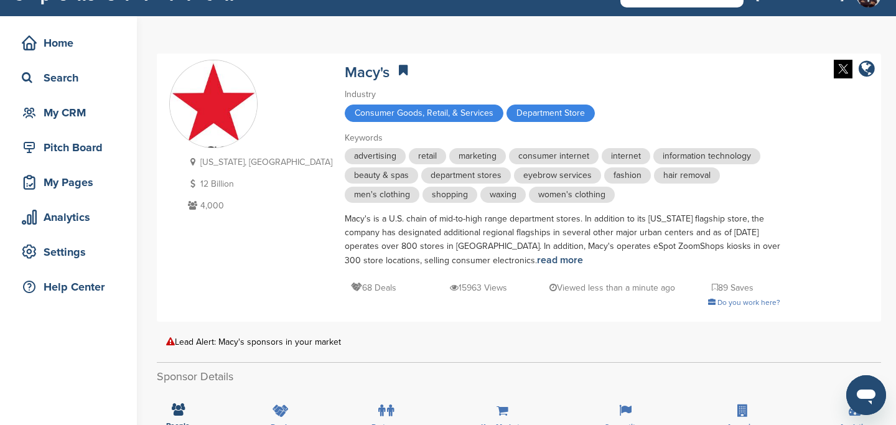
scroll to position [0, 0]
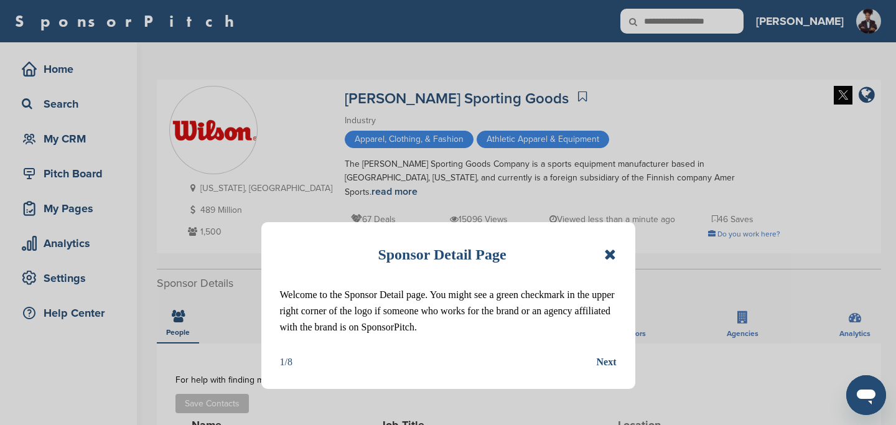
click at [609, 256] on icon at bounding box center [610, 254] width 12 height 15
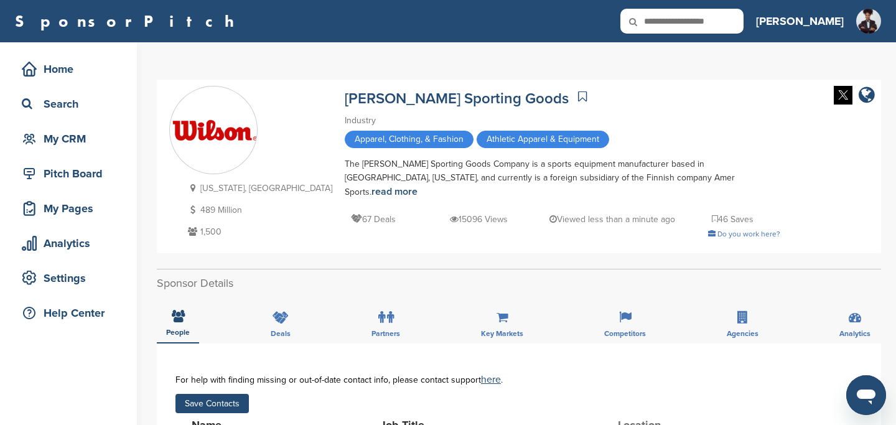
click at [224, 395] on button "Save Contacts" at bounding box center [212, 403] width 73 height 19
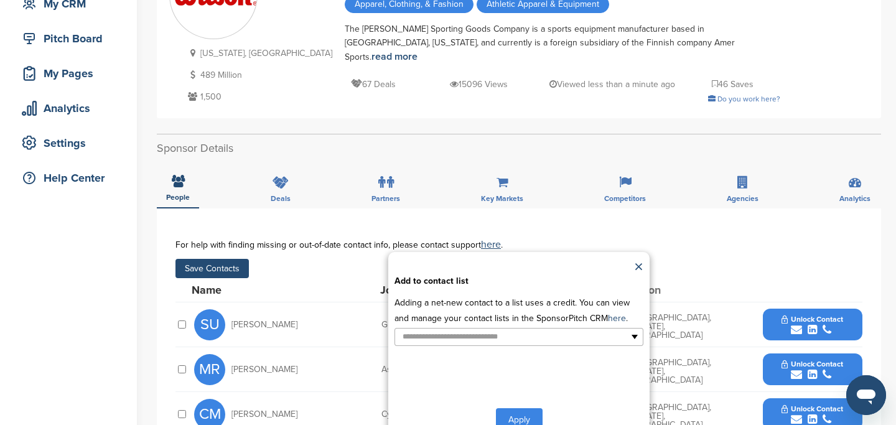
scroll to position [220, 0]
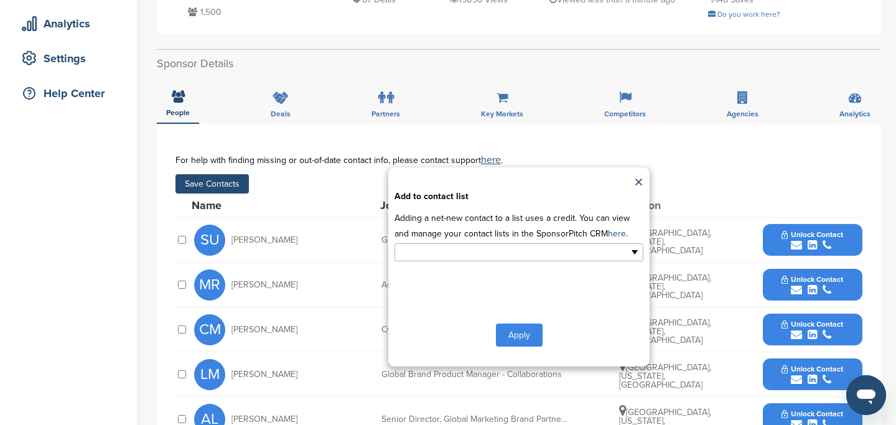
click at [456, 255] on div at bounding box center [519, 251] width 249 height 19
click at [510, 329] on button "Apply" at bounding box center [519, 337] width 47 height 23
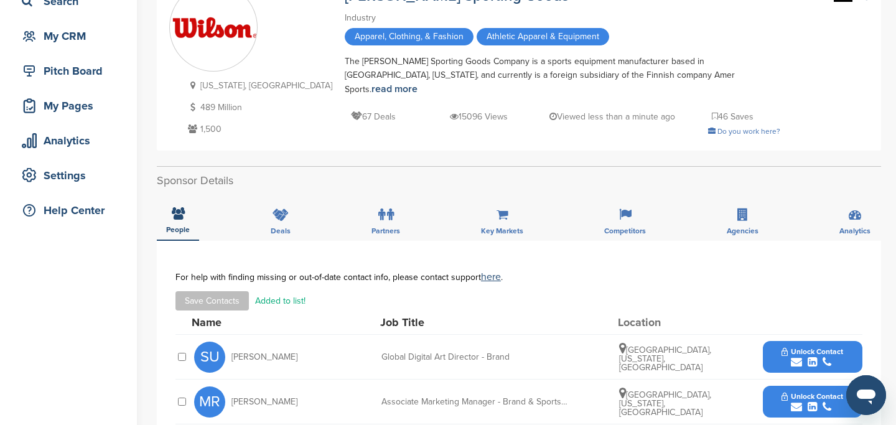
scroll to position [0, 0]
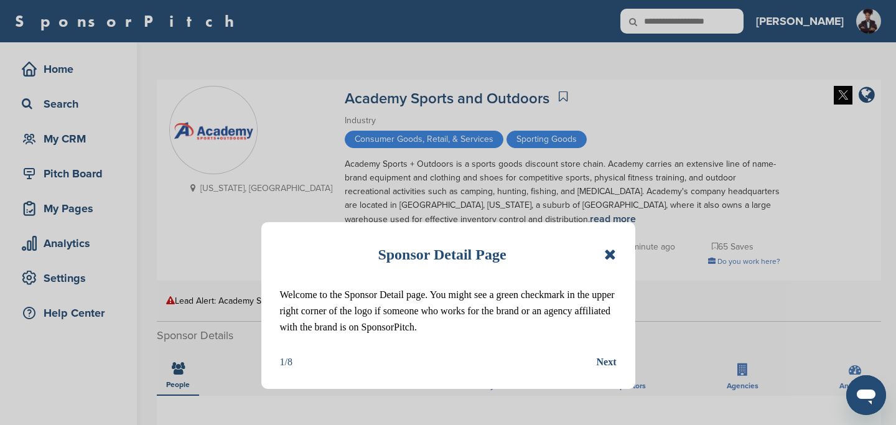
click at [616, 258] on icon at bounding box center [610, 254] width 12 height 15
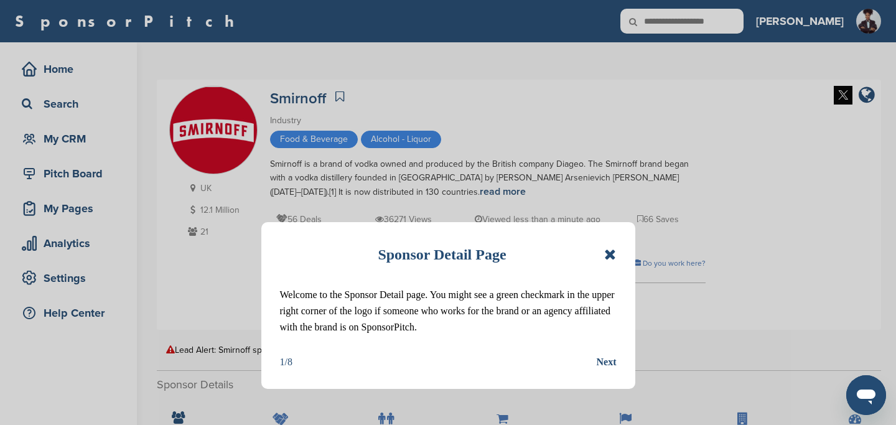
click at [612, 257] on icon at bounding box center [610, 254] width 12 height 15
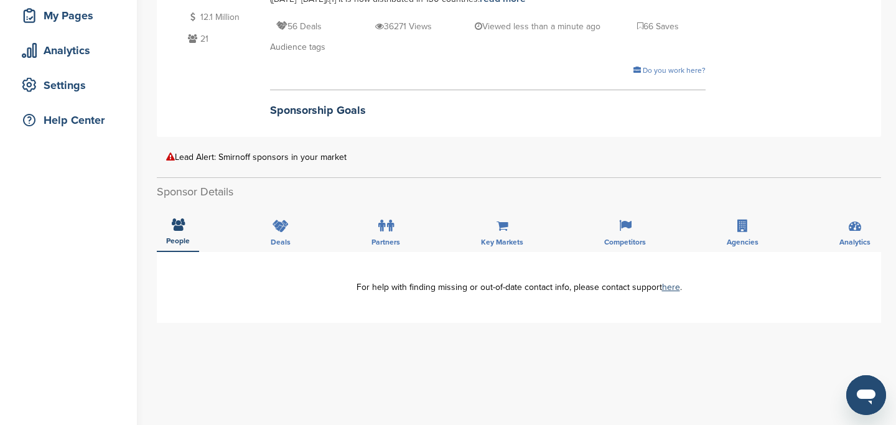
scroll to position [61, 0]
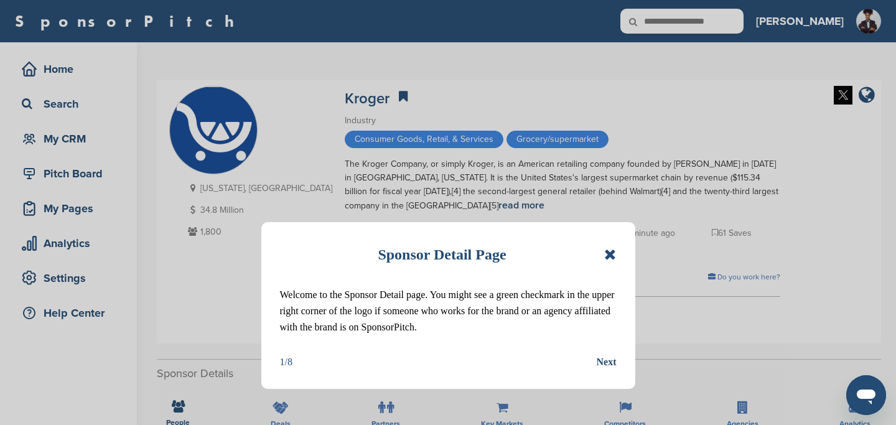
click at [614, 255] on icon at bounding box center [610, 254] width 12 height 15
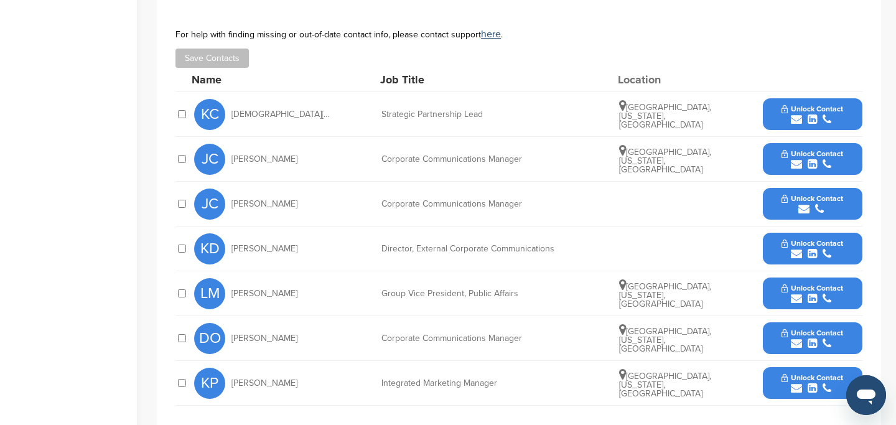
scroll to position [434, 0]
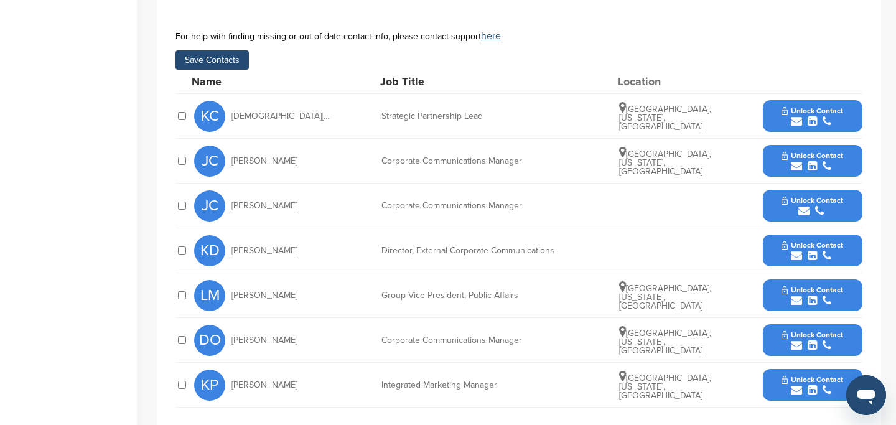
click at [222, 63] on button "Save Contacts" at bounding box center [212, 59] width 73 height 19
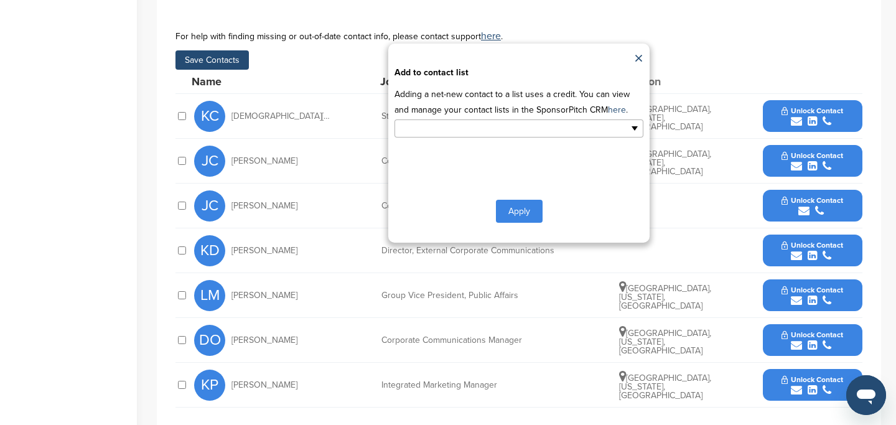
click at [475, 128] on input "text" at bounding box center [465, 128] width 131 height 14
click at [474, 159] on li "Default List" at bounding box center [519, 149] width 248 height 22
click at [512, 216] on button "Apply" at bounding box center [519, 213] width 47 height 23
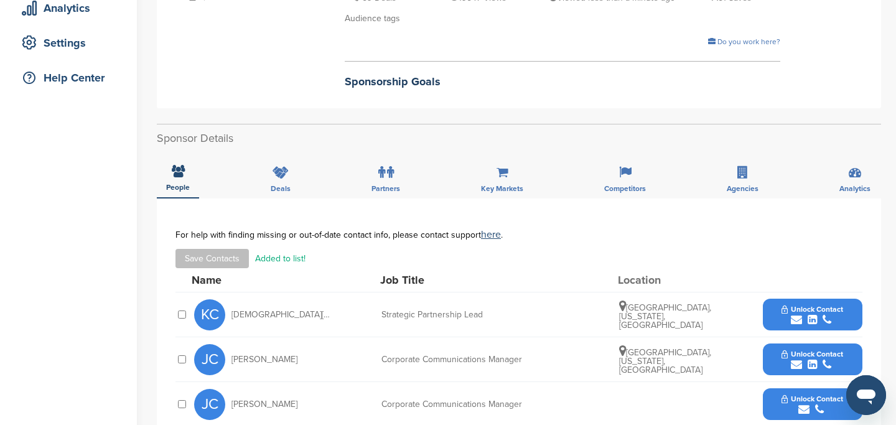
scroll to position [76, 0]
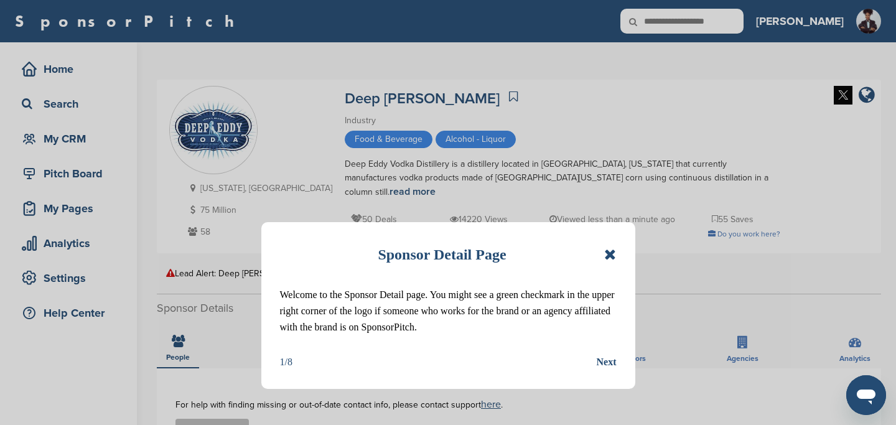
click at [606, 259] on icon at bounding box center [610, 254] width 12 height 15
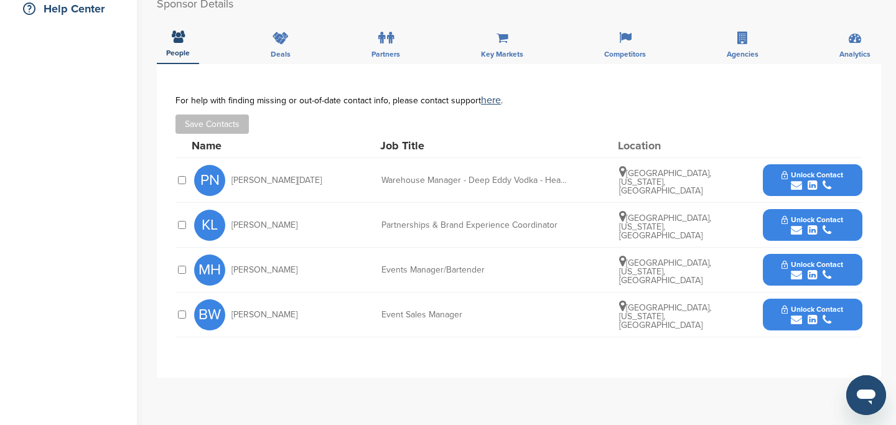
scroll to position [305, 0]
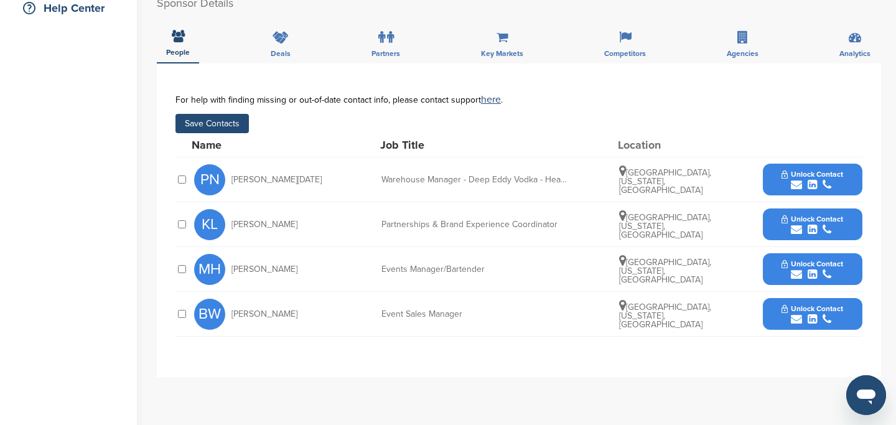
click at [219, 120] on button "Save Contacts" at bounding box center [212, 123] width 73 height 19
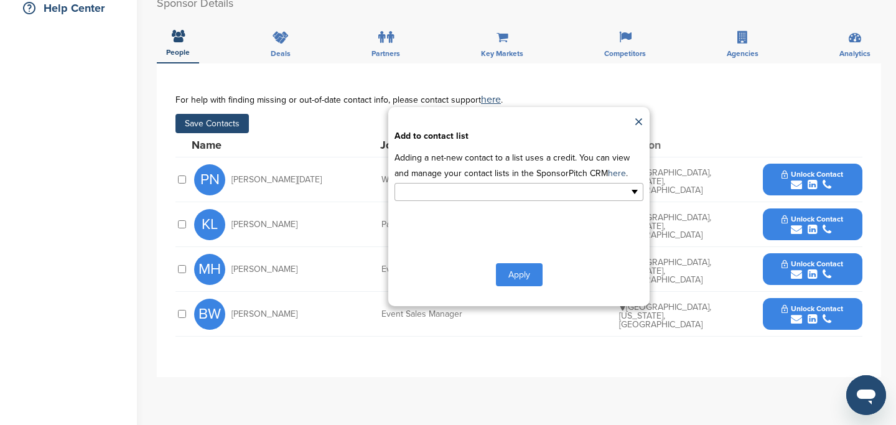
click at [473, 193] on ul at bounding box center [519, 192] width 249 height 18
click at [474, 213] on li "Default List" at bounding box center [519, 212] width 248 height 22
click at [510, 274] on button "Apply" at bounding box center [519, 277] width 47 height 23
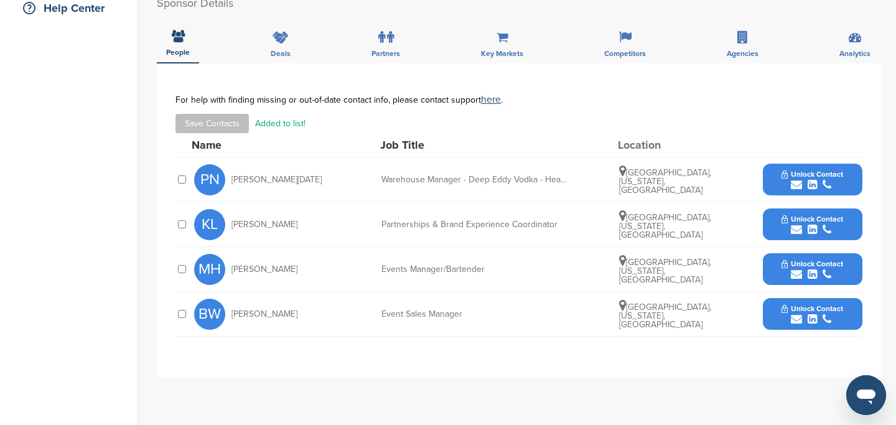
scroll to position [0, 0]
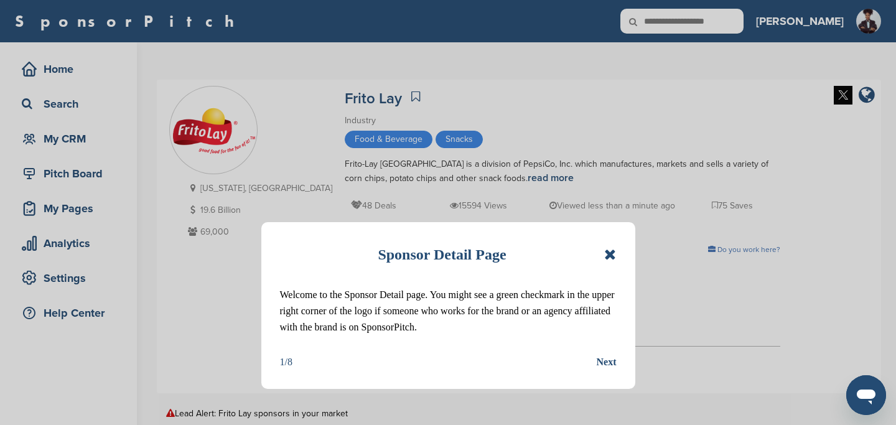
click at [612, 257] on icon at bounding box center [610, 254] width 12 height 15
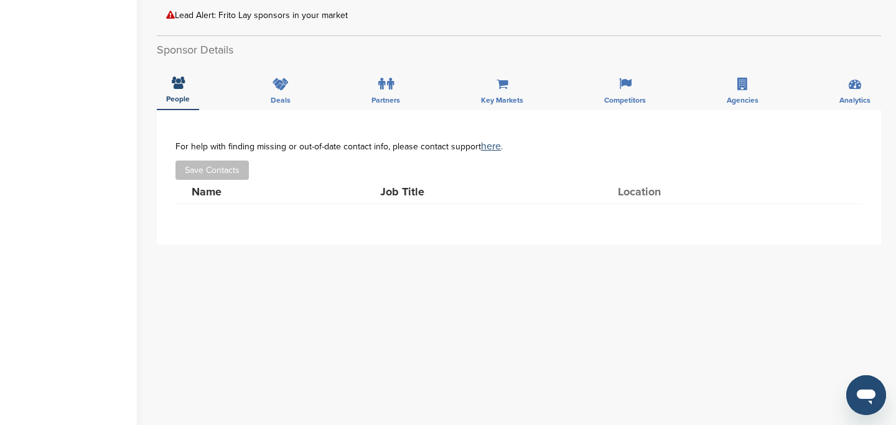
scroll to position [400, 0]
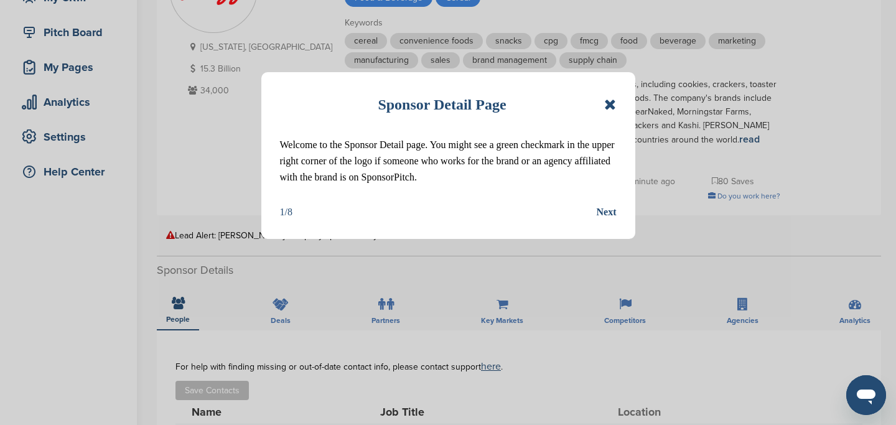
scroll to position [150, 0]
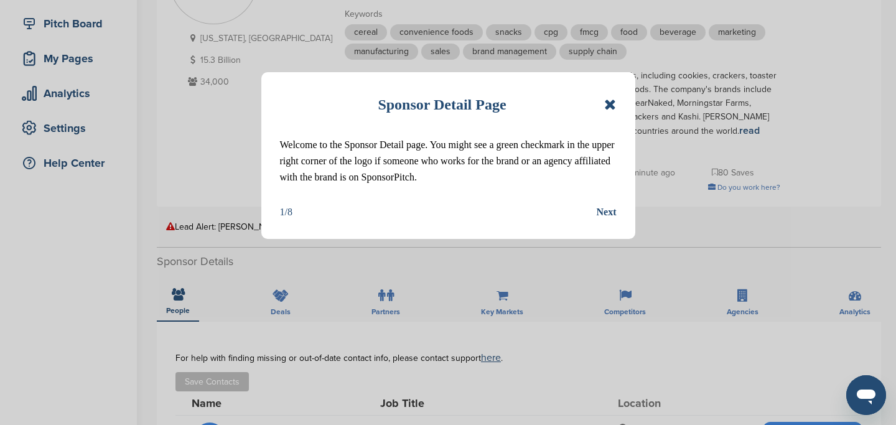
click at [612, 107] on icon at bounding box center [610, 104] width 12 height 15
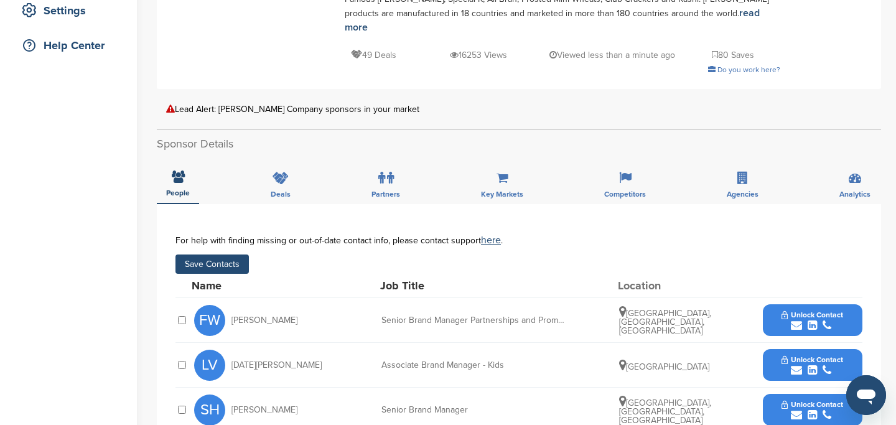
scroll to position [184, 0]
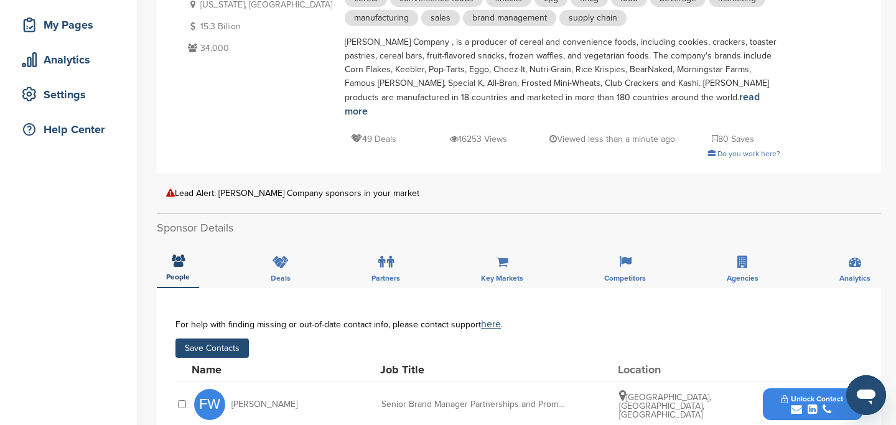
click at [222, 339] on button "Save Contacts" at bounding box center [212, 348] width 73 height 19
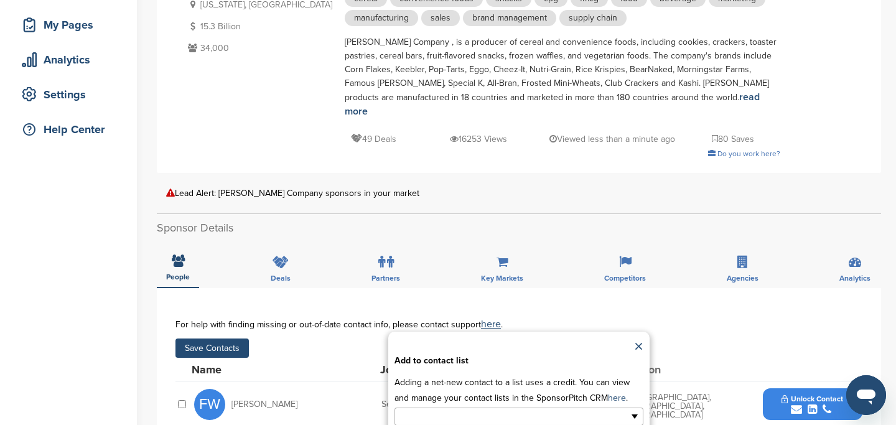
click at [440, 410] on input "text" at bounding box center [465, 417] width 131 height 14
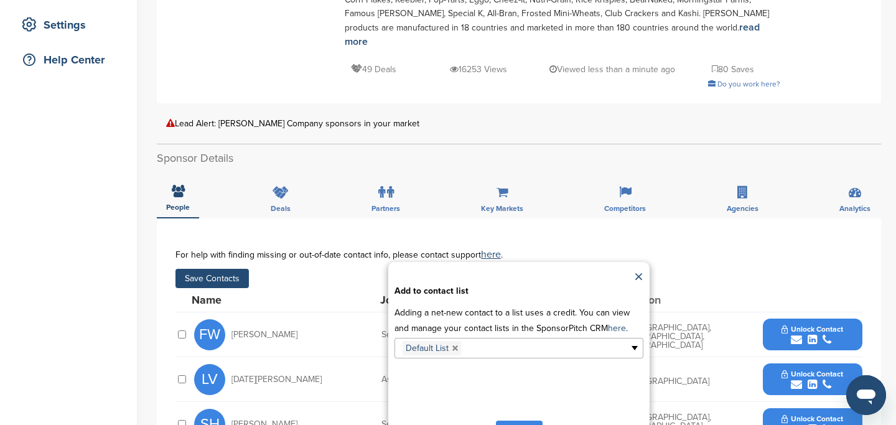
scroll to position [255, 0]
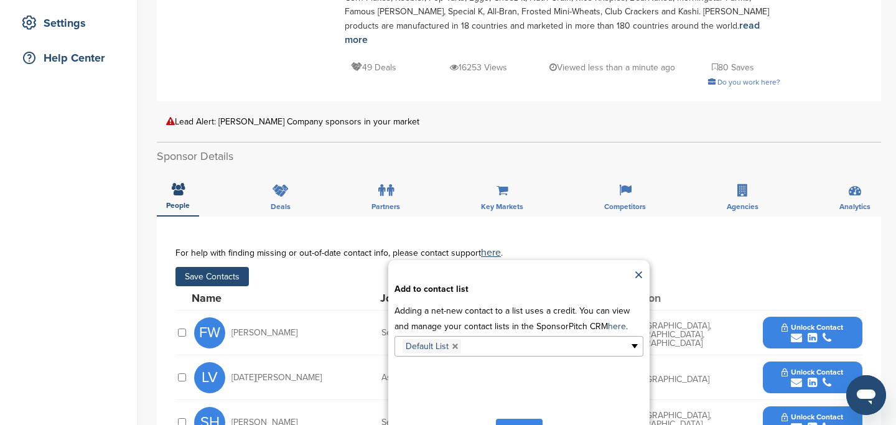
click at [518, 419] on button "Apply" at bounding box center [519, 430] width 47 height 23
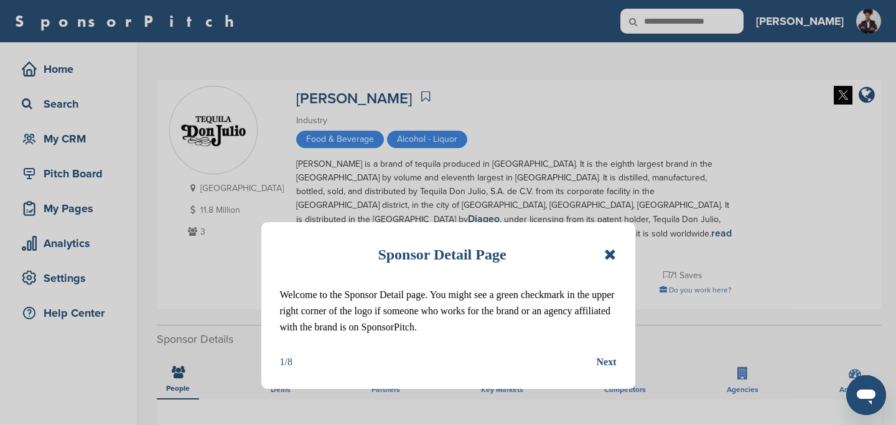
click at [613, 261] on icon at bounding box center [610, 254] width 12 height 15
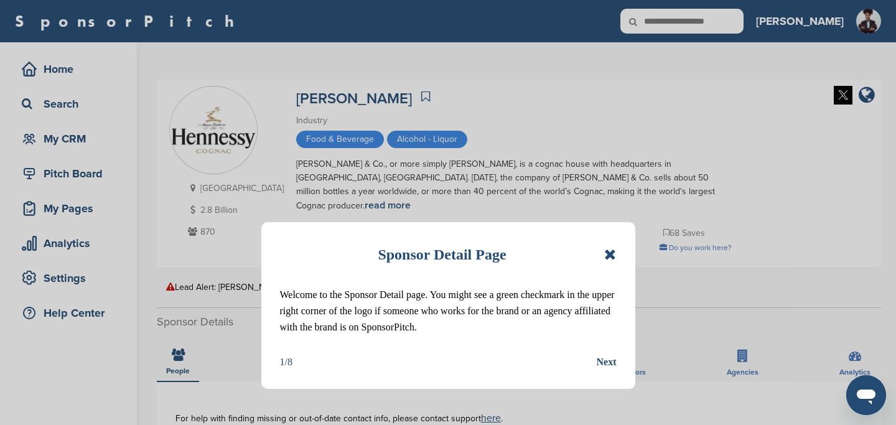
click at [614, 251] on icon at bounding box center [610, 254] width 12 height 15
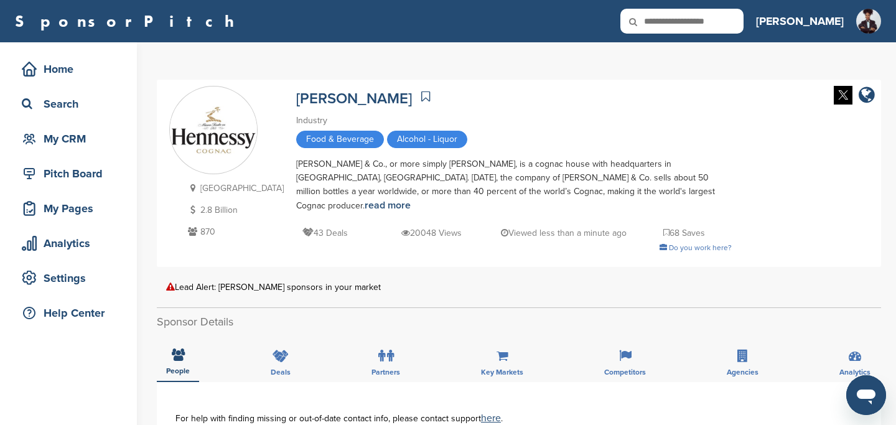
scroll to position [10, 0]
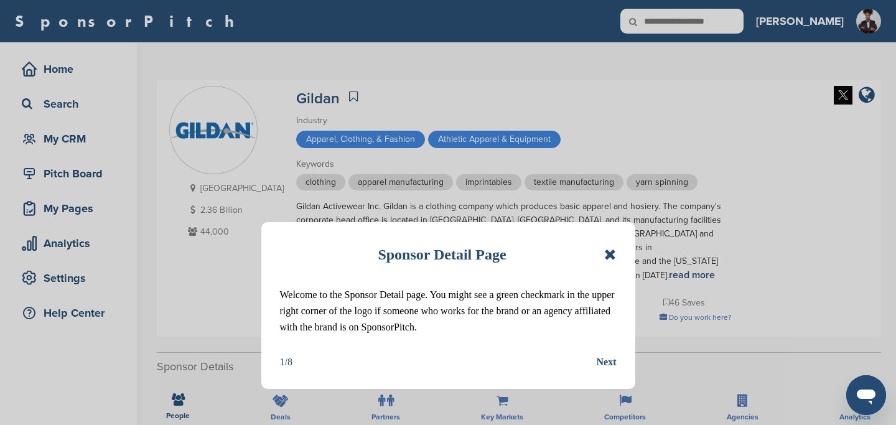
click at [611, 258] on icon at bounding box center [610, 254] width 12 height 15
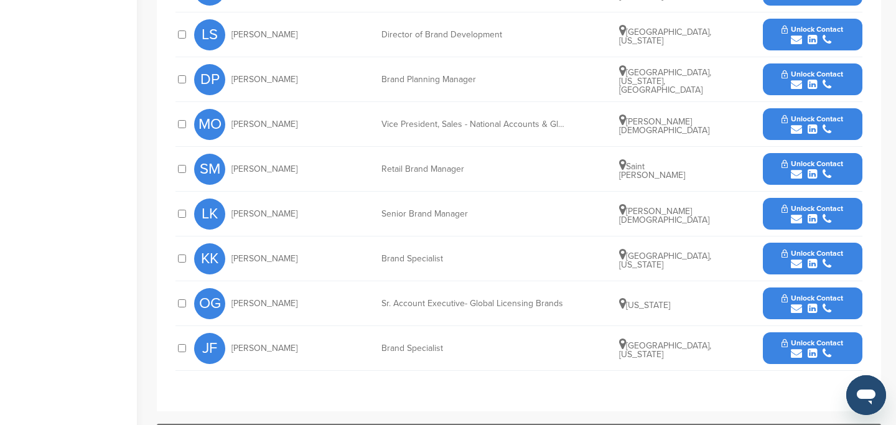
scroll to position [602, 0]
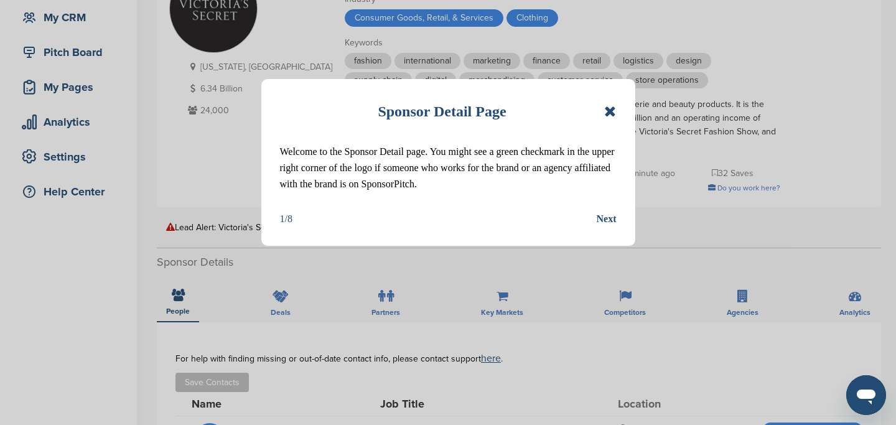
scroll to position [143, 0]
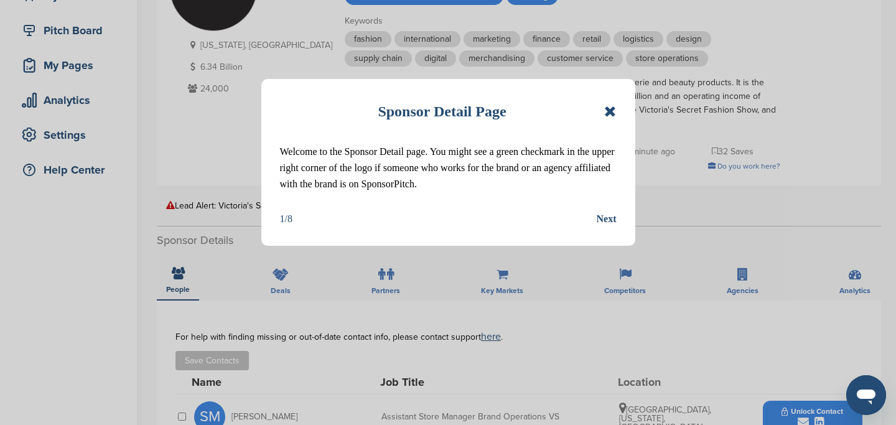
click at [611, 113] on icon at bounding box center [610, 111] width 12 height 15
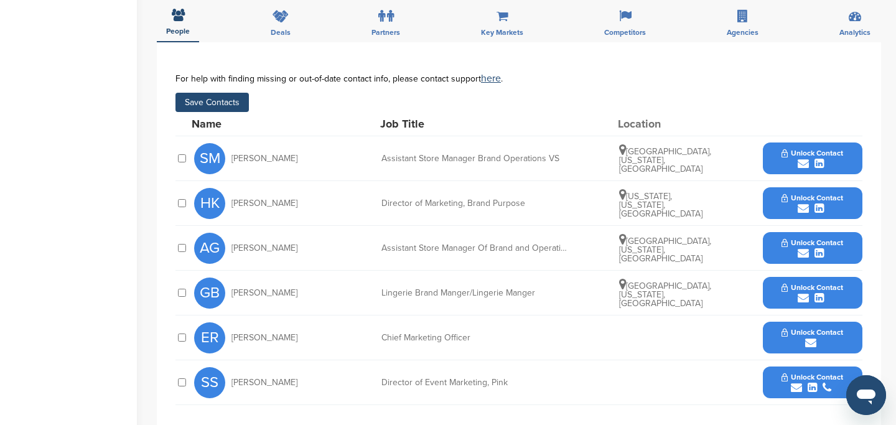
scroll to position [377, 0]
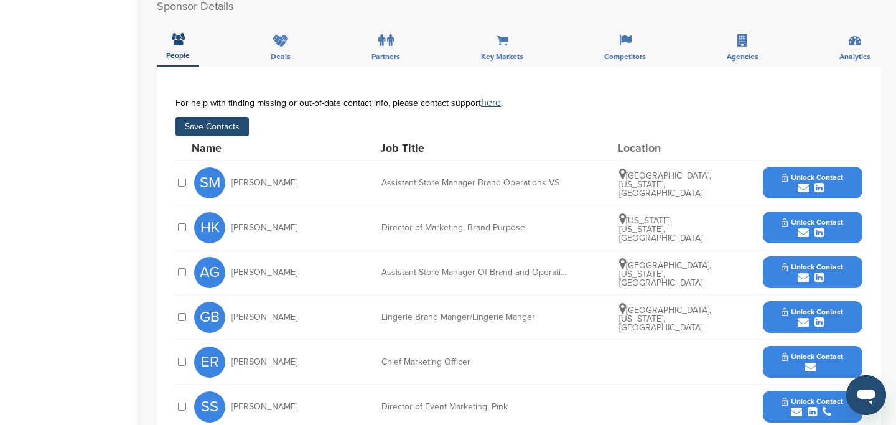
click at [217, 124] on button "Save Contacts" at bounding box center [212, 126] width 73 height 19
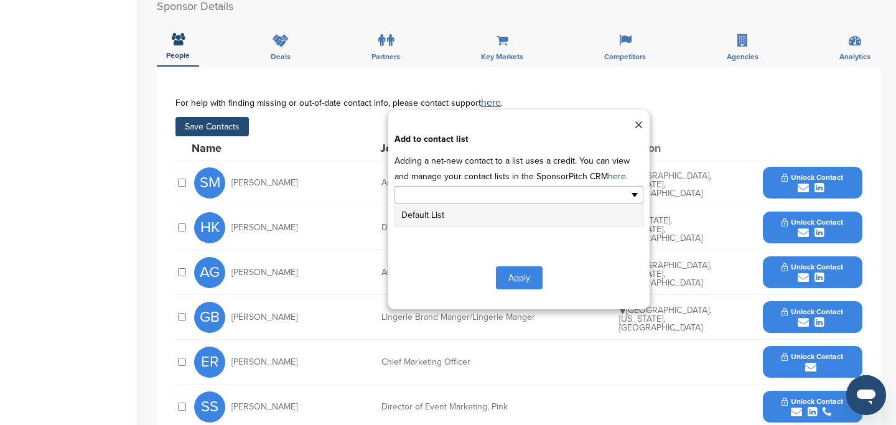
click at [471, 194] on input "text" at bounding box center [465, 195] width 131 height 14
click at [471, 218] on li "Default List" at bounding box center [519, 215] width 248 height 22
click at [514, 278] on button "Apply" at bounding box center [519, 280] width 47 height 23
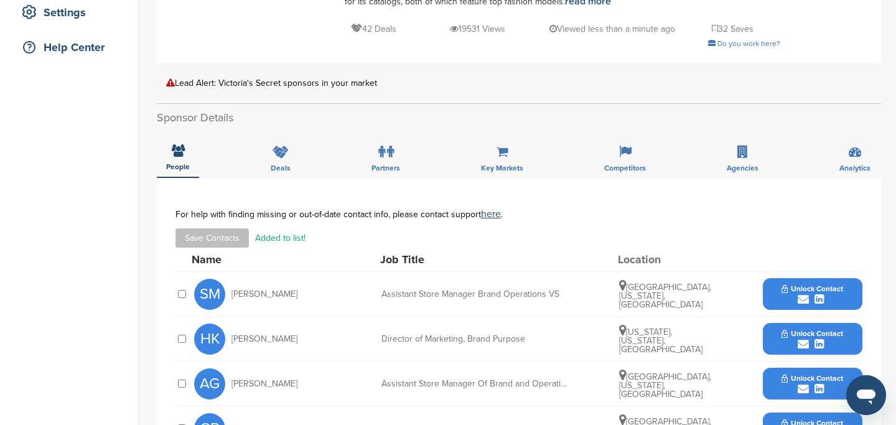
scroll to position [11, 0]
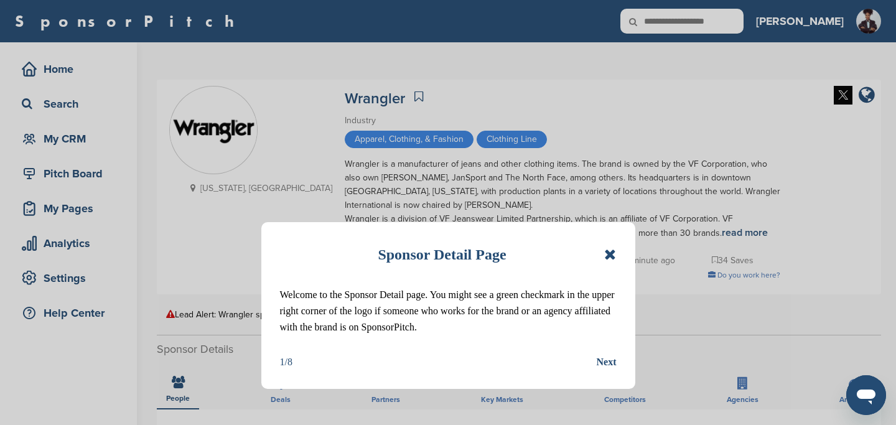
click at [611, 253] on icon at bounding box center [610, 254] width 12 height 15
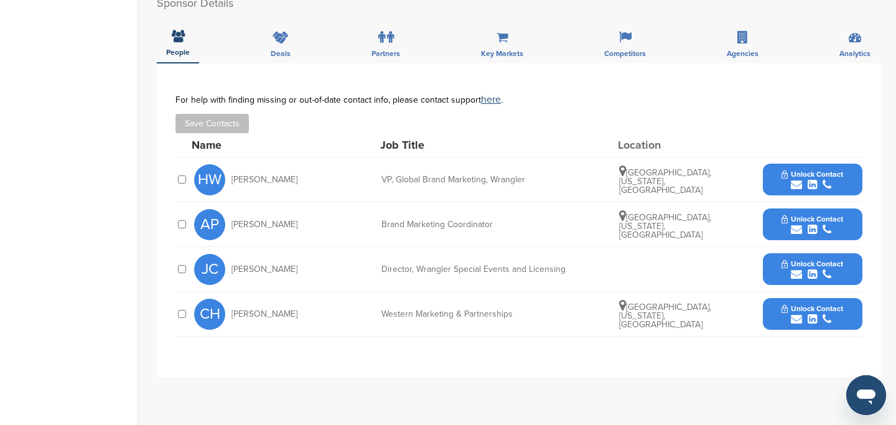
scroll to position [348, 0]
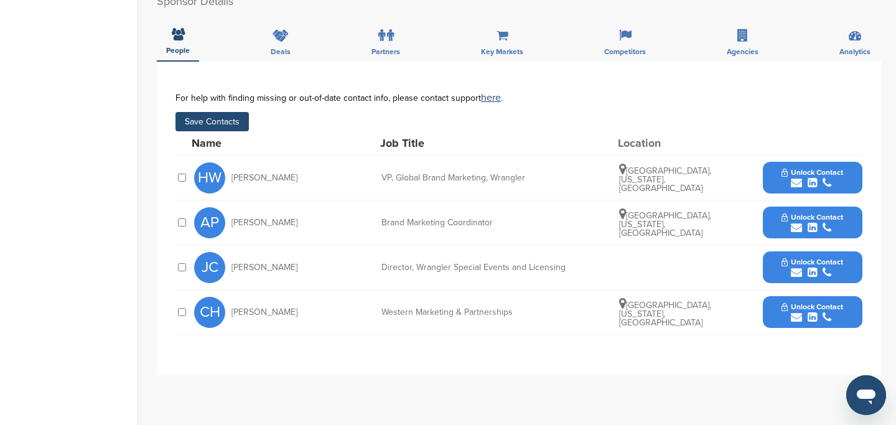
click at [225, 120] on button "Save Contacts" at bounding box center [212, 121] width 73 height 19
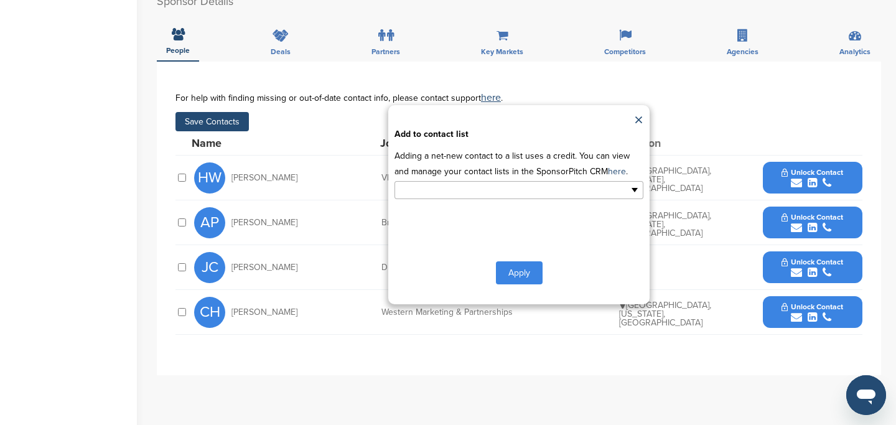
click at [488, 192] on input "text" at bounding box center [465, 190] width 131 height 14
click at [486, 210] on li "Default List" at bounding box center [519, 210] width 248 height 22
click at [510, 278] on button "Apply" at bounding box center [519, 275] width 47 height 23
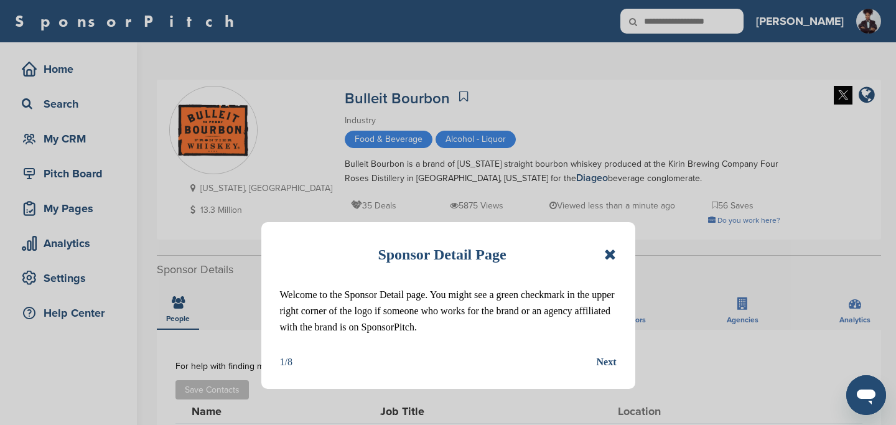
click at [610, 258] on icon at bounding box center [610, 254] width 12 height 15
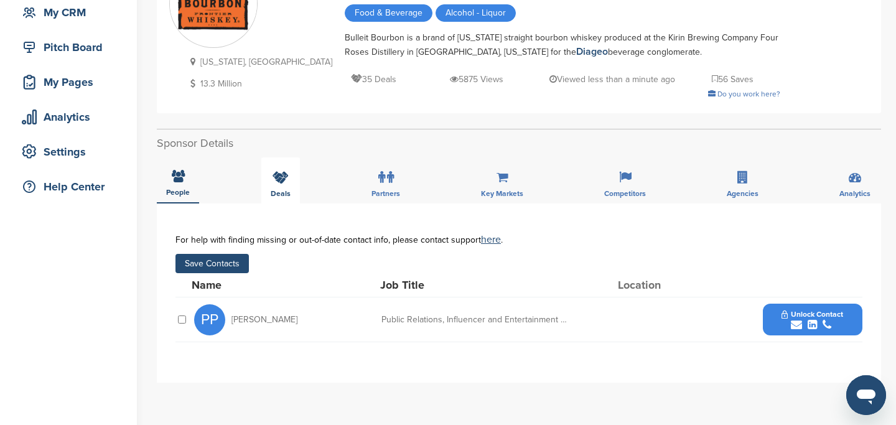
scroll to position [100, 0]
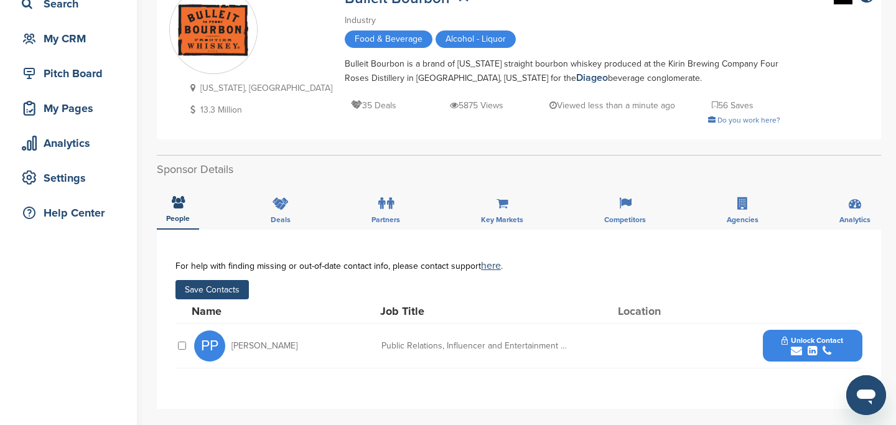
click at [225, 290] on button "Save Contacts" at bounding box center [212, 289] width 73 height 19
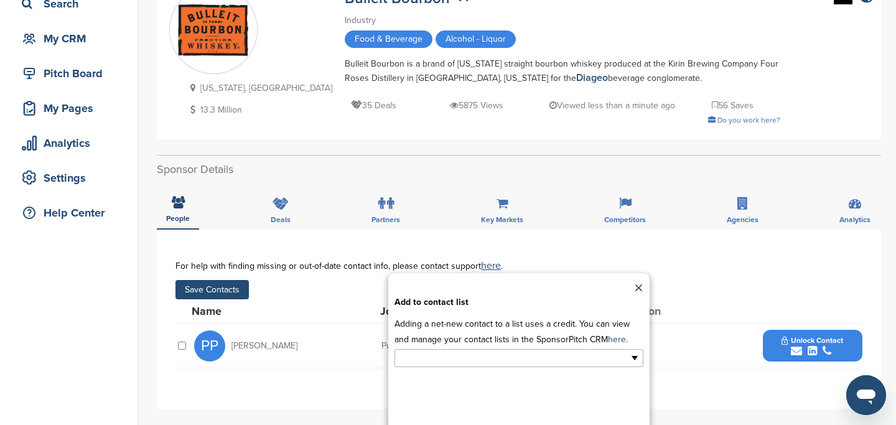
click at [518, 360] on input "text" at bounding box center [465, 358] width 131 height 14
click at [483, 382] on li "Default List" at bounding box center [519, 378] width 248 height 22
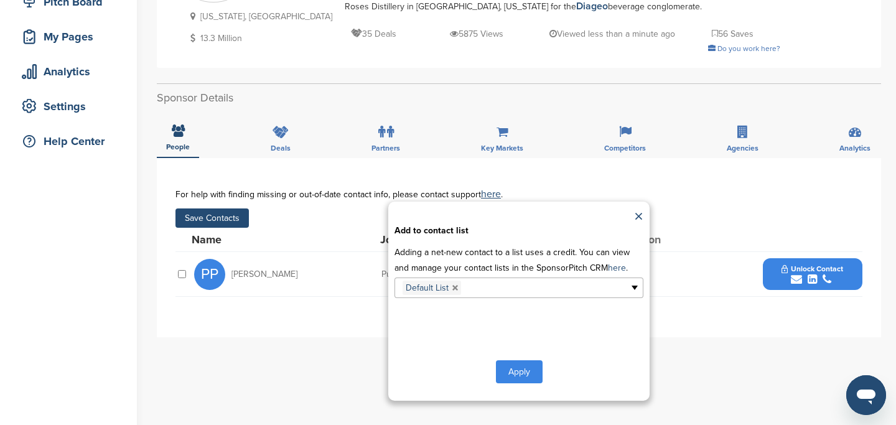
scroll to position [186, 0]
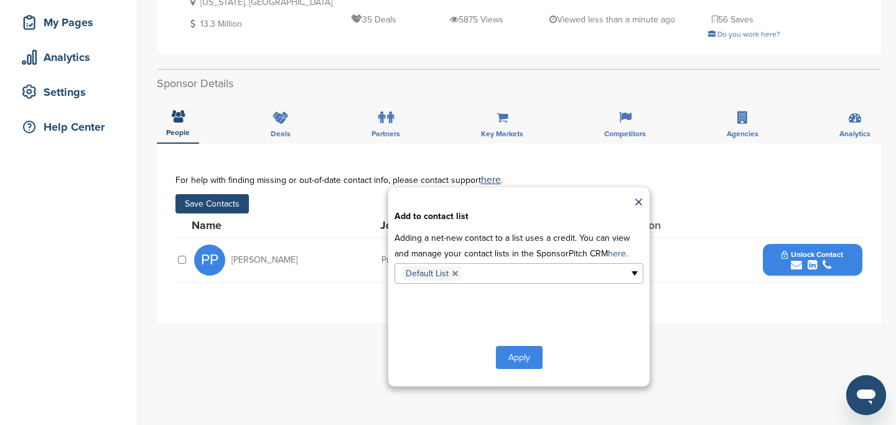
click at [522, 350] on button "Apply" at bounding box center [519, 357] width 47 height 23
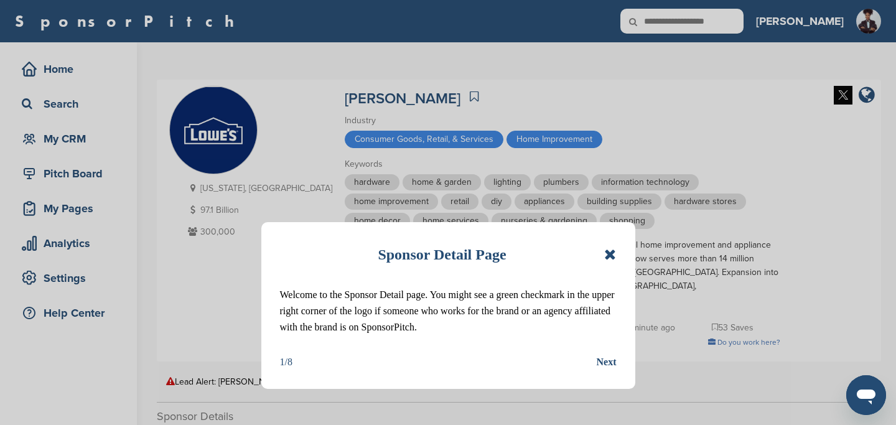
click at [612, 257] on icon at bounding box center [610, 254] width 12 height 15
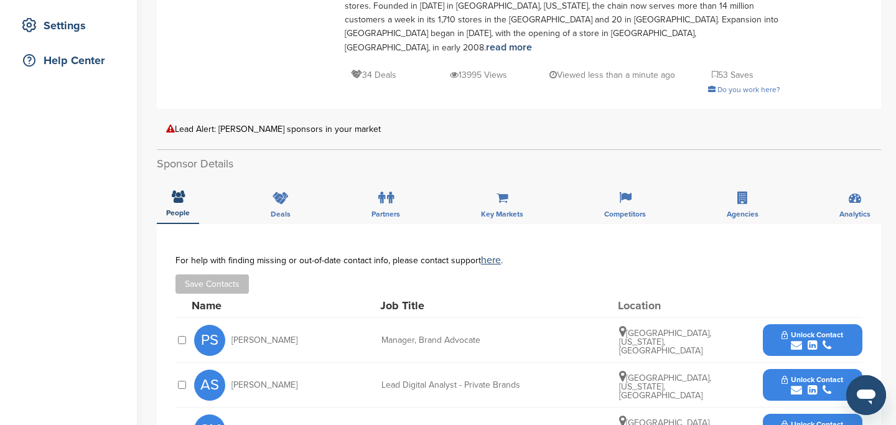
scroll to position [37, 0]
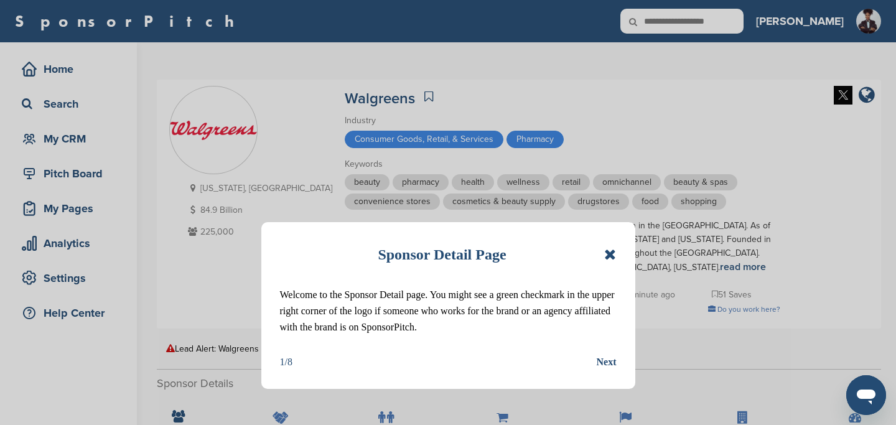
click at [608, 248] on icon at bounding box center [610, 254] width 12 height 15
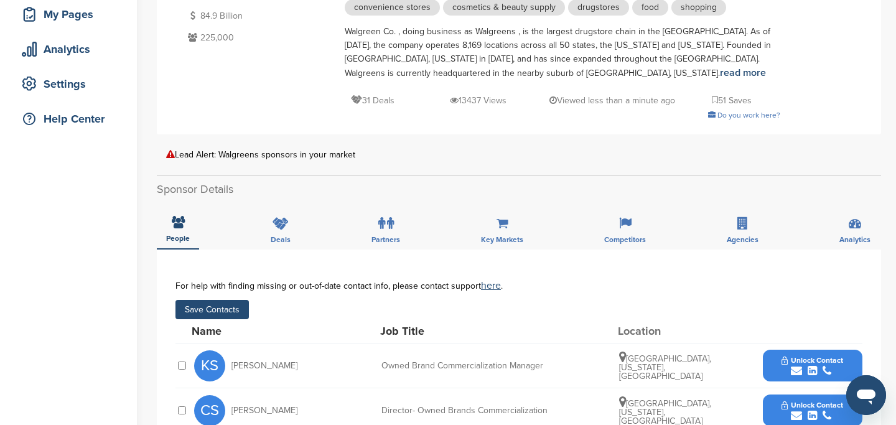
scroll to position [199, 0]
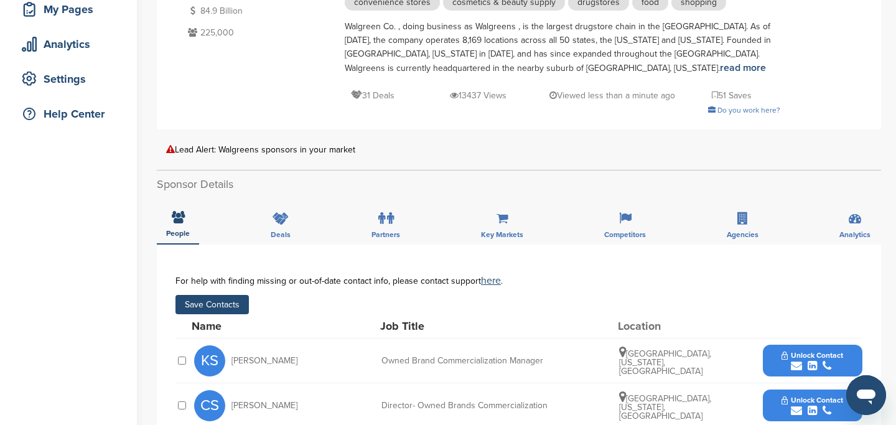
click at [233, 312] on button "Save Contacts" at bounding box center [212, 304] width 73 height 19
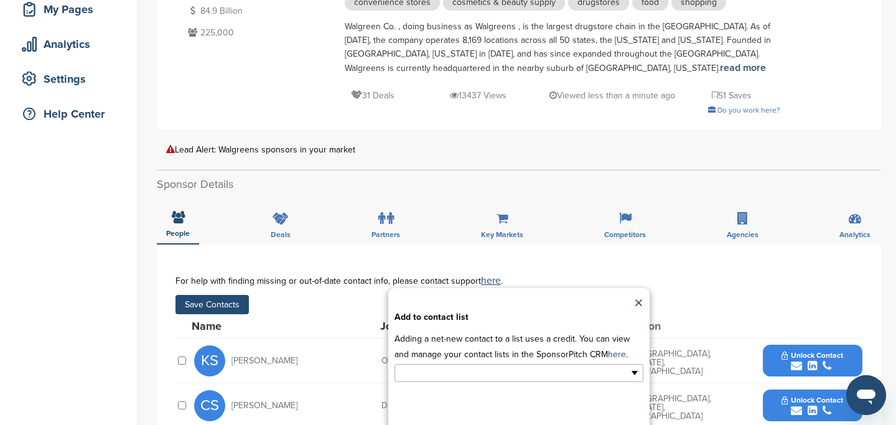
click at [429, 374] on input "text" at bounding box center [465, 373] width 131 height 14
click at [433, 393] on li "Default List" at bounding box center [519, 393] width 248 height 22
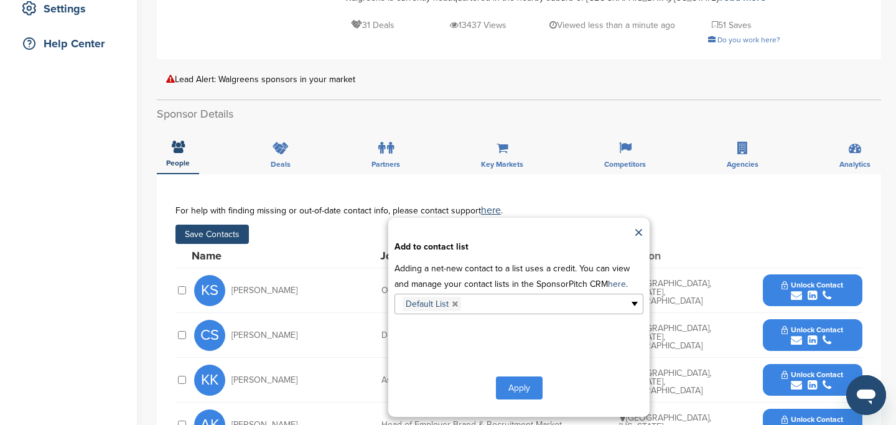
scroll to position [271, 0]
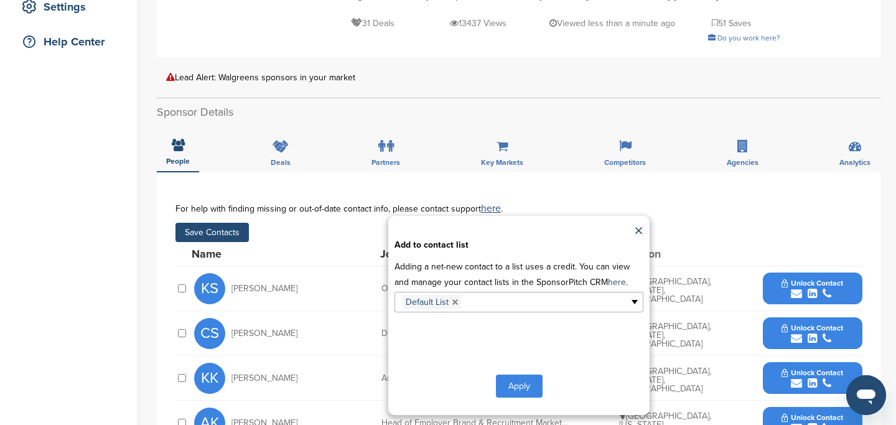
click at [512, 385] on button "Apply" at bounding box center [519, 386] width 47 height 23
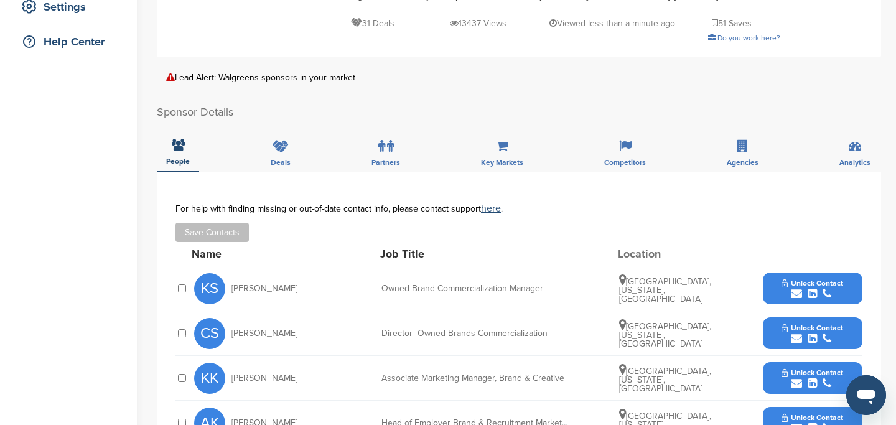
scroll to position [0, 0]
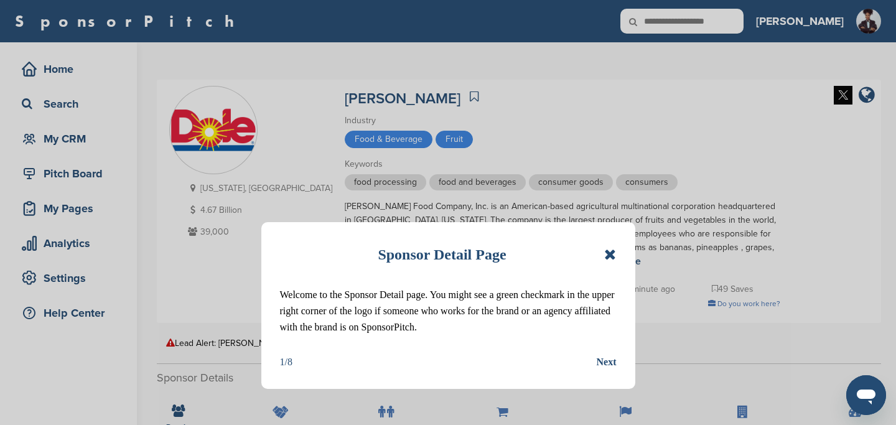
click at [607, 254] on icon at bounding box center [610, 254] width 12 height 15
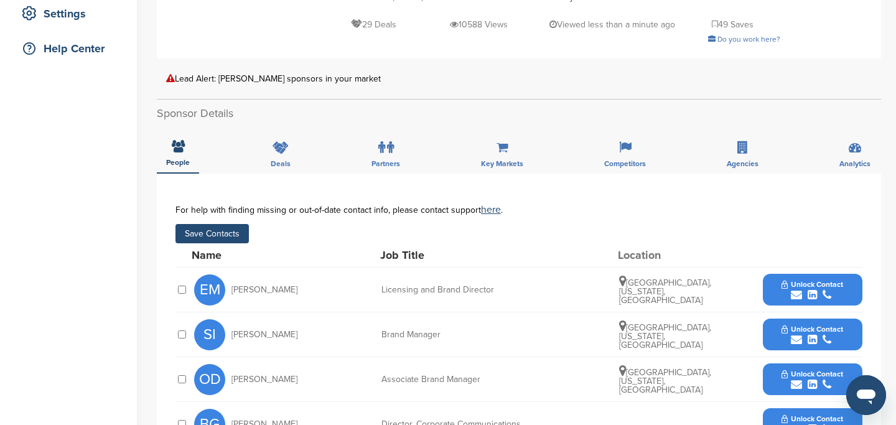
scroll to position [262, 0]
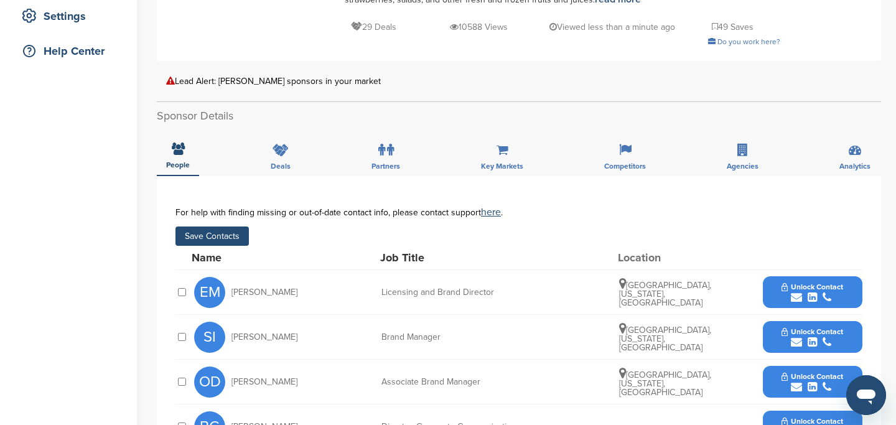
click at [207, 233] on button "Save Contacts" at bounding box center [212, 236] width 73 height 19
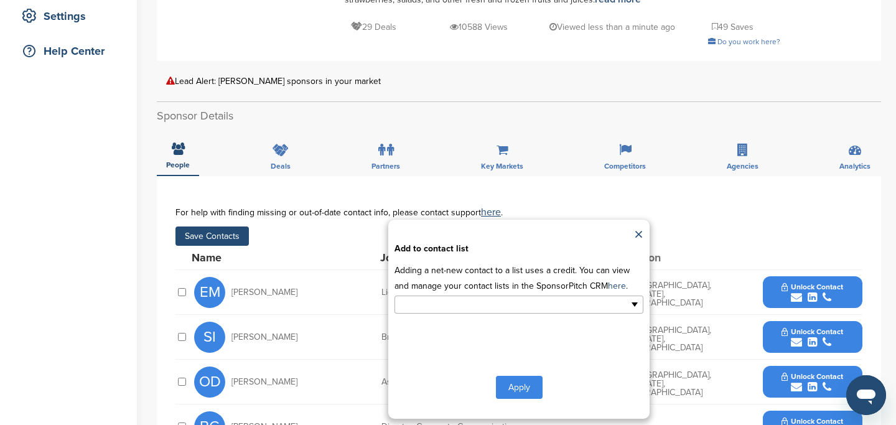
click at [481, 311] on input "text" at bounding box center [465, 305] width 131 height 14
click at [482, 328] on li "Default List" at bounding box center [519, 325] width 248 height 22
click at [512, 382] on button "Apply" at bounding box center [519, 389] width 47 height 23
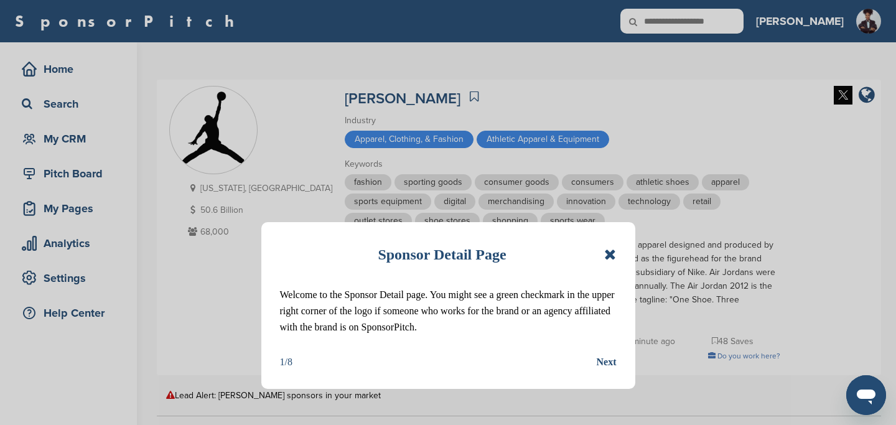
click at [612, 256] on icon at bounding box center [610, 254] width 12 height 15
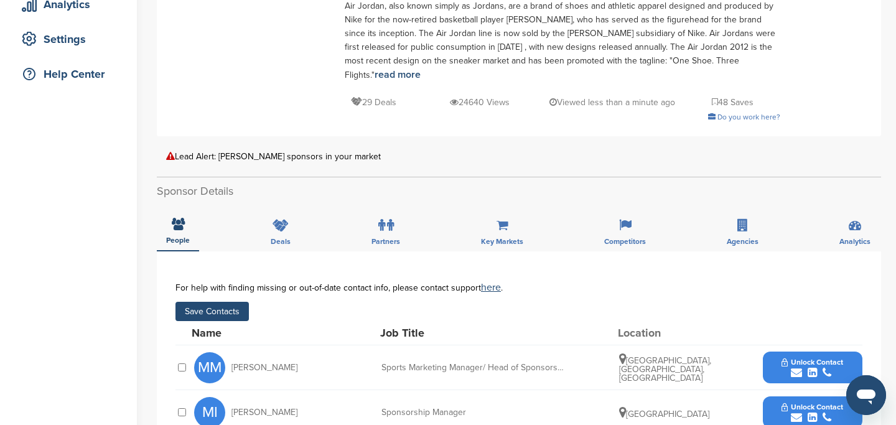
scroll to position [237, 0]
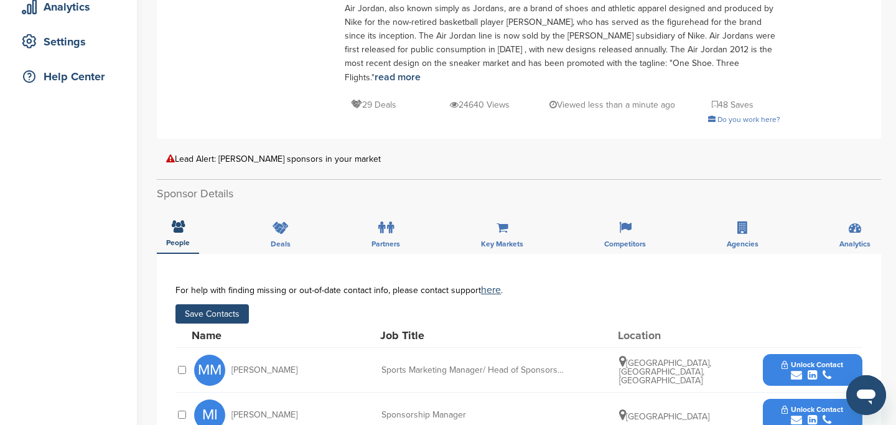
click at [233, 309] on button "Save Contacts" at bounding box center [212, 313] width 73 height 19
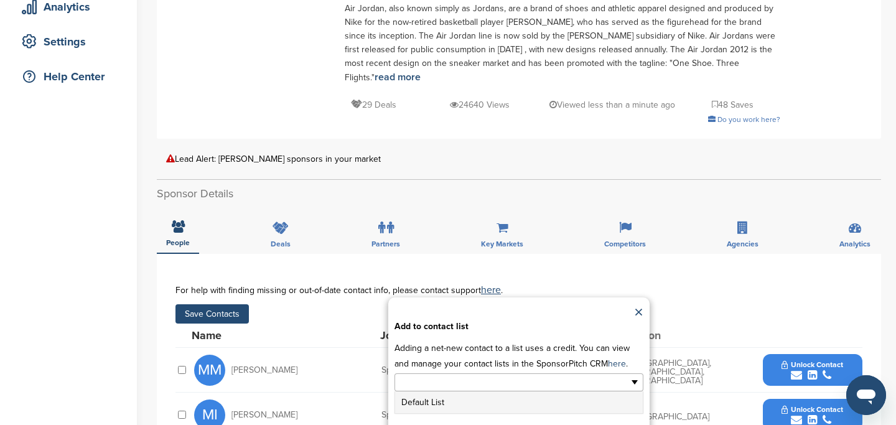
click at [473, 383] on input "text" at bounding box center [465, 382] width 131 height 14
click at [459, 408] on li "Default List" at bounding box center [519, 403] width 248 height 22
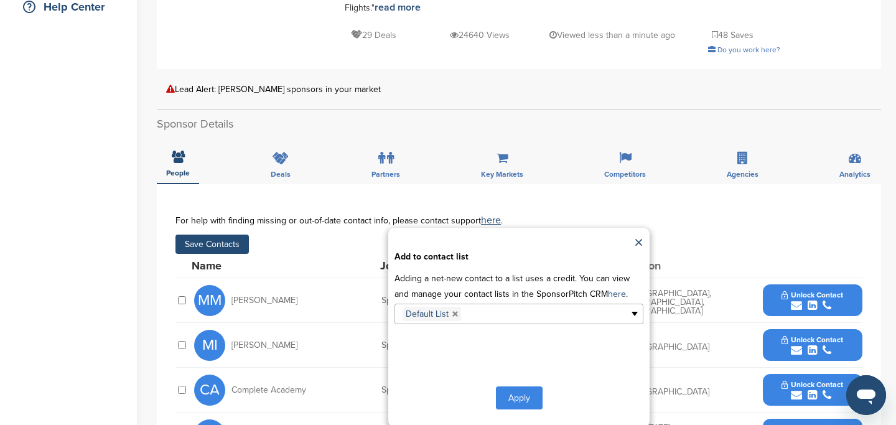
scroll to position [307, 0]
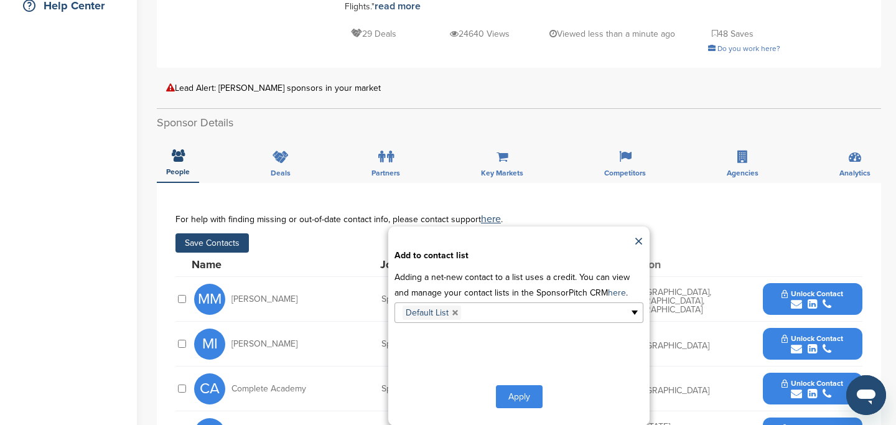
click at [515, 395] on button "Apply" at bounding box center [519, 396] width 47 height 23
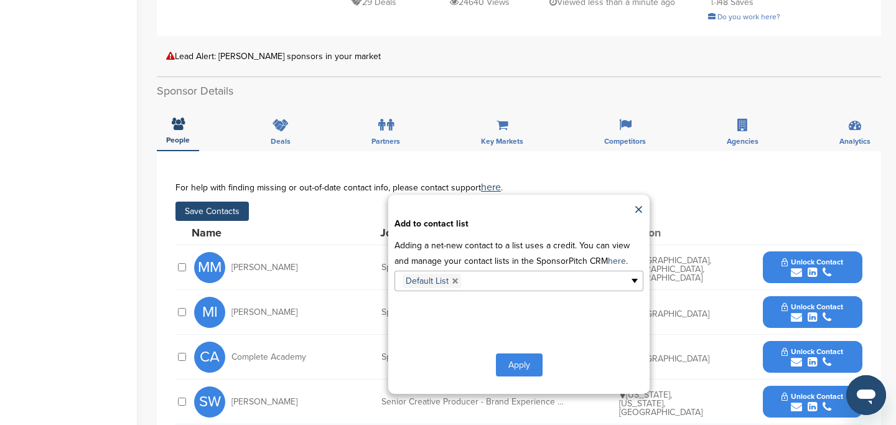
scroll to position [340, 0]
click at [520, 368] on button "Apply" at bounding box center [519, 364] width 47 height 23
click at [521, 368] on button "Apply" at bounding box center [519, 364] width 47 height 23
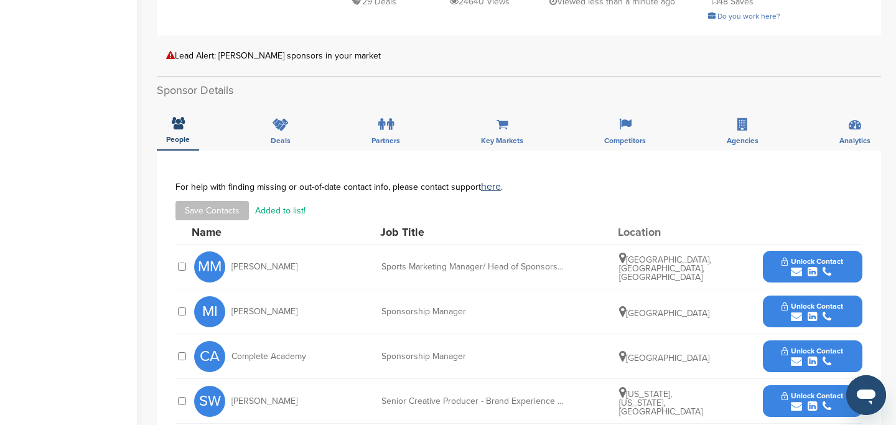
scroll to position [0, 0]
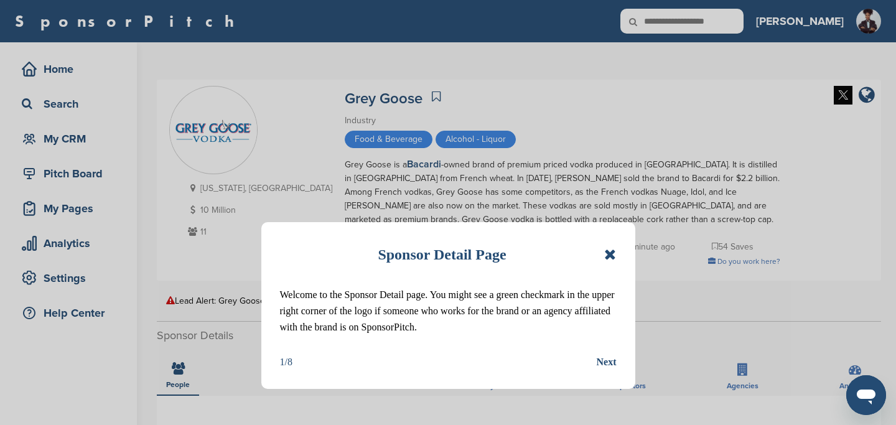
click at [611, 256] on icon at bounding box center [610, 254] width 12 height 15
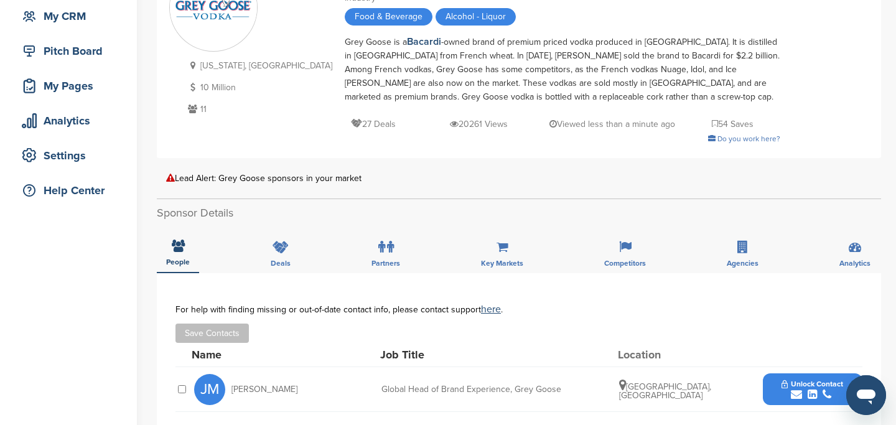
scroll to position [322, 0]
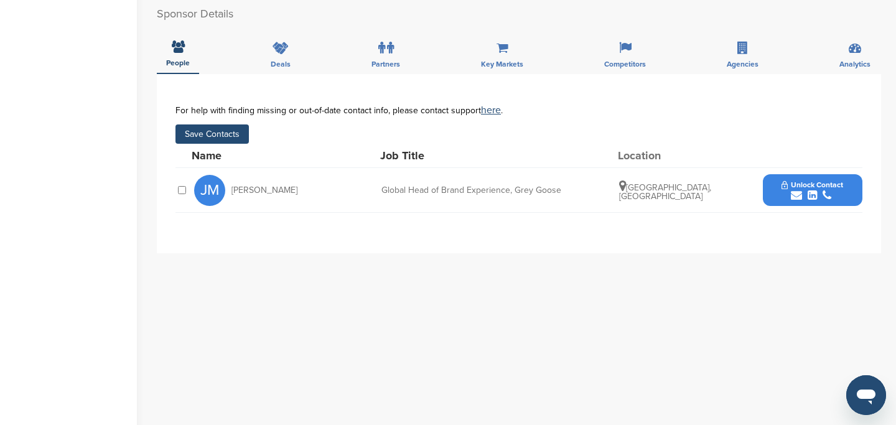
click at [222, 137] on button "Save Contacts" at bounding box center [212, 133] width 73 height 19
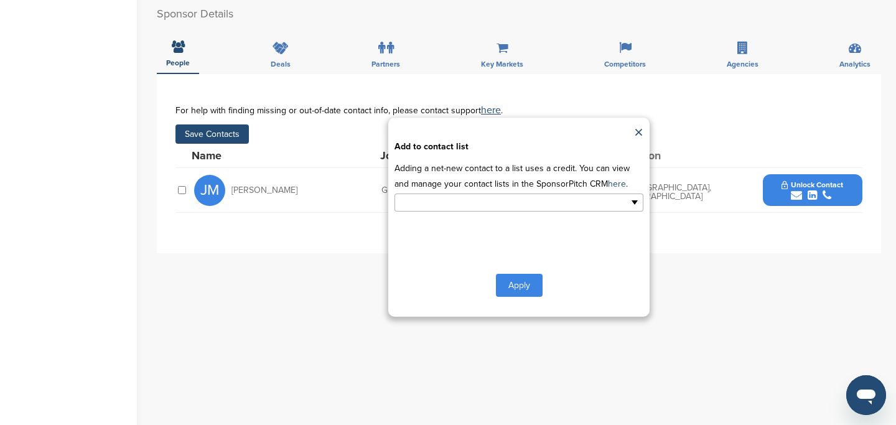
click at [443, 204] on input "text" at bounding box center [465, 202] width 131 height 14
click at [446, 222] on li "Default List" at bounding box center [519, 223] width 248 height 22
click at [508, 288] on button "Apply" at bounding box center [519, 287] width 47 height 23
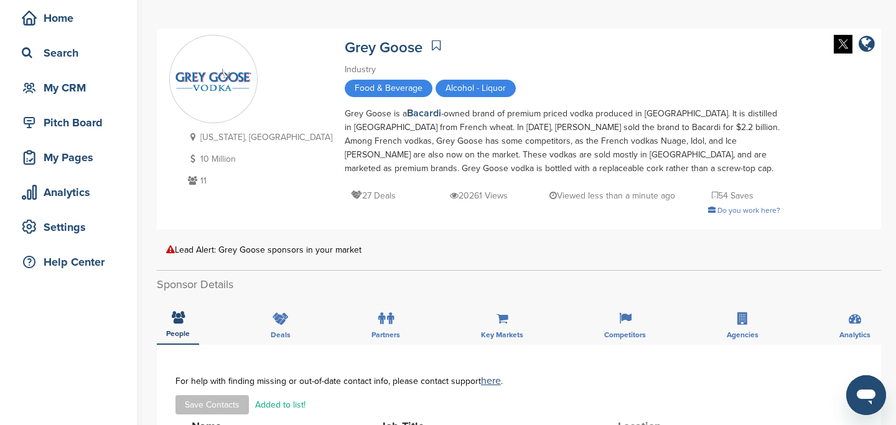
scroll to position [0, 0]
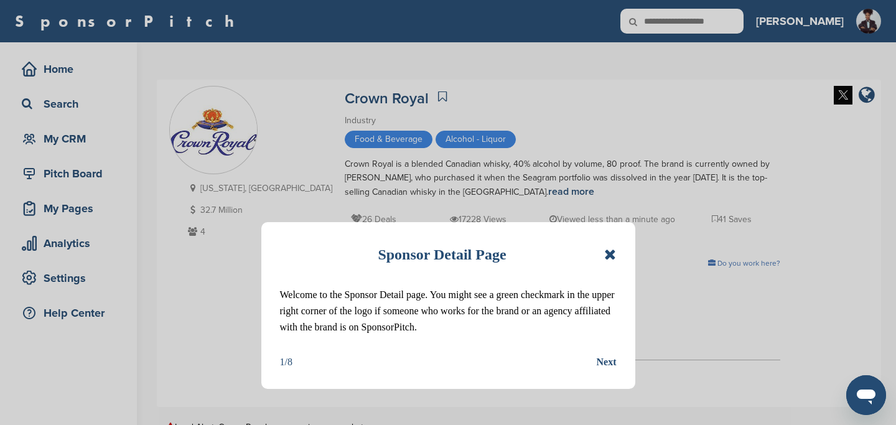
click at [611, 248] on icon at bounding box center [610, 254] width 12 height 15
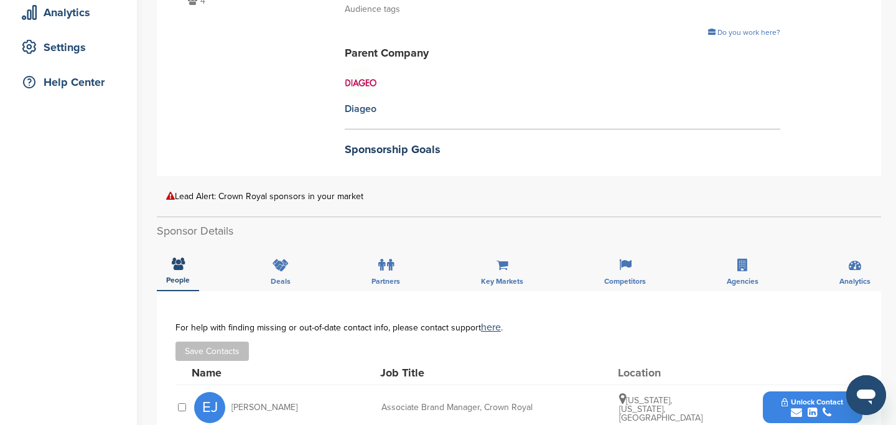
scroll to position [233, 0]
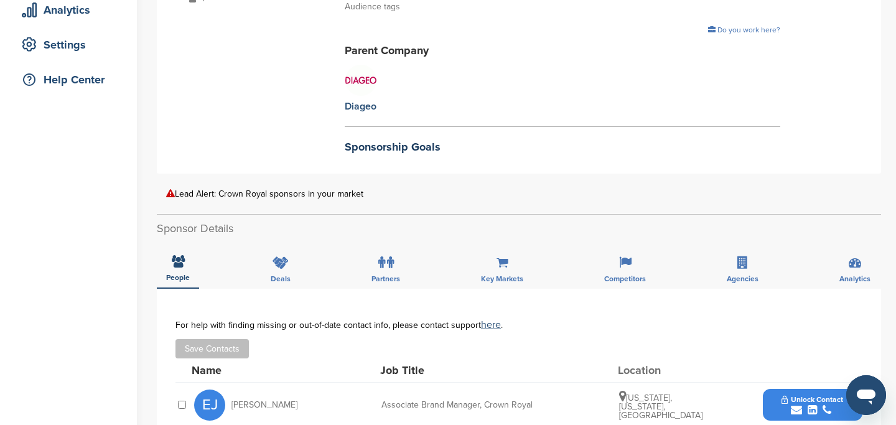
click at [351, 142] on h2 "Sponsorship Goals" at bounding box center [563, 147] width 436 height 17
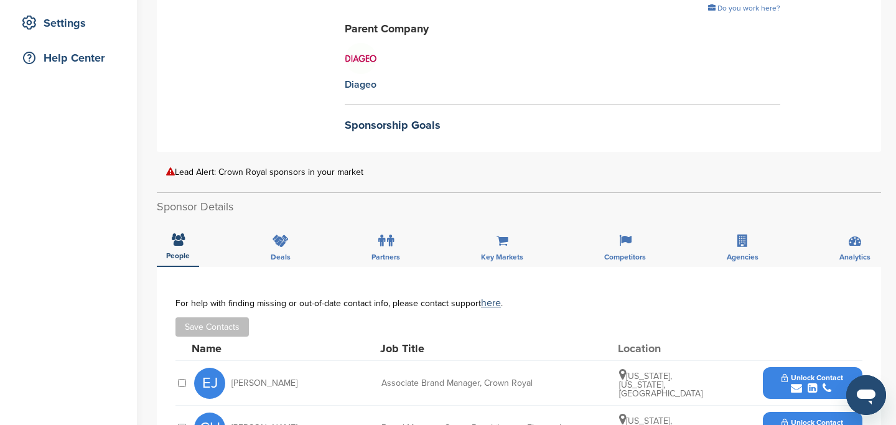
scroll to position [413, 0]
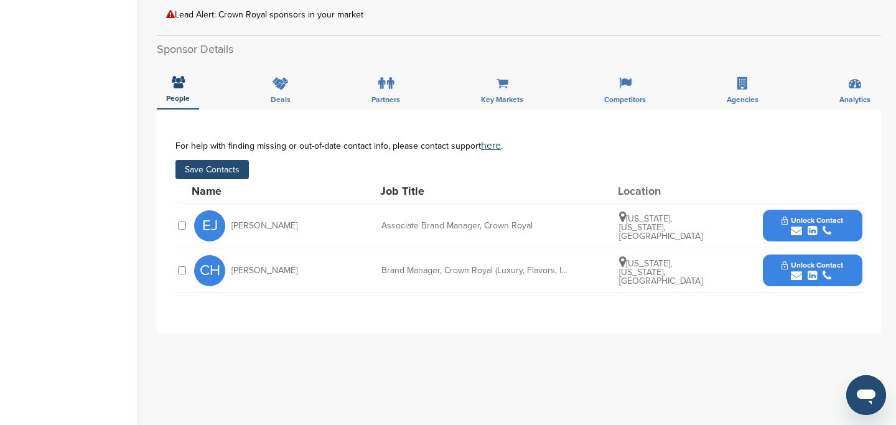
click at [211, 163] on button "Save Contacts" at bounding box center [212, 169] width 73 height 19
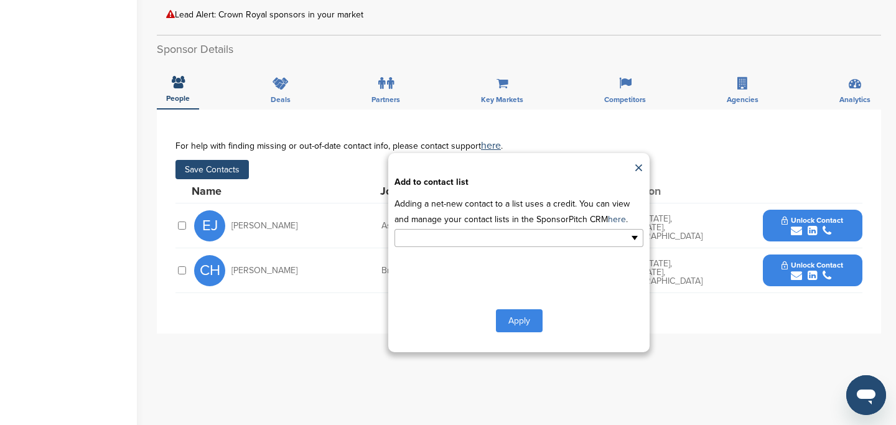
click at [479, 236] on input "text" at bounding box center [465, 238] width 131 height 14
click at [479, 266] on li "Default List" at bounding box center [519, 258] width 248 height 22
click at [513, 323] on button "Apply" at bounding box center [519, 323] width 47 height 23
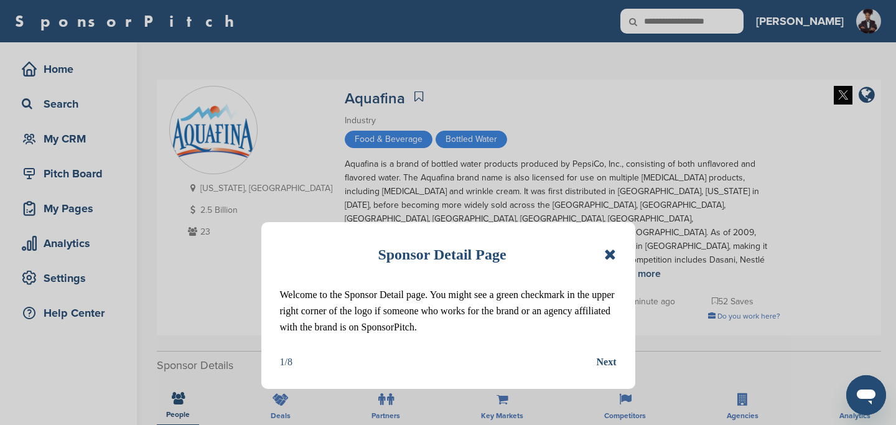
click at [613, 256] on icon at bounding box center [610, 254] width 12 height 15
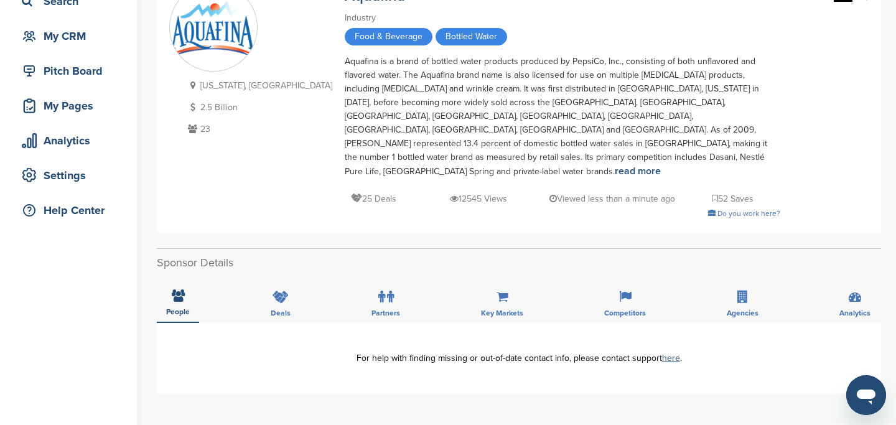
scroll to position [100, 0]
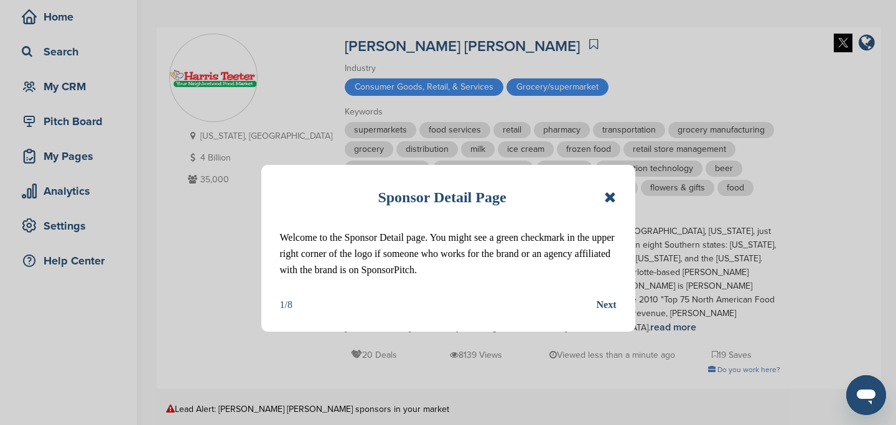
scroll to position [78, 0]
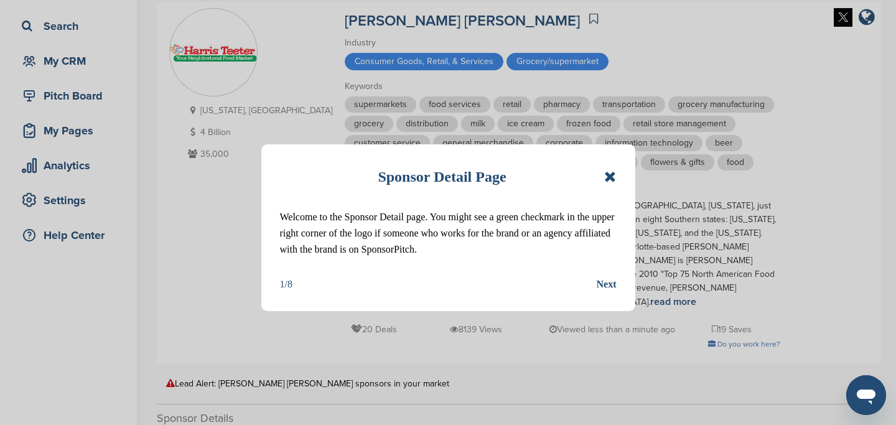
click at [610, 174] on icon at bounding box center [610, 176] width 12 height 15
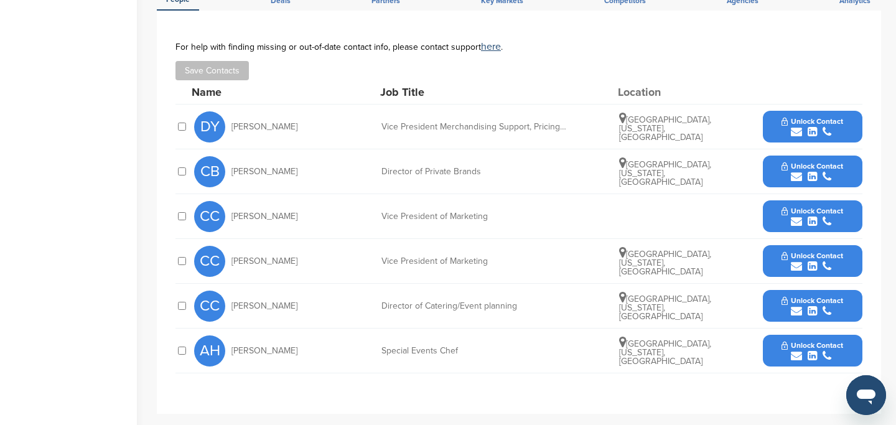
scroll to position [547, 0]
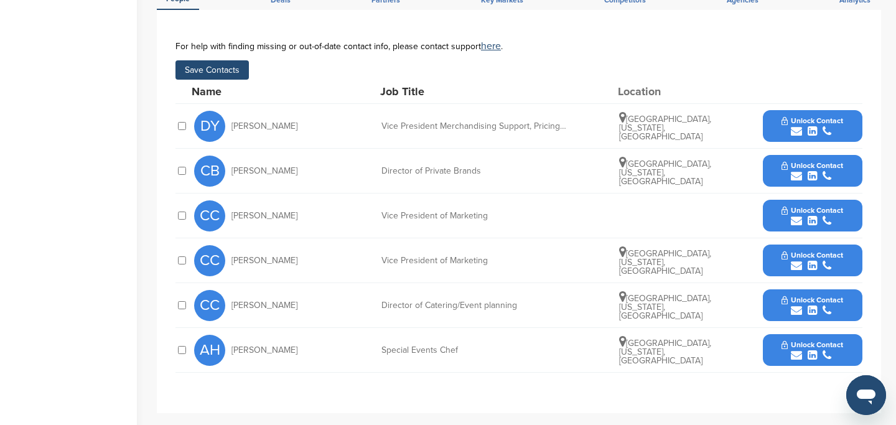
click at [227, 60] on button "Save Contacts" at bounding box center [212, 69] width 73 height 19
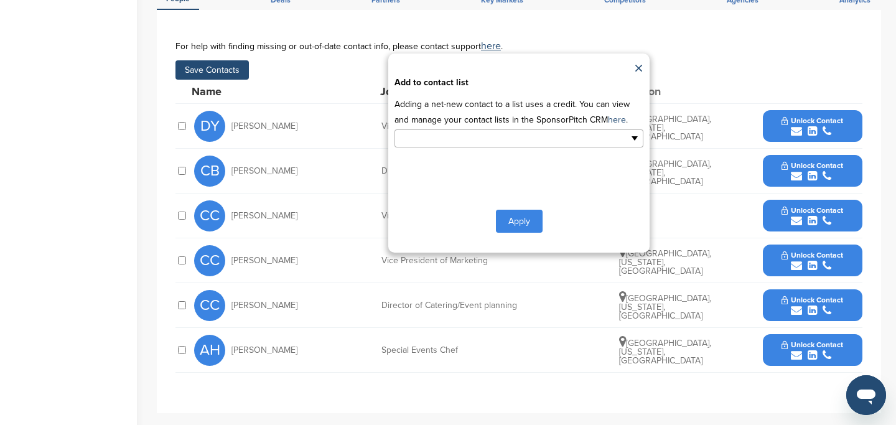
click at [435, 134] on div at bounding box center [519, 137] width 249 height 19
click at [510, 212] on button "Apply" at bounding box center [519, 223] width 47 height 23
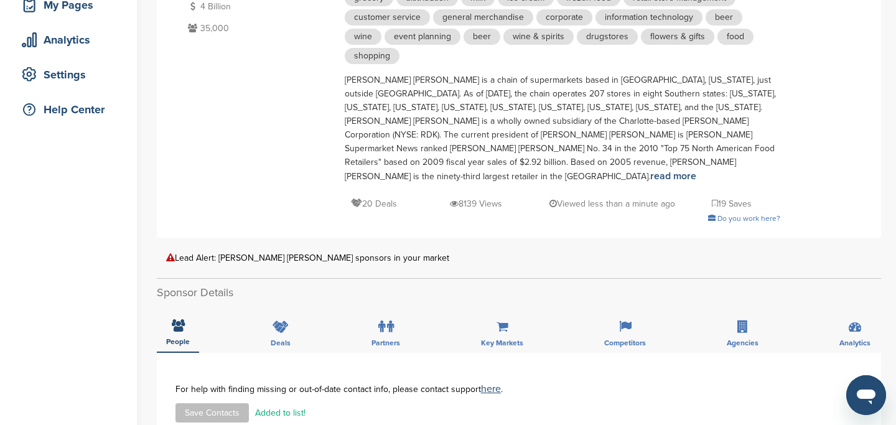
scroll to position [0, 0]
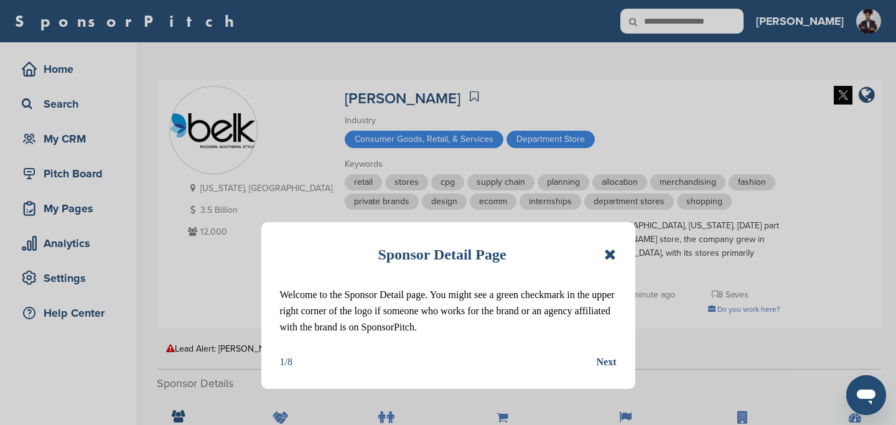
click at [611, 251] on icon at bounding box center [610, 254] width 12 height 15
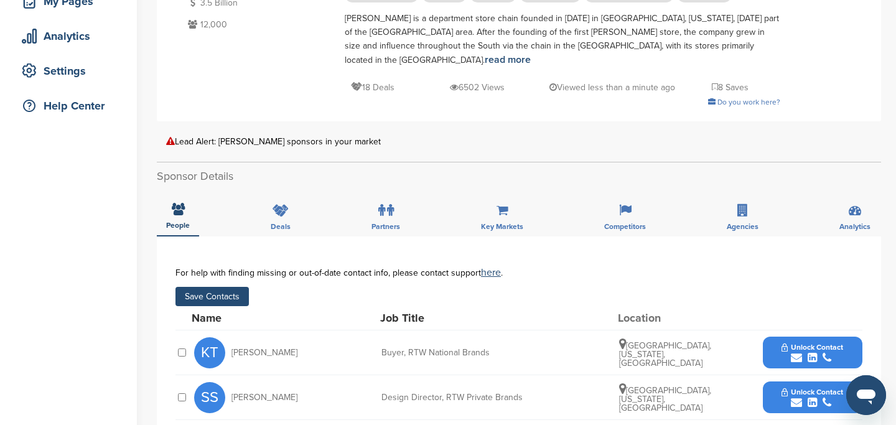
scroll to position [210, 0]
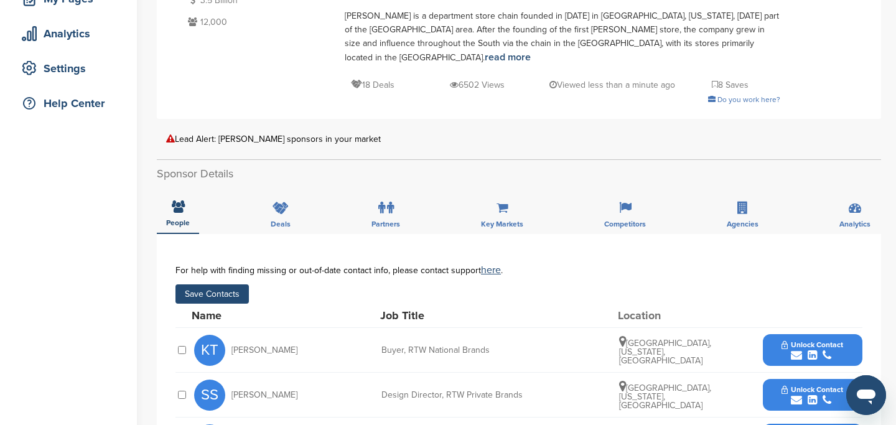
click at [228, 285] on button "Save Contacts" at bounding box center [212, 293] width 73 height 19
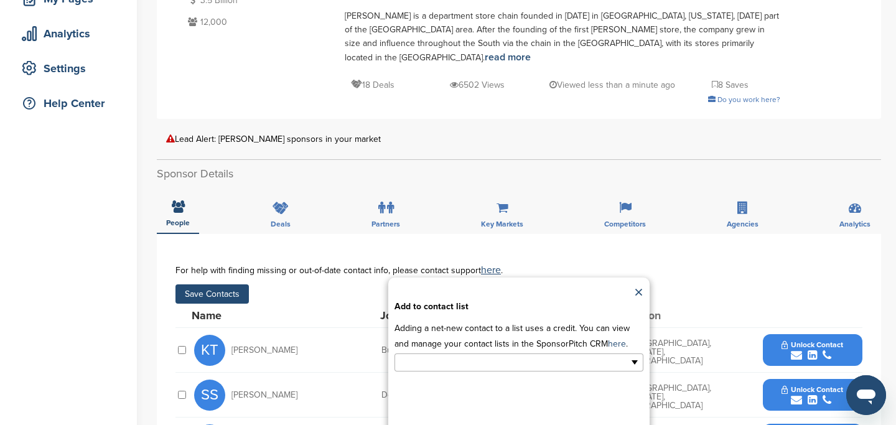
click at [520, 356] on input "text" at bounding box center [465, 362] width 131 height 14
click at [506, 372] on li "Default List" at bounding box center [519, 383] width 248 height 22
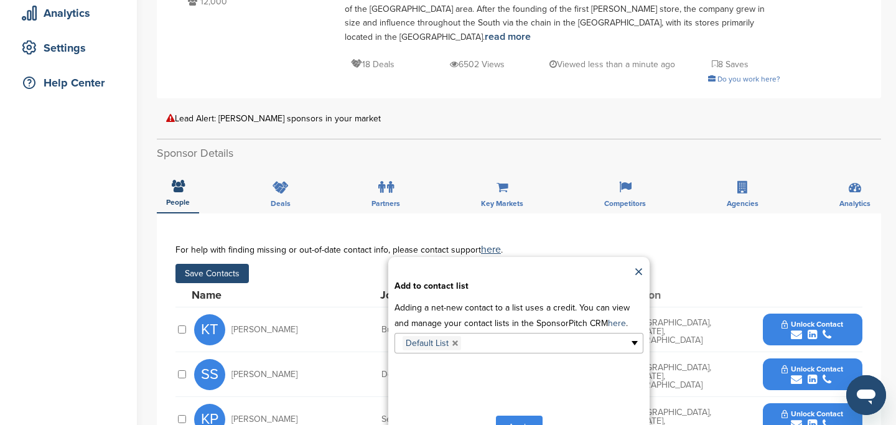
scroll to position [242, 0]
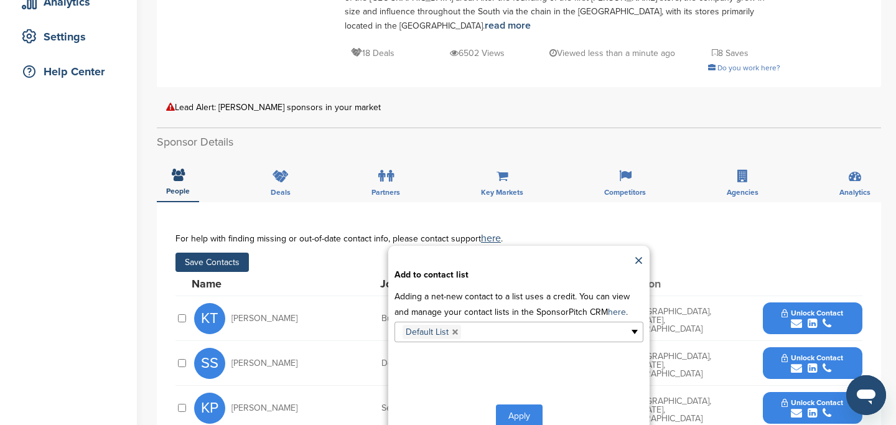
click at [515, 405] on button "Apply" at bounding box center [519, 416] width 47 height 23
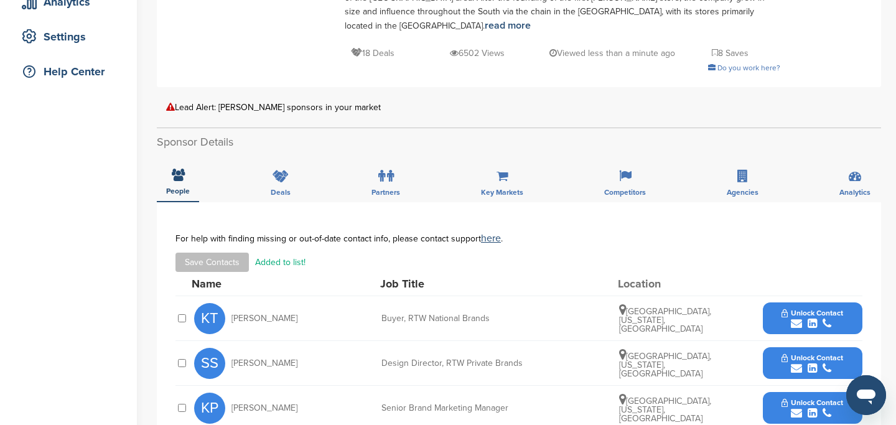
scroll to position [0, 0]
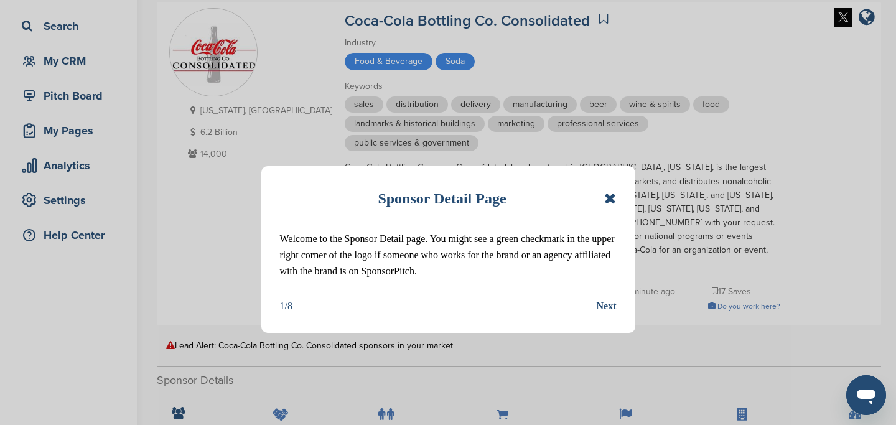
scroll to position [114, 0]
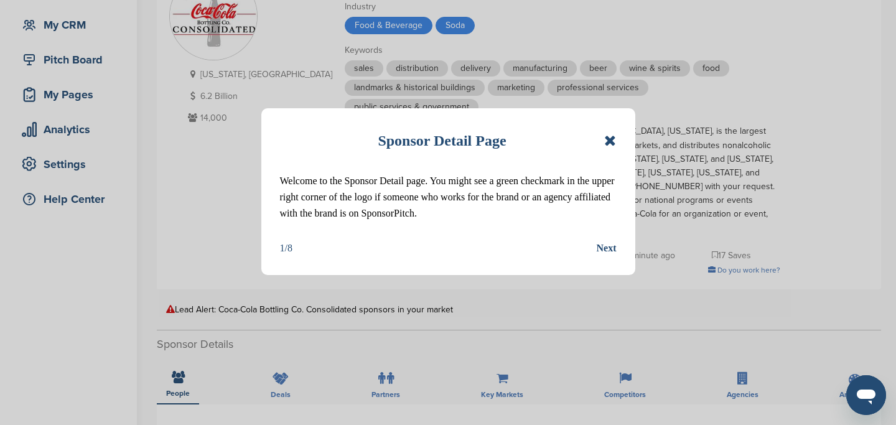
click at [612, 145] on icon at bounding box center [610, 140] width 12 height 15
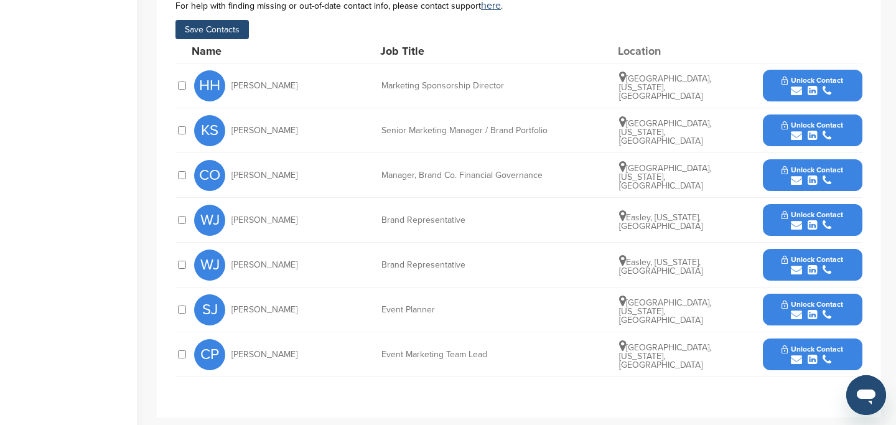
scroll to position [550, 0]
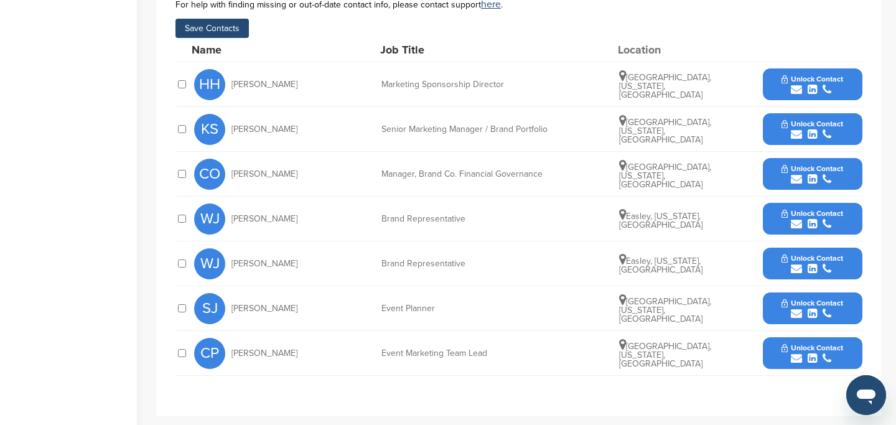
click at [220, 29] on button "Save Contacts" at bounding box center [212, 28] width 73 height 19
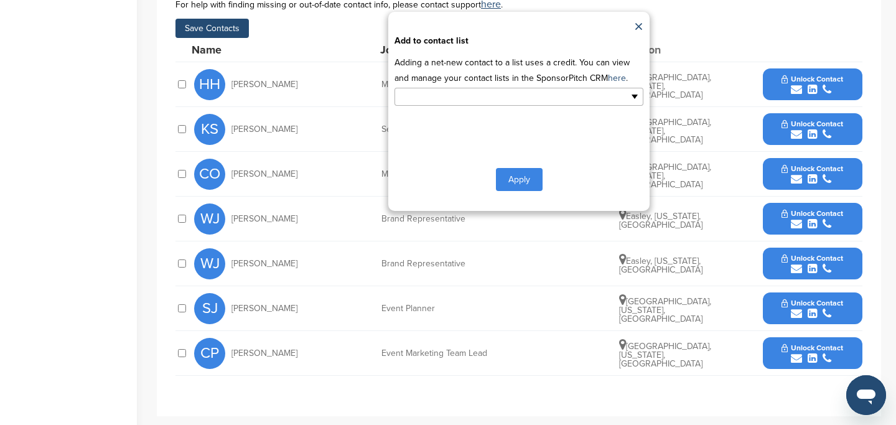
click at [453, 97] on input "text" at bounding box center [465, 97] width 131 height 14
click at [449, 120] on li "Default List" at bounding box center [519, 117] width 248 height 22
click at [519, 182] on button "Apply" at bounding box center [519, 182] width 47 height 23
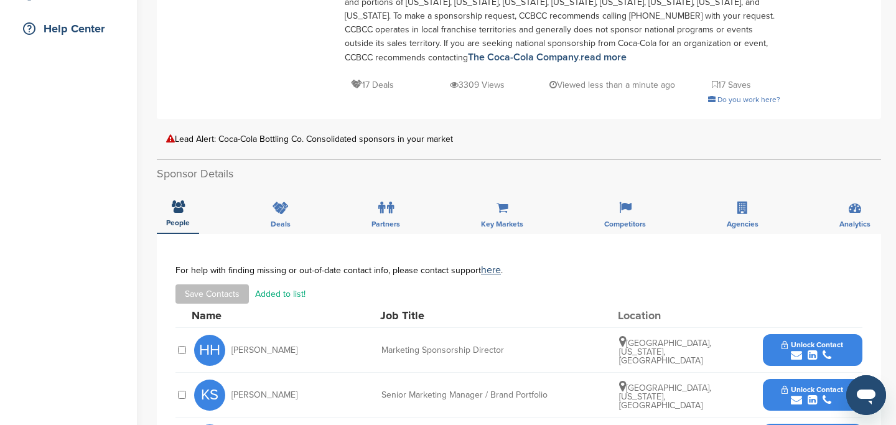
scroll to position [110, 0]
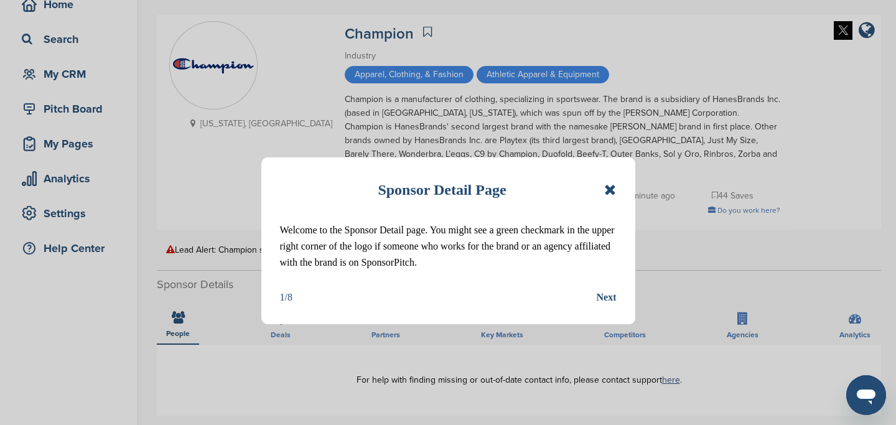
scroll to position [174, 0]
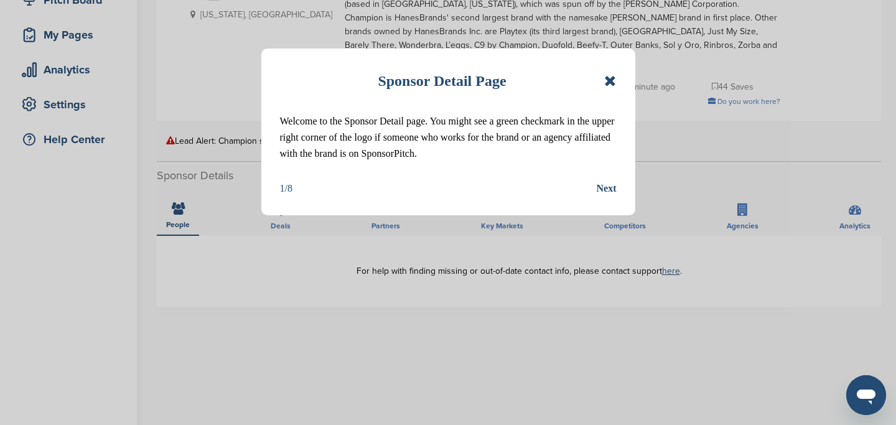
click at [606, 82] on icon at bounding box center [610, 80] width 12 height 15
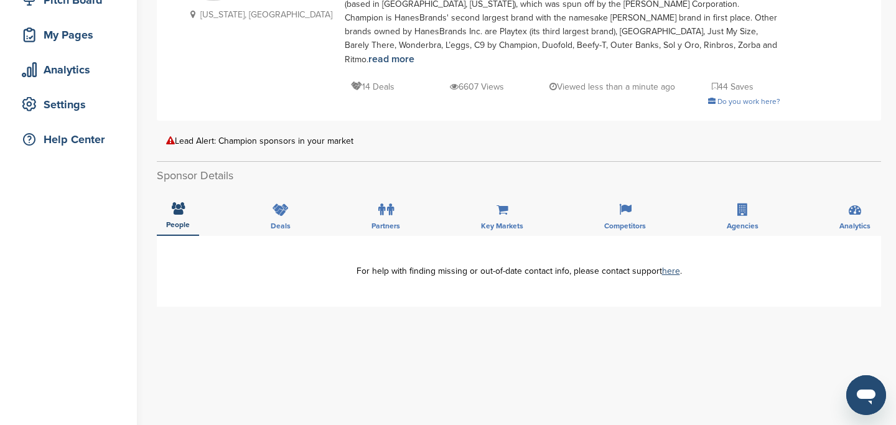
scroll to position [0, 0]
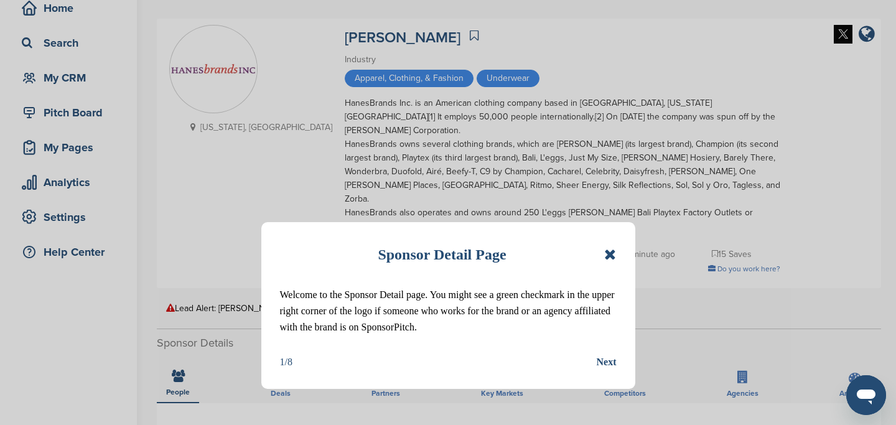
scroll to position [143, 0]
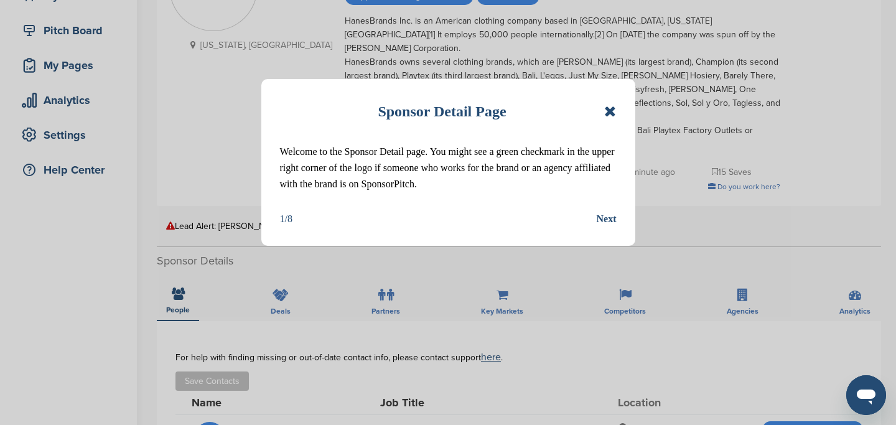
click at [608, 112] on icon at bounding box center [610, 111] width 12 height 15
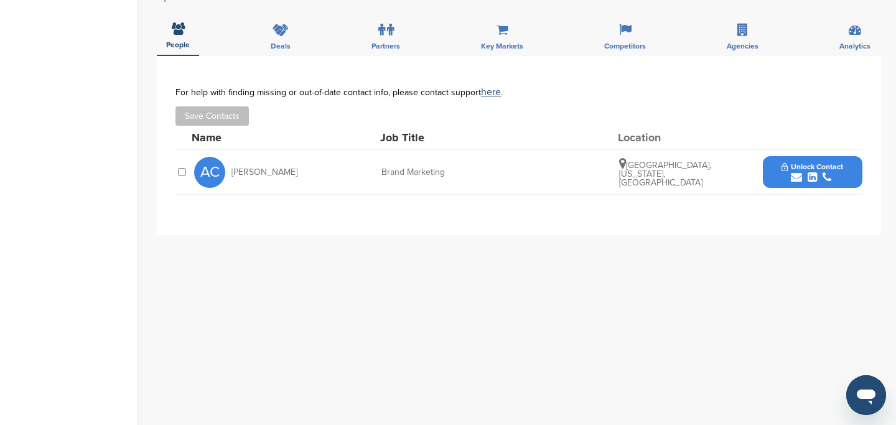
scroll to position [413, 0]
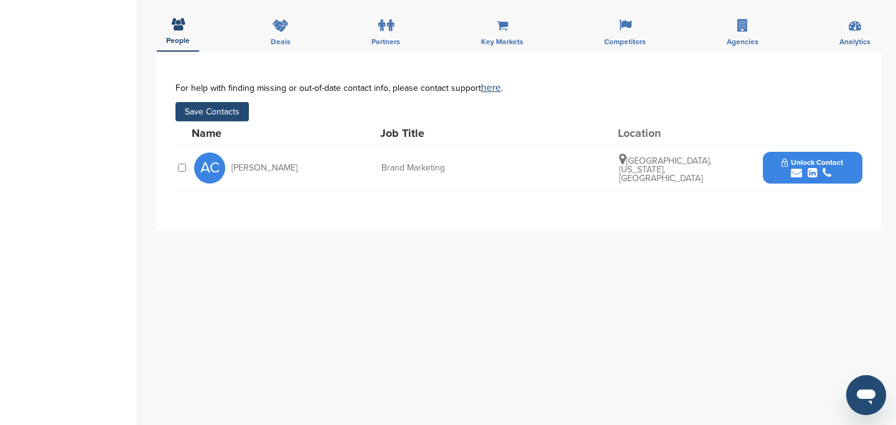
click at [207, 102] on button "Save Contacts" at bounding box center [212, 111] width 73 height 19
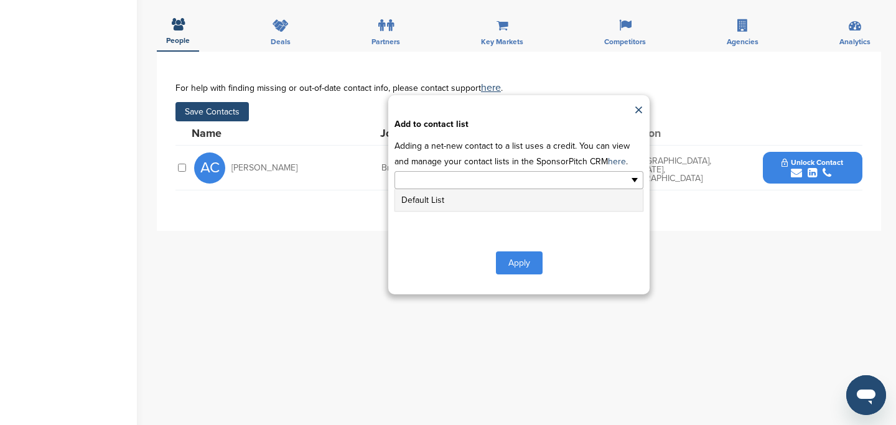
click at [457, 173] on input "text" at bounding box center [465, 180] width 131 height 14
click at [465, 189] on li "Default List" at bounding box center [519, 200] width 248 height 22
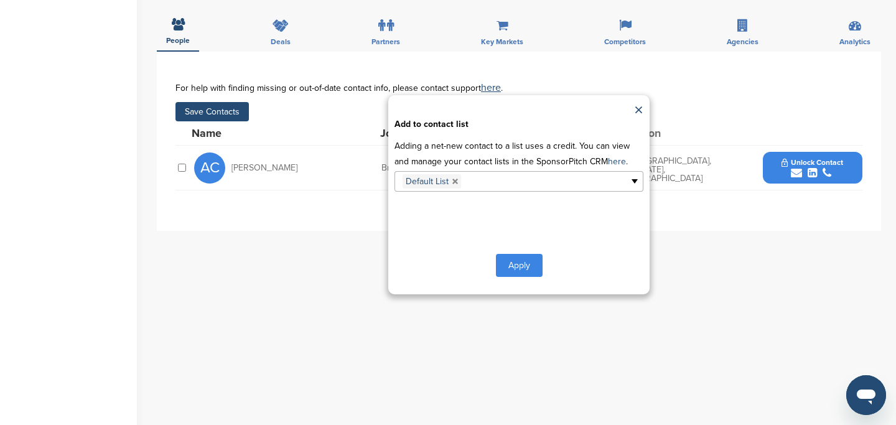
click at [518, 254] on button "Apply" at bounding box center [519, 265] width 47 height 23
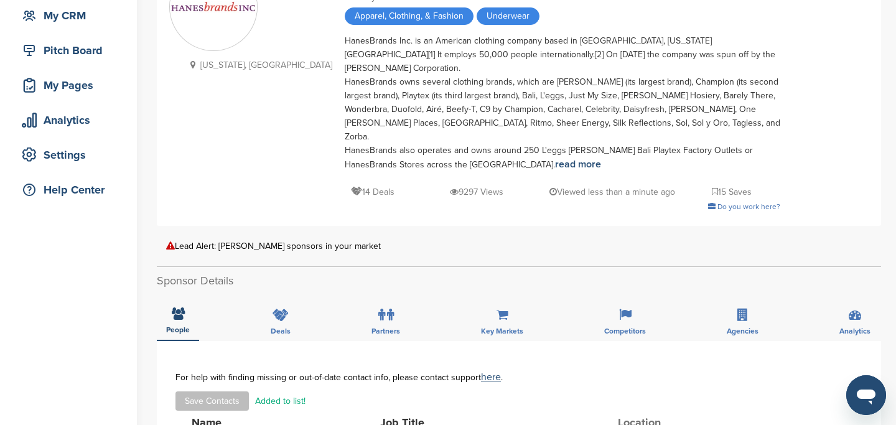
scroll to position [137, 0]
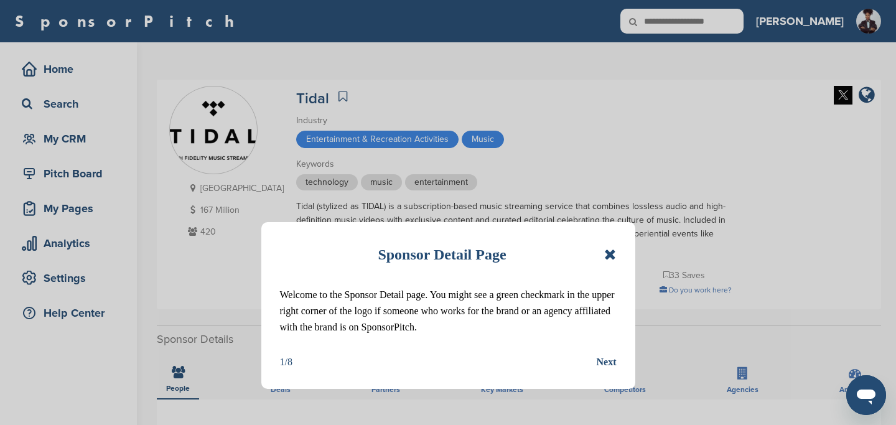
click at [611, 258] on icon at bounding box center [610, 254] width 12 height 15
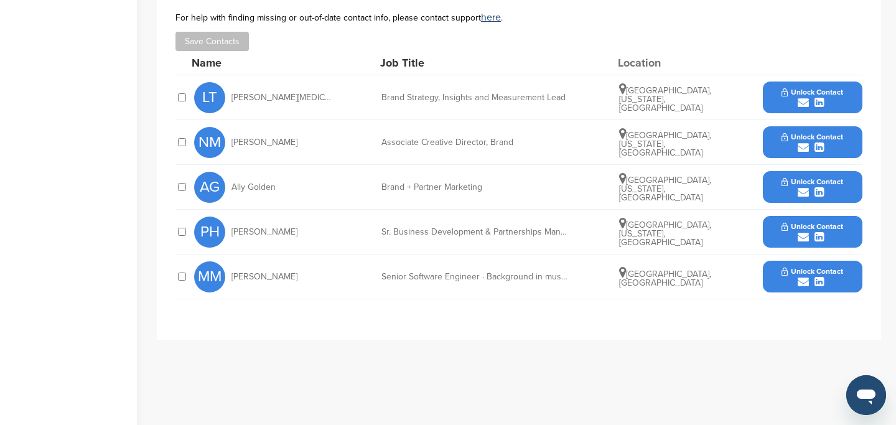
scroll to position [416, 0]
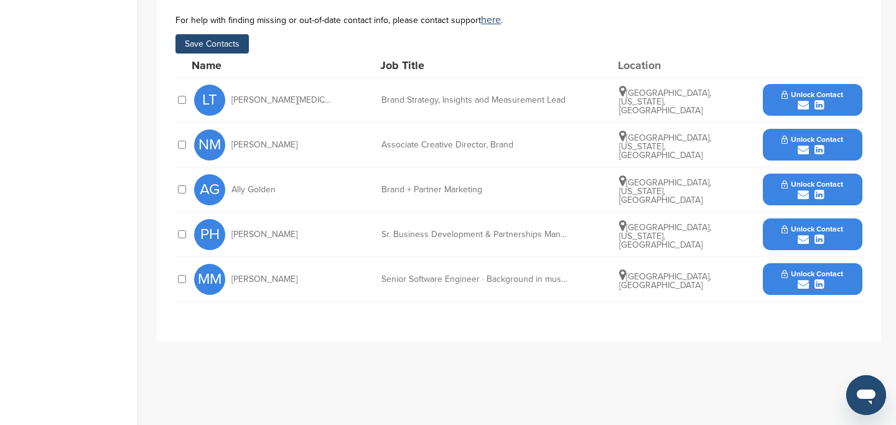
click at [219, 42] on button "Save Contacts" at bounding box center [212, 43] width 73 height 19
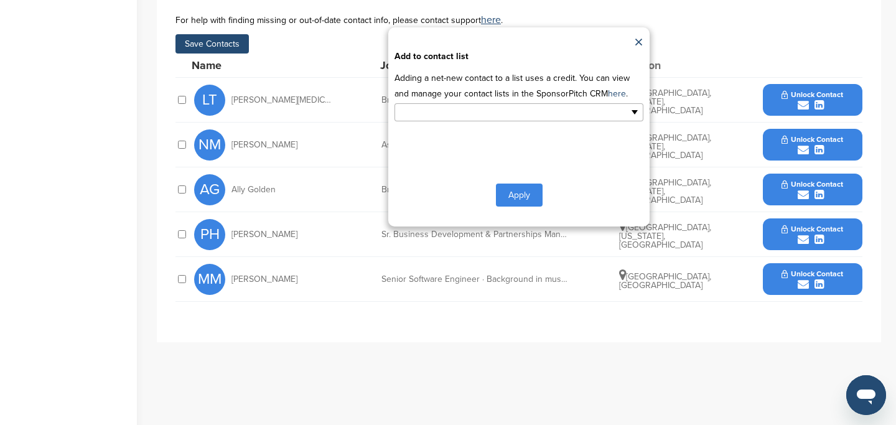
click at [499, 120] on li at bounding box center [465, 113] width 131 height 16
click at [476, 138] on li "Default List" at bounding box center [519, 132] width 248 height 22
click at [517, 200] on button "Apply" at bounding box center [519, 197] width 47 height 23
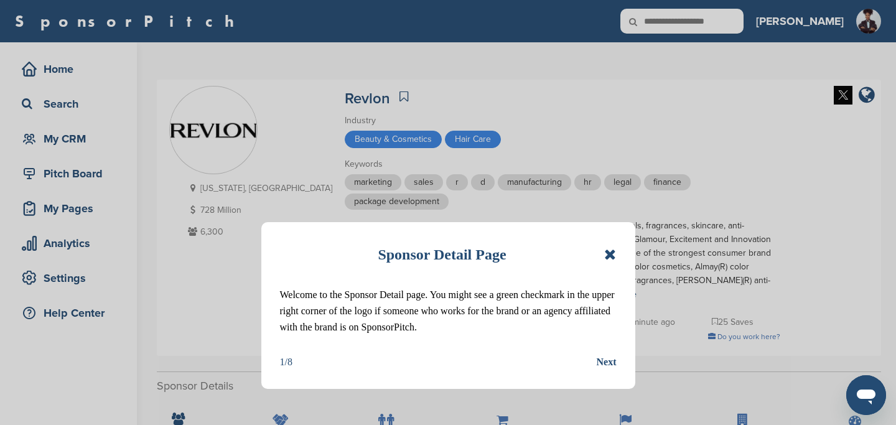
click at [614, 258] on icon at bounding box center [610, 254] width 12 height 15
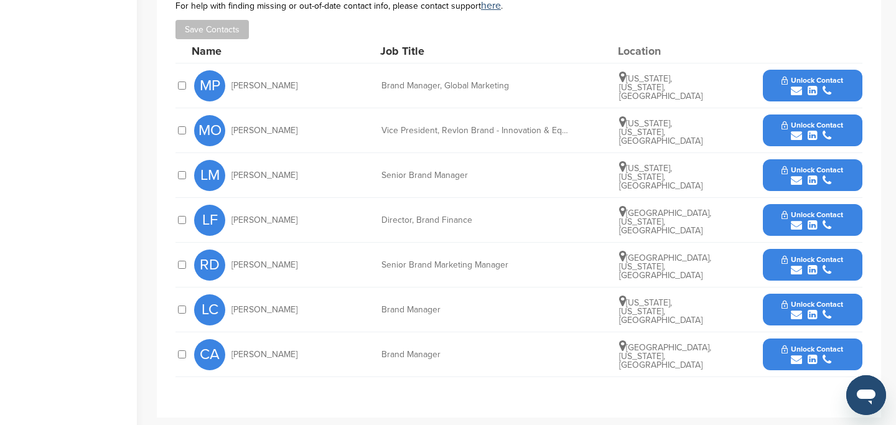
scroll to position [479, 0]
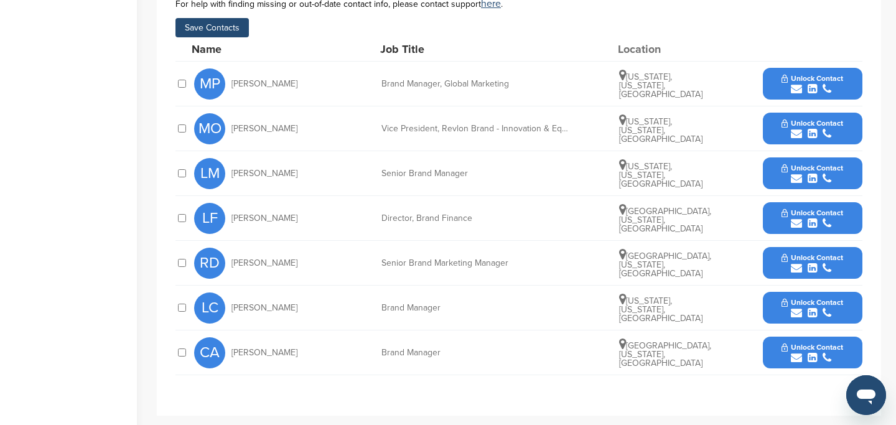
click at [199, 30] on button "Save Contacts" at bounding box center [212, 27] width 73 height 19
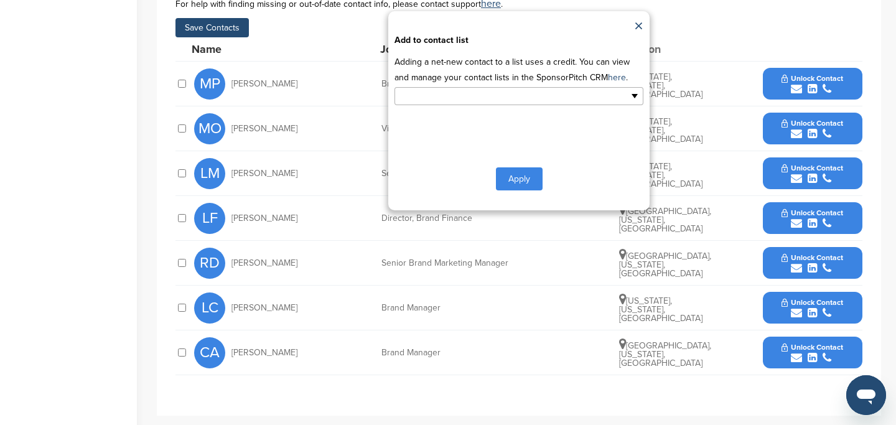
click at [441, 100] on input "text" at bounding box center [465, 96] width 131 height 14
click at [448, 128] on div "Default List" at bounding box center [519, 116] width 249 height 22
click at [440, 117] on li "Default List" at bounding box center [519, 116] width 248 height 22
click at [528, 188] on button "Apply" at bounding box center [519, 181] width 47 height 23
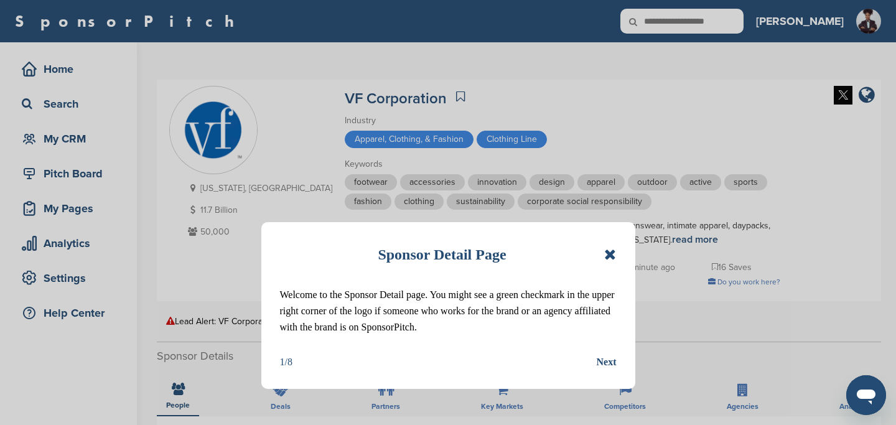
click at [607, 251] on icon at bounding box center [610, 254] width 12 height 15
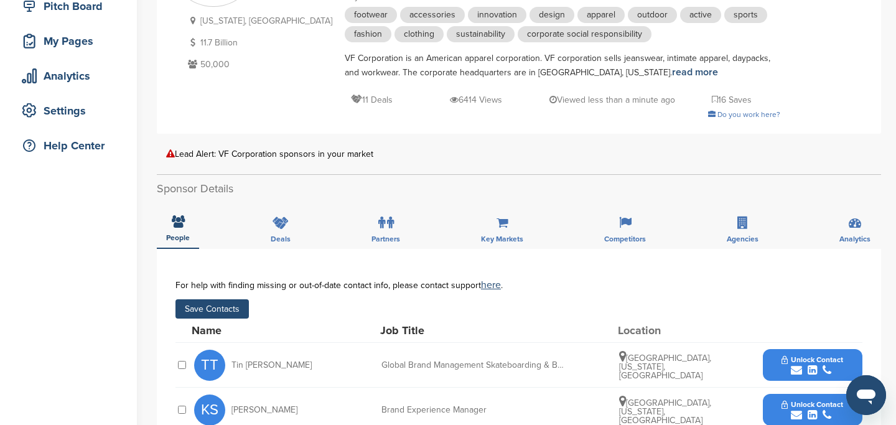
scroll to position [168, 0]
click at [233, 307] on button "Save Contacts" at bounding box center [212, 308] width 73 height 19
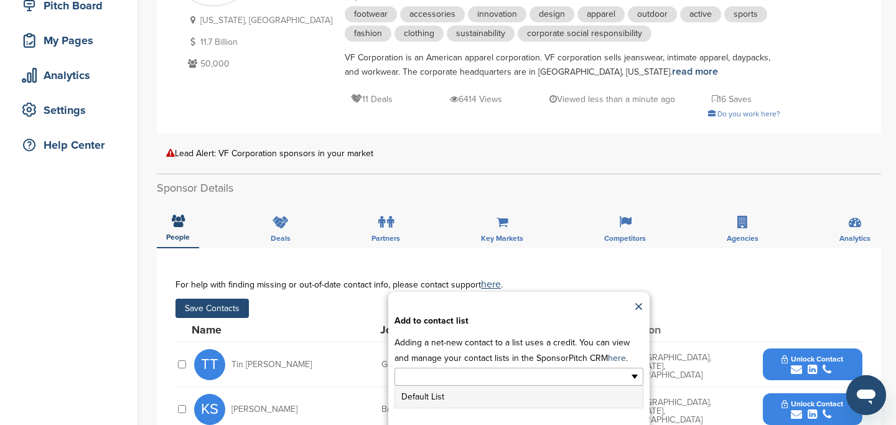
click at [514, 373] on input "text" at bounding box center [465, 377] width 131 height 14
click at [477, 399] on li "Default List" at bounding box center [519, 397] width 248 height 22
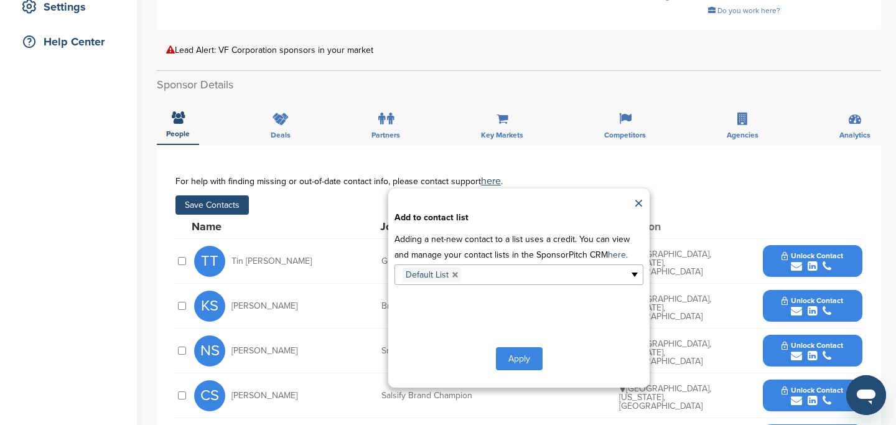
scroll to position [327, 0]
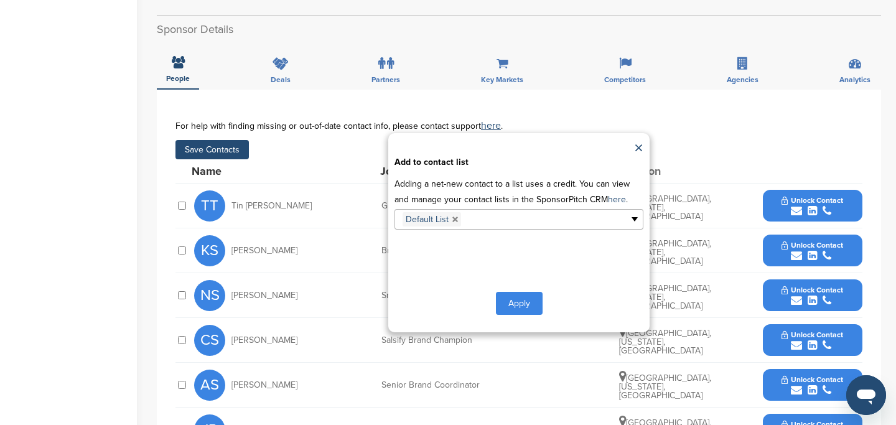
click at [519, 302] on button "Apply" at bounding box center [519, 303] width 47 height 23
